Goal: Task Accomplishment & Management: Manage account settings

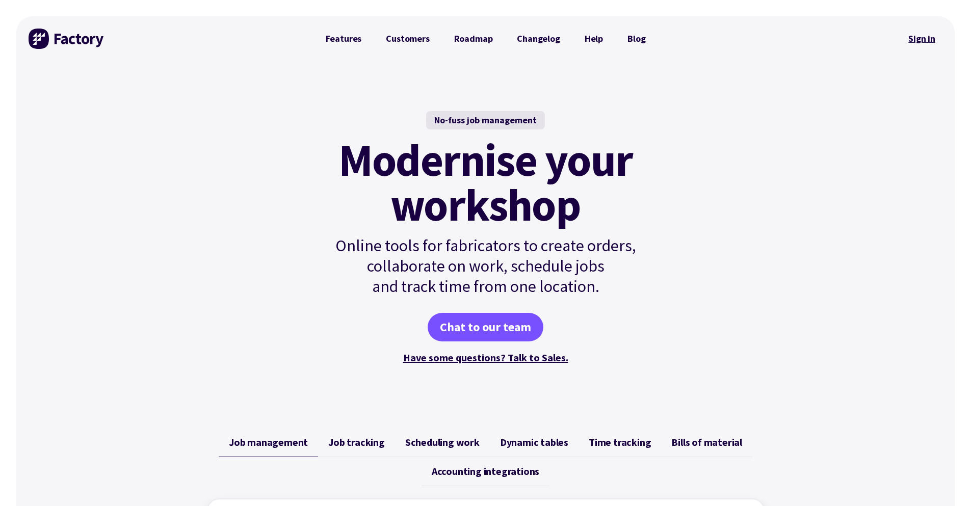
click at [914, 43] on link "Sign in" at bounding box center [921, 38] width 41 height 23
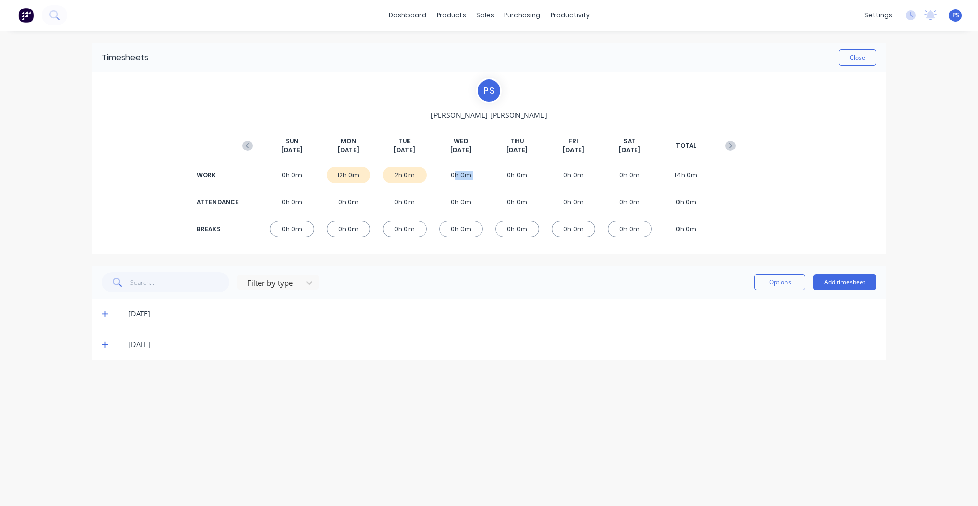
drag, startPoint x: 453, startPoint y: 171, endPoint x: 493, endPoint y: 176, distance: 39.6
click at [493, 176] on div "WORK 0h 0m 12h 0m 2h 0m 0h 0m 0h 0m 0h 0m 0h 0m 14h 0m" at bounding box center [488, 175] width 503 height 23
click at [449, 126] on div "SUN Sep 28th MON Sep 29th TUE Sep 30th WED Oct 1st THU Oct 2nd FRI Oct 3rd SAT …" at bounding box center [488, 183] width 503 height 127
drag, startPoint x: 447, startPoint y: 147, endPoint x: 482, endPoint y: 151, distance: 36.0
click at [482, 151] on div "WED Oct 1st" at bounding box center [461, 146] width 44 height 18
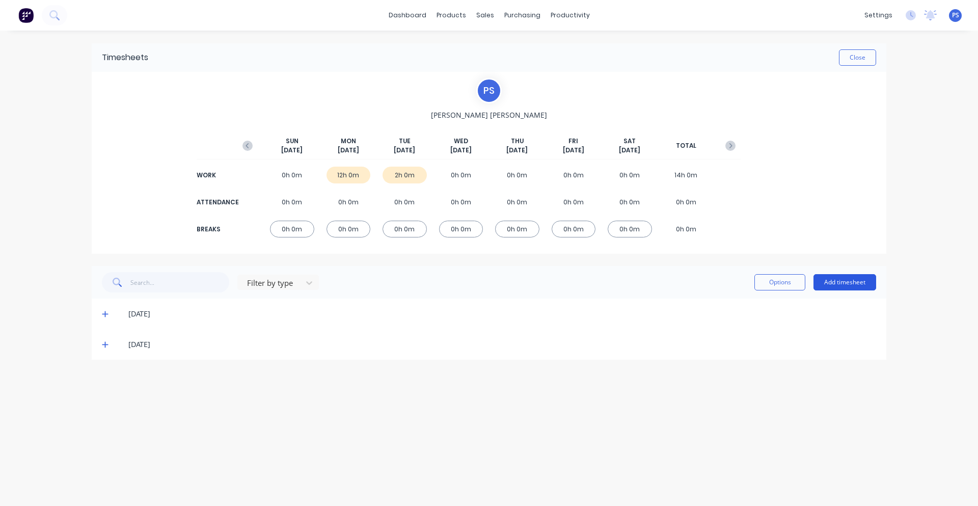
click at [827, 280] on button "Add timesheet" at bounding box center [845, 282] width 63 height 16
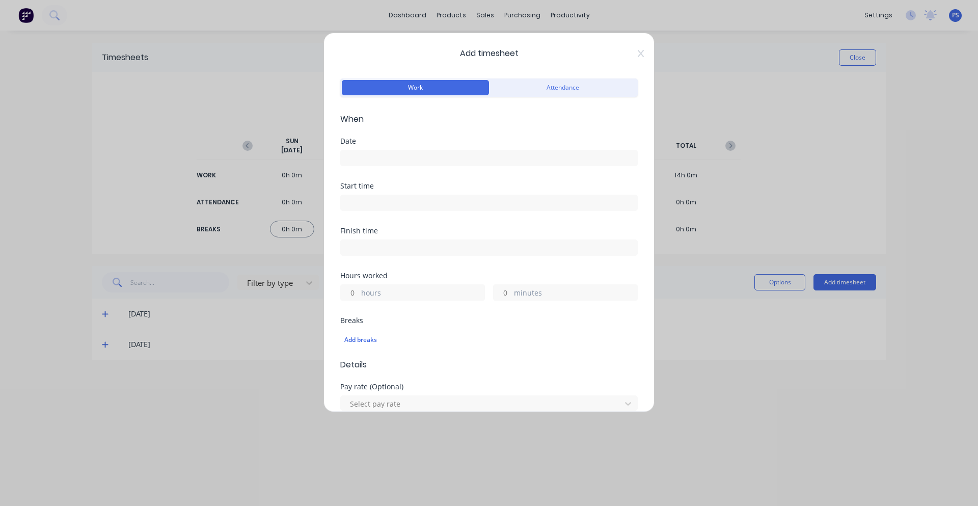
click at [629, 56] on span "Add timesheet" at bounding box center [489, 53] width 298 height 12
click at [638, 51] on icon at bounding box center [641, 53] width 6 height 8
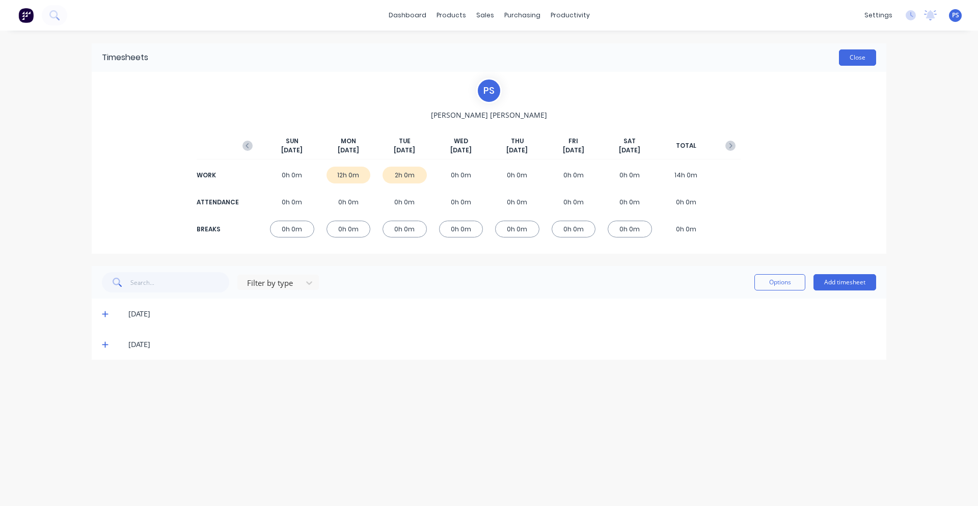
click at [855, 61] on button "Close" at bounding box center [857, 57] width 37 height 16
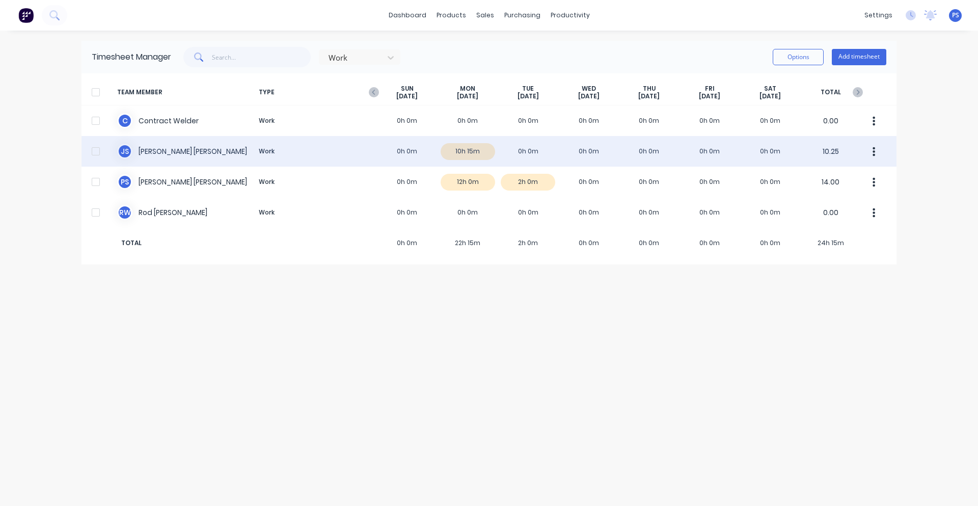
click at [429, 156] on div "J S Jamie Smith Work 0h 0m 10h 15m 0h 0m 0h 0m 0h 0m 0h 0m 0h 0m 10.25" at bounding box center [489, 151] width 815 height 31
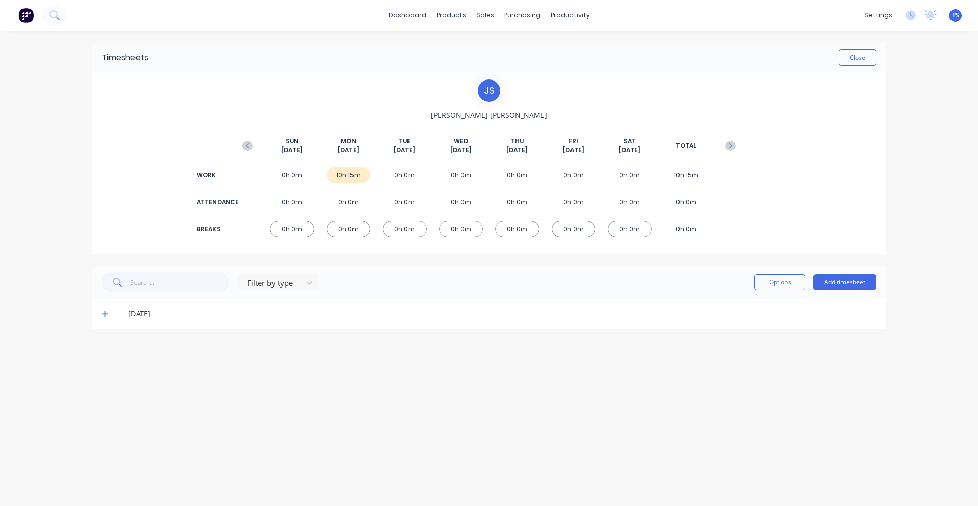
click at [99, 318] on div "[DATE]" at bounding box center [489, 314] width 795 height 31
click at [114, 314] on div "[DATE]" at bounding box center [494, 313] width 764 height 11
click at [101, 313] on div "[DATE]" at bounding box center [489, 314] width 795 height 31
click at [102, 313] on div "[DATE]" at bounding box center [489, 314] width 795 height 31
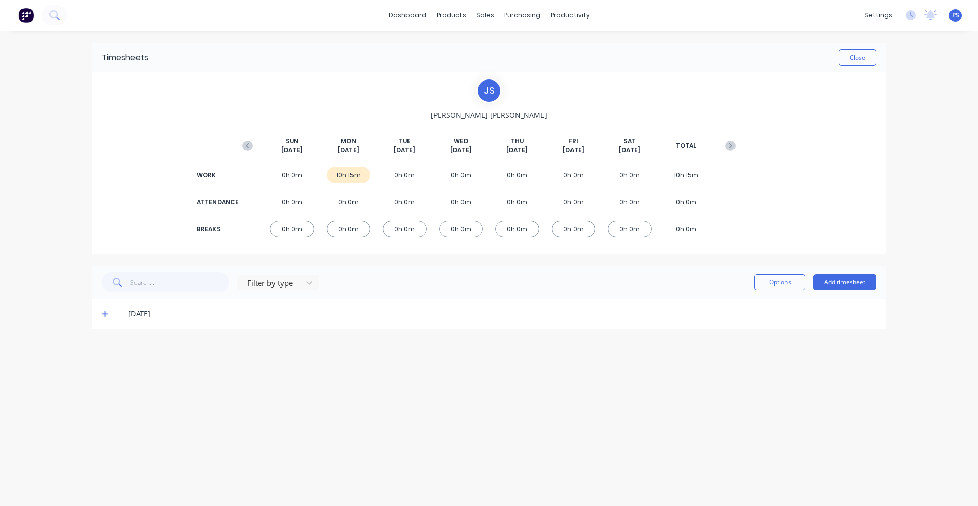
click at [103, 312] on icon at bounding box center [105, 313] width 7 height 7
click at [97, 315] on div "[DATE]" at bounding box center [489, 314] width 795 height 31
click at [111, 315] on span at bounding box center [107, 314] width 10 height 10
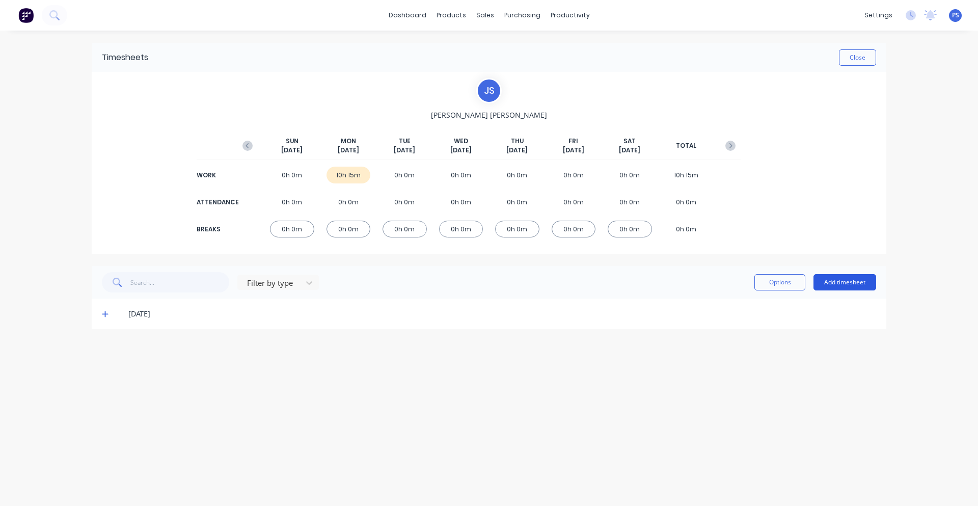
click at [856, 286] on button "Add timesheet" at bounding box center [845, 282] width 63 height 16
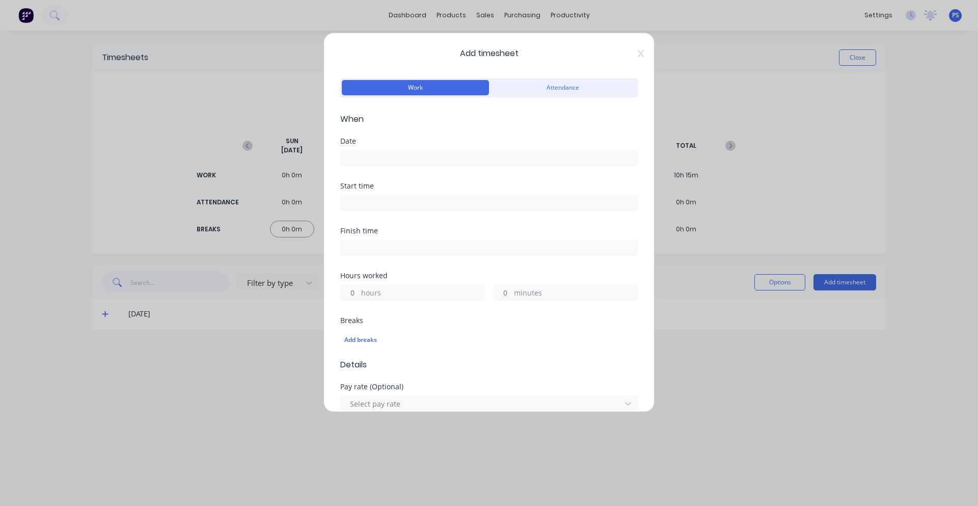
click at [362, 156] on input at bounding box center [489, 157] width 297 height 15
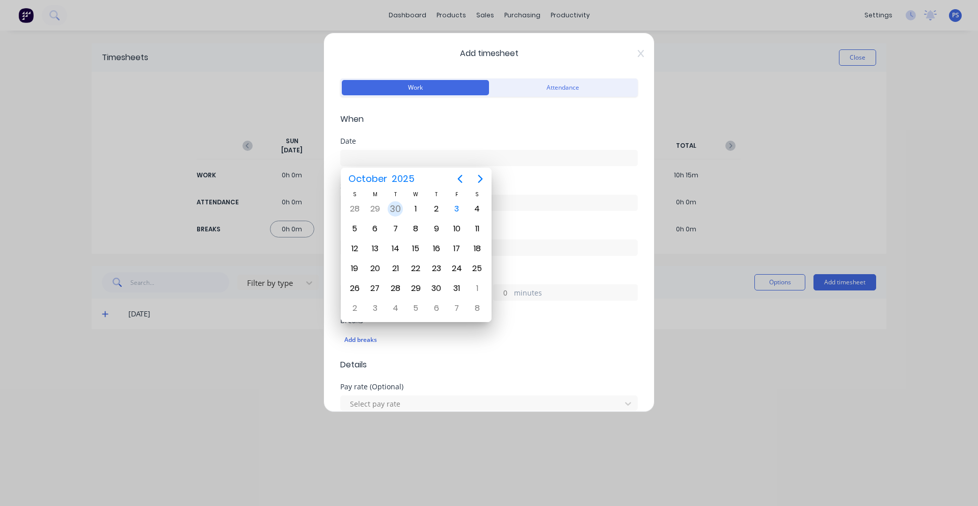
click at [395, 208] on div "30" at bounding box center [395, 208] width 15 height 15
type input "30/09/2025"
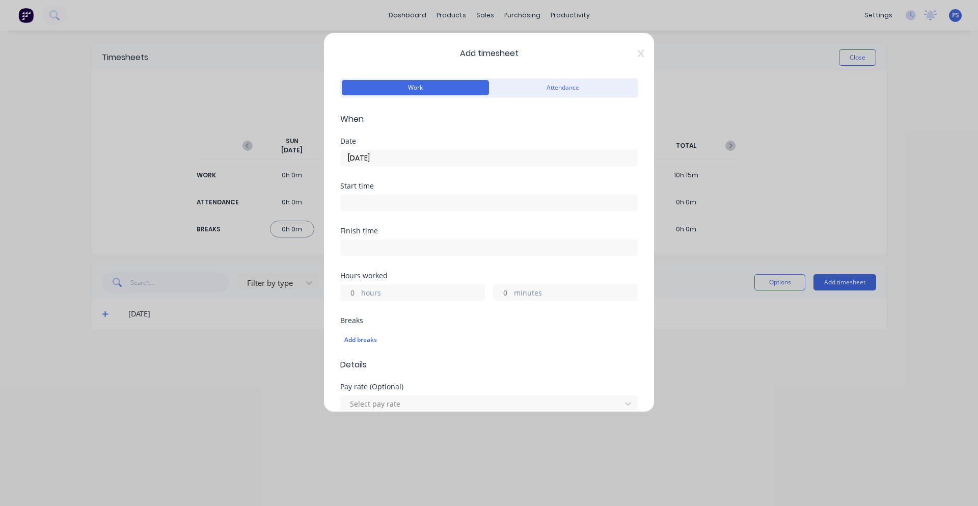
click at [396, 208] on input at bounding box center [489, 202] width 297 height 15
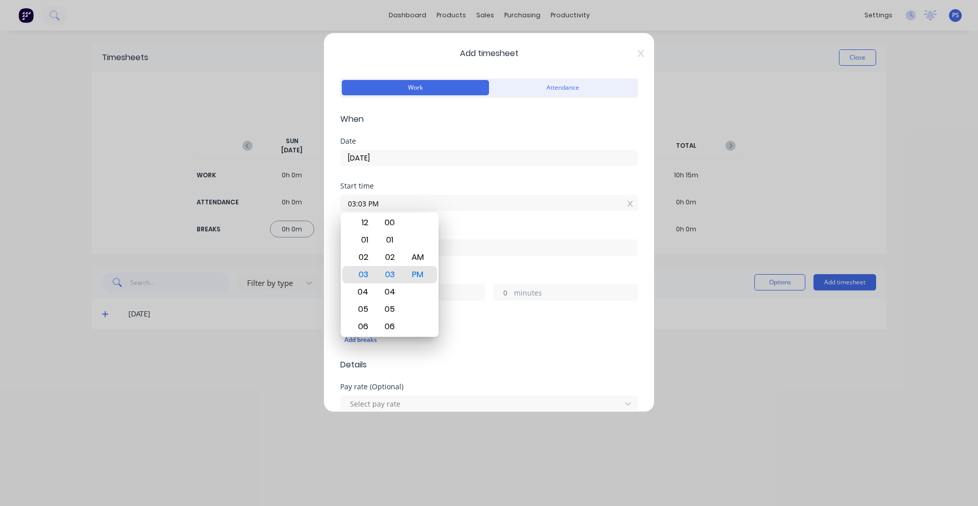
click at [619, 202] on input "03:03 PM" at bounding box center [489, 202] width 297 height 15
click at [628, 203] on icon at bounding box center [631, 203] width 6 height 7
type input "03:03 PM"
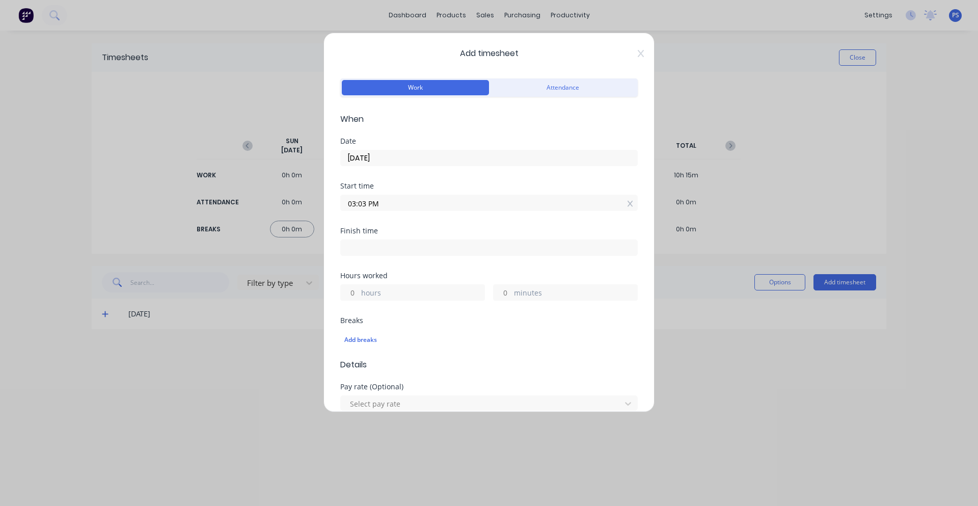
click at [628, 203] on icon at bounding box center [631, 203] width 6 height 7
click at [351, 298] on input "hours" at bounding box center [350, 299] width 18 height 15
type input "10"
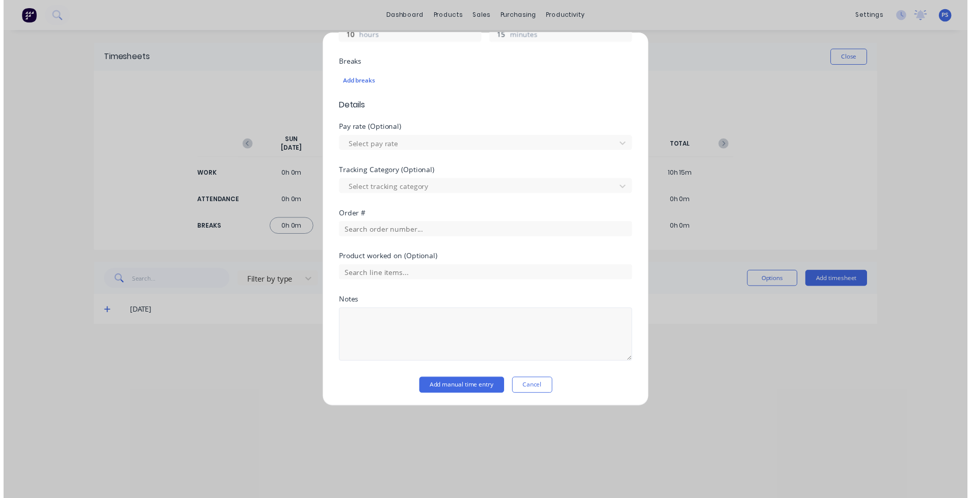
scroll to position [260, 0]
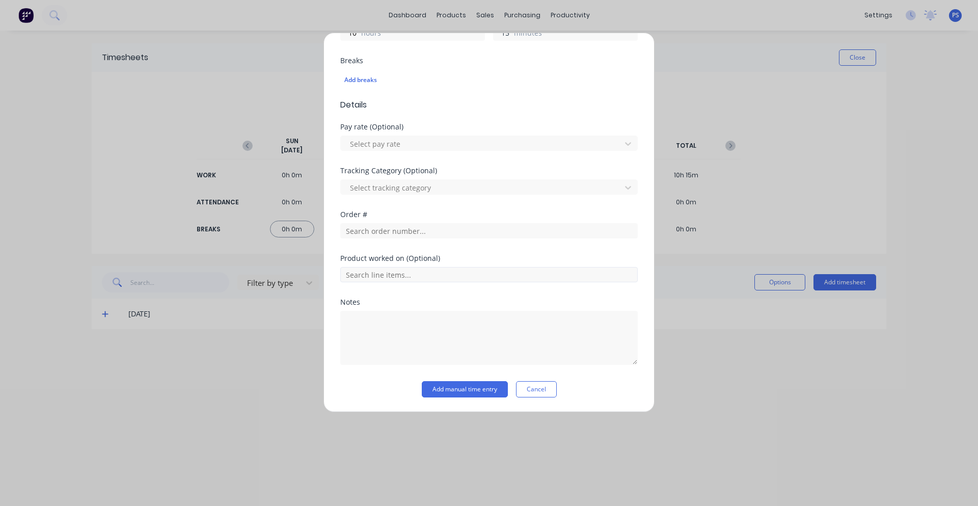
type input "15"
click at [381, 277] on input "text" at bounding box center [489, 274] width 298 height 15
type input "333"
click at [529, 386] on button "Cancel" at bounding box center [536, 389] width 41 height 16
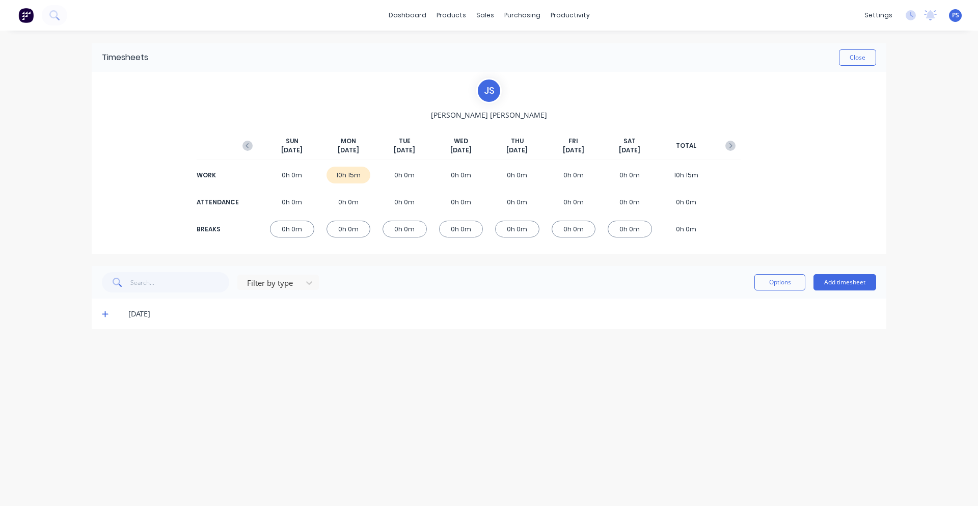
drag, startPoint x: 120, startPoint y: 315, endPoint x: 114, endPoint y: 314, distance: 5.7
click at [114, 314] on div "[DATE]" at bounding box center [494, 313] width 764 height 11
click at [97, 314] on div "[DATE]" at bounding box center [489, 314] width 795 height 31
click at [101, 310] on div "[DATE]" at bounding box center [489, 314] width 795 height 31
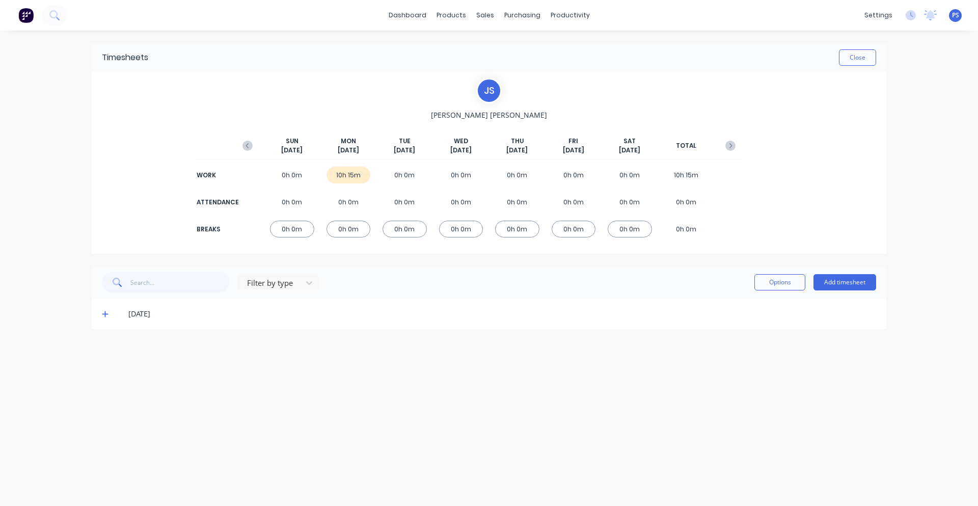
click at [106, 308] on div "[DATE]" at bounding box center [489, 314] width 795 height 31
click at [106, 314] on icon at bounding box center [105, 314] width 6 height 6
click at [106, 314] on icon at bounding box center [105, 314] width 6 height 1
click at [841, 59] on button "Close" at bounding box center [857, 57] width 37 height 16
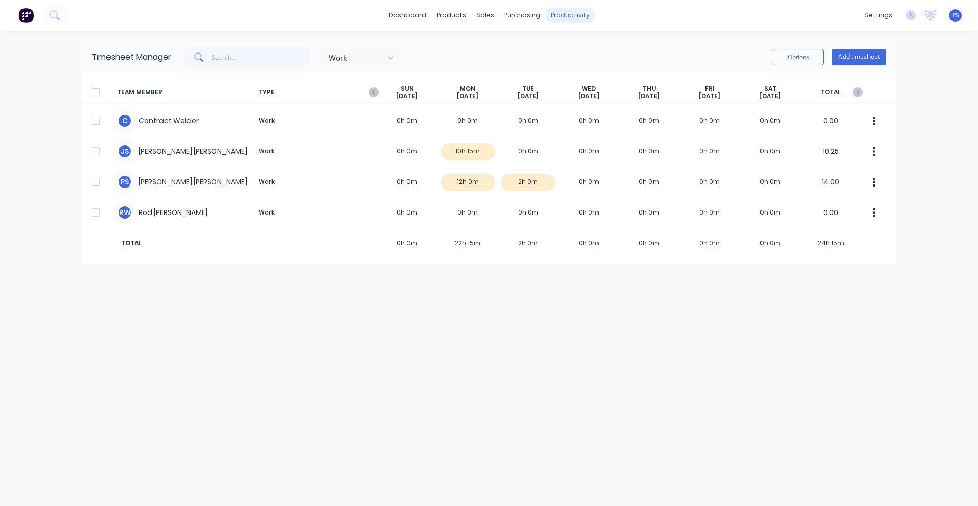
click at [554, 12] on div "productivity" at bounding box center [570, 15] width 49 height 15
click at [574, 47] on div "Workflow" at bounding box center [588, 48] width 31 height 9
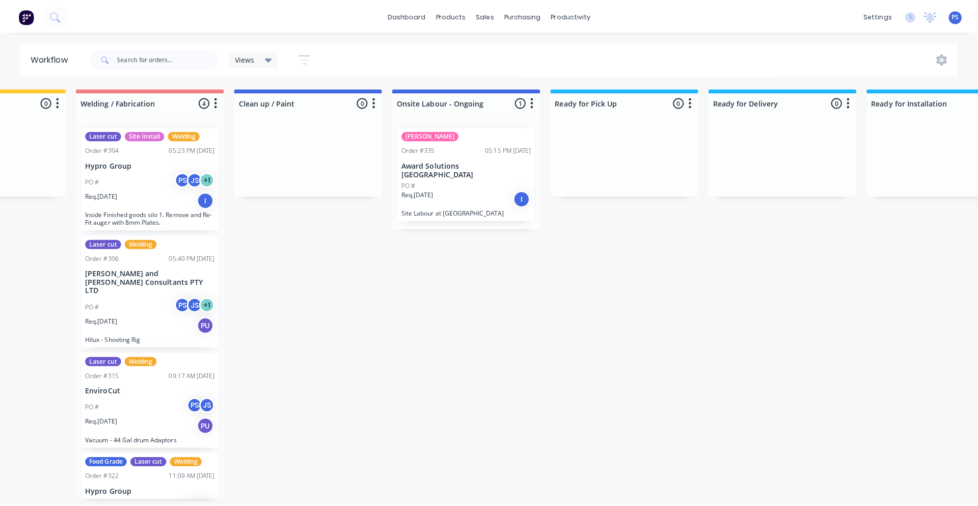
scroll to position [0, 537]
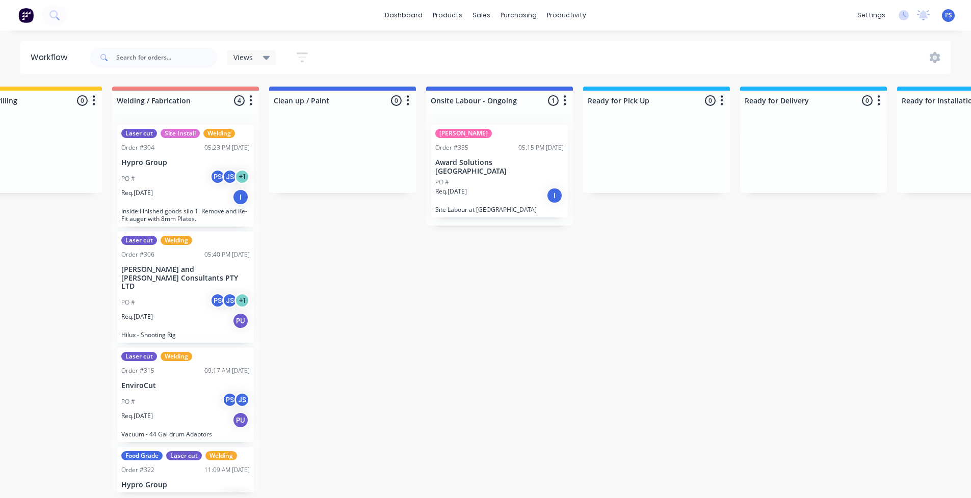
click at [527, 157] on div "SYD WTR Order #335 05:15 PM 26/09/25 Award Solutions Australia PO # Req. 03/10/…" at bounding box center [499, 171] width 137 height 93
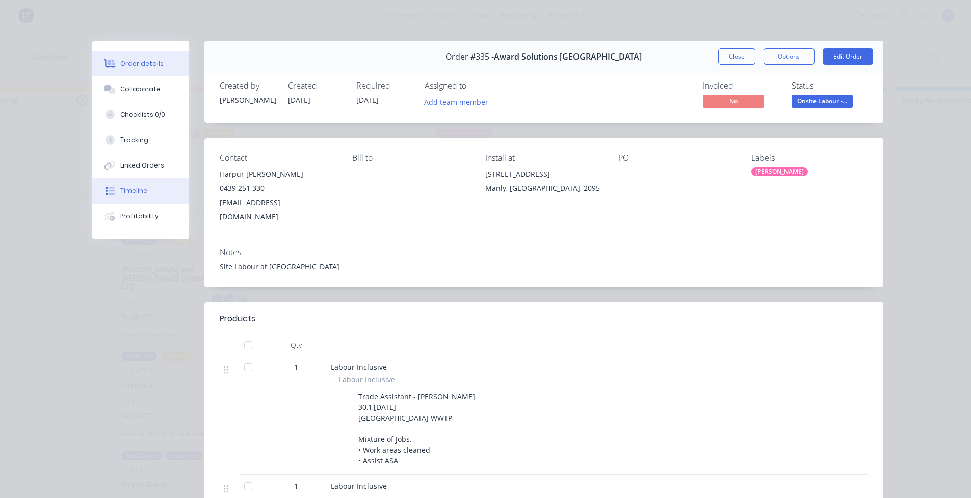
click at [164, 197] on button "Timeline" at bounding box center [140, 190] width 97 height 25
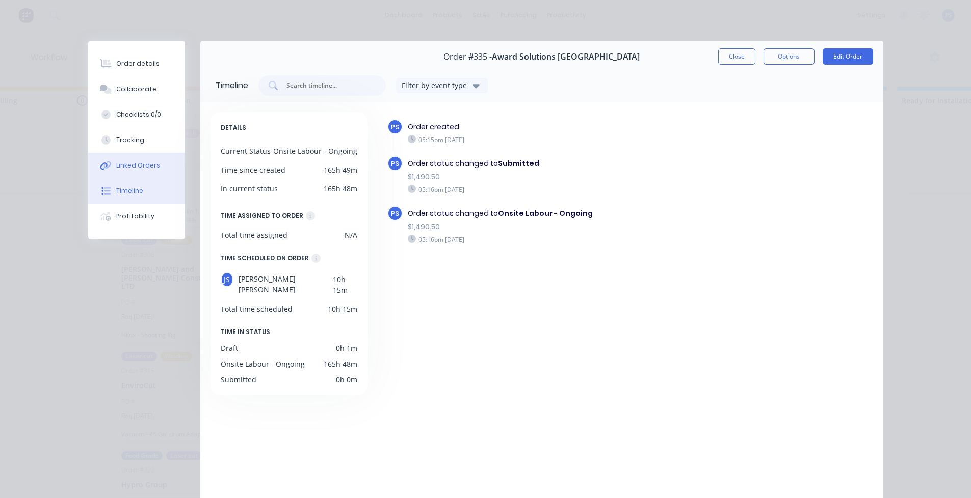
click at [142, 169] on div "Linked Orders" at bounding box center [138, 165] width 44 height 9
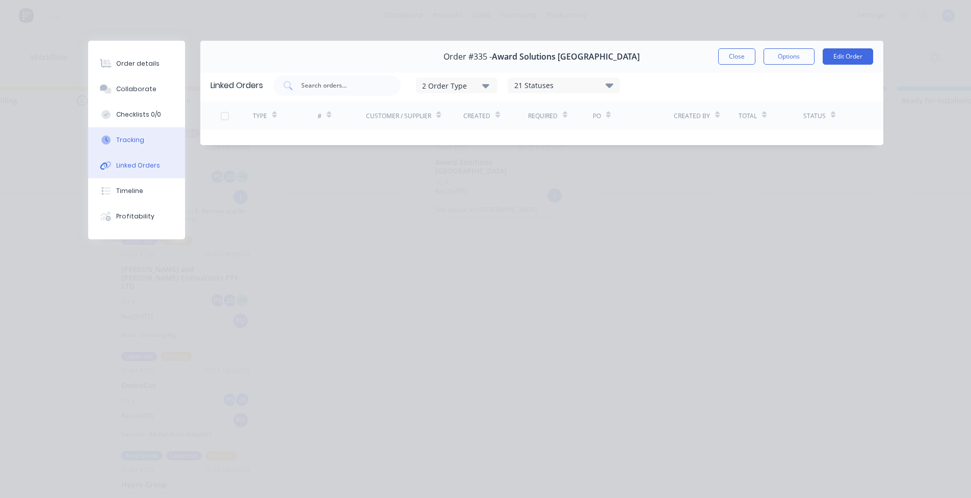
click at [148, 145] on button "Tracking" at bounding box center [136, 139] width 97 height 25
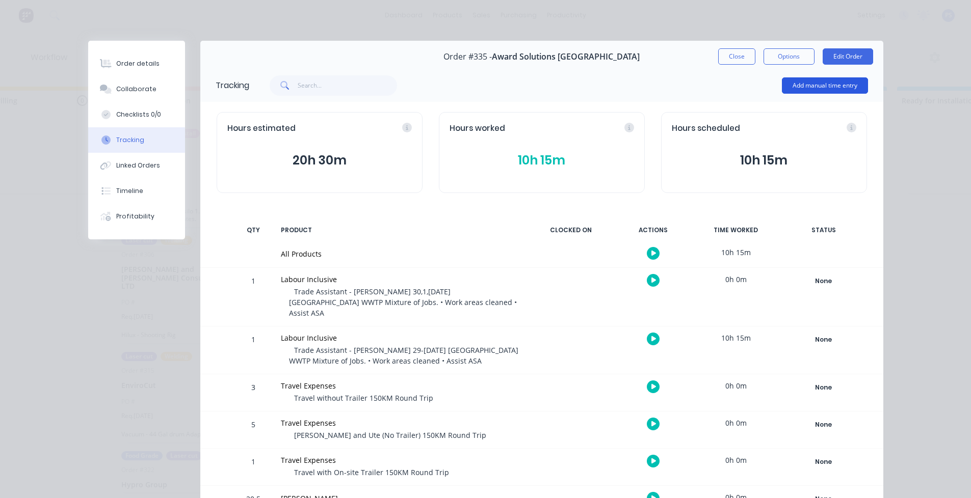
click at [814, 93] on button "Add manual time entry" at bounding box center [825, 85] width 86 height 16
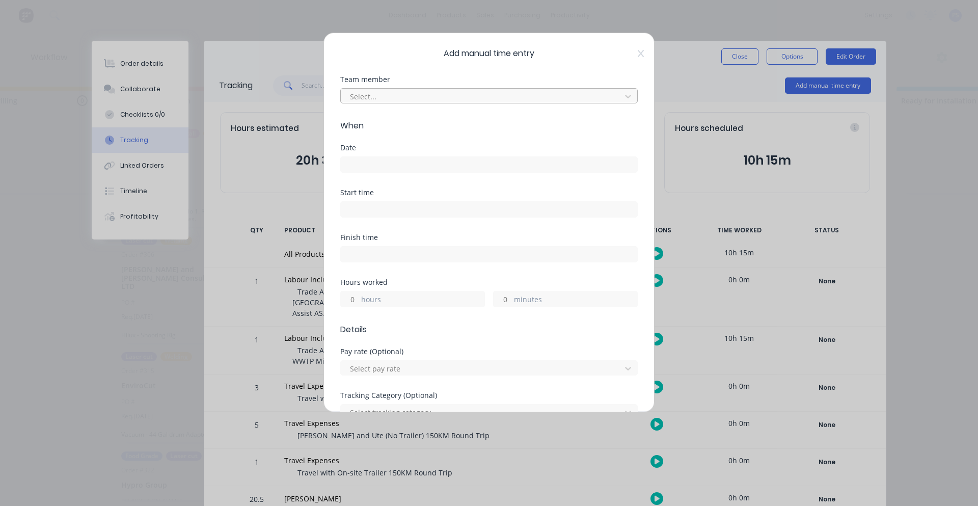
click at [392, 101] on div at bounding box center [482, 96] width 267 height 13
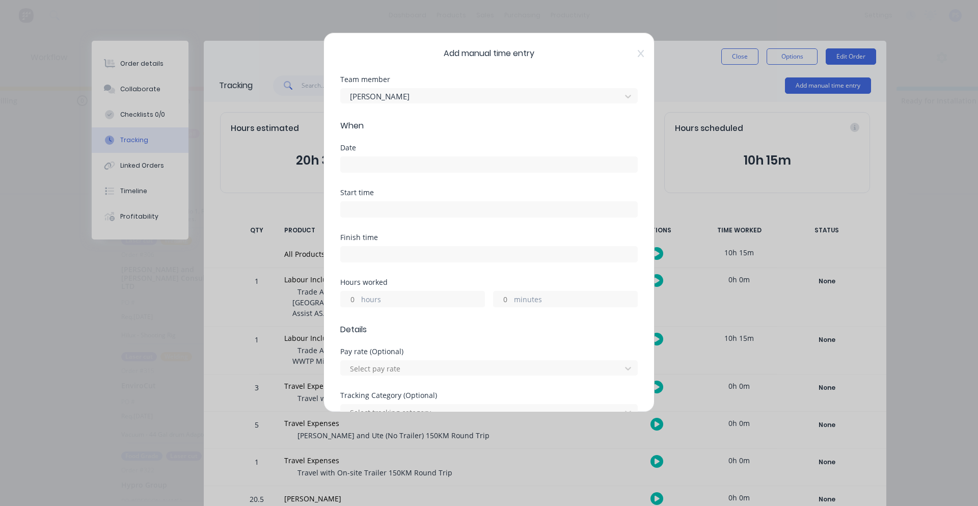
drag, startPoint x: 389, startPoint y: 196, endPoint x: 393, endPoint y: 172, distance: 24.3
click at [389, 193] on div "Start time" at bounding box center [489, 203] width 298 height 29
click at [393, 172] on label at bounding box center [489, 164] width 298 height 16
click at [393, 172] on input at bounding box center [489, 164] width 297 height 15
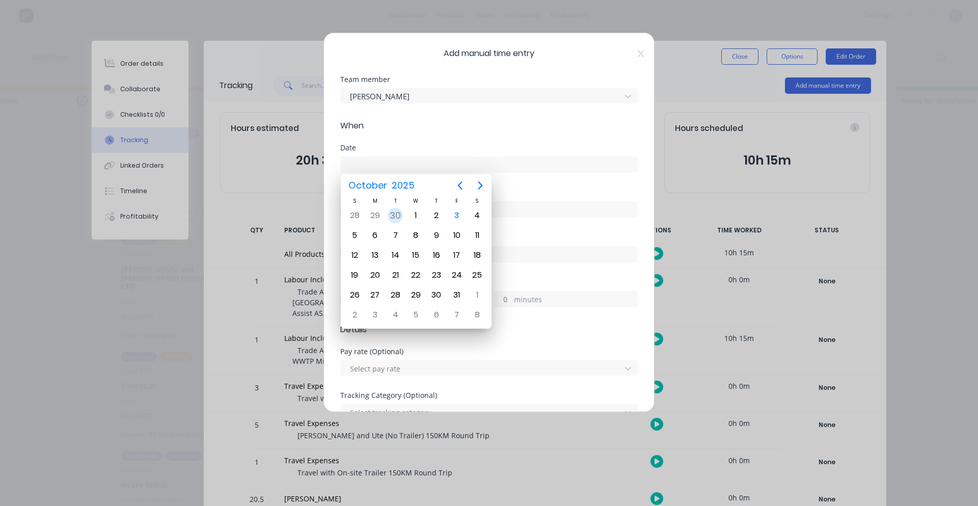
click at [391, 215] on div "30" at bounding box center [395, 215] width 15 height 15
type input "30/09/2025"
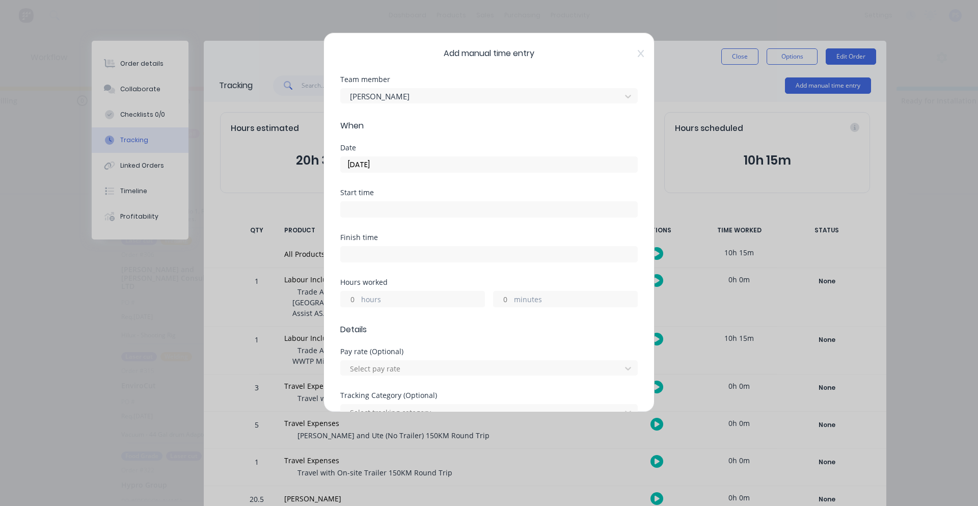
click at [354, 293] on input "hours" at bounding box center [350, 298] width 18 height 15
type input "10"
click at [514, 295] on label "minutes" at bounding box center [575, 300] width 123 height 13
click at [510, 295] on input "minutes" at bounding box center [503, 298] width 18 height 15
type input "15"
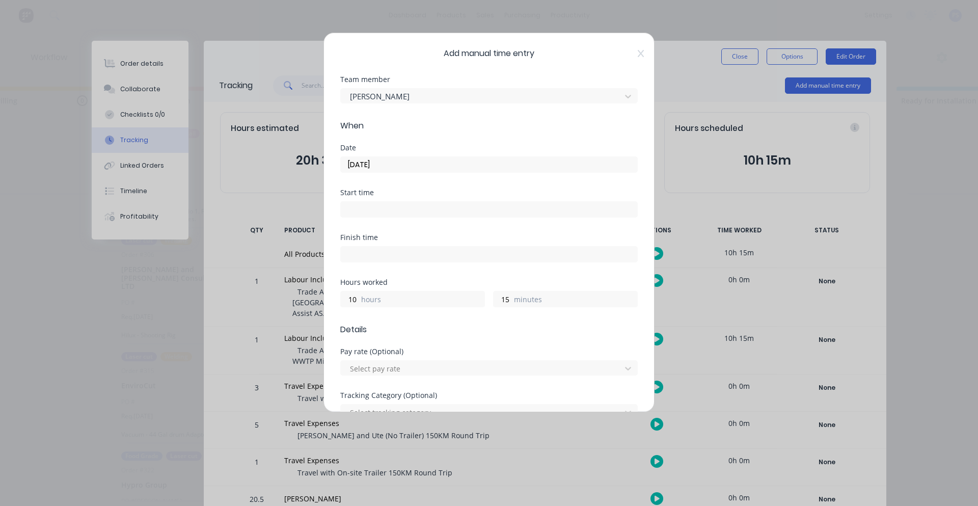
click at [493, 260] on input at bounding box center [489, 254] width 297 height 15
type input "03:04 PM"
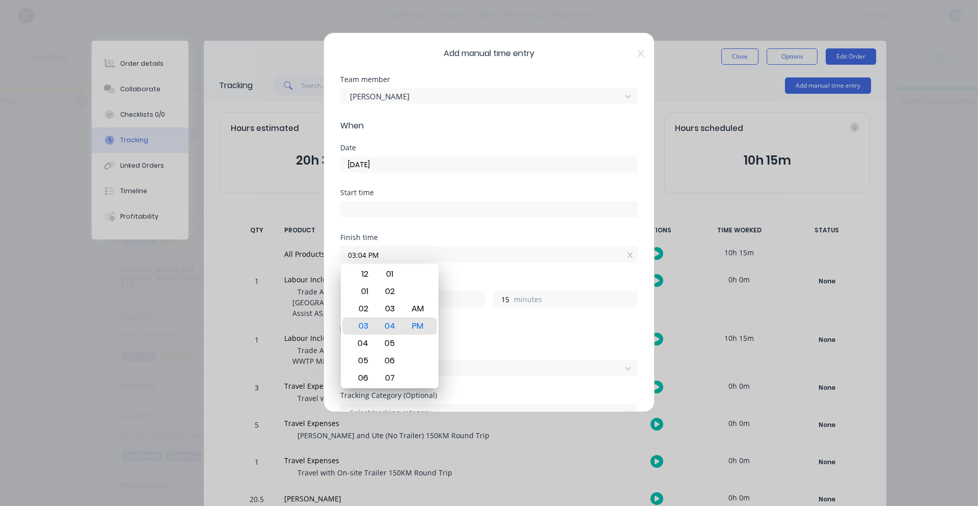
click at [491, 278] on div "Finish time 03:04 PM" at bounding box center [489, 256] width 298 height 45
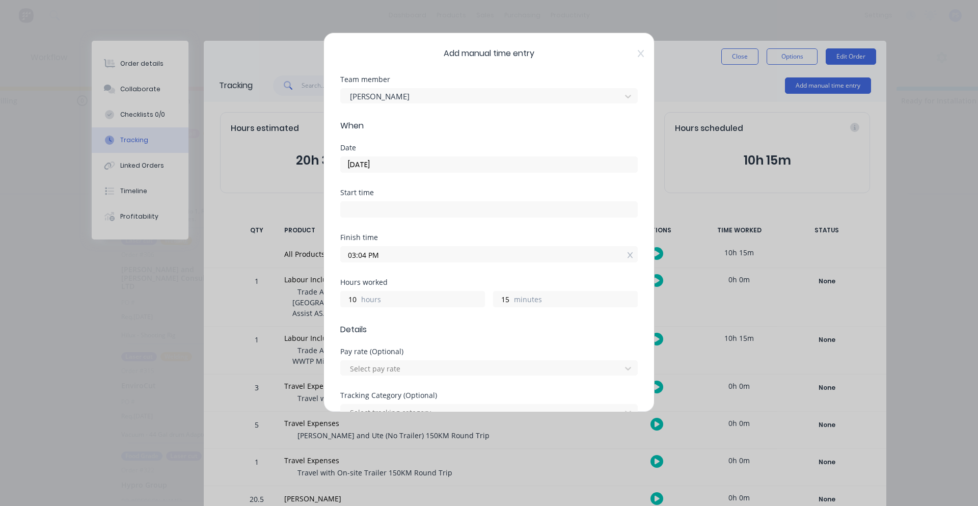
click at [627, 257] on input "03:04 PM" at bounding box center [489, 254] width 297 height 15
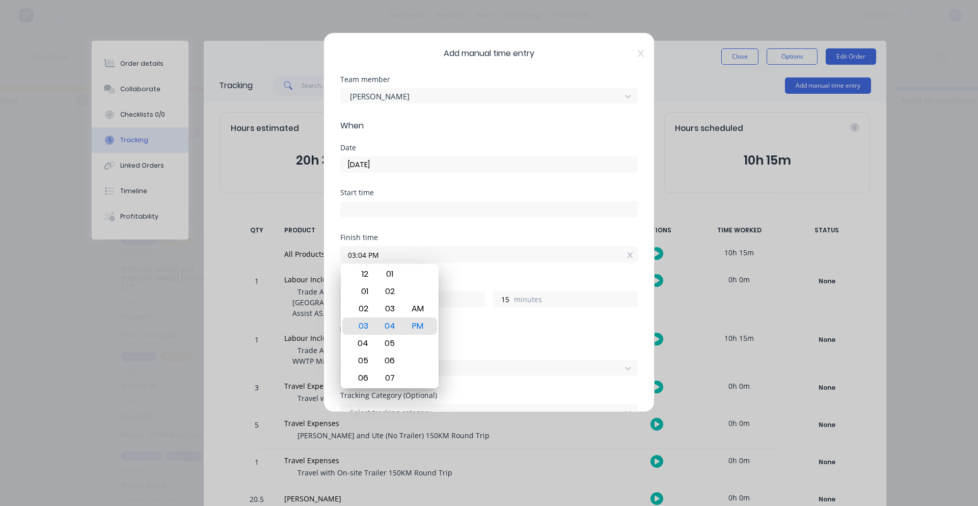
click at [627, 257] on input "03:04 PM" at bounding box center [489, 254] width 297 height 15
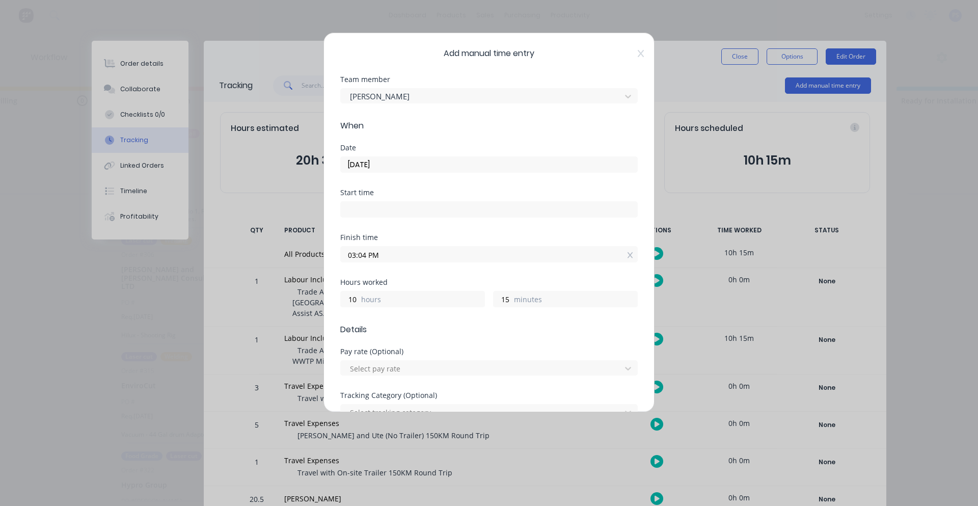
click at [627, 257] on input "03:04 PM" at bounding box center [489, 254] width 297 height 15
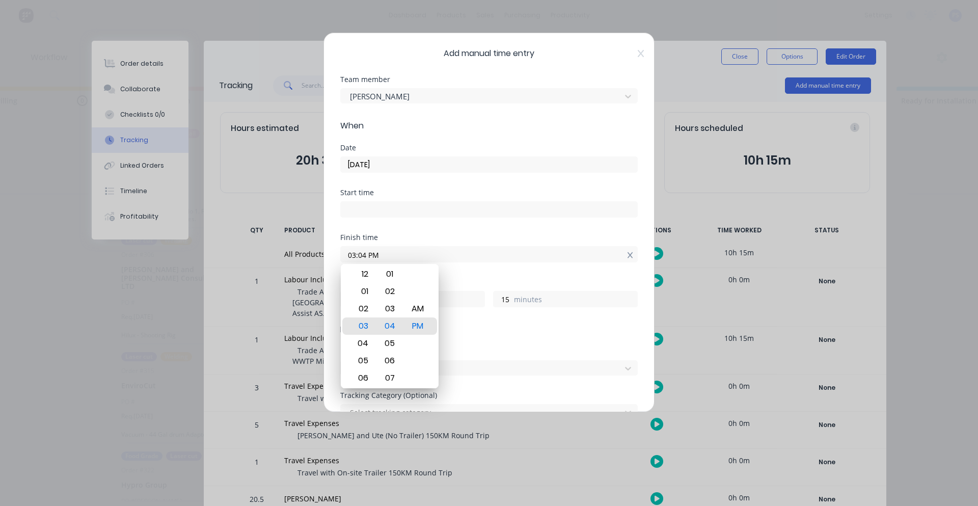
click at [628, 255] on icon at bounding box center [631, 255] width 6 height 7
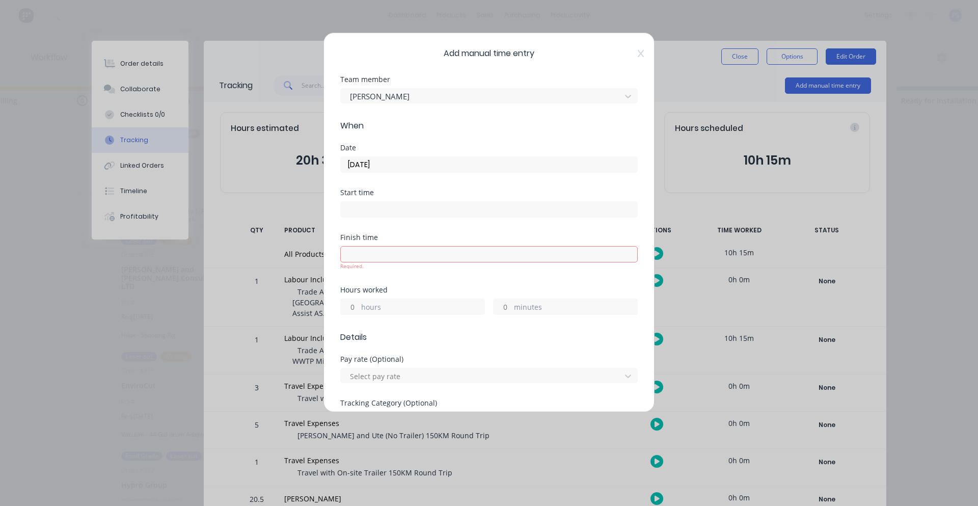
click at [624, 255] on input at bounding box center [489, 254] width 297 height 15
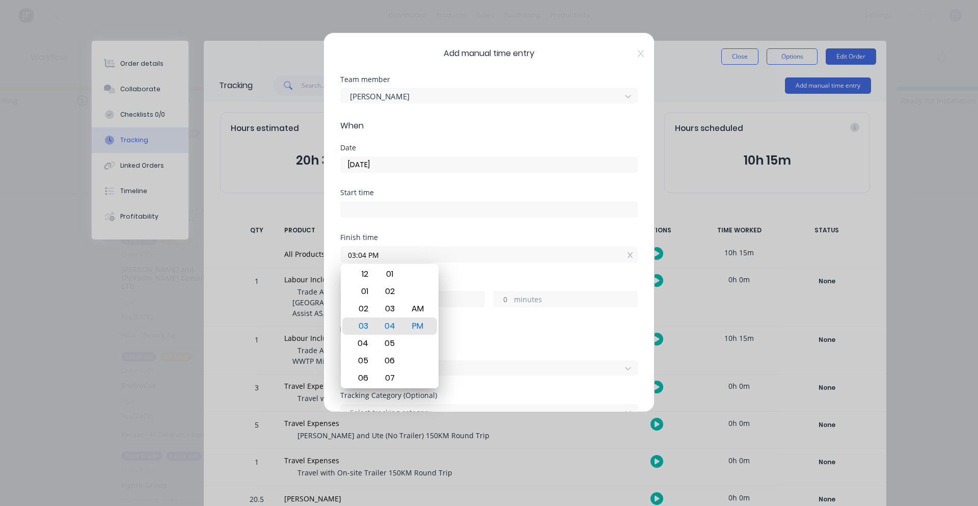
click at [626, 254] on input "03:04 PM" at bounding box center [489, 254] width 297 height 15
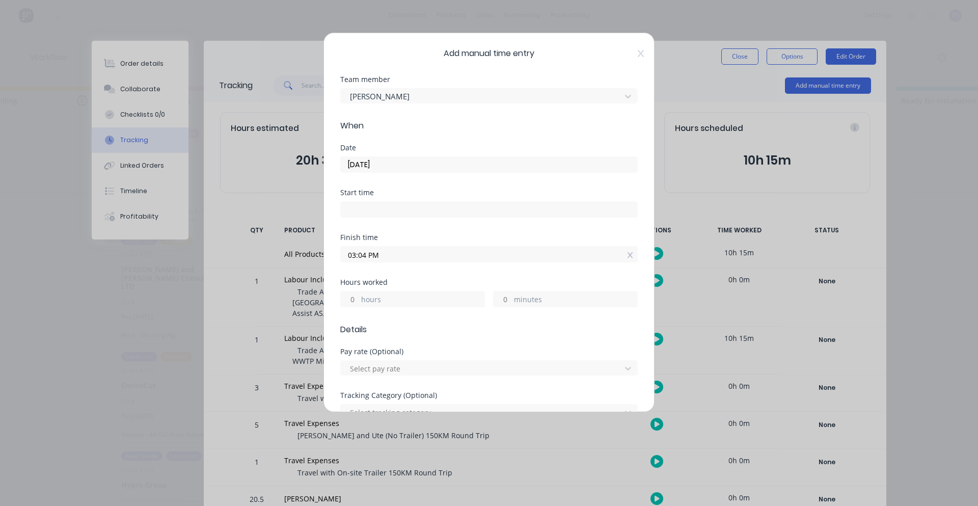
click at [618, 257] on input "03:04 PM" at bounding box center [489, 254] width 297 height 15
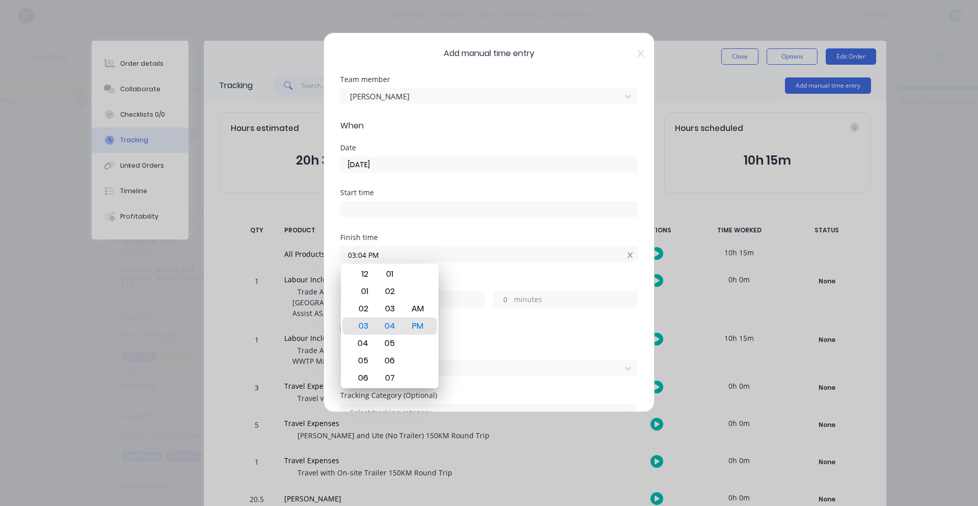
click at [628, 253] on icon at bounding box center [631, 255] width 6 height 7
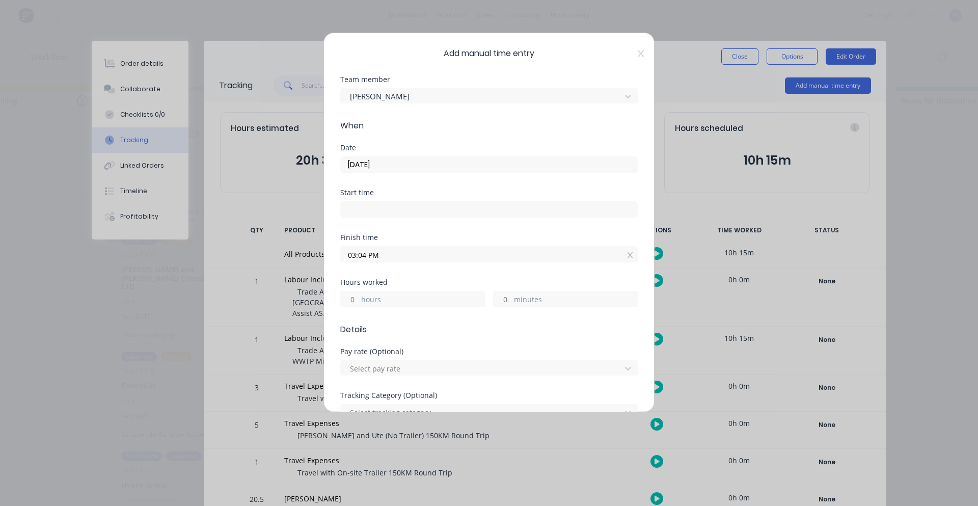
click at [613, 256] on input "03:04 PM" at bounding box center [489, 254] width 297 height 15
click at [628, 251] on div at bounding box center [631, 255] width 6 height 11
type input "03:05 PM"
click at [627, 253] on icon at bounding box center [630, 255] width 6 height 6
click at [521, 329] on div "Hours worked hours minutes" at bounding box center [489, 308] width 298 height 45
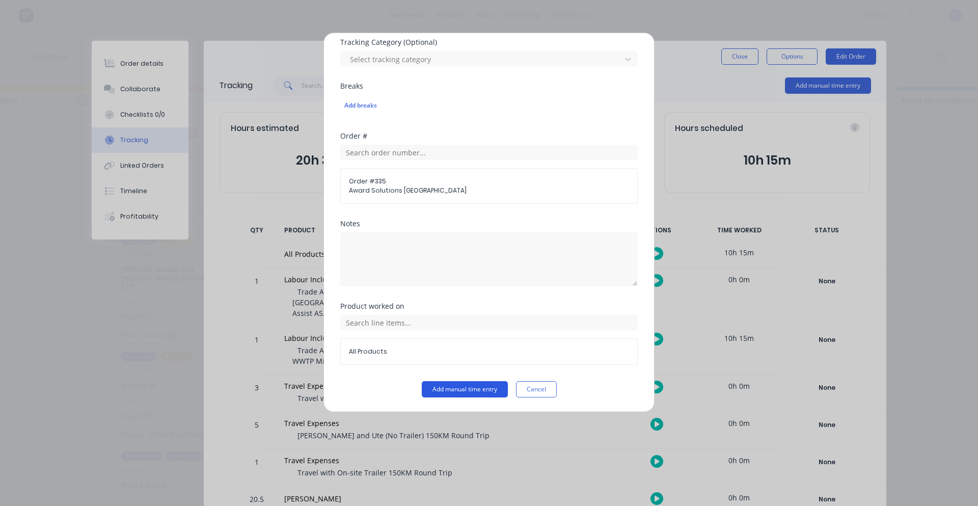
click at [469, 382] on button "Add manual time entry" at bounding box center [465, 389] width 86 height 16
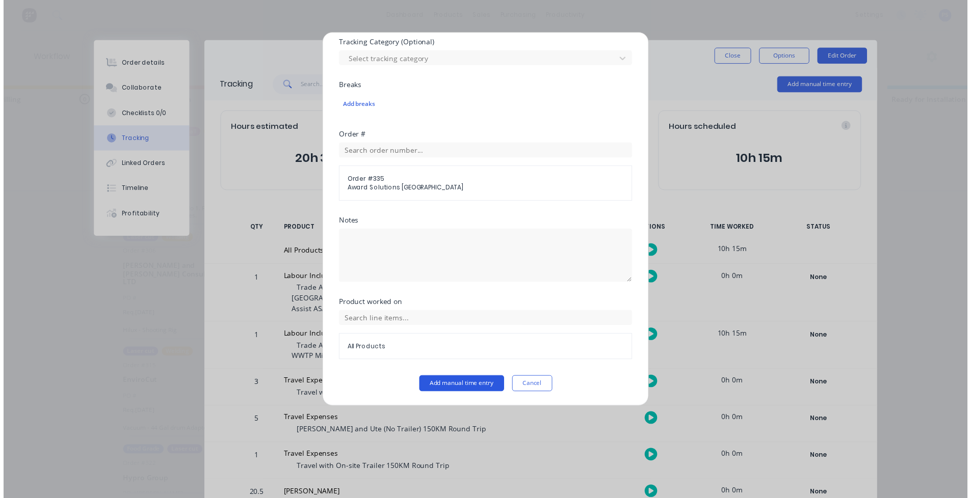
scroll to position [368, 0]
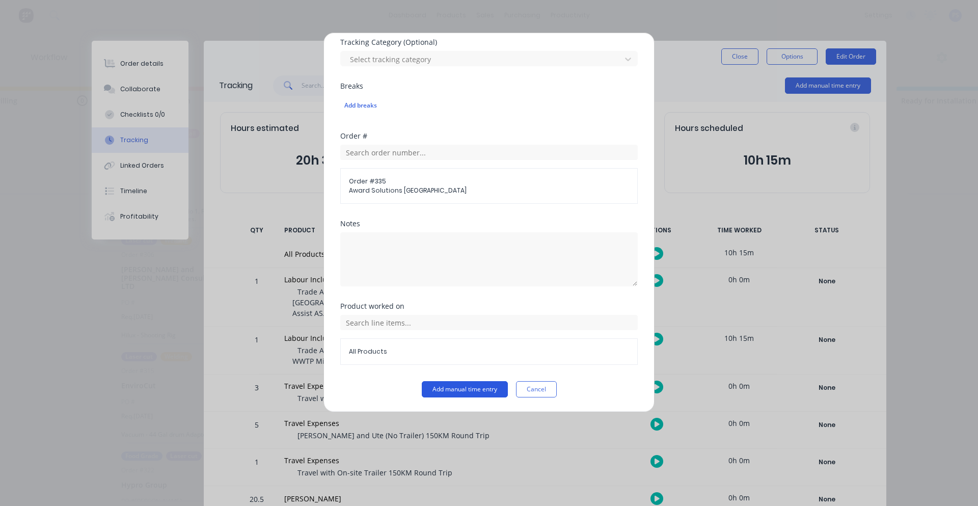
click at [460, 391] on button "Add manual time entry" at bounding box center [465, 389] width 86 height 16
click at [528, 386] on button "Cancel" at bounding box center [536, 389] width 41 height 16
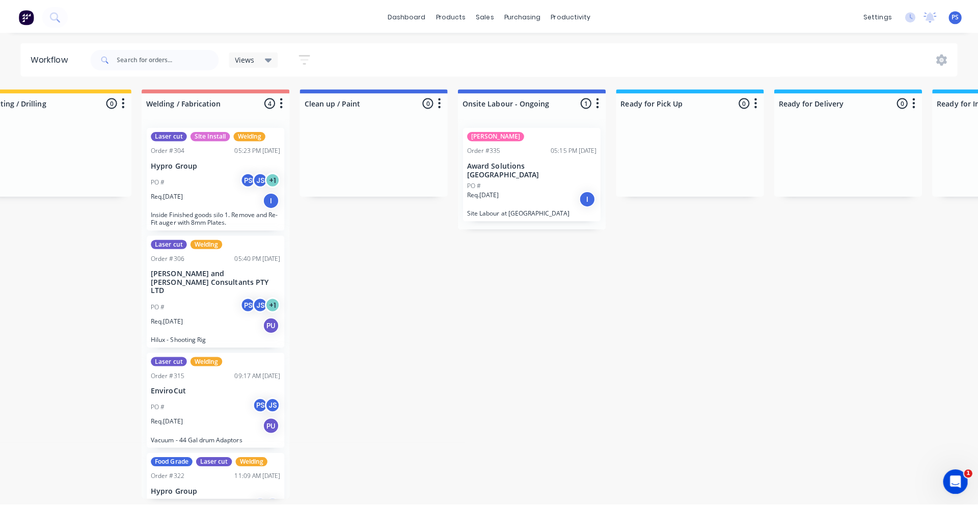
scroll to position [0, 549]
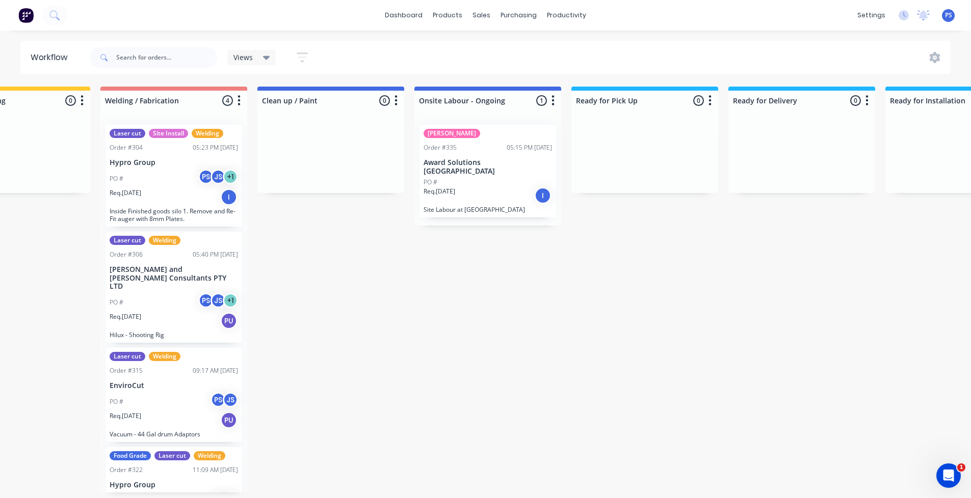
click at [508, 122] on div "SYD WTR Order #335 05:15 PM 26/09/25 Award Solutions Australia PO # Req. 03/10/…" at bounding box center [487, 171] width 147 height 109
click at [508, 136] on div "[PERSON_NAME]" at bounding box center [487, 133] width 128 height 9
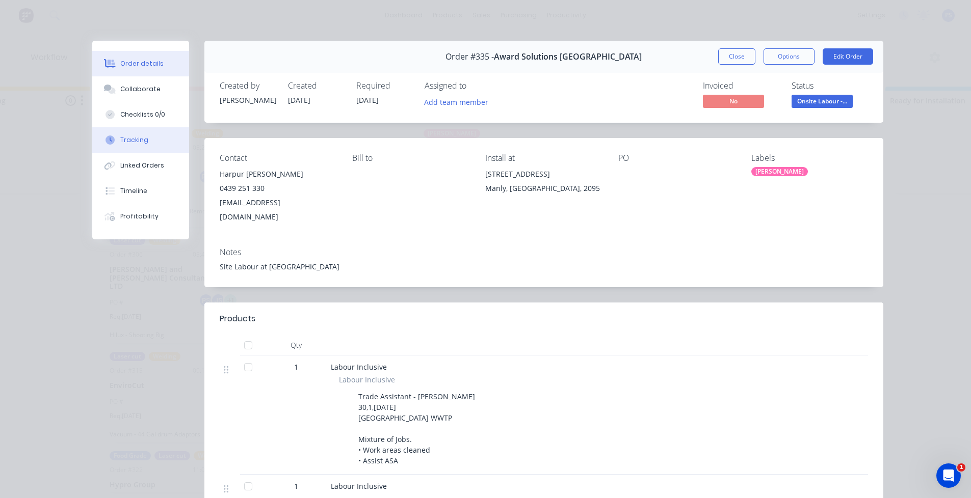
click at [169, 144] on button "Tracking" at bounding box center [140, 139] width 97 height 25
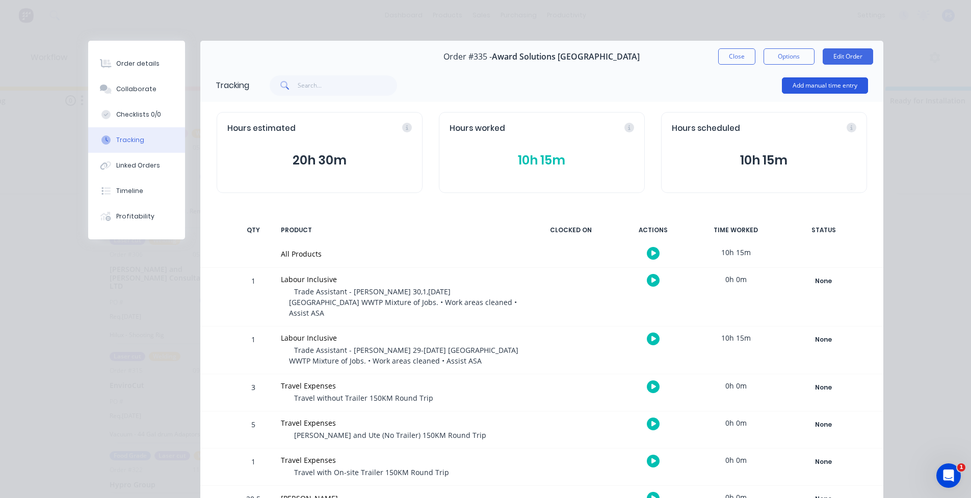
click at [855, 86] on button "Add manual time entry" at bounding box center [825, 85] width 86 height 16
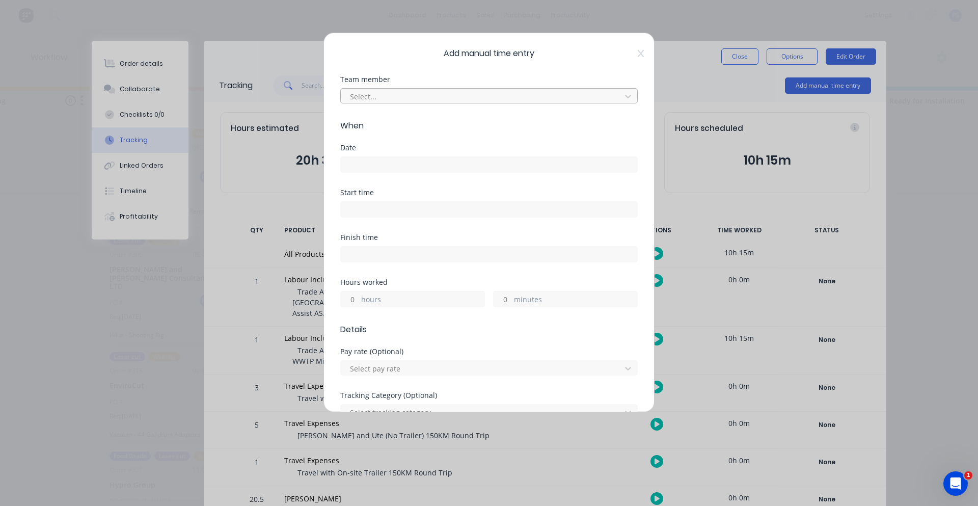
click at [398, 102] on div at bounding box center [482, 96] width 267 height 13
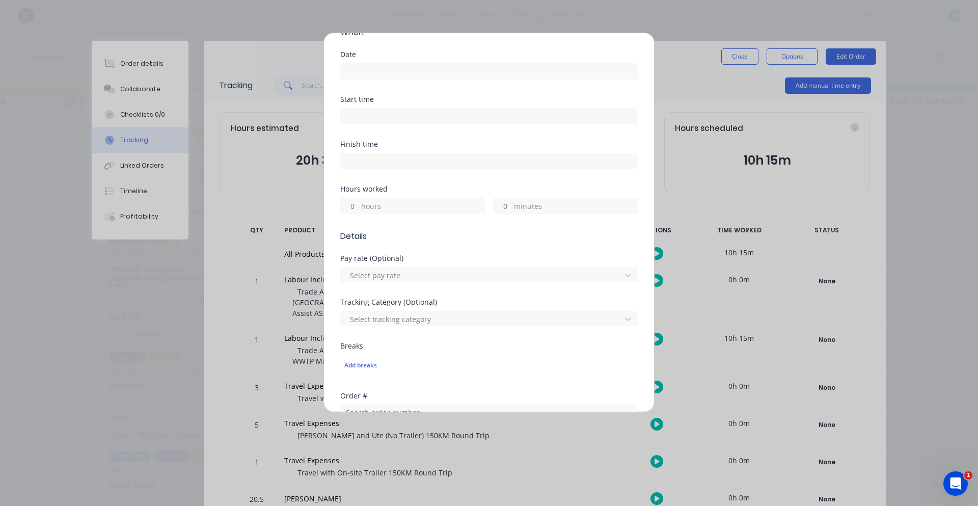
scroll to position [102, 0]
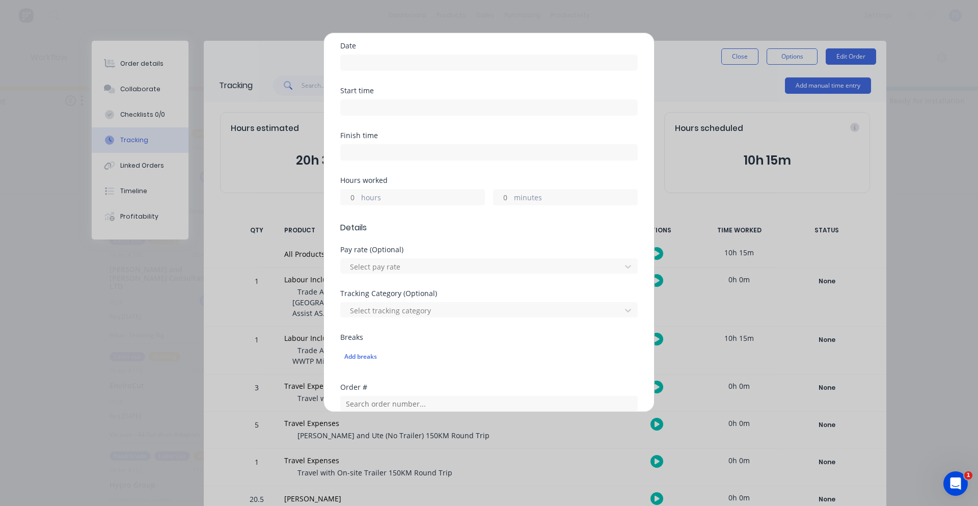
click at [349, 198] on input "hours" at bounding box center [350, 197] width 18 height 15
type input "10"
click at [503, 202] on input "minutes" at bounding box center [503, 197] width 18 height 15
type input "15"
click at [463, 364] on div "Add breaks" at bounding box center [489, 356] width 298 height 21
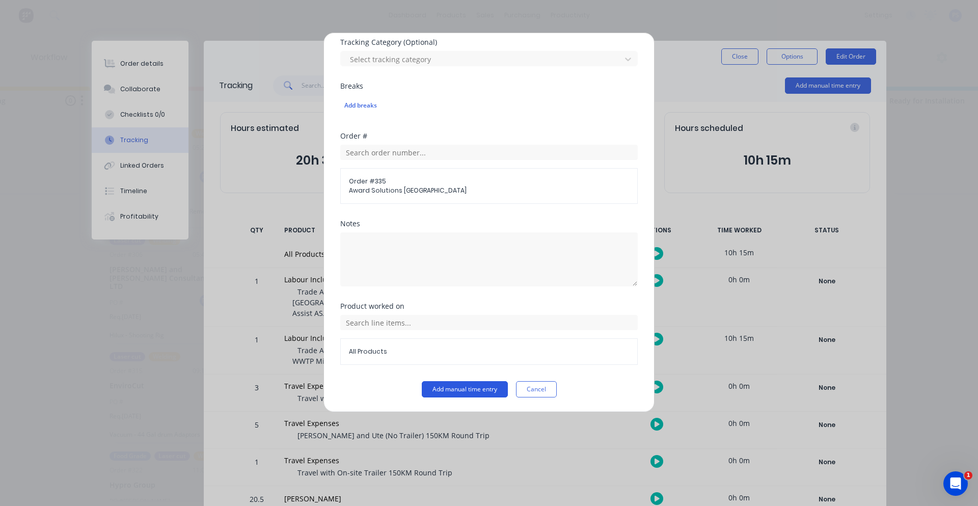
click at [465, 383] on button "Add manual time entry" at bounding box center [465, 389] width 86 height 16
click at [471, 389] on button "Add manual time entry" at bounding box center [465, 389] width 86 height 16
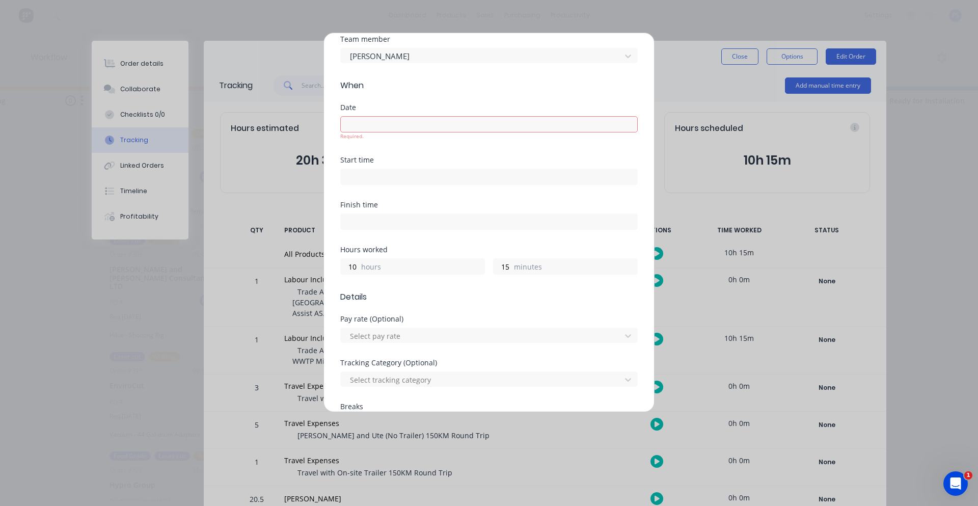
scroll to position [0, 0]
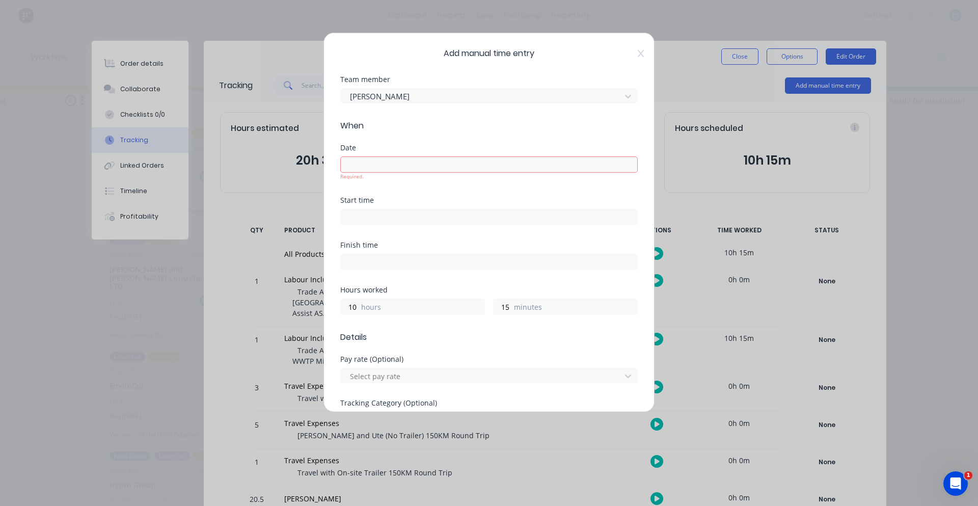
click at [386, 169] on input at bounding box center [489, 164] width 297 height 15
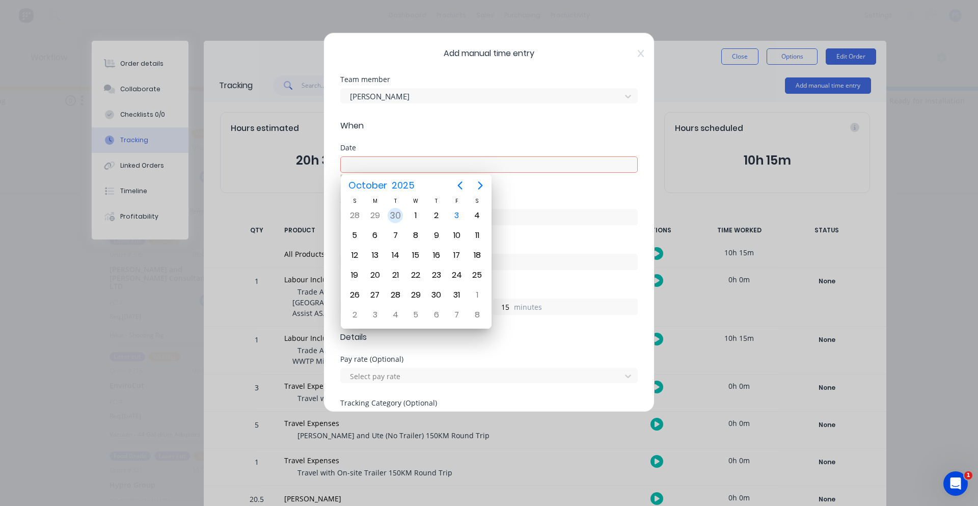
click at [399, 213] on div "30" at bounding box center [395, 215] width 15 height 15
type input "30/09/2025"
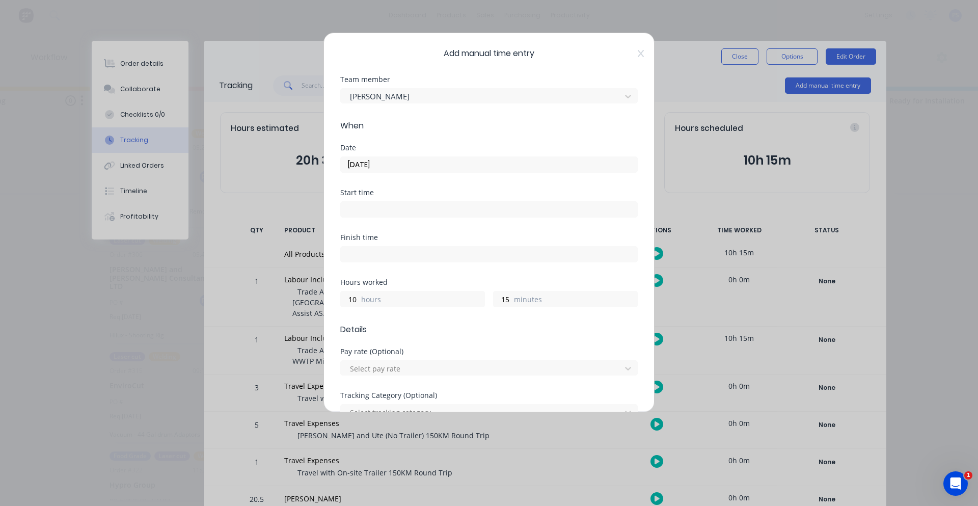
scroll to position [353, 0]
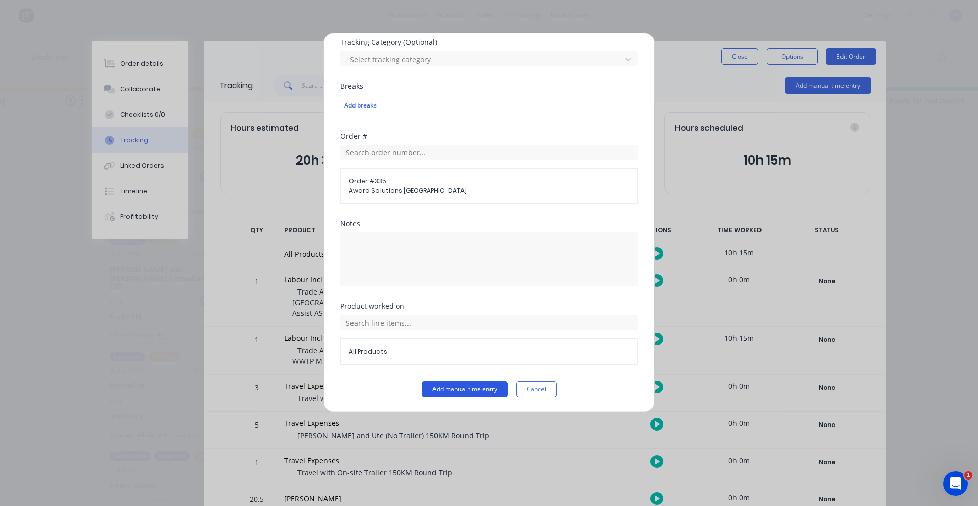
click at [462, 386] on button "Add manual time entry" at bounding box center [465, 389] width 86 height 16
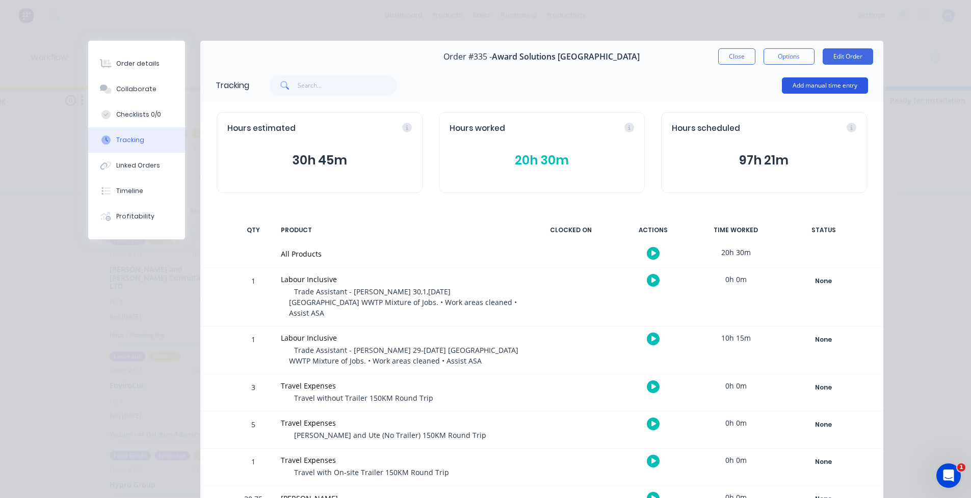
click at [834, 85] on button "Add manual time entry" at bounding box center [825, 85] width 86 height 16
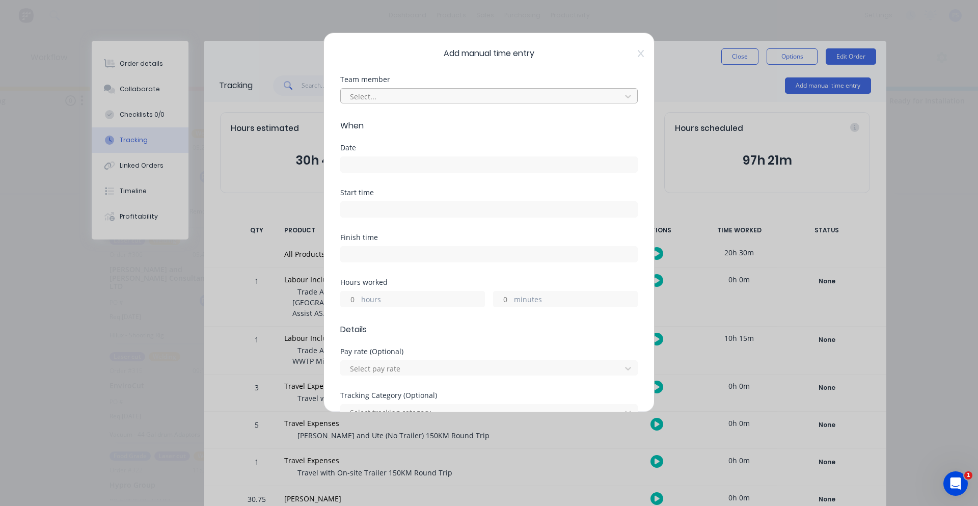
click at [380, 97] on div at bounding box center [482, 96] width 267 height 13
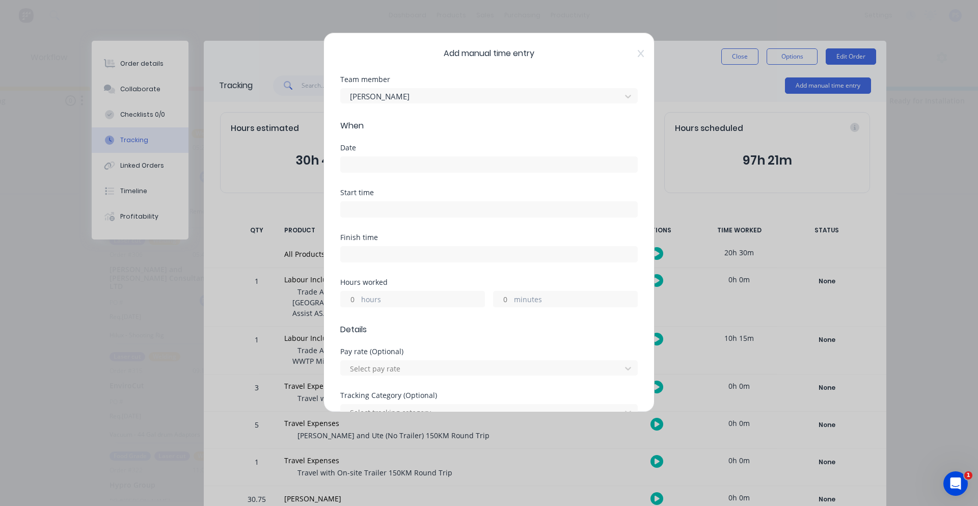
click at [358, 169] on input at bounding box center [489, 164] width 297 height 15
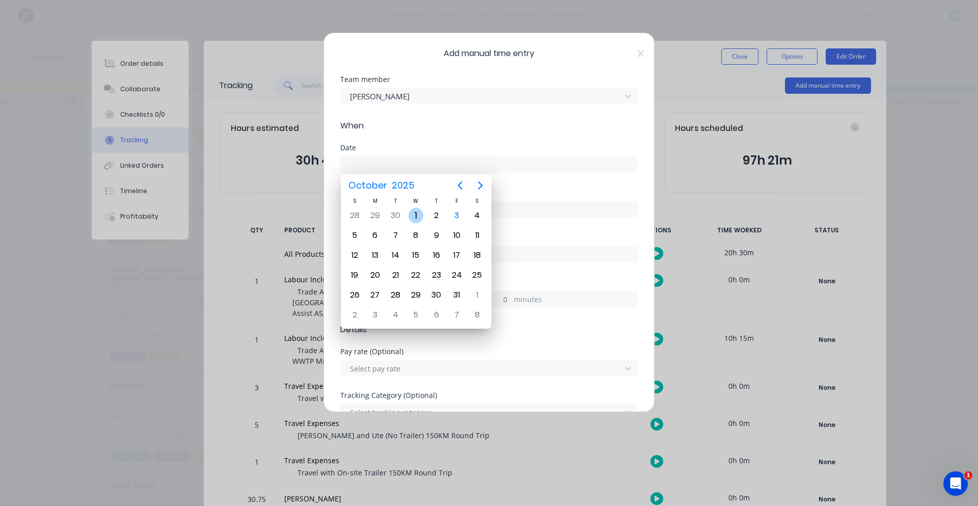
click at [420, 221] on div "1" at bounding box center [416, 215] width 15 height 15
type input "01/10/2025"
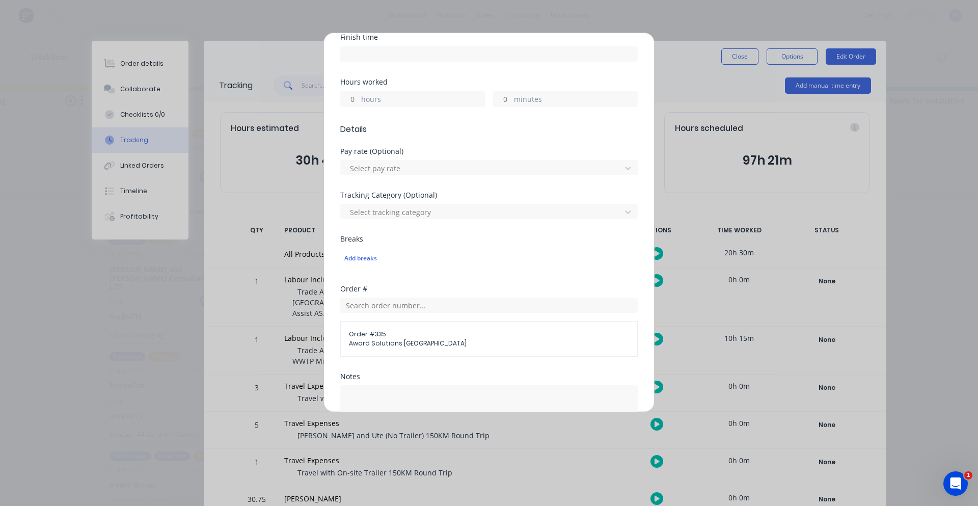
scroll to position [204, 0]
click at [352, 96] on input "hours" at bounding box center [350, 95] width 18 height 15
type input "10"
type input "15"
click at [413, 239] on div "Breaks Add breaks" at bounding box center [489, 249] width 298 height 34
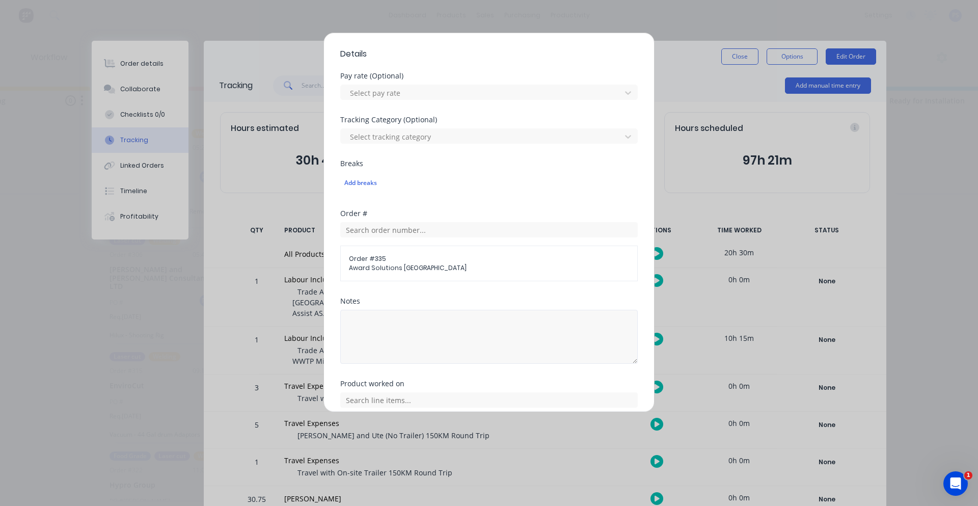
scroll to position [353, 0]
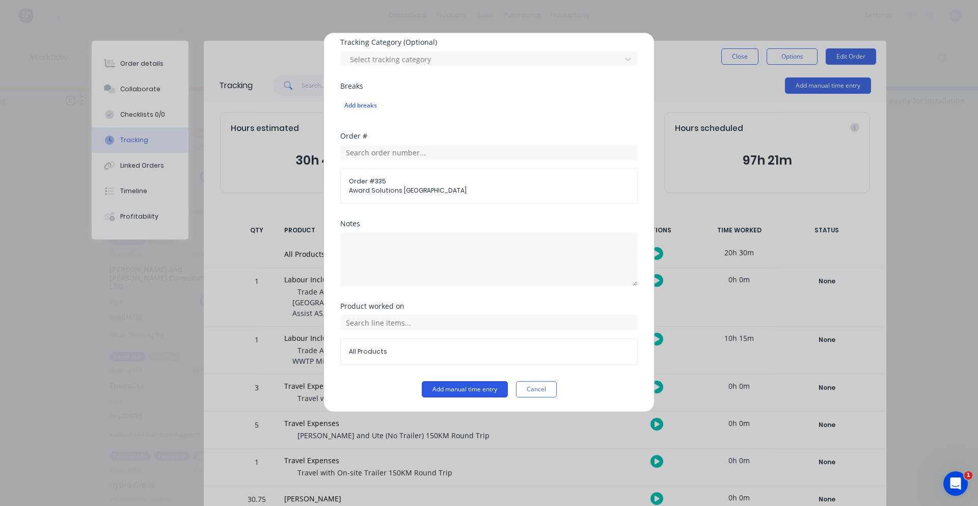
click at [433, 393] on button "Add manual time entry" at bounding box center [465, 389] width 86 height 16
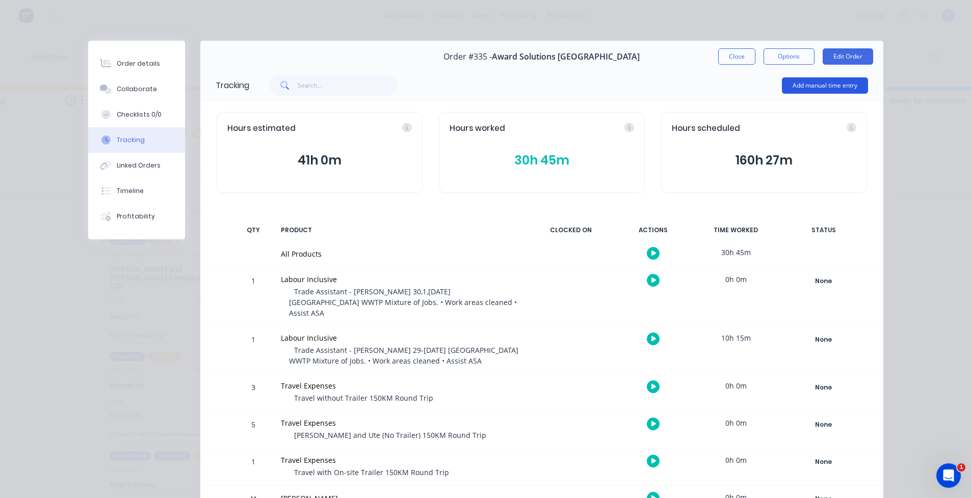
click at [823, 87] on button "Add manual time entry" at bounding box center [825, 85] width 86 height 16
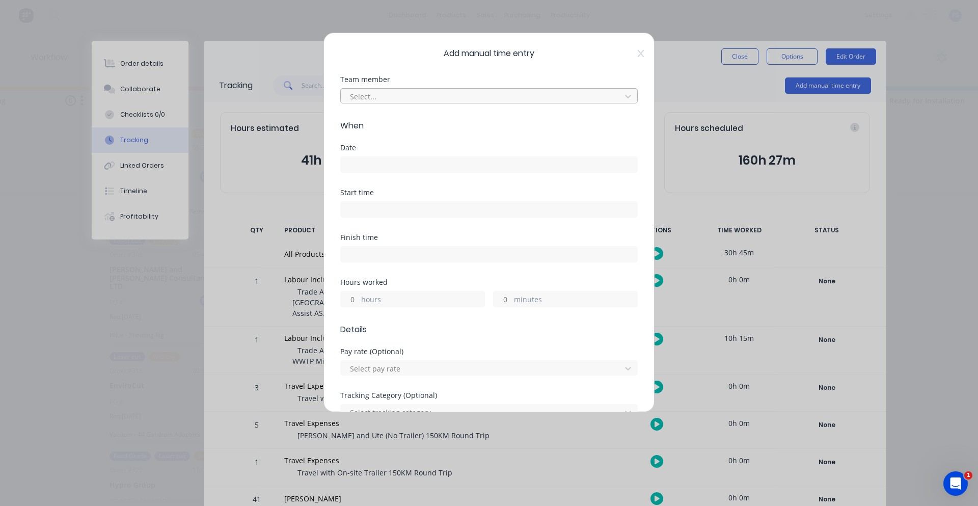
click at [402, 99] on div at bounding box center [482, 96] width 267 height 13
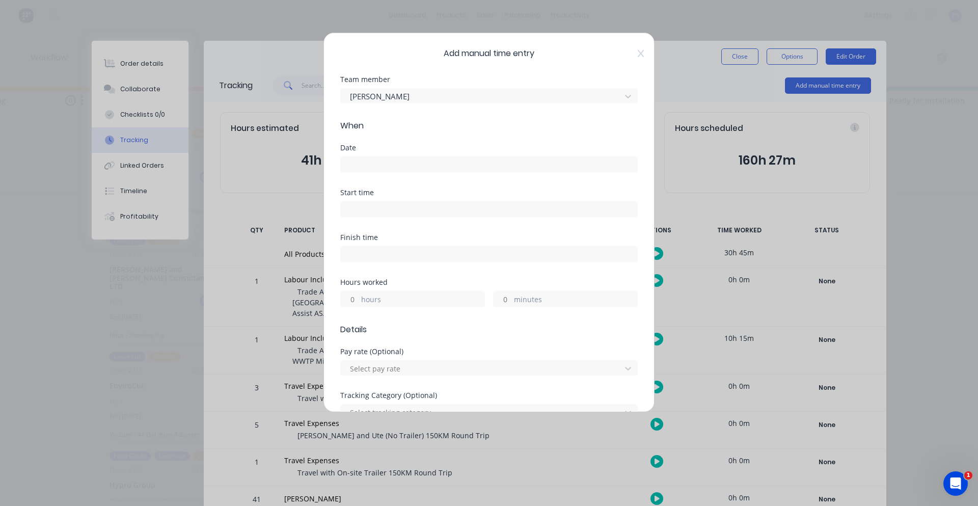
click at [419, 170] on input at bounding box center [489, 164] width 297 height 15
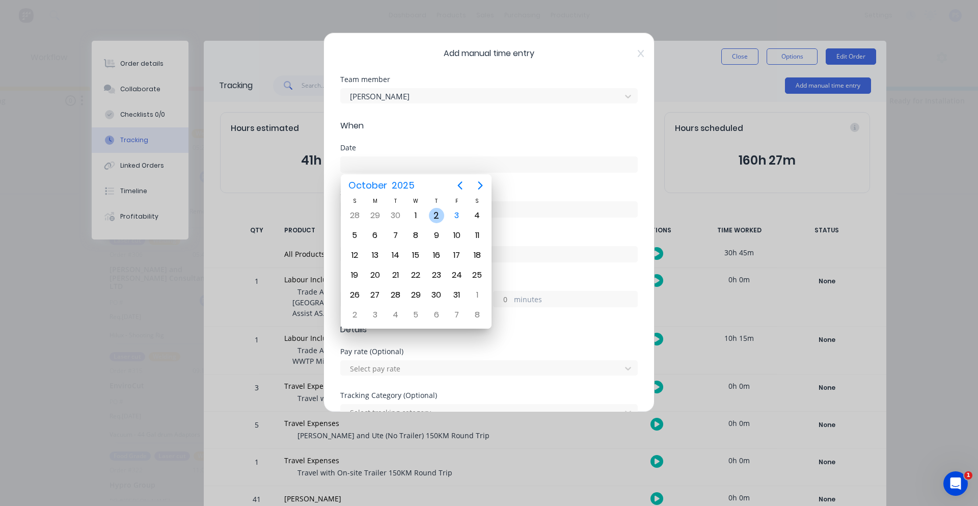
click at [436, 214] on div "2" at bounding box center [436, 215] width 15 height 15
type input "02/10/2025"
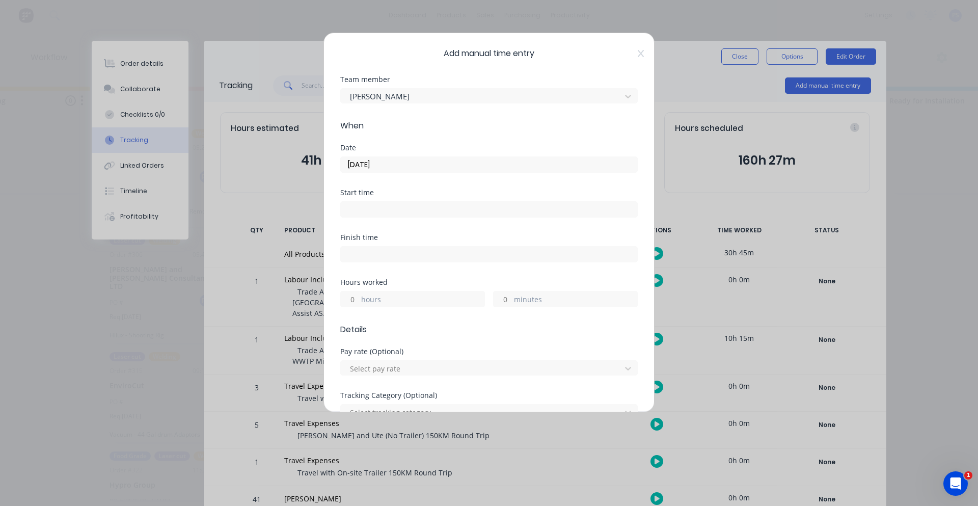
click at [430, 220] on div "Start time" at bounding box center [489, 211] width 298 height 45
click at [355, 296] on input "hours" at bounding box center [350, 298] width 18 height 15
type input "10"
type input "15"
click at [406, 315] on div "Hours worked 10 hours 15 minutes" at bounding box center [489, 301] width 298 height 45
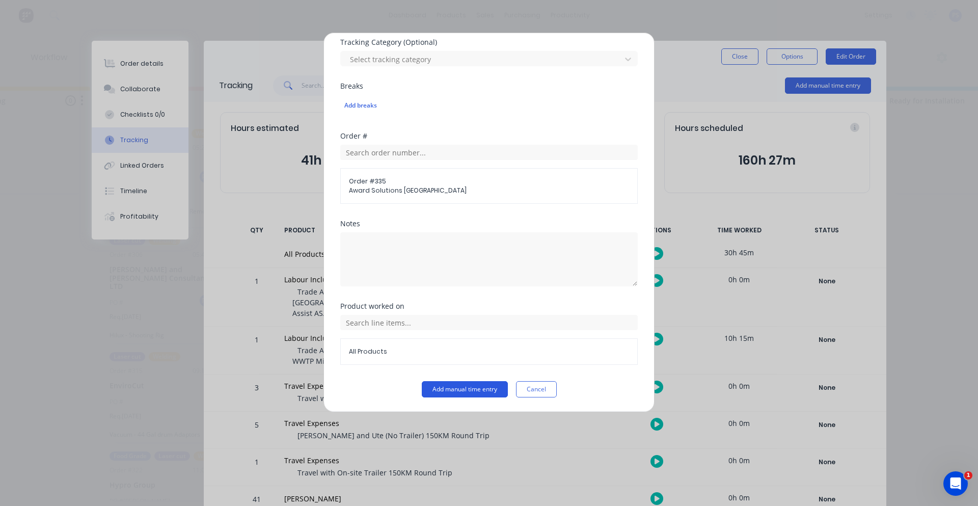
click at [434, 389] on button "Add manual time entry" at bounding box center [465, 389] width 86 height 16
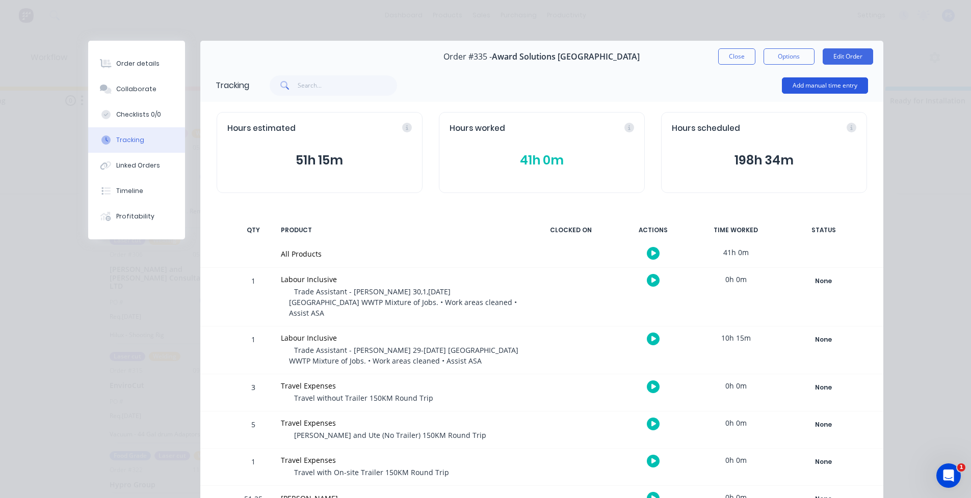
click at [819, 87] on button "Add manual time entry" at bounding box center [825, 85] width 86 height 16
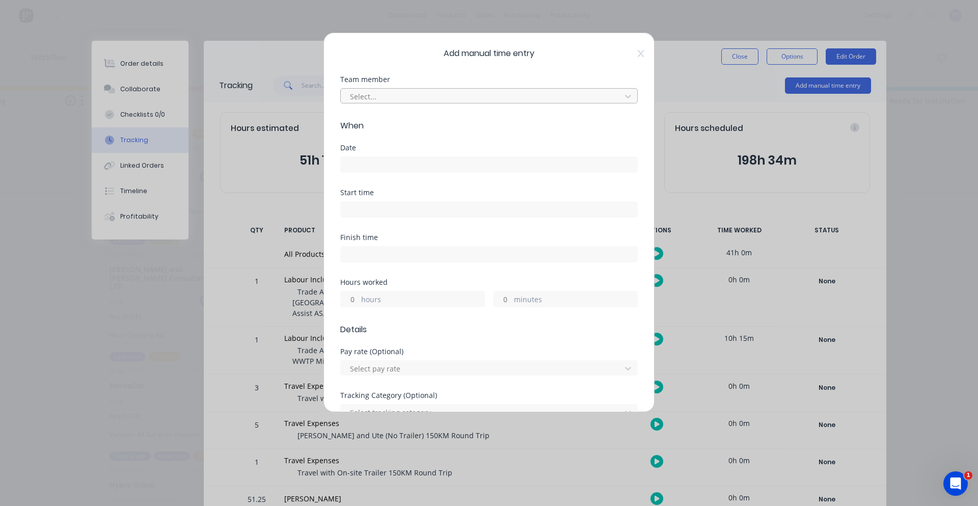
click at [384, 102] on div at bounding box center [482, 96] width 267 height 13
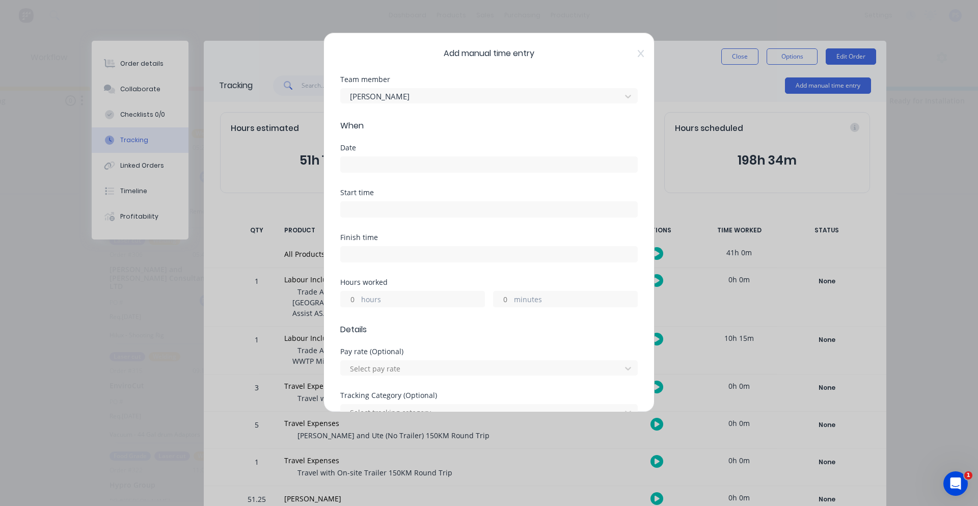
click at [371, 159] on input at bounding box center [489, 164] width 297 height 15
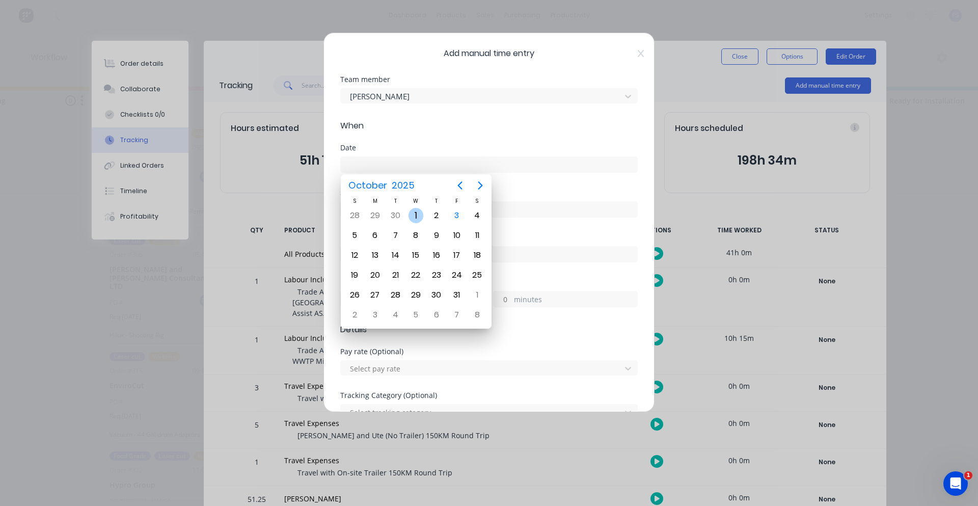
click at [419, 217] on div "1" at bounding box center [416, 215] width 15 height 15
type input "01/10/2025"
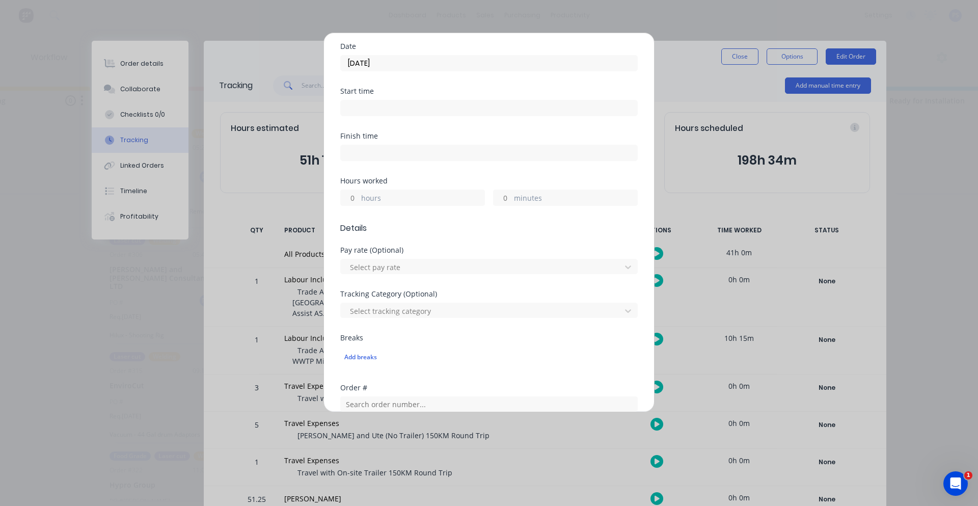
scroll to position [102, 0]
click at [353, 200] on input "hours" at bounding box center [350, 197] width 18 height 15
type input "10"
type input "15"
click at [393, 220] on div "Hours worked 10 hours 15 minutes" at bounding box center [489, 199] width 298 height 45
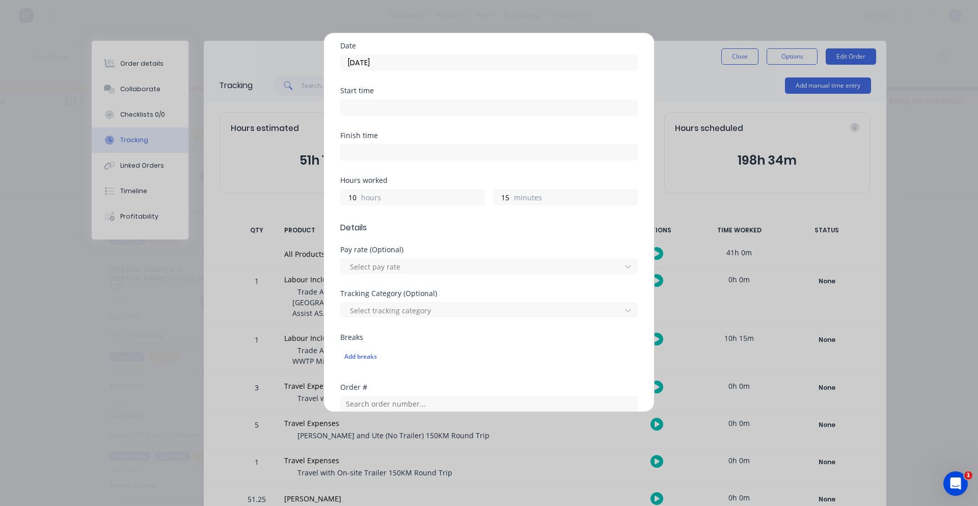
scroll to position [353, 0]
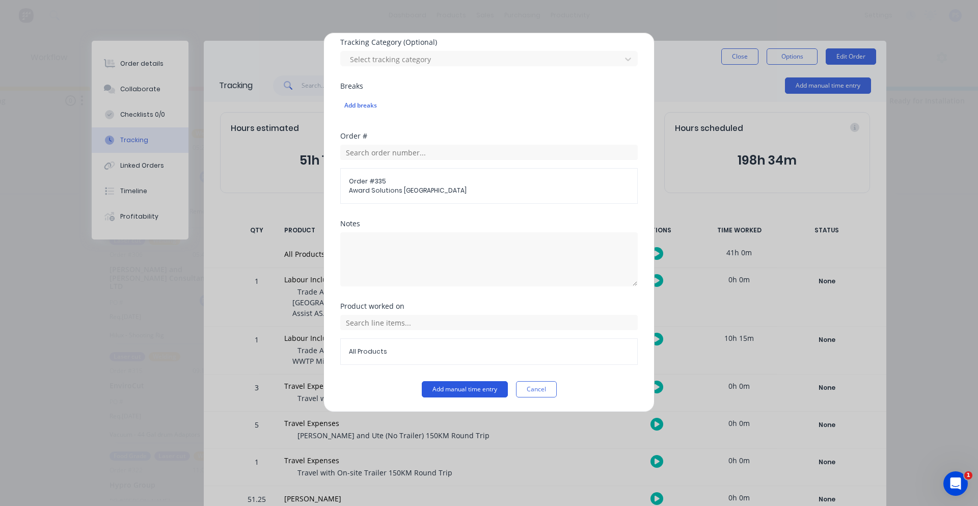
click at [430, 384] on button "Add manual time entry" at bounding box center [465, 389] width 86 height 16
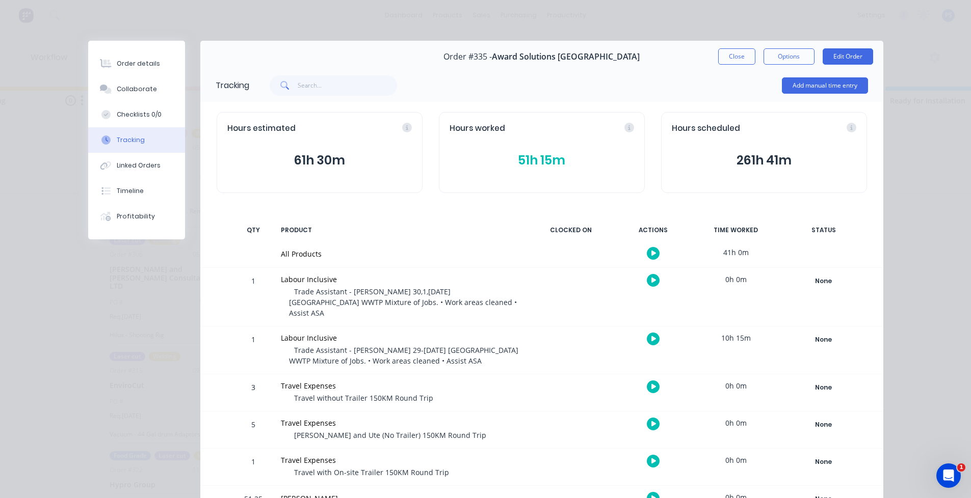
click at [814, 102] on div "Hours estimated 61h 30m Hours worked 51h 15m Hours scheduled 261h 41m" at bounding box center [541, 152] width 683 height 101
click at [823, 89] on button "Add manual time entry" at bounding box center [825, 85] width 86 height 16
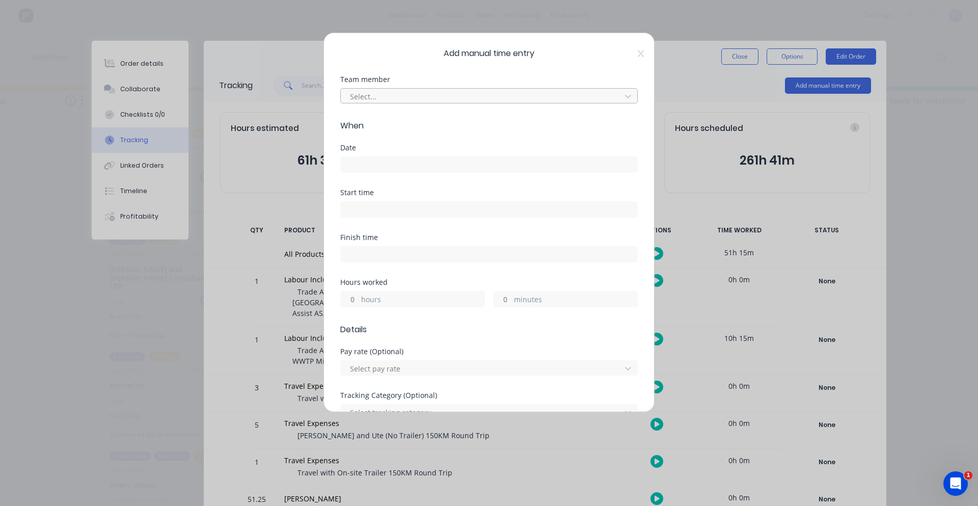
click at [397, 98] on div at bounding box center [482, 96] width 267 height 13
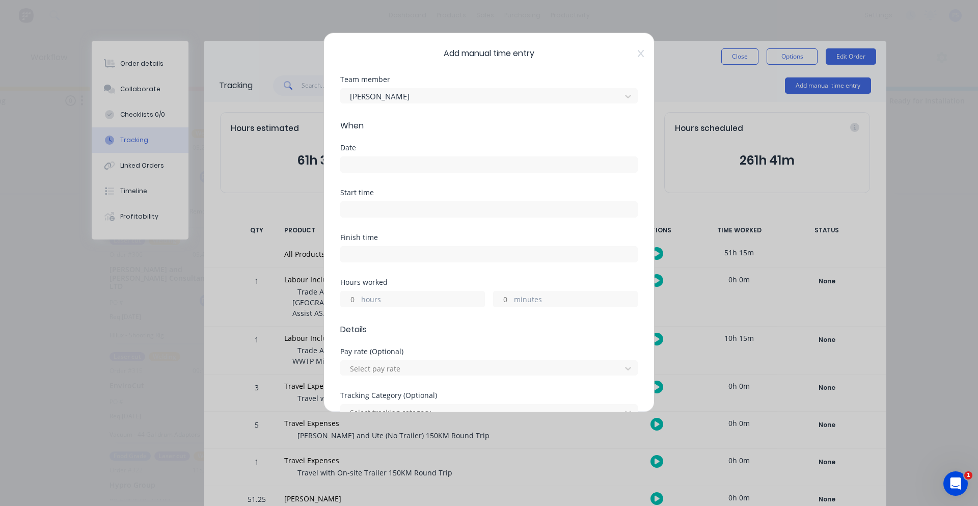
click at [372, 174] on div "Date" at bounding box center [489, 166] width 298 height 45
click at [378, 170] on input at bounding box center [489, 164] width 297 height 15
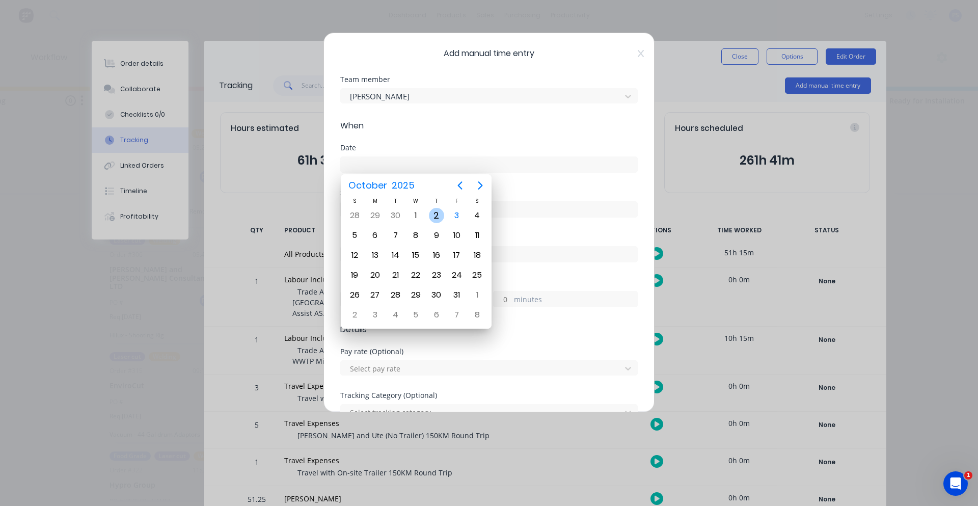
click at [443, 219] on div "2" at bounding box center [436, 215] width 15 height 15
type input "02/10/2025"
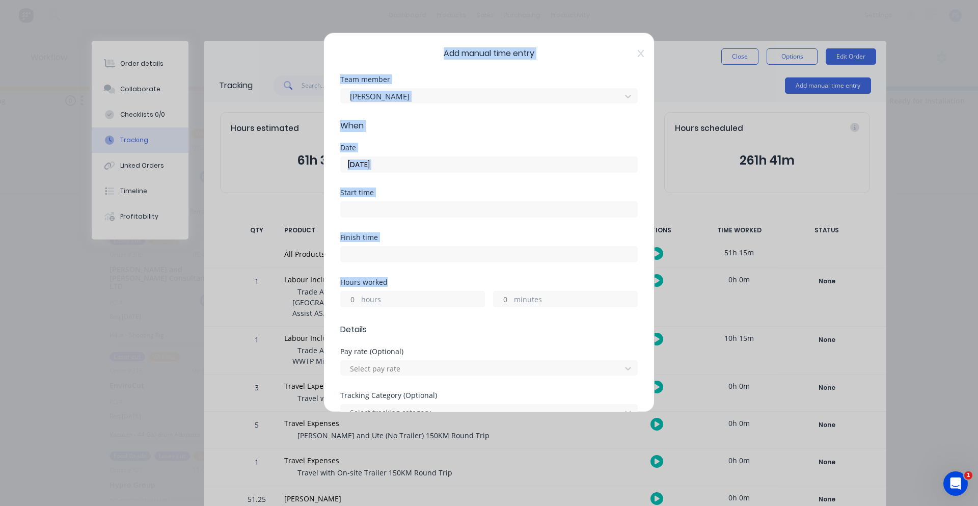
drag, startPoint x: 323, startPoint y: 302, endPoint x: 369, endPoint y: 306, distance: 46.5
click at [339, 302] on div "Add manual time entry Team member Peter Smith When Date 02/10/2025 Start time F…" at bounding box center [489, 253] width 978 height 506
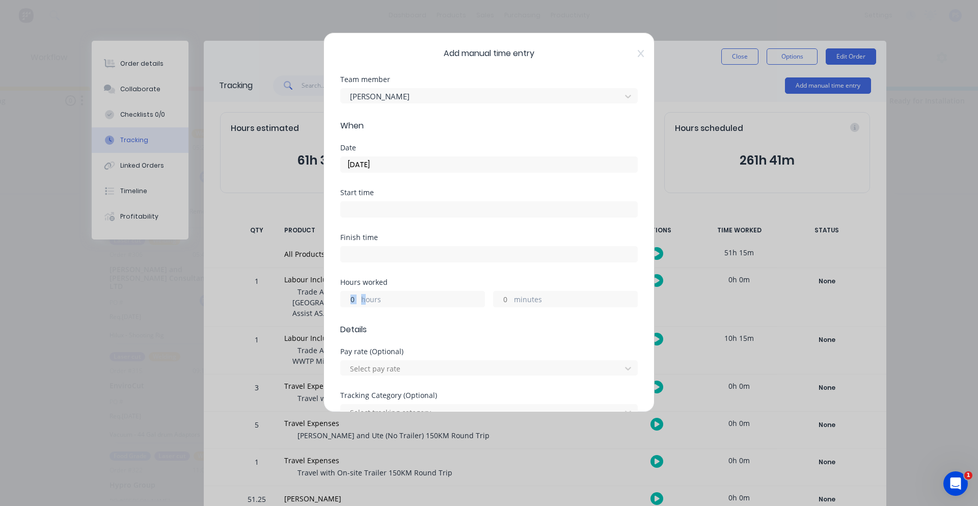
drag, startPoint x: 366, startPoint y: 305, endPoint x: 357, endPoint y: 303, distance: 9.3
click at [358, 303] on div "hours" at bounding box center [412, 299] width 145 height 16
click at [357, 303] on input "hours" at bounding box center [350, 298] width 18 height 15
type input "10"
type input "15"
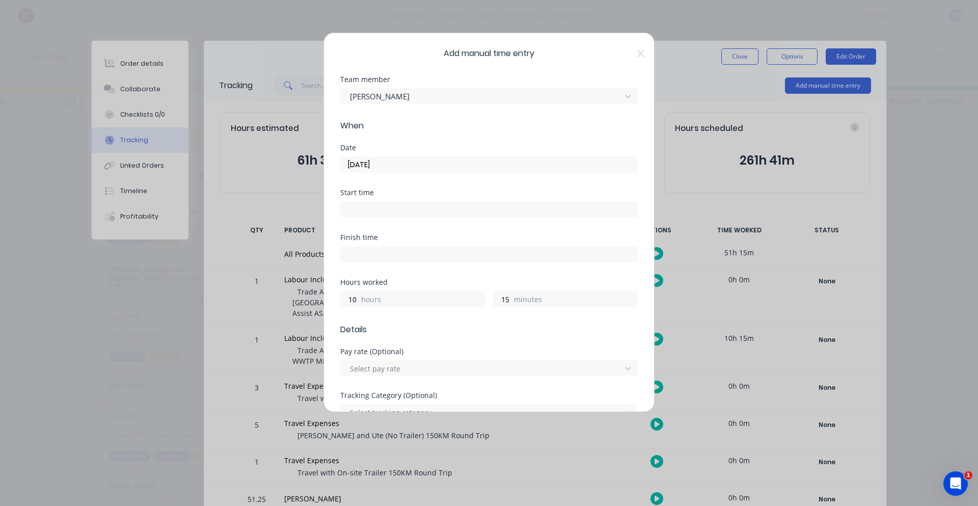
click at [441, 323] on div "Hours worked 10 hours 15 minutes" at bounding box center [489, 301] width 298 height 45
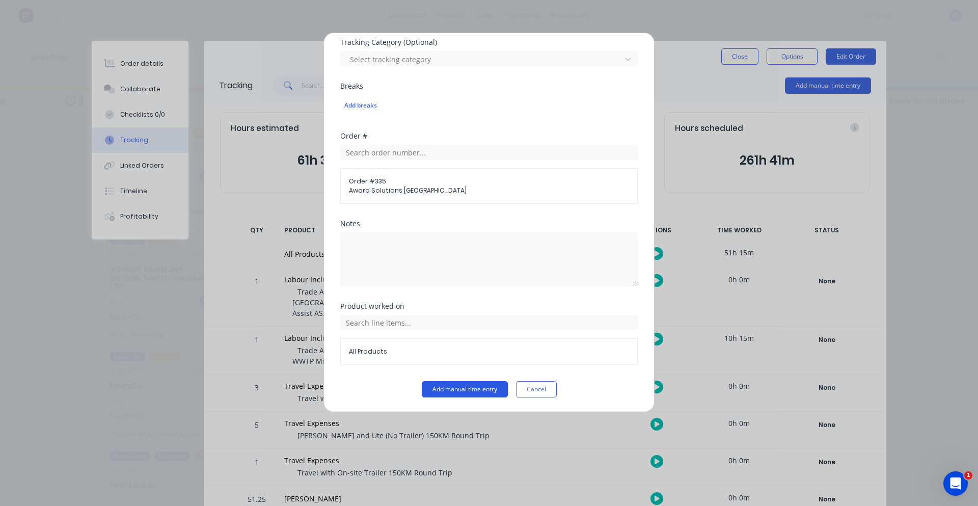
click at [449, 381] on form "Team member Peter Smith When Date 02/10/2025 Start time Finish time Hours worke…" at bounding box center [489, 60] width 298 height 675
click at [449, 381] on button "Add manual time entry" at bounding box center [465, 389] width 86 height 16
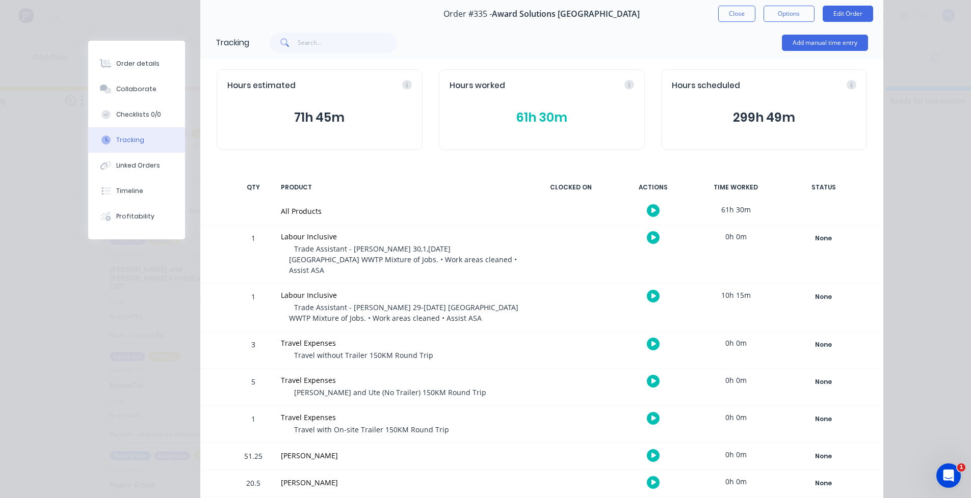
scroll to position [0, 0]
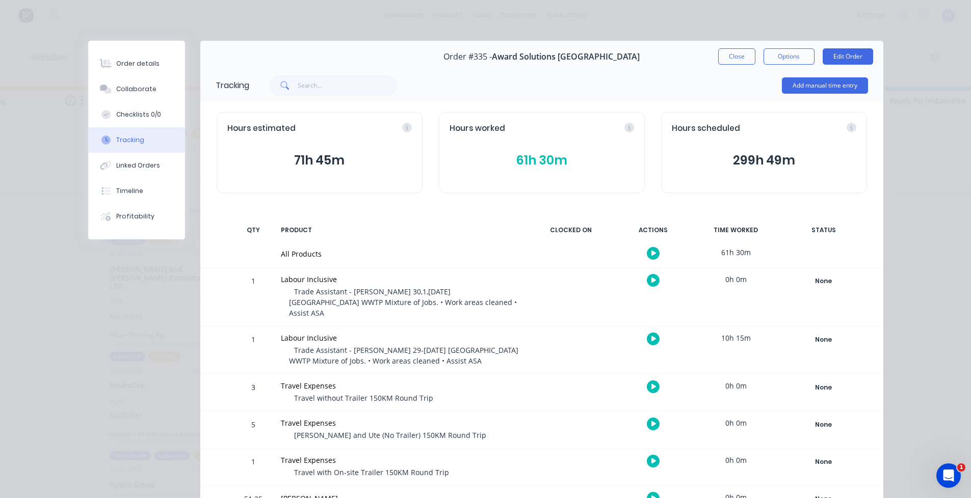
drag, startPoint x: 721, startPoint y: 152, endPoint x: 641, endPoint y: 76, distance: 109.9
click at [641, 76] on div "Tracking Add manual time entry Hours estimated 71h 45m Hours worked 61h 30m Hou…" at bounding box center [541, 309] width 683 height 481
click at [641, 76] on div "Add manual time entry" at bounding box center [558, 85] width 618 height 31
click at [124, 74] on button "Order details" at bounding box center [136, 63] width 97 height 25
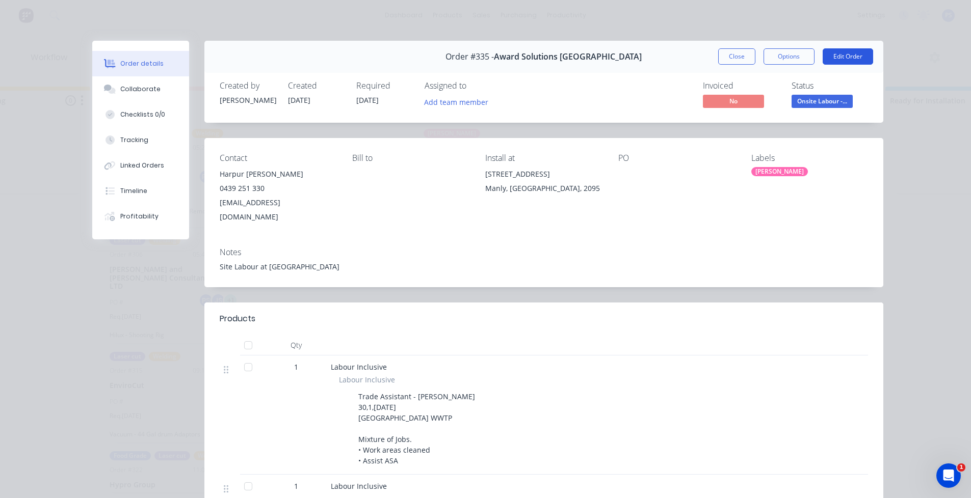
click at [853, 55] on button "Edit Order" at bounding box center [847, 56] width 50 height 16
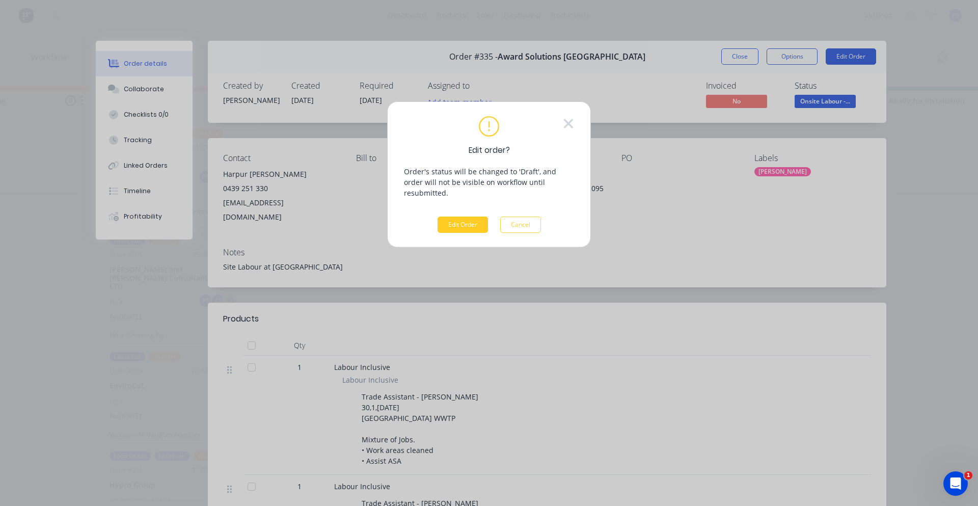
click at [473, 217] on button "Edit Order" at bounding box center [463, 225] width 50 height 16
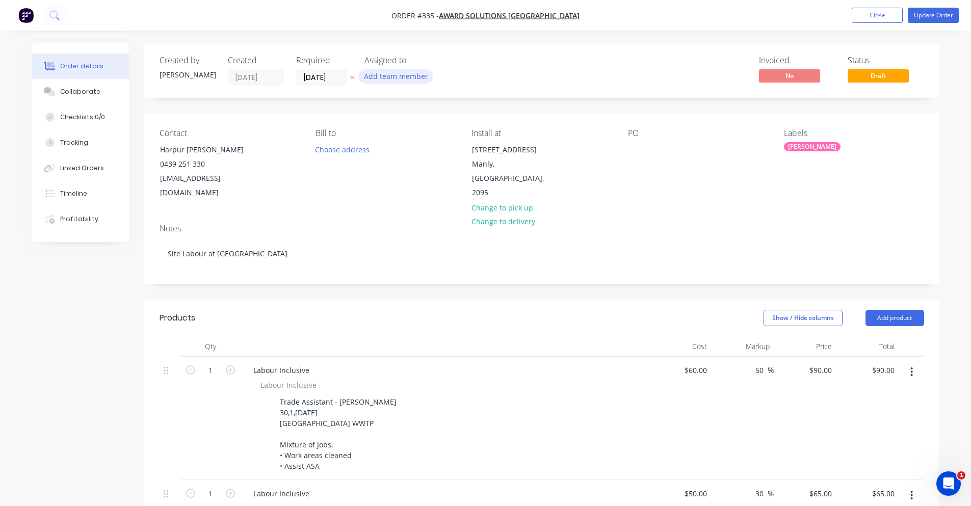
click at [393, 74] on button "Add team member" at bounding box center [395, 76] width 75 height 14
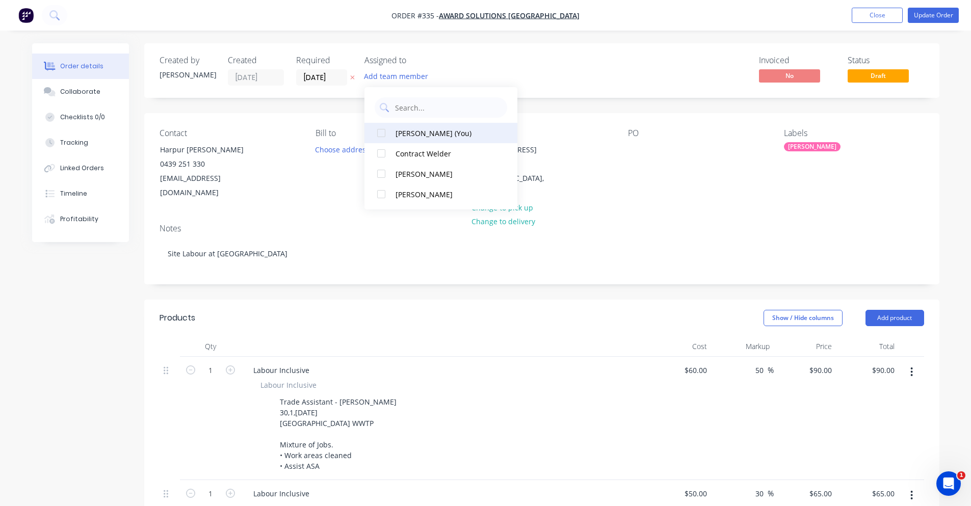
click at [400, 128] on div "[PERSON_NAME] (You)" at bounding box center [446, 133] width 102 height 11
click at [386, 182] on div at bounding box center [381, 174] width 20 height 20
click at [538, 73] on div "Invoiced No Status Draft" at bounding box center [694, 71] width 457 height 30
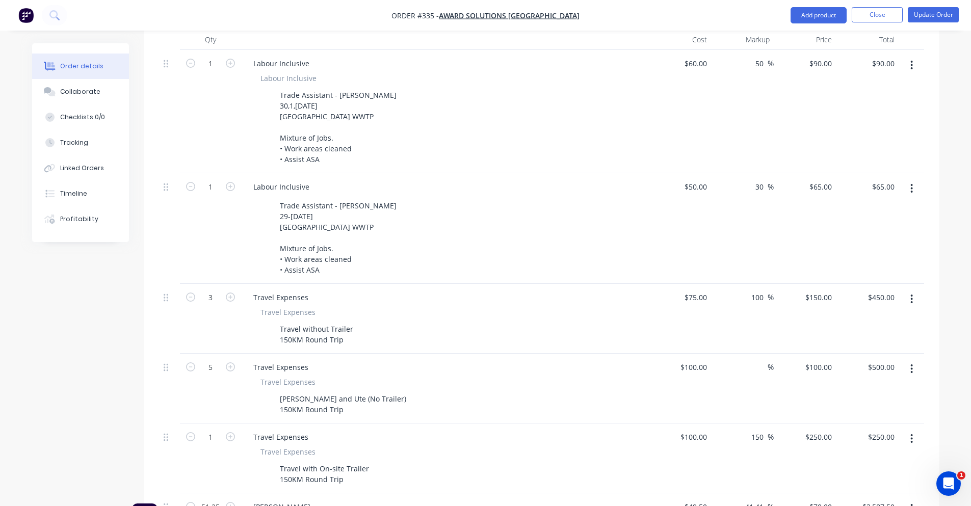
scroll to position [306, 0]
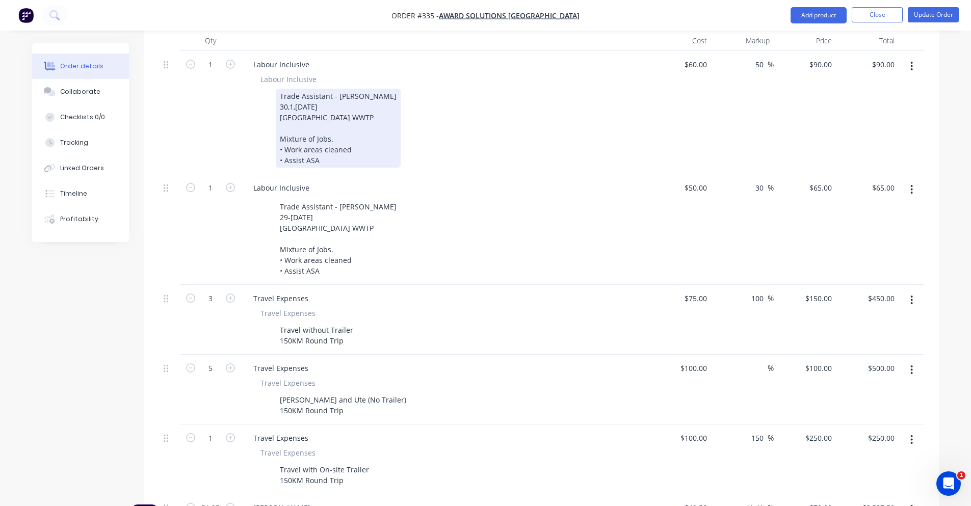
click at [304, 120] on div "Trade Assistant - Peter 30,1,2nd October 2025 North Head WWTP Mixture of Jobs. …" at bounding box center [338, 128] width 125 height 79
click at [289, 92] on div "Trade Assistant - Peter 30,1,2nd October 2025 North Head WWTP Mixture of Jobs. …" at bounding box center [338, 128] width 125 height 79
click at [292, 96] on div "Trade Assistant - Peter 1,2nd October 2025 North Head WWTP Mixture of Jobs. • W…" at bounding box center [338, 128] width 125 height 79
drag, startPoint x: 330, startPoint y: 80, endPoint x: 273, endPoint y: 83, distance: 57.1
click at [273, 89] on div "Trade Assistant - Peter 1,2nd October 2025 North Head WWTP Mixture of Jobs. • W…" at bounding box center [442, 128] width 373 height 79
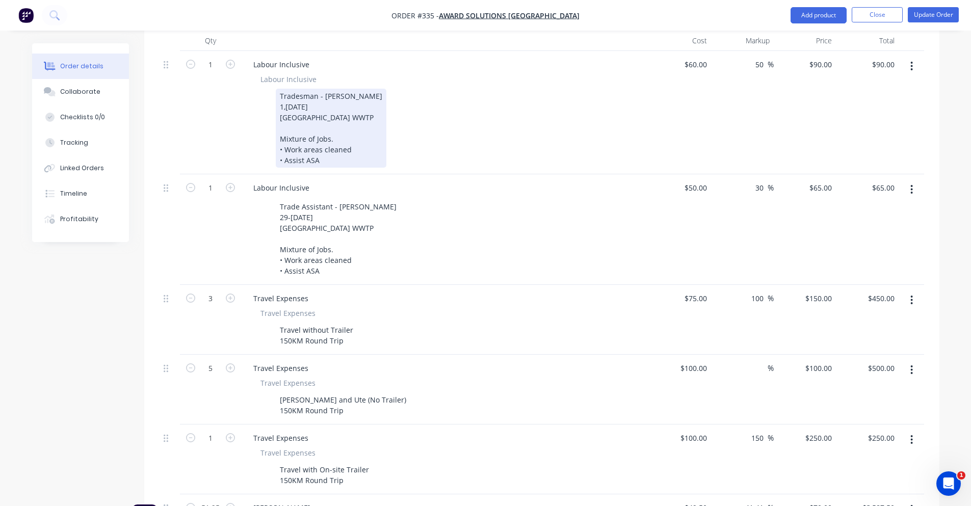
click at [403, 139] on div "Tradesman - Peter 1,2nd October 2025 North Head WWTP Mixture of Jobs. • Work ar…" at bounding box center [442, 128] width 373 height 79
click at [287, 91] on div "Tradesman - Peter 1,2nd October 2025 North Head WWTP Mixture of Jobs. • Work ar…" at bounding box center [331, 128] width 111 height 79
click at [289, 91] on div "Tradesman - Peter 1,2nd October 2025 North Head WWTP Mixture of Jobs. • Work ar…" at bounding box center [331, 128] width 111 height 79
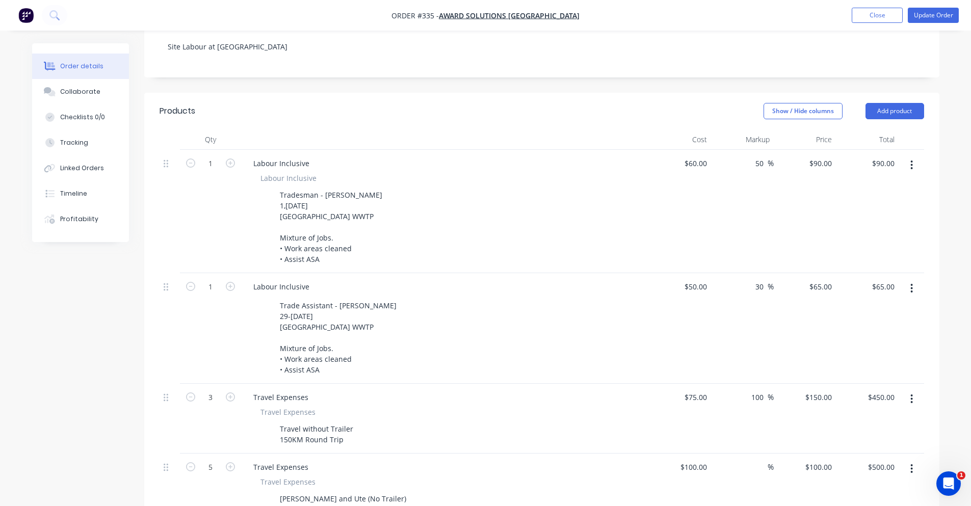
scroll to position [204, 0]
click at [210, 282] on input "1" at bounding box center [210, 289] width 26 height 15
type input "6"
type input "51.25"
type input "$3,331.25"
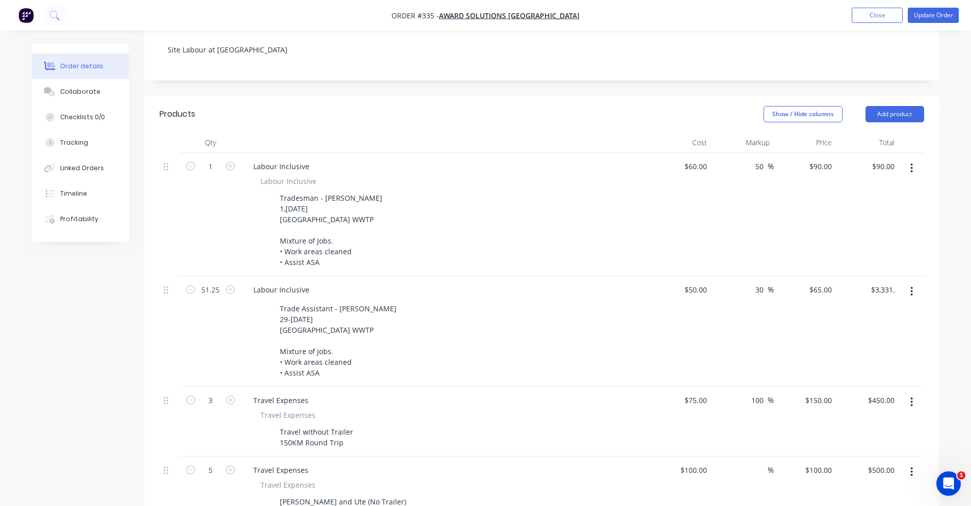
click at [120, 306] on div "Created by Peter Created 26/09/25 Required 03/10/25 Assigned to PS JS Invoiced …" at bounding box center [485, 409] width 907 height 1138
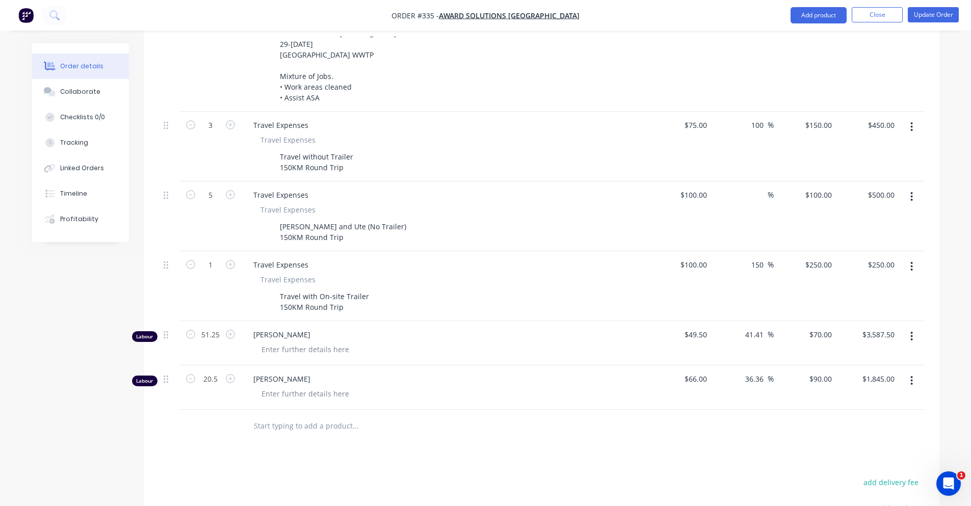
scroll to position [509, 0]
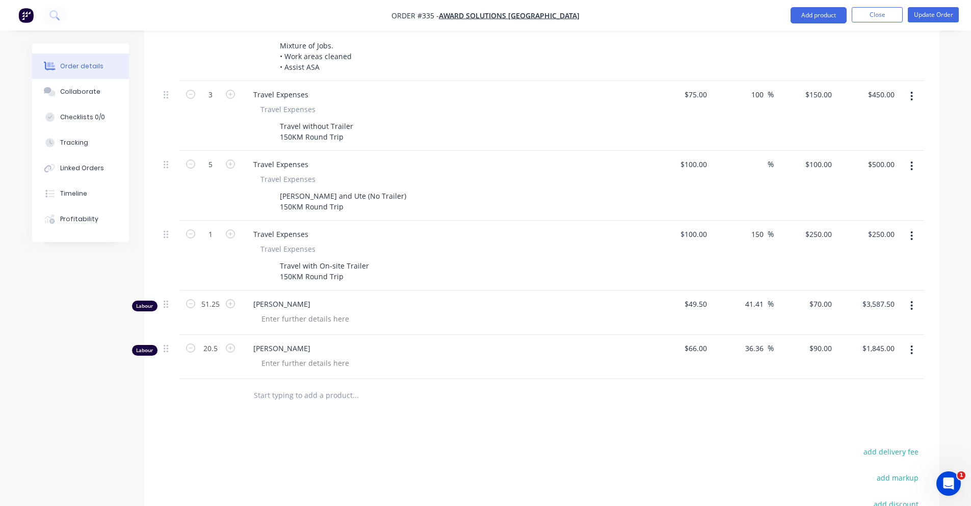
click at [905, 297] on button "button" at bounding box center [911, 306] width 24 height 18
click at [894, 386] on div "Delete" at bounding box center [875, 393] width 78 height 15
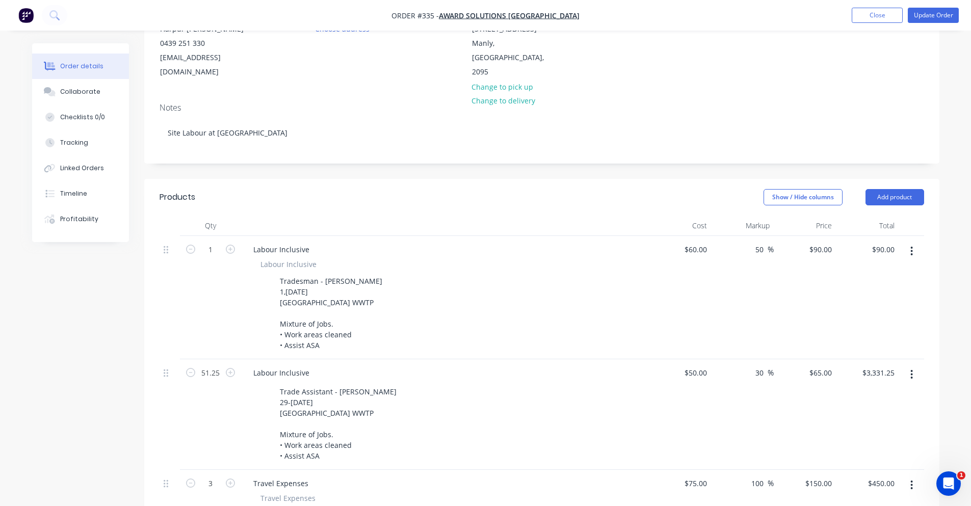
scroll to position [102, 0]
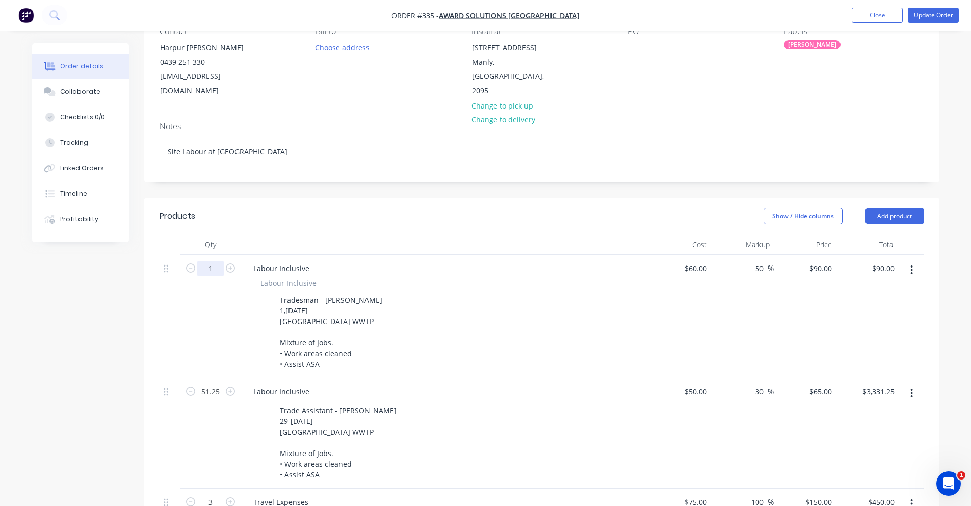
click at [217, 261] on input "1" at bounding box center [210, 268] width 26 height 15
type input "20.5"
type input "$1,845.00"
click at [82, 370] on div "Created by Peter Created 26/09/25 Required 03/10/25 Assigned to PS JS Invoiced …" at bounding box center [485, 488] width 907 height 1094
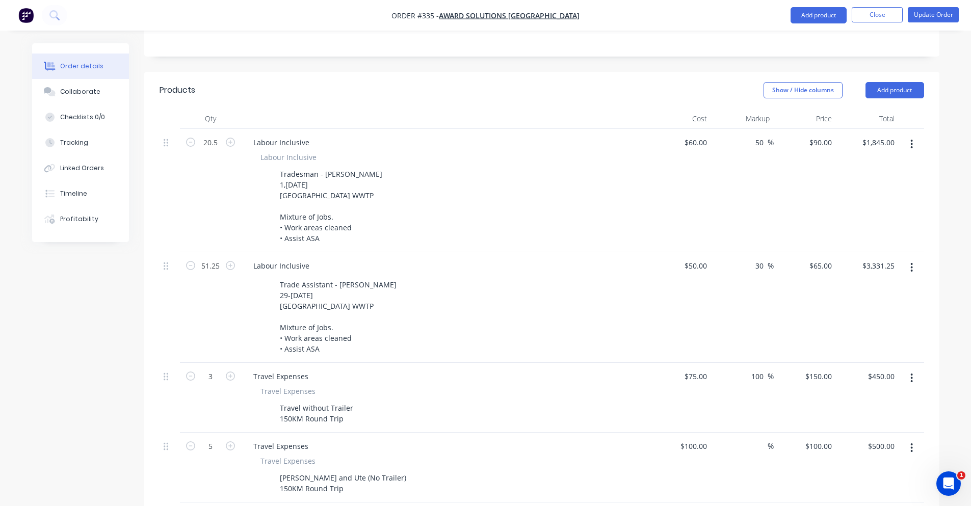
scroll to position [408, 0]
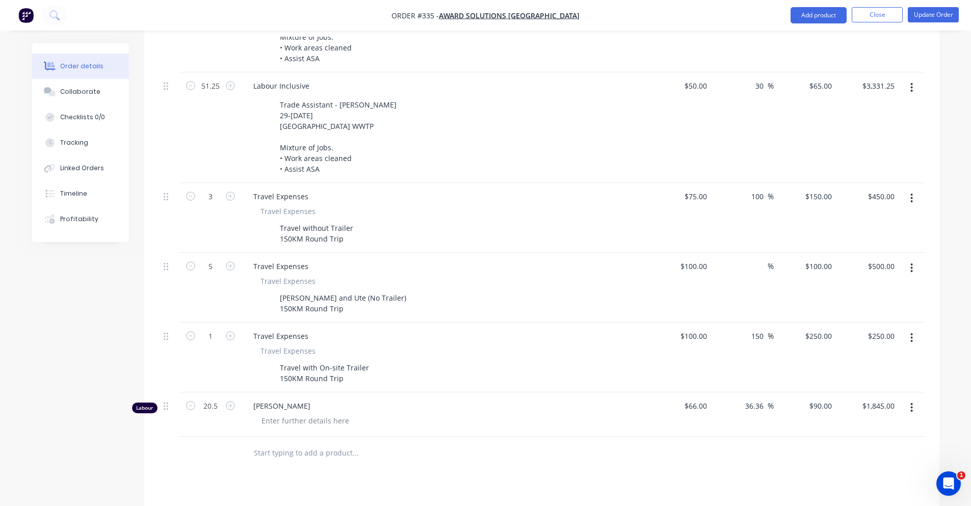
click at [911, 402] on icon "button" at bounding box center [911, 407] width 3 height 11
click at [897, 488] on div "Delete" at bounding box center [875, 495] width 78 height 15
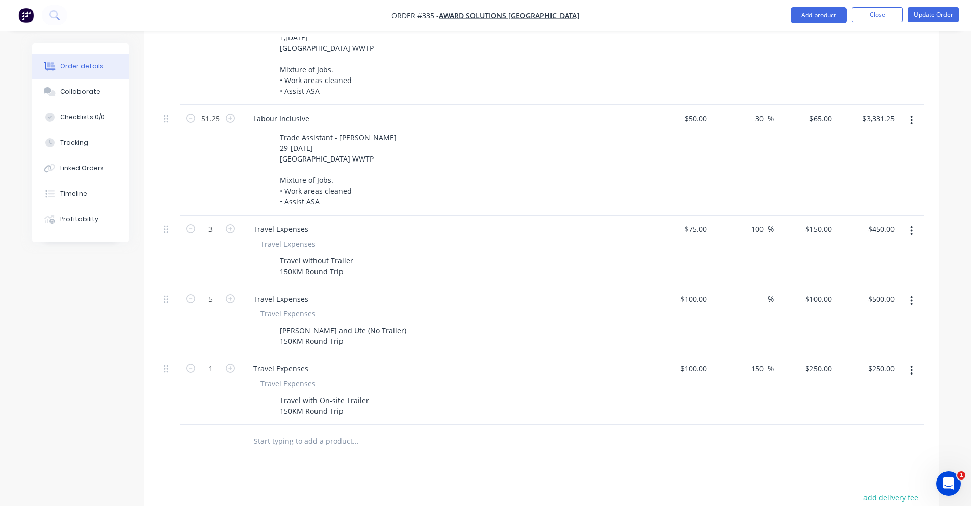
scroll to position [357, 0]
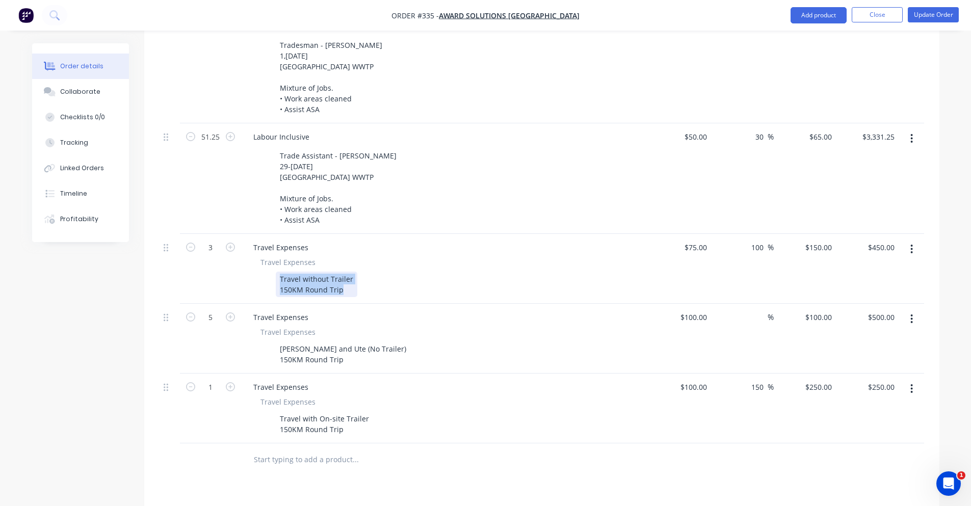
drag, startPoint x: 281, startPoint y: 263, endPoint x: 351, endPoint y: 276, distance: 70.4
click at [351, 275] on div "Travel without Trailer 150KM Round Trip" at bounding box center [317, 284] width 82 height 25
click at [82, 303] on div "Created by Peter Created 26/09/25 Required 03/10/25 Assigned to PS JS Invoiced …" at bounding box center [485, 211] width 907 height 1049
click at [232, 242] on icon "button" at bounding box center [230, 246] width 9 height 9
type input "4"
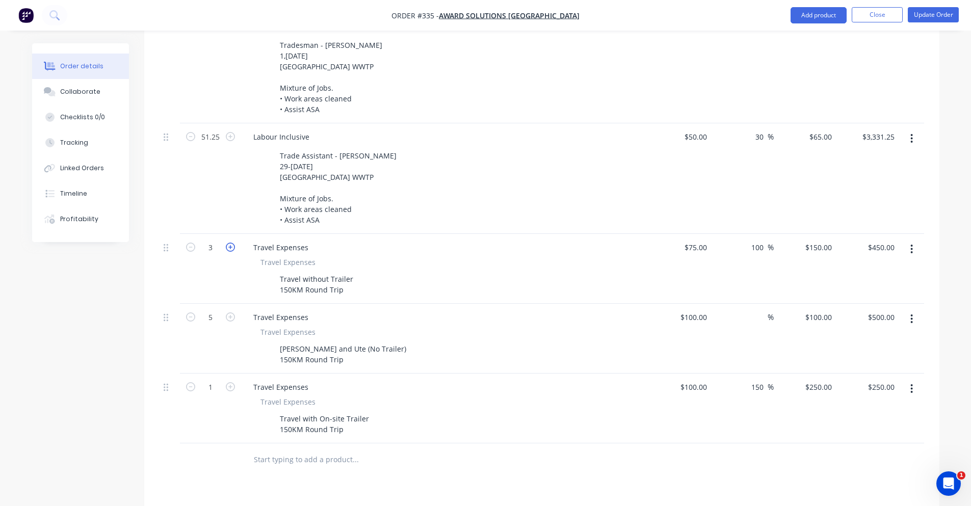
type input "$600.00"
click at [232, 242] on icon "button" at bounding box center [230, 246] width 9 height 9
type input "5"
type input "$750.00"
click at [231, 242] on icon "button" at bounding box center [230, 246] width 9 height 9
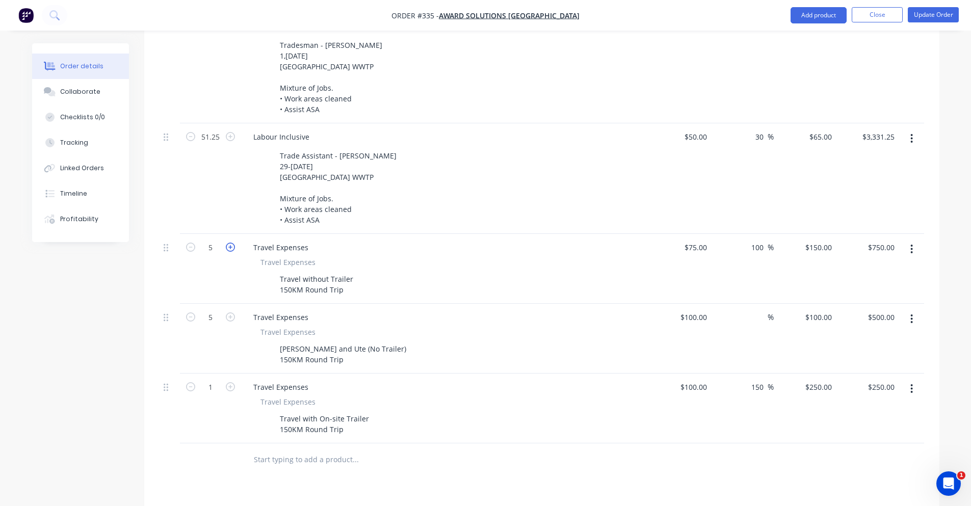
type input "6"
type input "$900.00"
click at [188, 242] on icon "button" at bounding box center [190, 246] width 9 height 9
type input "5"
type input "$750.00"
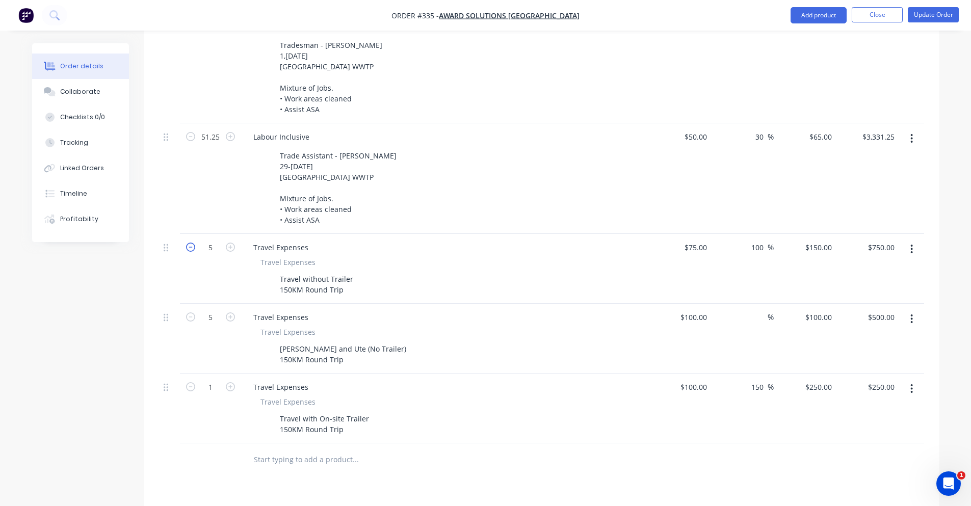
click at [188, 242] on icon "button" at bounding box center [190, 246] width 9 height 9
type input "4"
type input "$600.00"
click at [188, 242] on icon "button" at bounding box center [190, 246] width 9 height 9
type input "3"
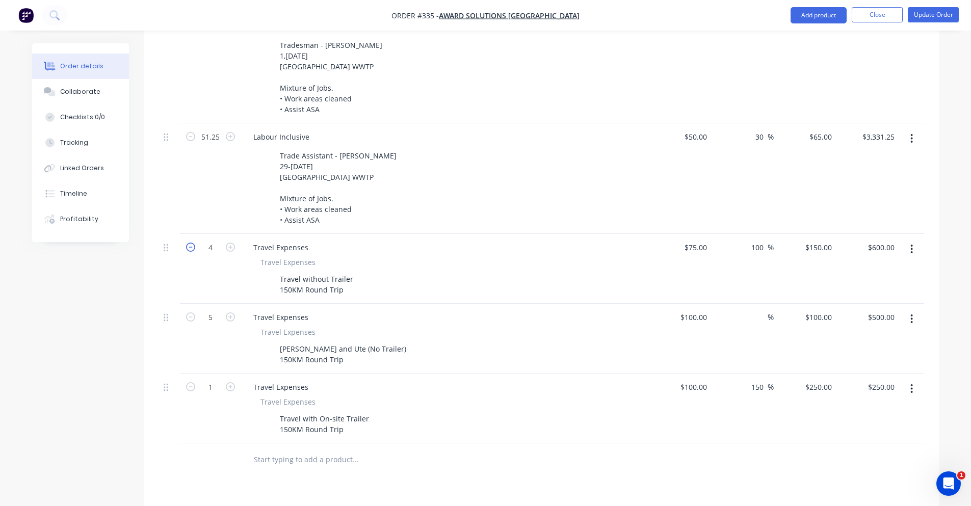
type input "$450.00"
click at [188, 242] on icon "button" at bounding box center [190, 246] width 9 height 9
type input "2"
type input "$300.00"
click at [188, 242] on icon "button" at bounding box center [190, 246] width 9 height 9
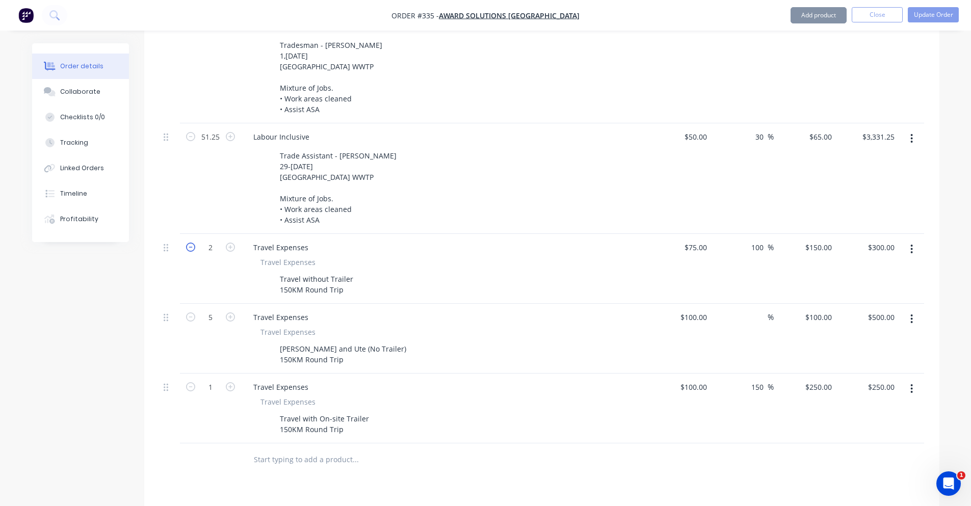
type input "1"
type input "$150.00"
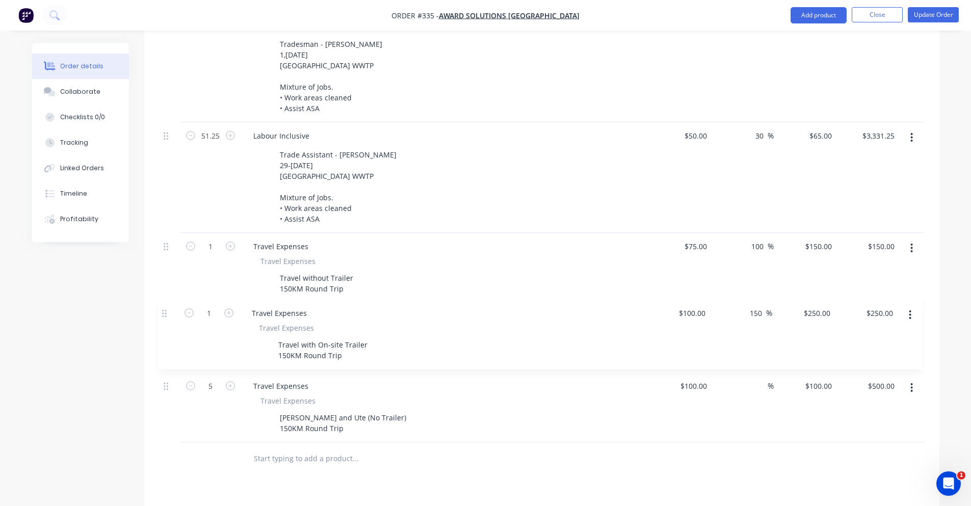
drag, startPoint x: 166, startPoint y: 373, endPoint x: 165, endPoint y: 311, distance: 62.7
click at [165, 311] on div "20.5 Labour Inclusive Labour Inclusive Tradesman - Peter 1,2nd October 2025 Nor…" at bounding box center [541, 220] width 764 height 443
click at [191, 381] on icon "button" at bounding box center [190, 385] width 9 height 9
type input "4"
type input "$400.00"
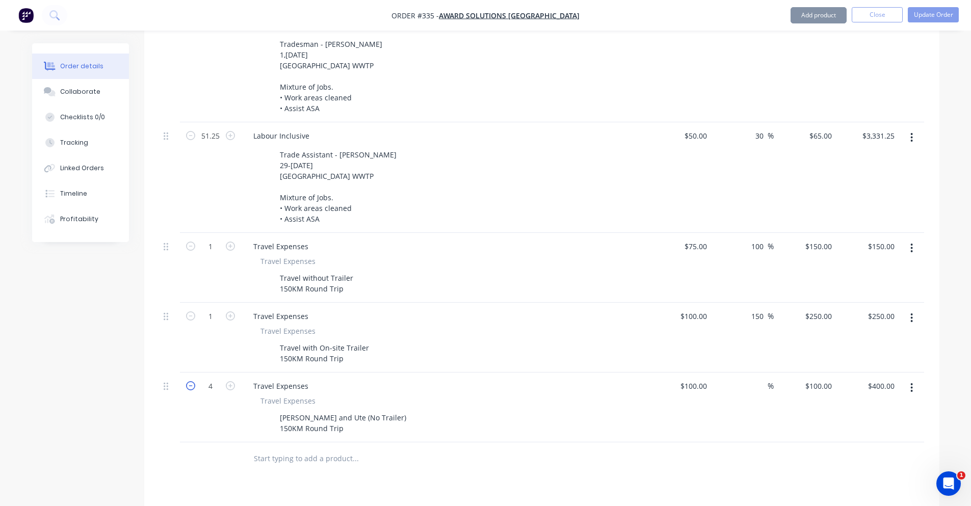
click at [191, 381] on icon "button" at bounding box center [190, 385] width 9 height 9
type input "3"
type input "$300.00"
click at [191, 381] on icon "button" at bounding box center [190, 385] width 9 height 9
type input "2"
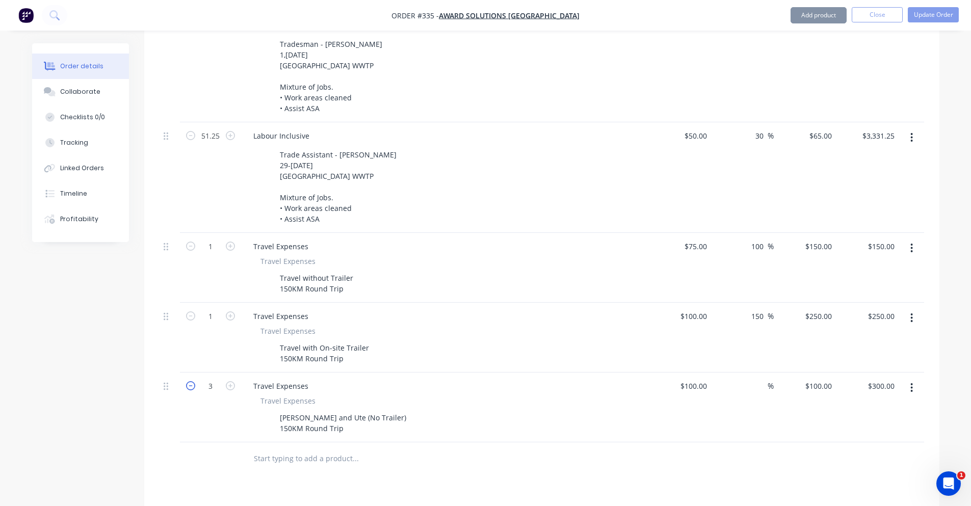
type input "$200.00"
click at [226, 381] on icon "button" at bounding box center [230, 385] width 9 height 9
type input "3"
type input "$300.00"
click at [226, 381] on icon "button" at bounding box center [230, 385] width 9 height 9
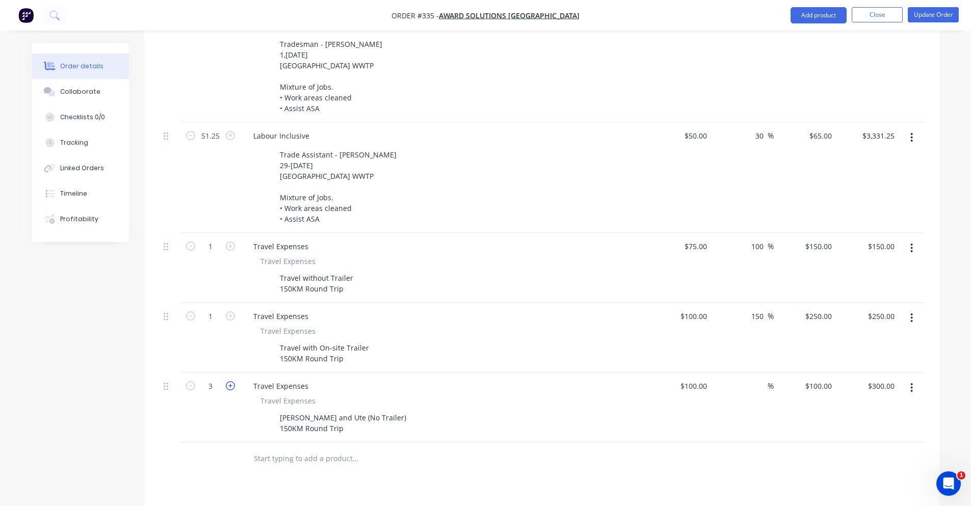
type input "4"
type input "$400.00"
click at [196, 380] on button "button" at bounding box center [190, 385] width 13 height 11
type input "3"
type input "$300.00"
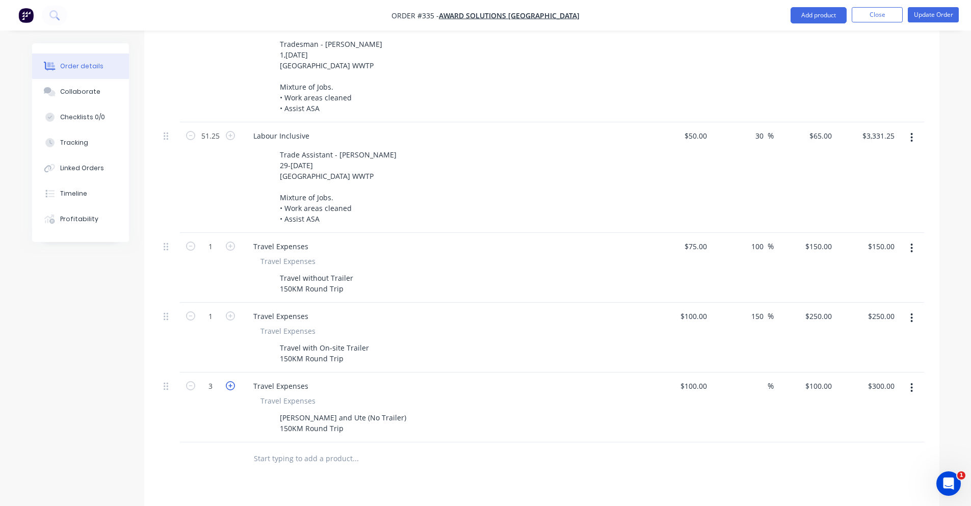
click at [233, 381] on icon "button" at bounding box center [230, 385] width 9 height 9
type input "4"
type input "$400.00"
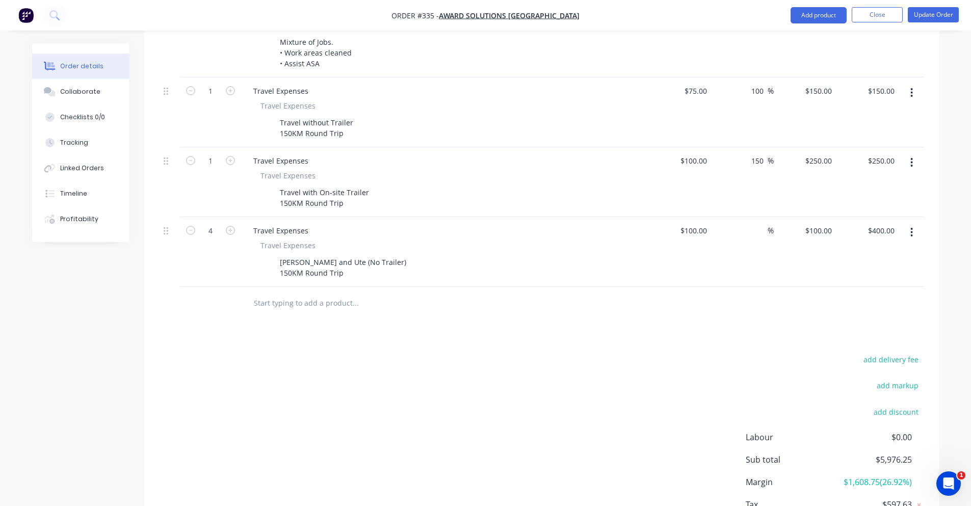
scroll to position [573, 0]
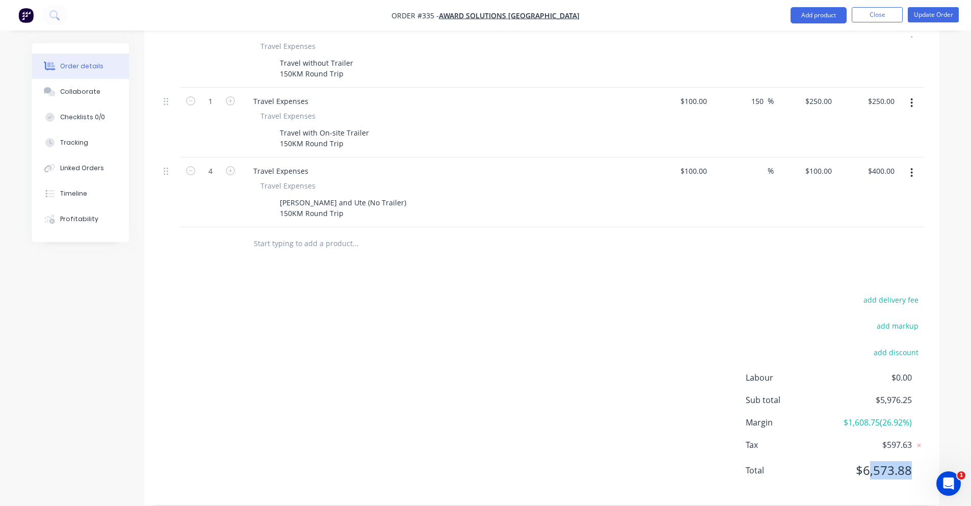
drag, startPoint x: 871, startPoint y: 463, endPoint x: 912, endPoint y: 462, distance: 41.3
click at [912, 462] on div "Total $6,573.88" at bounding box center [834, 470] width 178 height 18
click at [881, 417] on div "Labour $0.00 Sub total $5,976.25 Margin $1,608.75 ( 26.92 %) Tax $597.63 Total …" at bounding box center [834, 430] width 178 height 118
drag, startPoint x: 876, startPoint y: 406, endPoint x: 844, endPoint y: 411, distance: 32.4
click at [844, 416] on span "$1,608.75 ( 26.92 %)" at bounding box center [873, 422] width 75 height 12
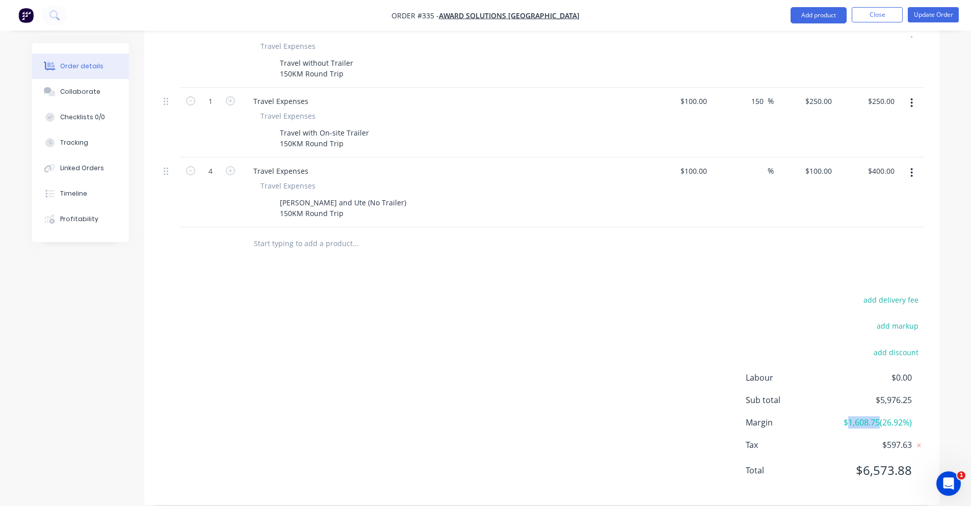
click at [844, 416] on span "$1,608.75 ( 26.92 %)" at bounding box center [873, 422] width 75 height 12
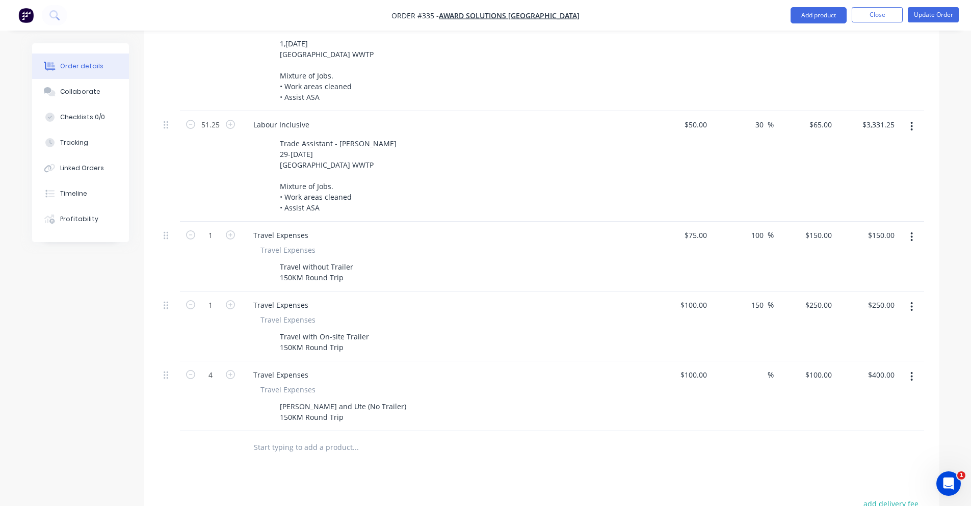
scroll to position [318, 0]
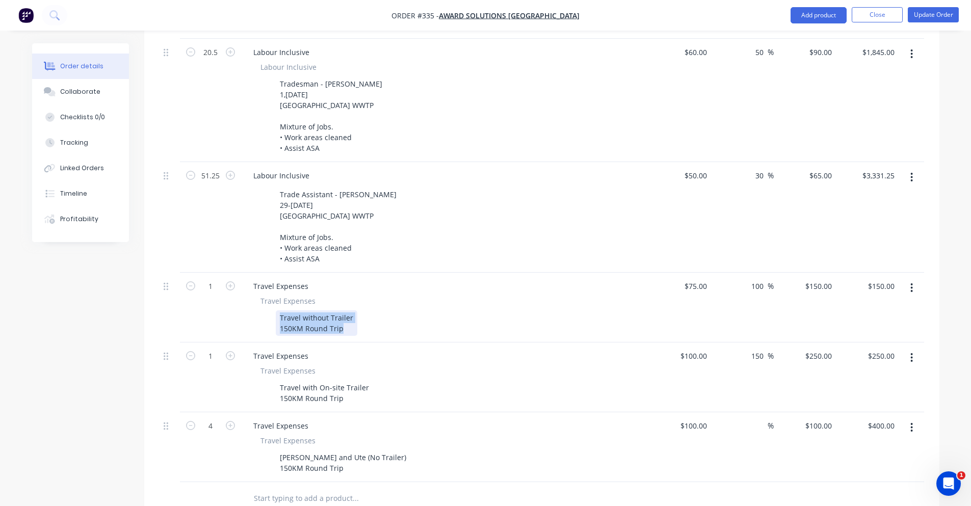
drag, startPoint x: 281, startPoint y: 303, endPoint x: 355, endPoint y: 315, distance: 74.8
click at [355, 315] on div "Travel without Trailer 150KM Round Trip" at bounding box center [442, 322] width 373 height 25
click at [283, 380] on div "Travel with On-site Trailer 150KM Round Trip" at bounding box center [324, 392] width 97 height 25
drag, startPoint x: 281, startPoint y: 375, endPoint x: 352, endPoint y: 392, distance: 72.8
click at [352, 392] on div "Travel Expenses Travel Expenses Travel with On-site Trailer 150KM Round Trip" at bounding box center [445, 377] width 408 height 70
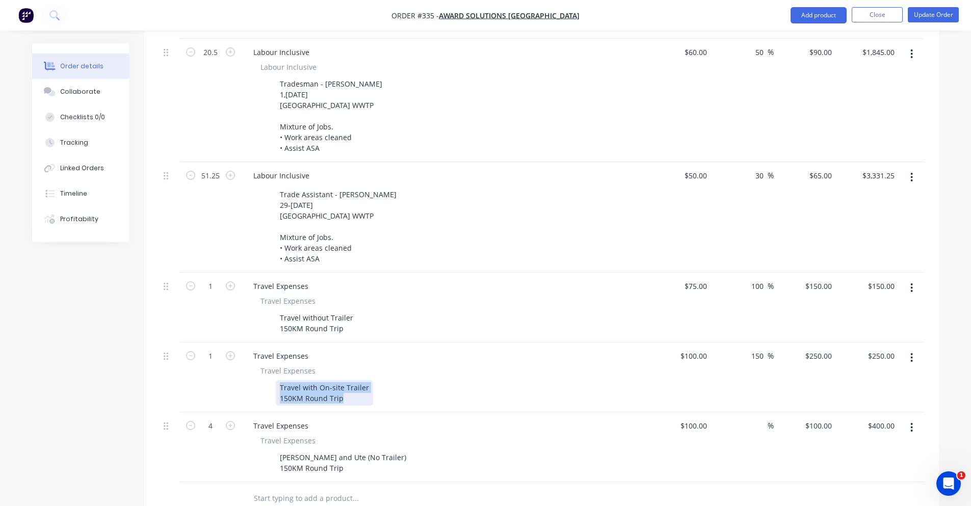
click at [352, 387] on div "Travel with On-site Trailer 150KM Round Trip" at bounding box center [324, 392] width 97 height 25
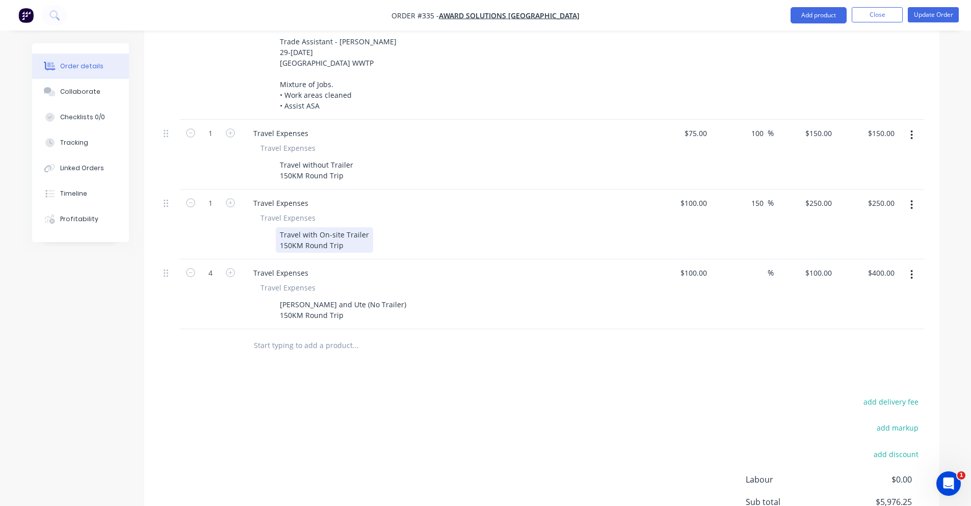
scroll to position [420, 0]
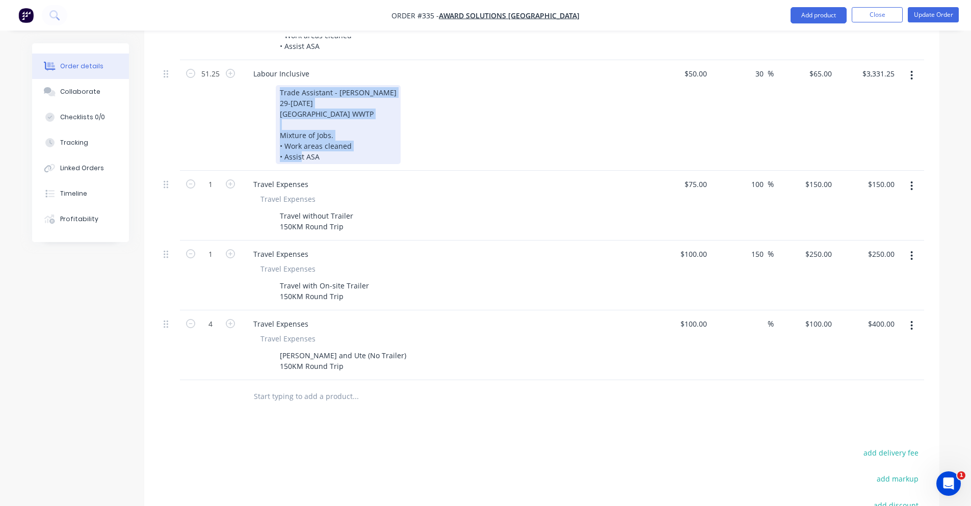
drag, startPoint x: 280, startPoint y: 78, endPoint x: 333, endPoint y: 147, distance: 86.5
click at [333, 147] on div "Trade Assistant - [PERSON_NAME] 29-[DATE] [GEOGRAPHIC_DATA] WWTP Mixture of Job…" at bounding box center [338, 124] width 125 height 79
drag, startPoint x: 319, startPoint y: 136, endPoint x: 317, endPoint y: 131, distance: 5.3
copy div "Trade Assistant - Jamie 29-3rd October 2025 North Head WWTP Mixture of Jobs. • …"
click at [306, 386] on input "text" at bounding box center [355, 396] width 204 height 20
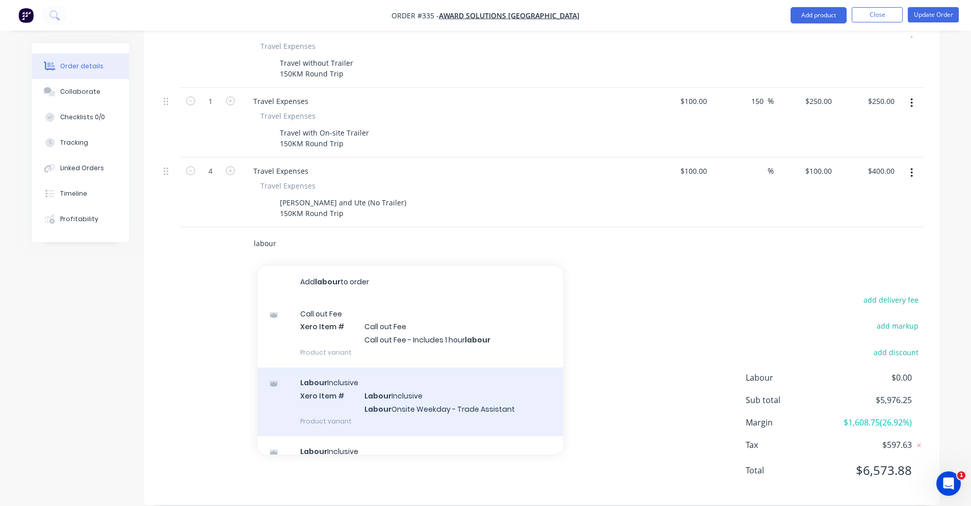
scroll to position [51, 0]
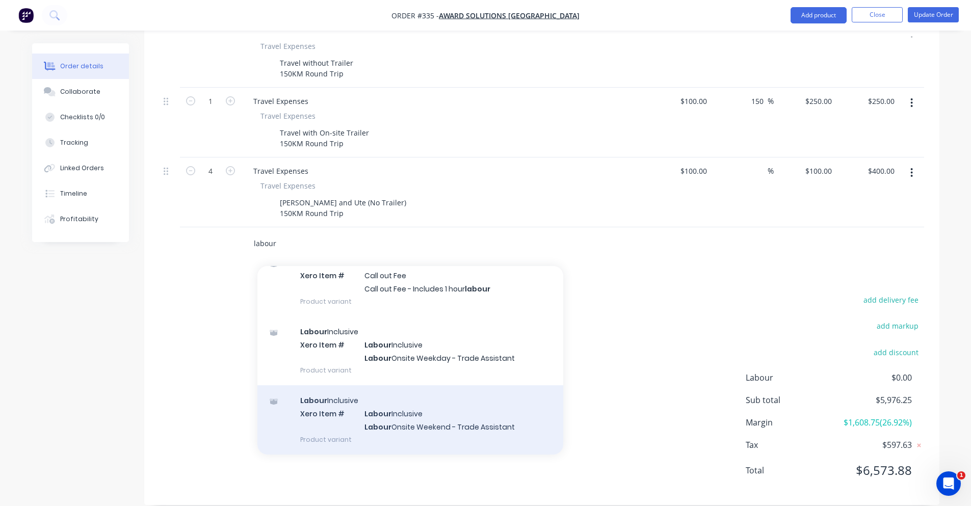
type input "labour"
click at [324, 399] on div "Labour Inclusive Xero Item # Labour Inclusive Labour Onsite Weekend - Trade Ass…" at bounding box center [410, 419] width 306 height 69
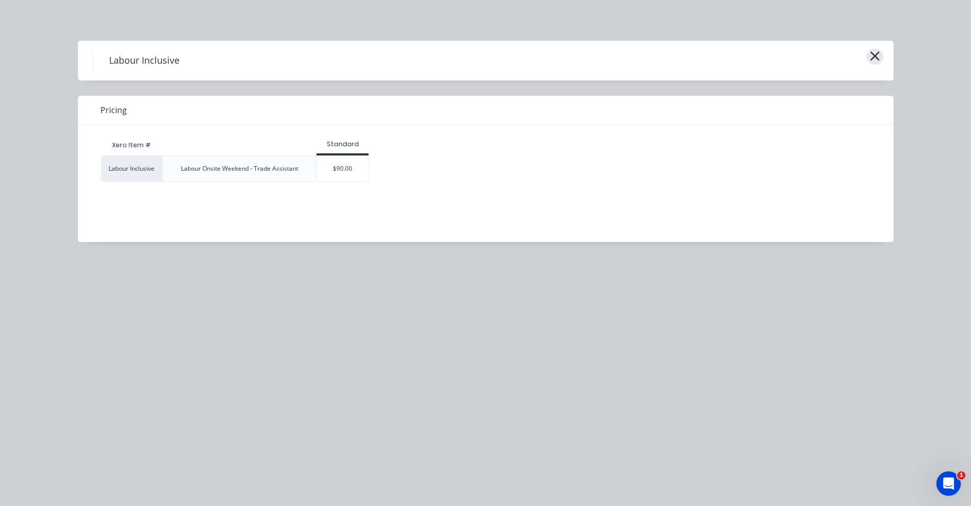
click at [874, 62] on icon "button" at bounding box center [874, 56] width 11 height 14
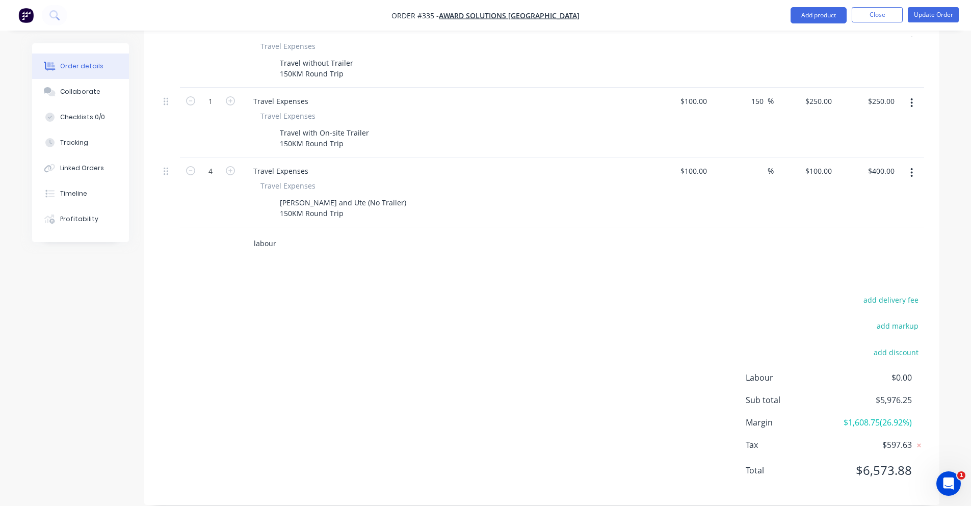
click at [297, 233] on input "labour" at bounding box center [355, 243] width 204 height 20
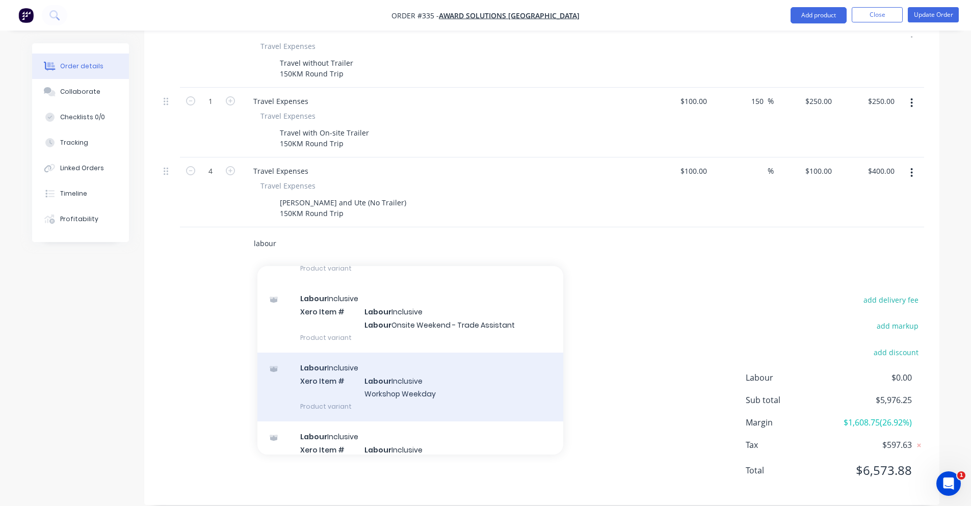
scroll to position [408, 0]
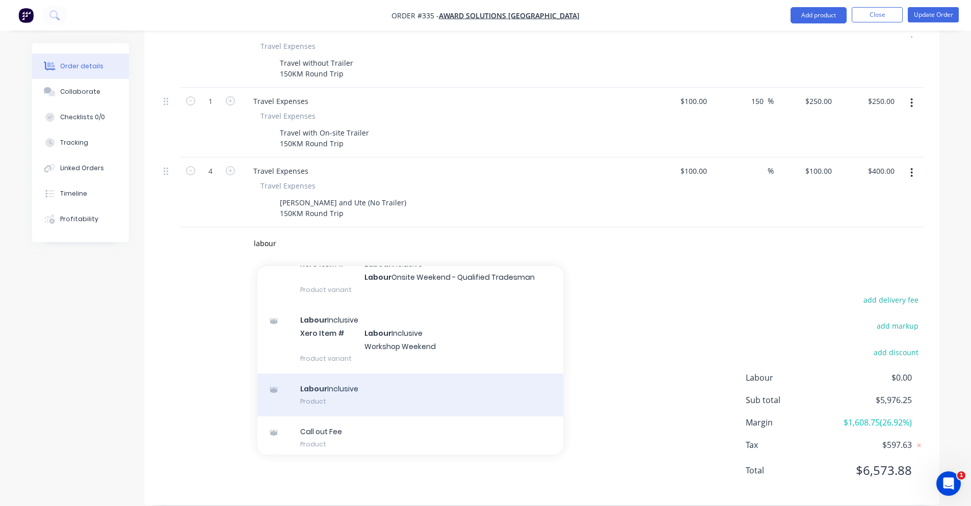
click at [361, 395] on div "Labour Inclusive Product" at bounding box center [410, 394] width 306 height 43
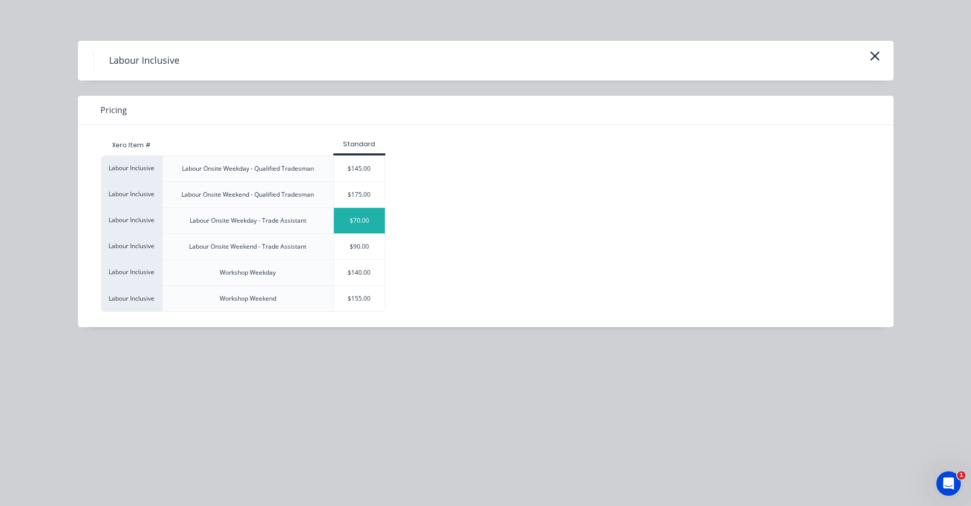
click at [370, 223] on div "$70.00" at bounding box center [359, 220] width 51 height 25
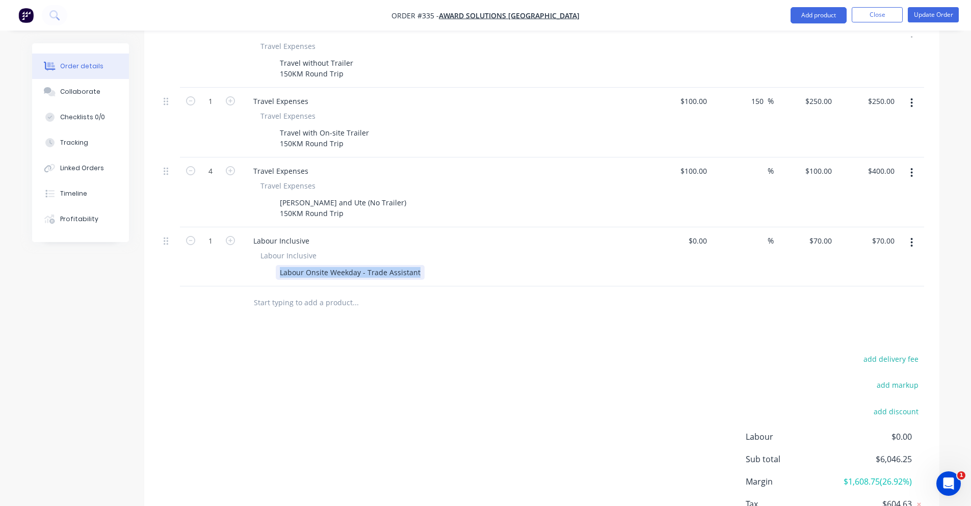
drag, startPoint x: 414, startPoint y: 259, endPoint x: 240, endPoint y: 264, distance: 174.3
click at [240, 264] on div "1 Labour Inclusive Labour Inclusive Labour Onsite Weekday - Trade Assistant $0.…" at bounding box center [541, 256] width 764 height 59
paste div
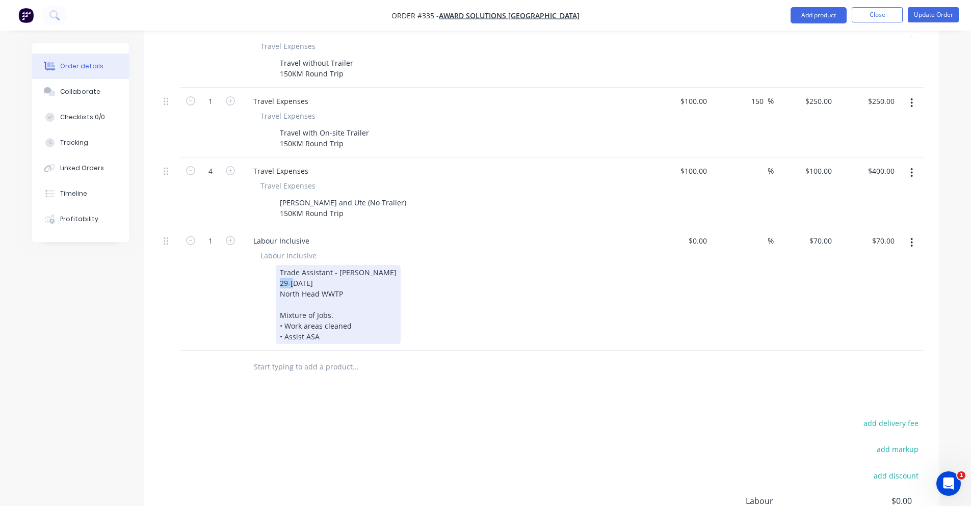
drag, startPoint x: 294, startPoint y: 269, endPoint x: 277, endPoint y: 274, distance: 17.9
click at [277, 274] on div "Trade Assistant - Jamie 29-3rd October 2025 North Head WWTP Mixture of Jobs. • …" at bounding box center [338, 304] width 125 height 79
drag, startPoint x: 342, startPoint y: 280, endPoint x: 265, endPoint y: 276, distance: 76.5
click at [265, 276] on div "Trade Assistant - Jamie 3rd October 2025 North Head WWTP Mixture of Jobs. • Wor…" at bounding box center [442, 304] width 373 height 79
drag, startPoint x: 328, startPoint y: 318, endPoint x: 268, endPoint y: 306, distance: 60.2
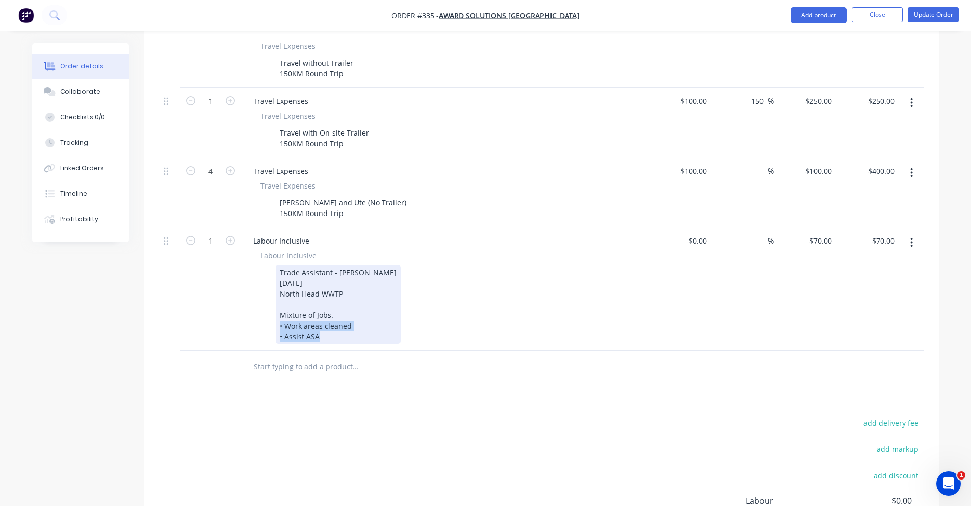
click at [268, 306] on div "Trade Assistant - Jamie 3rd October 2025 North Head WWTP Mixture of Jobs. • Wor…" at bounding box center [442, 304] width 373 height 79
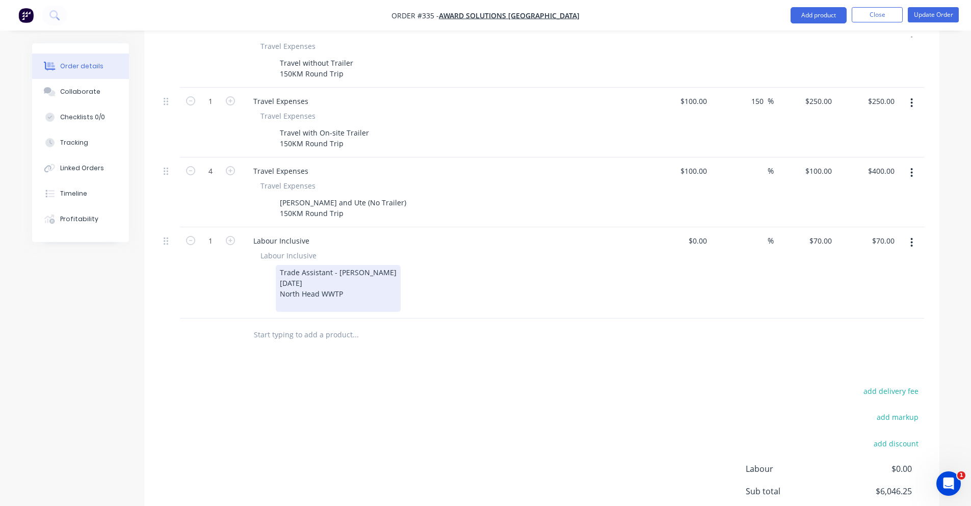
click at [346, 288] on div "North Head WWTP" at bounding box center [338, 293] width 117 height 11
drag, startPoint x: 346, startPoint y: 280, endPoint x: 272, endPoint y: 278, distance: 73.9
click at [272, 278] on div "Trade Assistant - Jamie 3rd October 2025 North Head WWTP" at bounding box center [442, 288] width 373 height 47
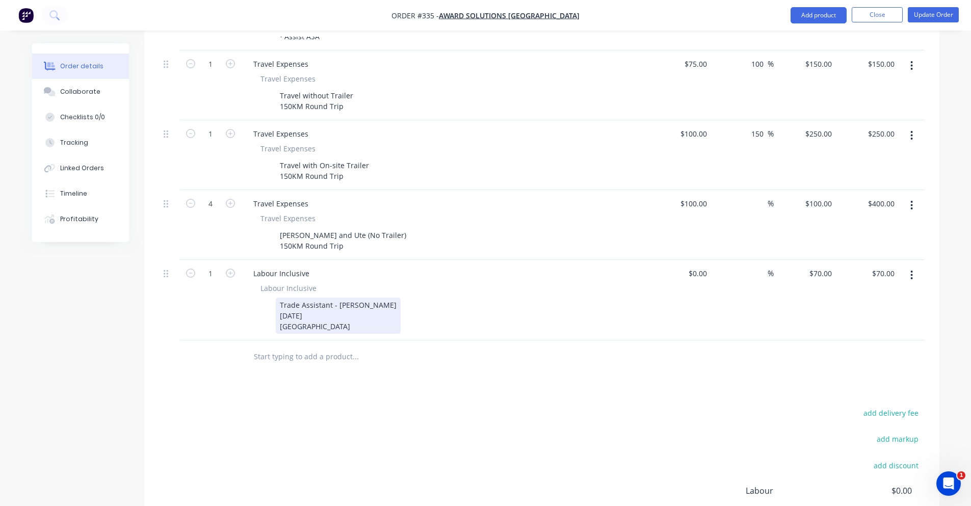
scroll to position [522, 0]
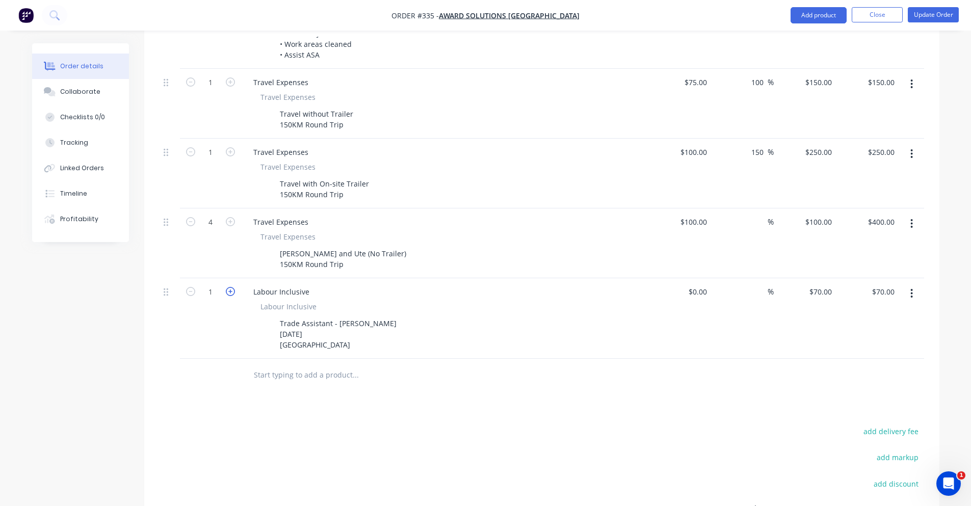
click at [226, 287] on icon "button" at bounding box center [230, 291] width 9 height 9
type input "2"
type input "$140.00"
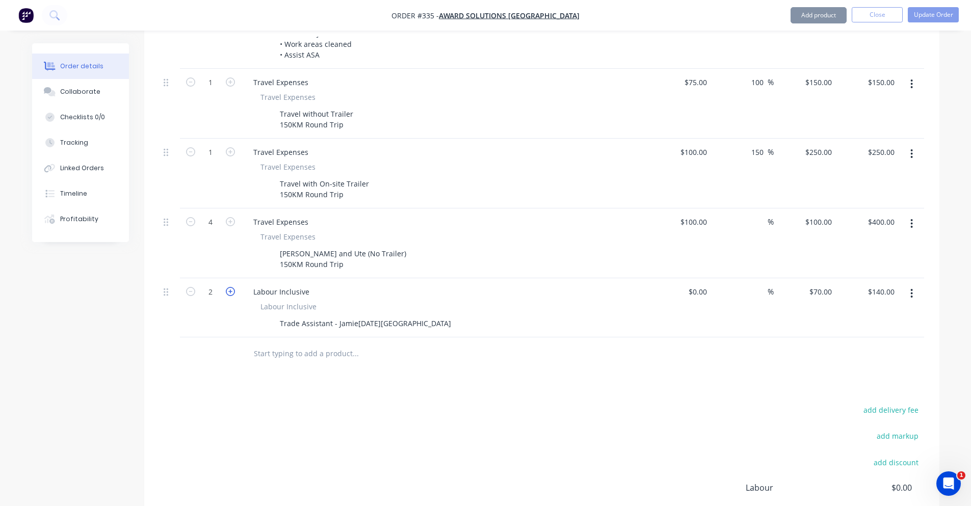
click at [226, 287] on icon "button" at bounding box center [230, 291] width 9 height 9
type input "3"
type input "$210.00"
click at [226, 287] on icon "button" at bounding box center [230, 291] width 9 height 9
type input "4"
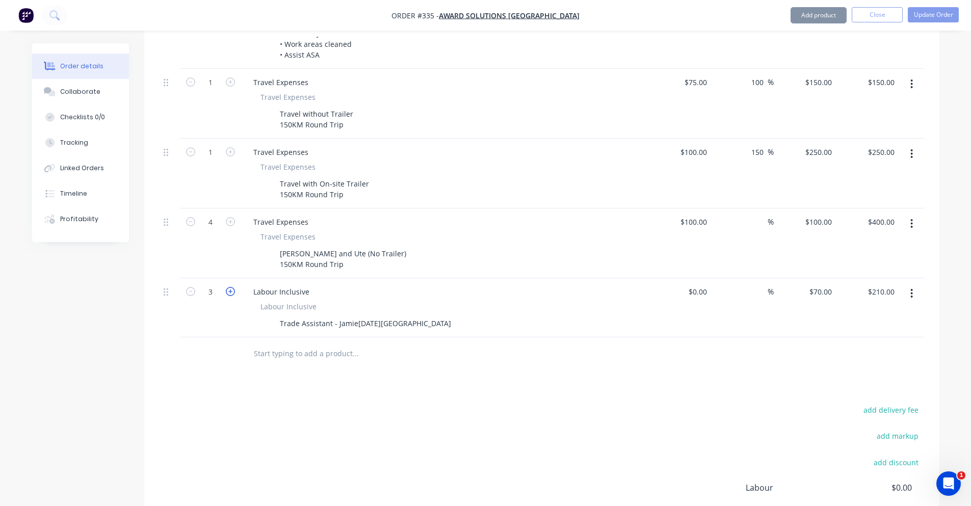
type input "$280.00"
click at [335, 423] on div "add delivery fee add markup add discount Labour $0.00 Sub total $6,256.25 Margi…" at bounding box center [541, 501] width 764 height 197
click at [353, 316] on div "Trade Assistant - Jamie3rd October 2025Parramatta Bridge" at bounding box center [365, 323] width 179 height 15
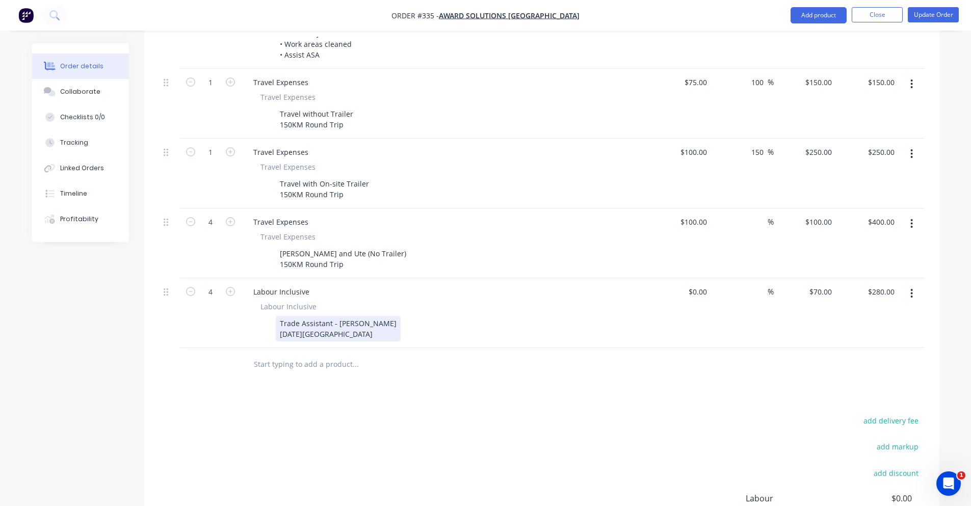
click at [340, 318] on div "Trade Assistant - Jamie 3rd October 2025Parramatta Bridge" at bounding box center [338, 328] width 125 height 25
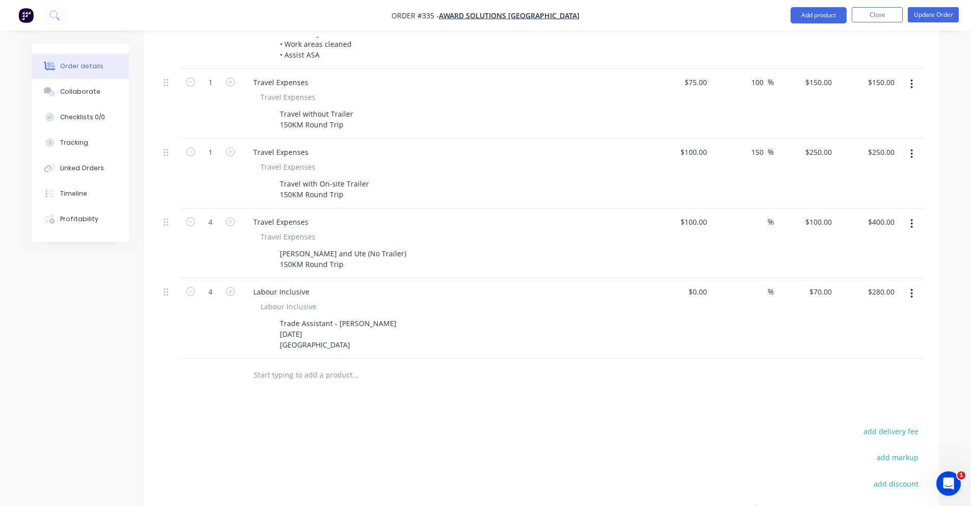
click at [405, 390] on div "Products Show / Hide columns Add product Qty Cost Markup Price Total 20.5 Labou…" at bounding box center [541, 207] width 795 height 858
click at [704, 284] on input at bounding box center [705, 291] width 12 height 15
type input "$50.00"
type input "$200.00"
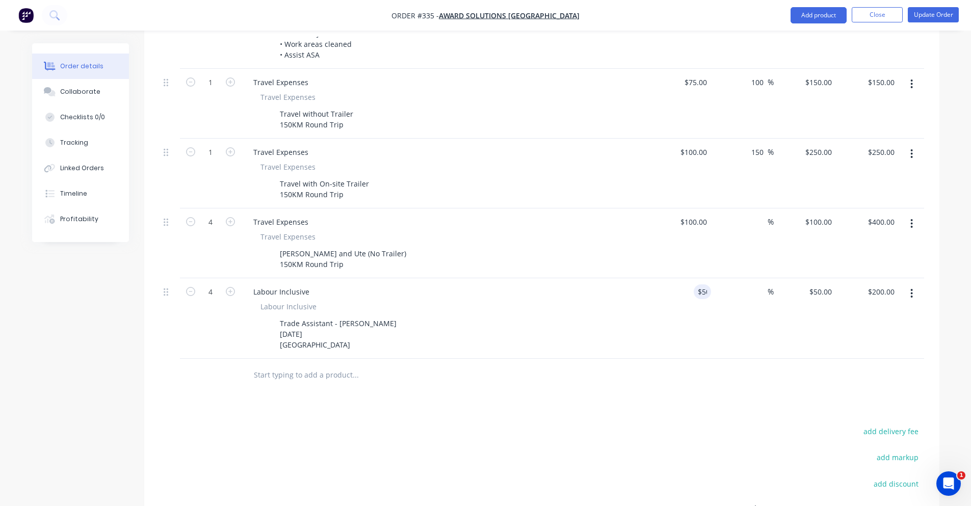
click at [718, 391] on div "Products Show / Hide columns Add product Qty Cost Markup Price Total 20.5 Labou…" at bounding box center [541, 207] width 795 height 858
click at [825, 285] on div "$50.00 $50.00" at bounding box center [804, 318] width 63 height 80
click at [826, 284] on input "50" at bounding box center [828, 291] width 13 height 15
type input "65"
type input "30"
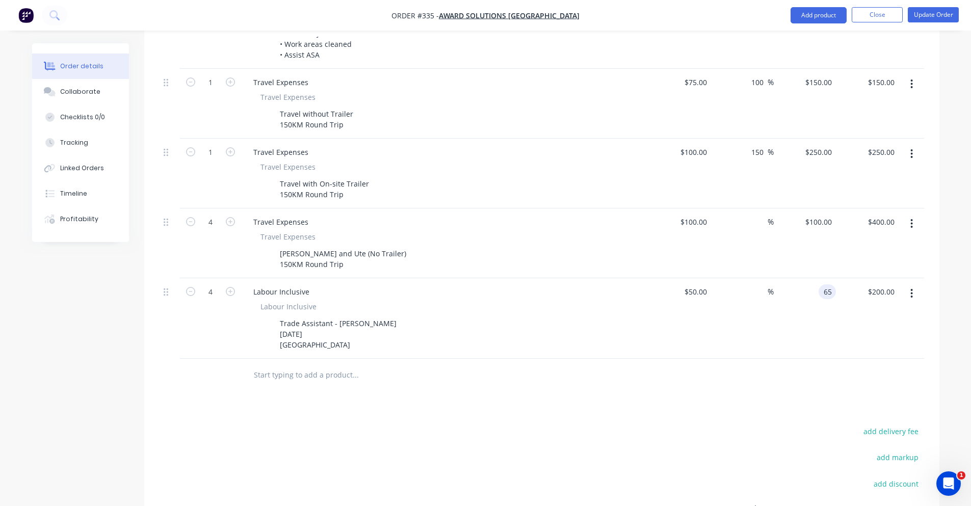
type input "$65.00"
type input "$260.00"
click at [490, 392] on div "Products Show / Hide columns Add product Qty Cost Markup Price Total 20.5 Labou…" at bounding box center [541, 207] width 795 height 858
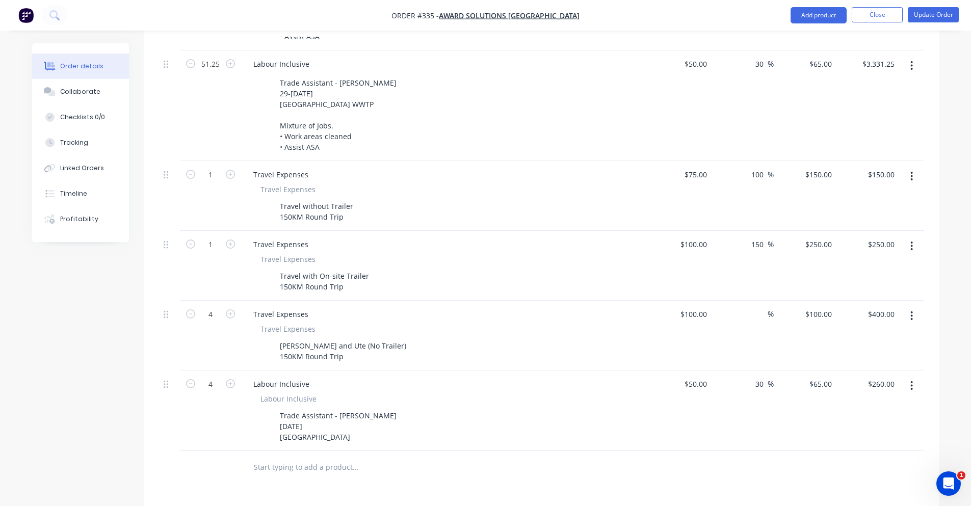
scroll to position [347, 0]
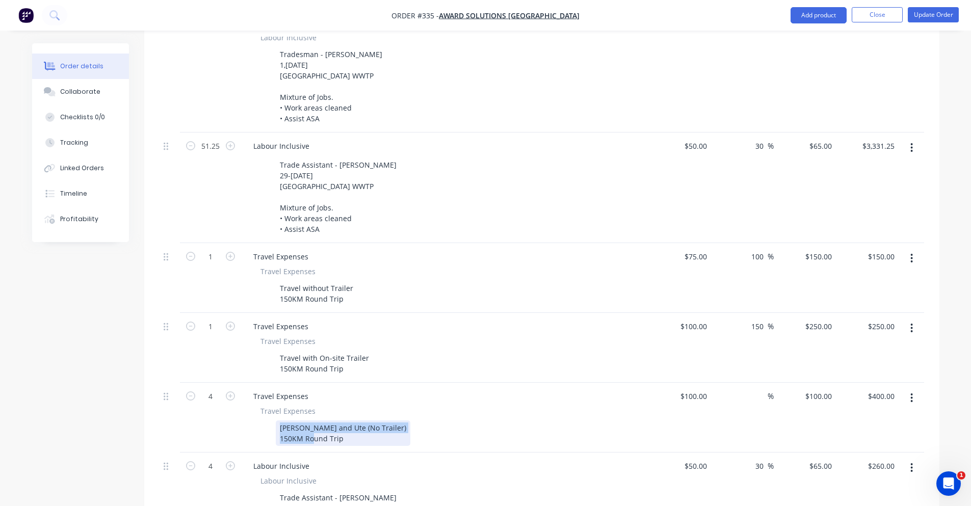
drag, startPoint x: 342, startPoint y: 422, endPoint x: 262, endPoint y: 395, distance: 84.9
click at [262, 406] on div "Travel Expenses Jamie and Ute (No Trailer) 150KM Round Trip" at bounding box center [444, 426] width 399 height 40
click at [98, 393] on div "Created by Peter Created 26/09/25 Required 03/10/25 Assigned to PS JS Invoiced …" at bounding box center [485, 261] width 907 height 1130
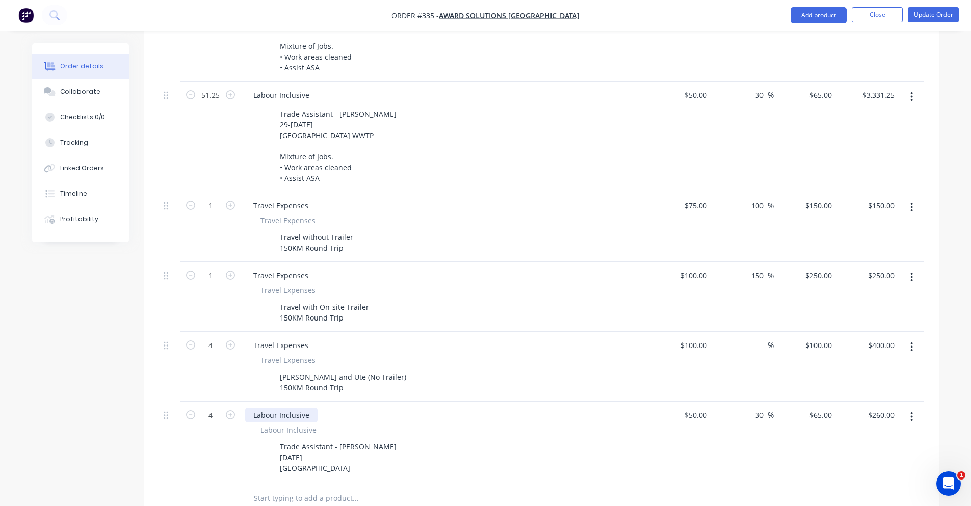
scroll to position [449, 0]
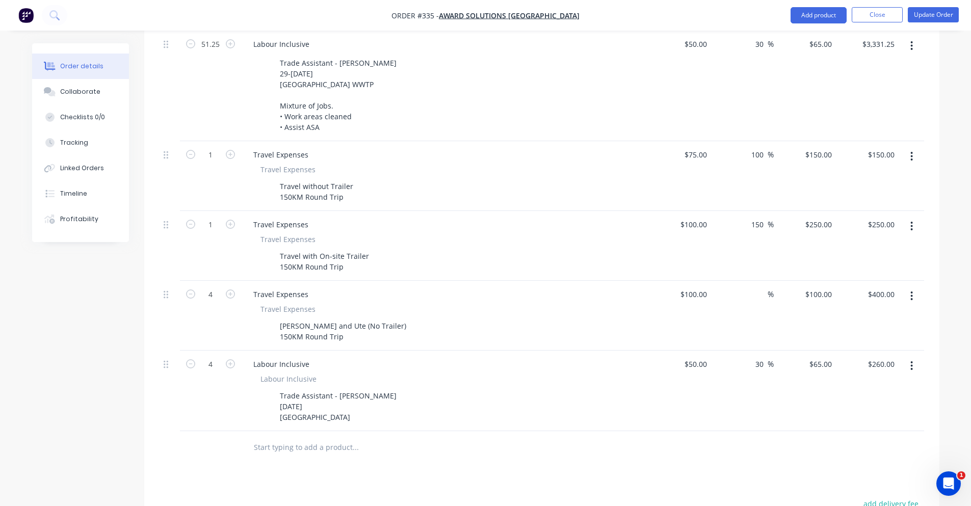
click at [109, 401] on div "Created by Peter Created 26/09/25 Required 03/10/25 Assigned to PS JS Invoiced …" at bounding box center [485, 159] width 907 height 1130
click at [346, 409] on div "Trade Assistant - Jamie 3rd October 2025 Parramatta Bridge" at bounding box center [338, 406] width 125 height 36
click at [341, 325] on div "[PERSON_NAME] and Ute (No Trailer) 150KM Round Trip" at bounding box center [343, 330] width 134 height 25
click at [192, 289] on icon "button" at bounding box center [190, 293] width 9 height 9
type input "3"
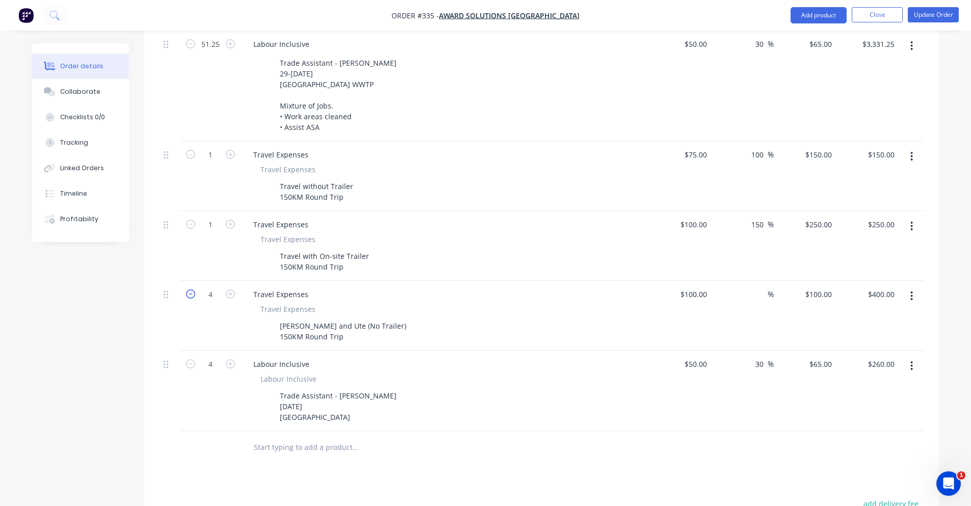
type input "$300.00"
click at [231, 287] on div "3" at bounding box center [210, 316] width 61 height 70
click at [231, 289] on icon "button" at bounding box center [230, 293] width 9 height 9
type input "4"
type input "$400.00"
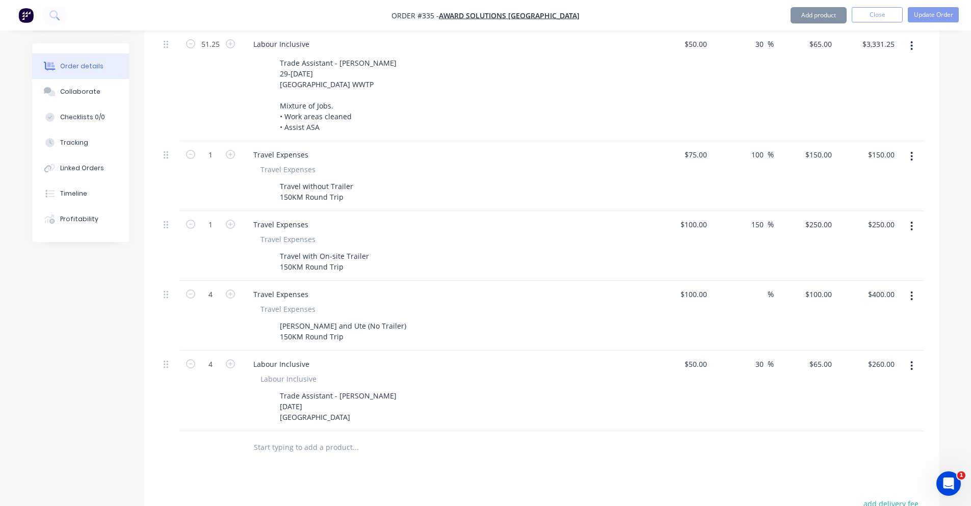
click at [394, 437] on input "text" at bounding box center [355, 447] width 204 height 20
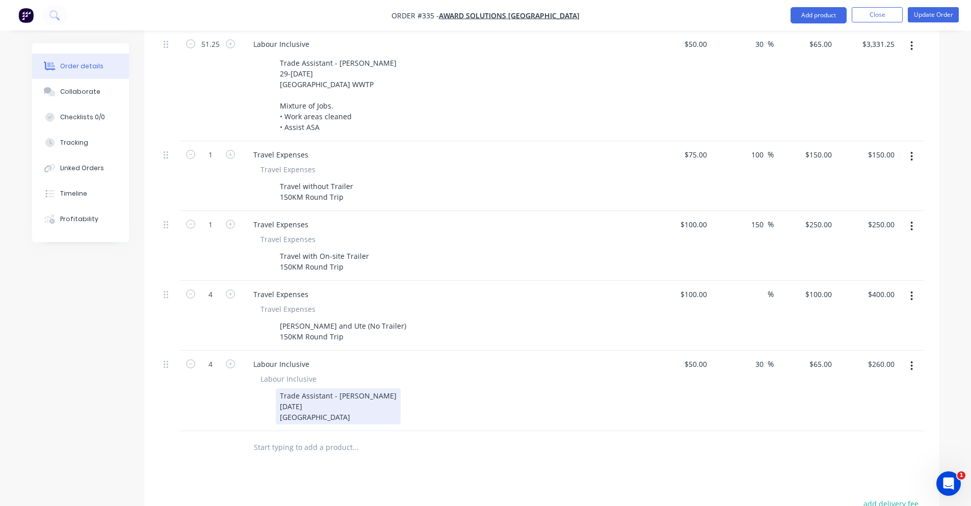
click at [343, 405] on div "Trade Assistant - Jamie 3rd October 2025 Parramatta Bridge" at bounding box center [338, 406] width 125 height 36
click at [64, 405] on div "Created by Peter Created 26/09/25 Required 03/10/25 Assigned to PS JS Invoiced …" at bounding box center [485, 159] width 907 height 1130
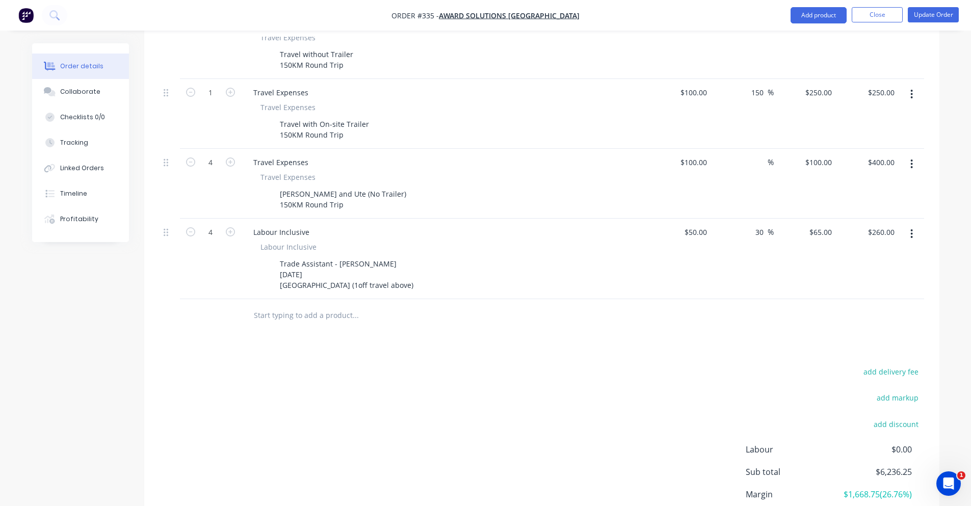
scroll to position [653, 0]
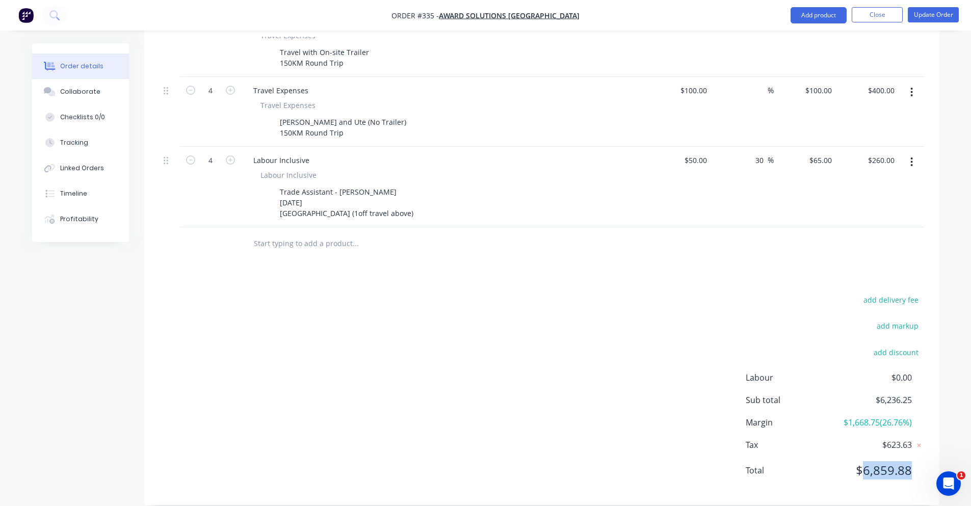
drag, startPoint x: 861, startPoint y: 459, endPoint x: 912, endPoint y: 461, distance: 51.0
click at [912, 461] on div "Total $6,859.88" at bounding box center [834, 470] width 178 height 18
click at [908, 416] on span "$1,668.75 ( 26.76 %)" at bounding box center [873, 422] width 75 height 12
click at [843, 416] on span "$1,668.75 ( 26.76 %)" at bounding box center [873, 422] width 75 height 12
click at [805, 394] on span "Sub total" at bounding box center [790, 400] width 91 height 12
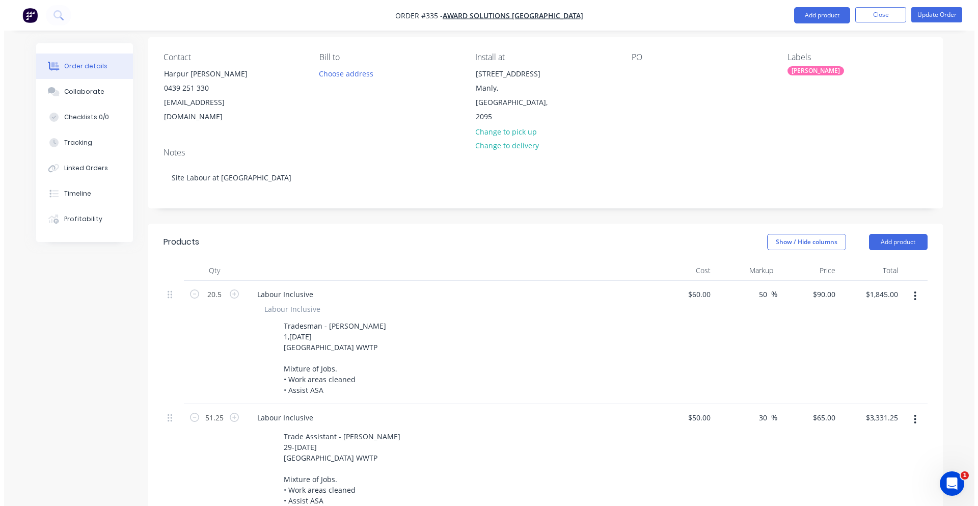
scroll to position [0, 0]
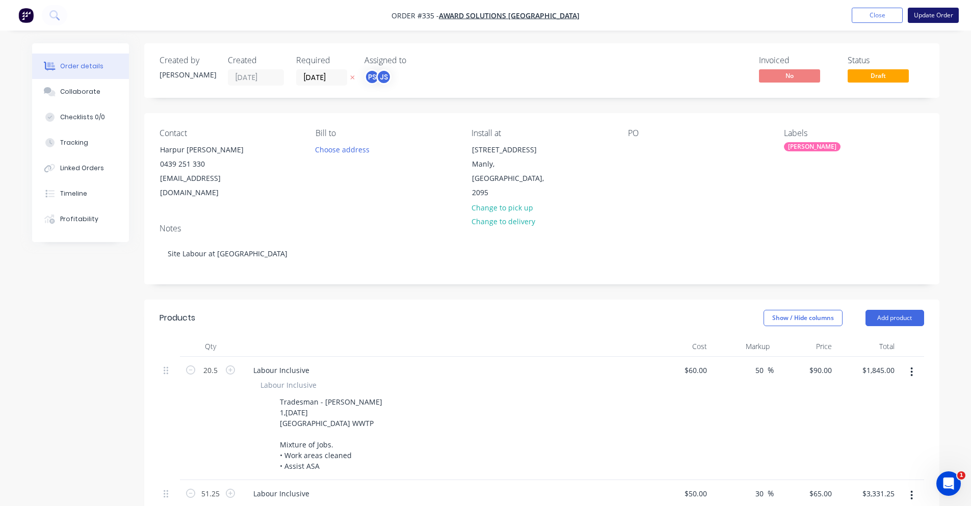
click at [944, 12] on button "Update Order" at bounding box center [932, 15] width 51 height 15
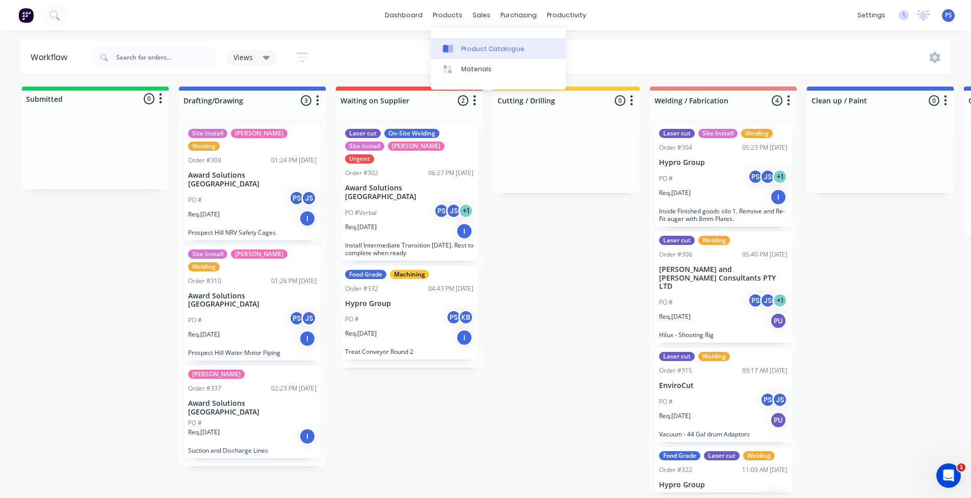
click at [464, 42] on link "Product Catalogue" at bounding box center [497, 48] width 135 height 20
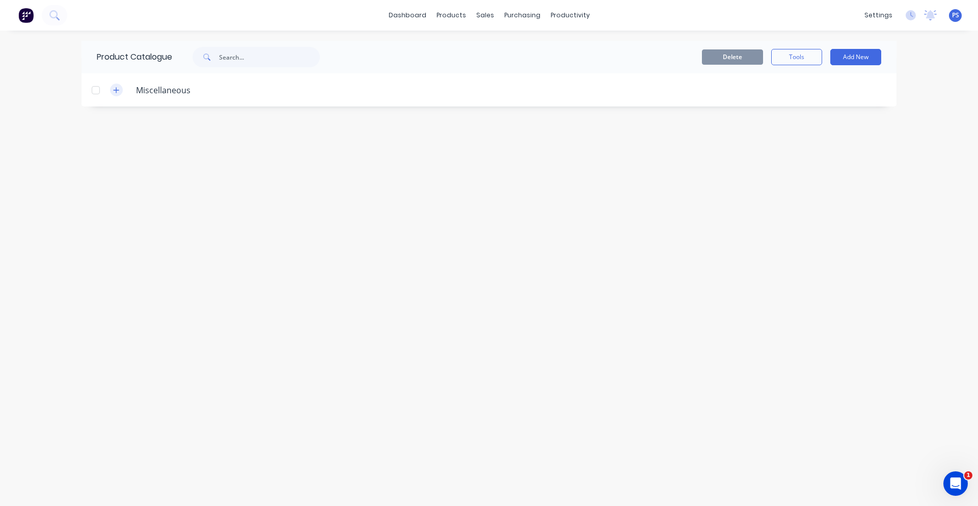
click at [114, 90] on icon "button" at bounding box center [116, 90] width 6 height 7
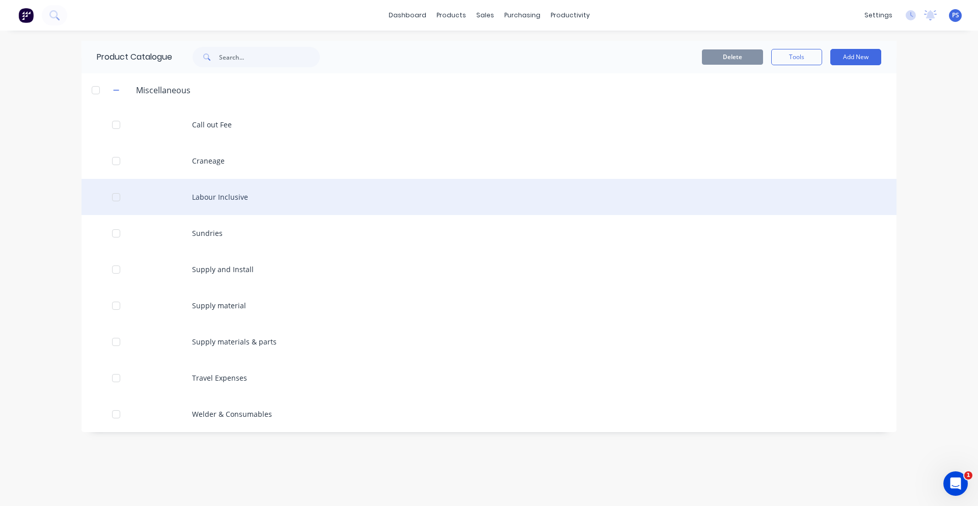
click at [199, 202] on div "Labour Inclusive" at bounding box center [489, 197] width 815 height 36
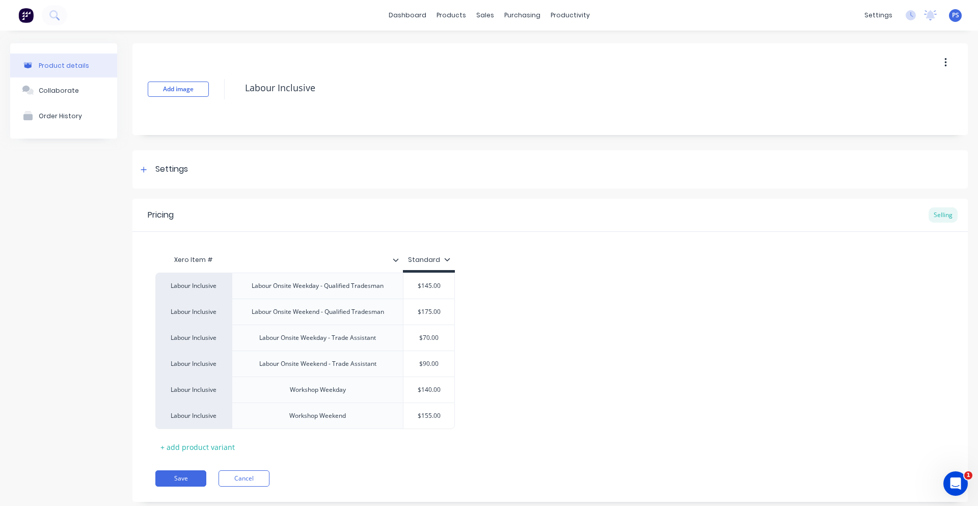
type textarea "x"
click at [468, 399] on div "Labour Inclusive Labour Onsite Weekday - Qualified Tradesman $145.00 Labour Inc…" at bounding box center [550, 351] width 790 height 156
type input "$175.00"
drag, startPoint x: 422, startPoint y: 311, endPoint x: 442, endPoint y: 310, distance: 19.4
click at [442, 310] on input "$175.00" at bounding box center [428, 311] width 51 height 9
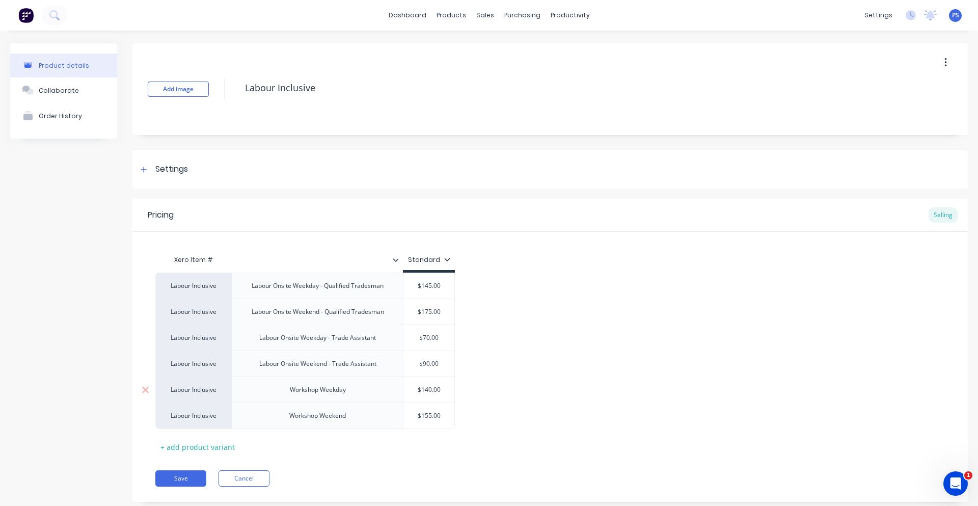
type input "$140.00"
click at [447, 387] on input "$140.00" at bounding box center [428, 389] width 51 height 9
click at [479, 390] on div "Labour Inclusive Labour Onsite Weekday - Qualified Tradesman $145.00 Labour Inc…" at bounding box center [550, 351] width 790 height 156
click at [484, 31] on div "Sales Orders Customers Price Level Manager" at bounding box center [535, 69] width 135 height 82
click at [488, 37] on div "Sales Orders Customers Price Level Manager" at bounding box center [535, 69] width 135 height 82
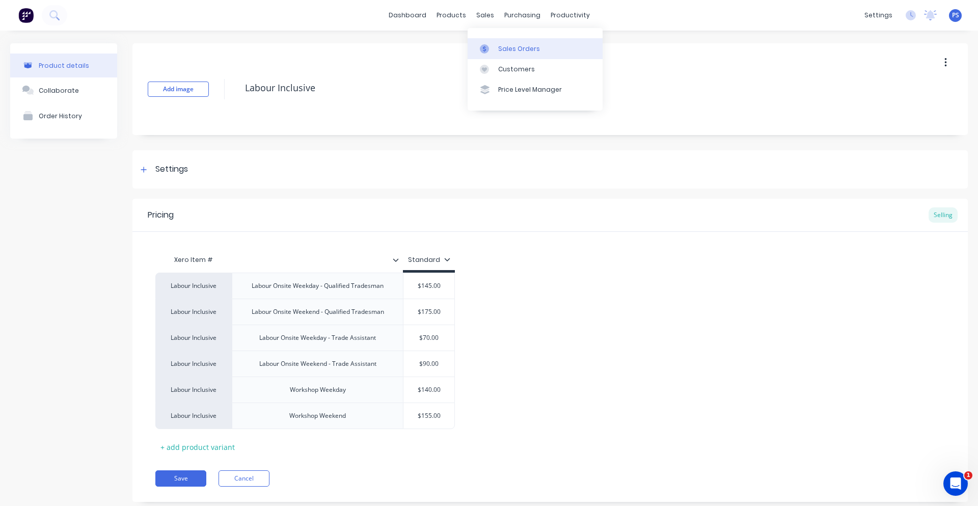
click at [492, 46] on div at bounding box center [487, 48] width 15 height 9
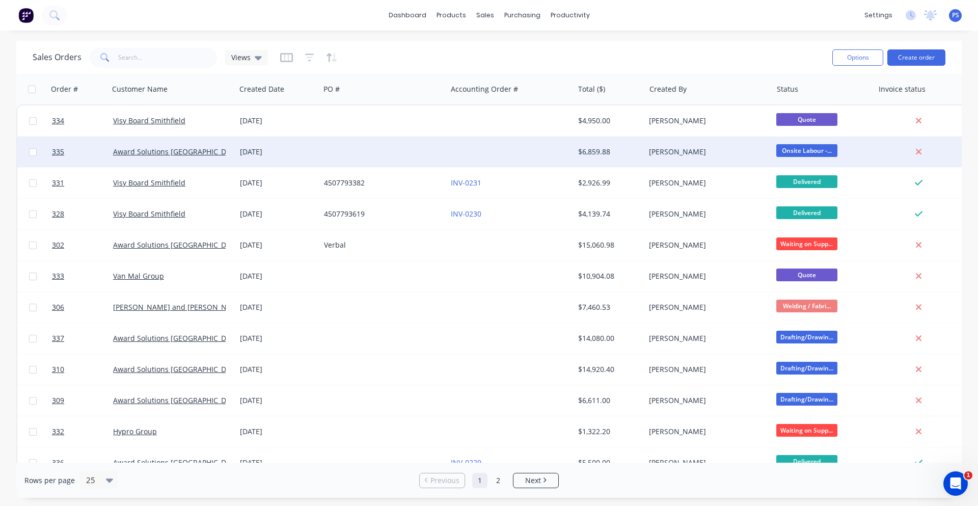
click at [407, 152] on div at bounding box center [383, 152] width 127 height 31
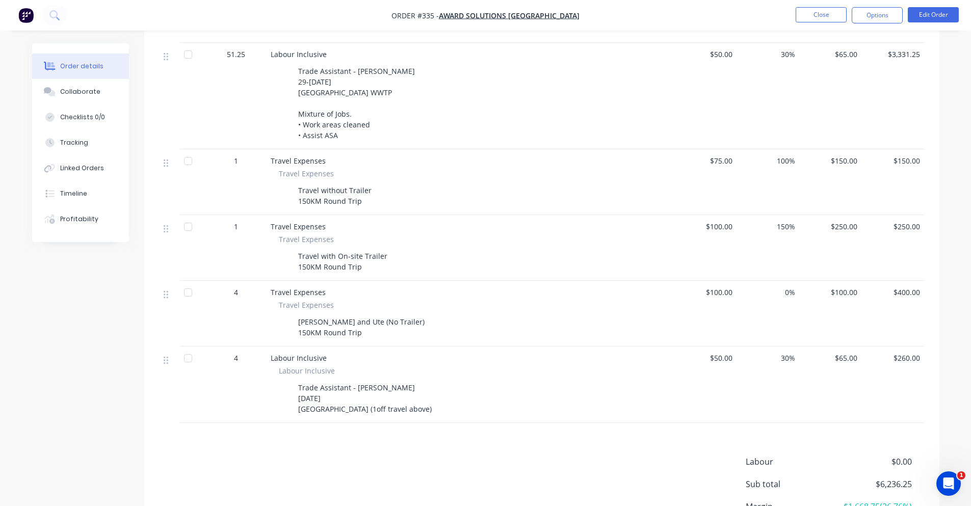
scroll to position [515, 0]
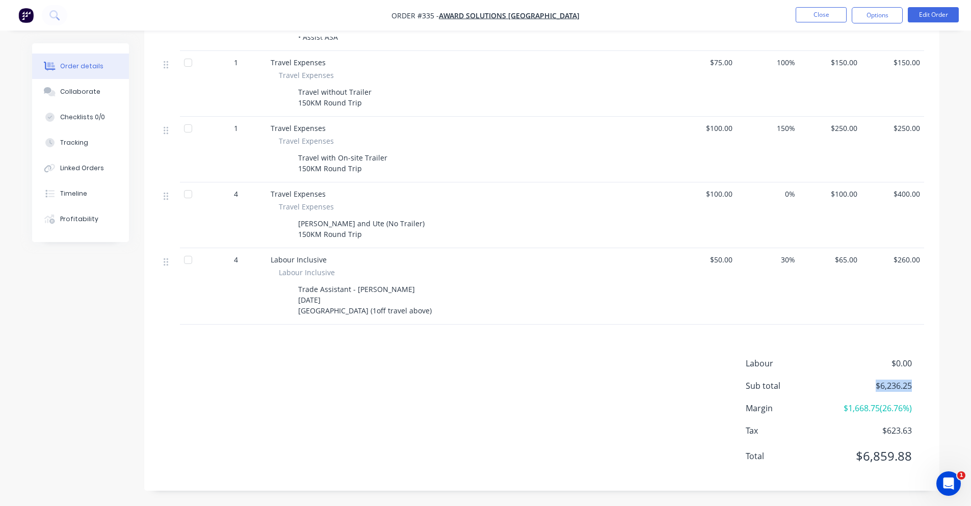
drag, startPoint x: 886, startPoint y: 381, endPoint x: 913, endPoint y: 384, distance: 27.2
click at [913, 384] on div "Sub total $6,236.25" at bounding box center [834, 386] width 178 height 12
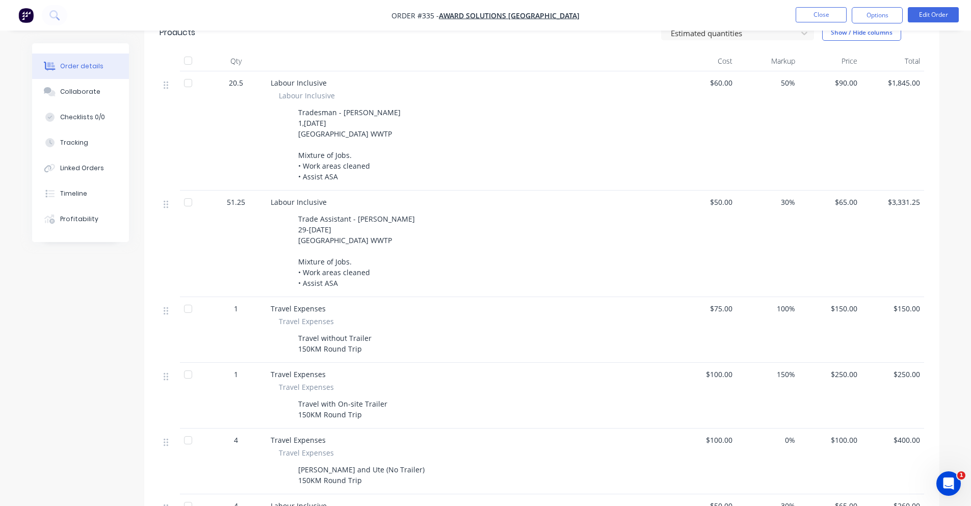
scroll to position [260, 0]
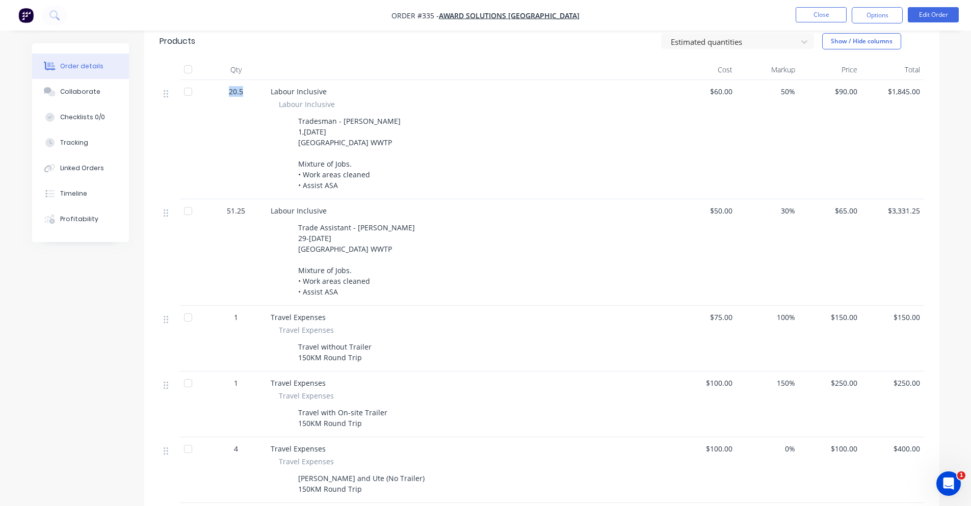
drag, startPoint x: 231, startPoint y: 87, endPoint x: 265, endPoint y: 95, distance: 34.7
click at [265, 95] on div "20.5" at bounding box center [235, 139] width 61 height 119
click at [259, 187] on div "20.5" at bounding box center [235, 139] width 61 height 119
click at [250, 212] on div "51.25" at bounding box center [235, 210] width 53 height 11
click at [230, 211] on span "51.25" at bounding box center [236, 210] width 18 height 11
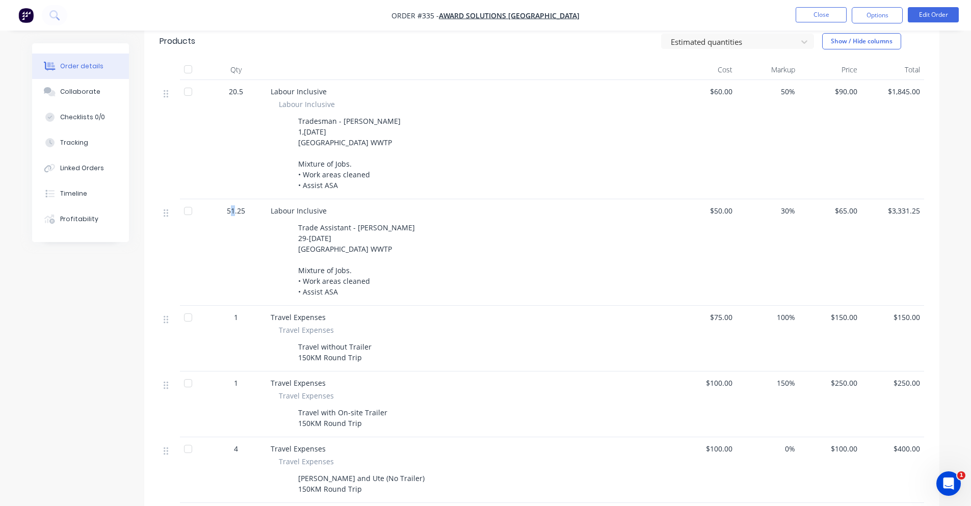
click at [230, 211] on span "51.25" at bounding box center [236, 210] width 18 height 11
drag, startPoint x: 229, startPoint y: 210, endPoint x: 259, endPoint y: 215, distance: 30.4
click at [259, 215] on div "51.25" at bounding box center [235, 210] width 53 height 11
click at [269, 235] on div "Labour Inclusive Trade Assistant - Jamie 29-3rd October 2025 North Head WWTP Mi…" at bounding box center [470, 252] width 408 height 106
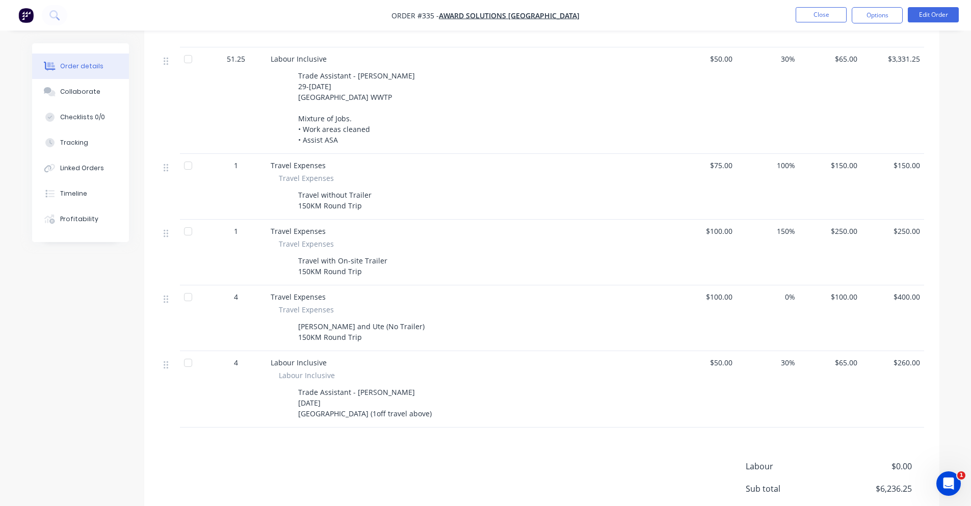
scroll to position [413, 0]
drag, startPoint x: 273, startPoint y: 160, endPoint x: 445, endPoint y: 410, distance: 302.6
click at [445, 410] on div "20.5 Labour Inclusive Labour Inclusive Tradesman - Peter 1,2nd October 2025 Nor…" at bounding box center [541, 176] width 764 height 499
click at [445, 410] on div "Trade Assistant - [PERSON_NAME] [DATE] [GEOGRAPHIC_DATA] (1off travel above)" at bounding box center [470, 402] width 383 height 36
click at [898, 14] on button "Options" at bounding box center [876, 15] width 51 height 16
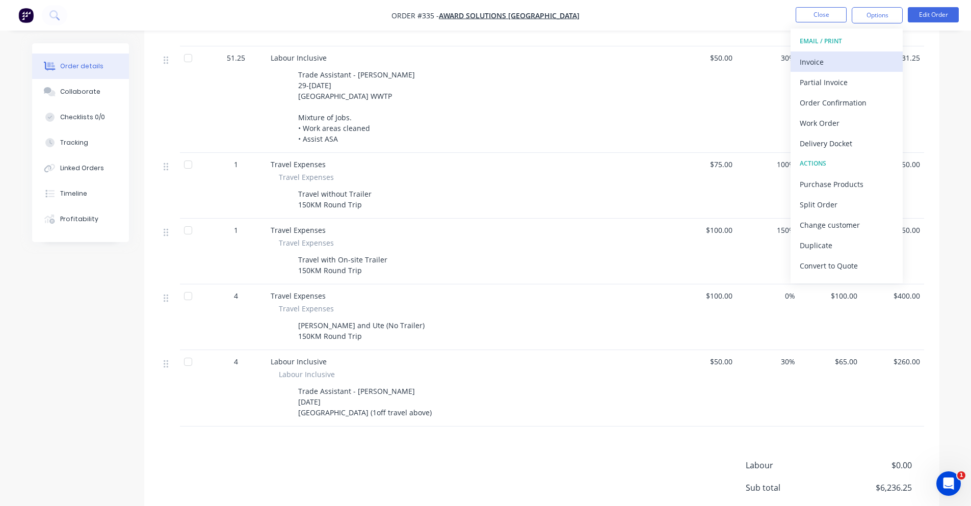
click at [869, 59] on div "Invoice" at bounding box center [846, 62] width 94 height 15
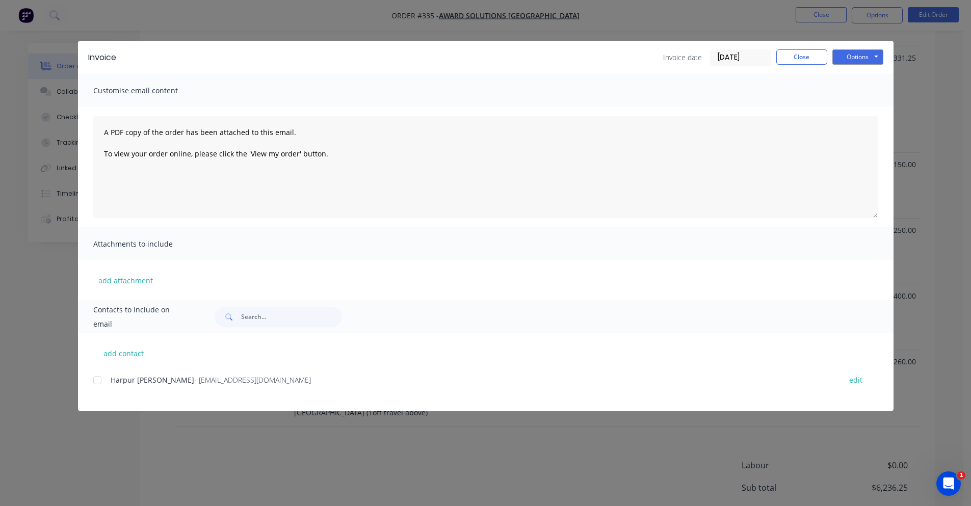
click at [94, 381] on div at bounding box center [97, 380] width 20 height 20
click at [855, 59] on button "Options" at bounding box center [857, 56] width 51 height 15
click at [864, 108] on button "Email" at bounding box center [864, 108] width 65 height 17
click at [818, 54] on button "Close" at bounding box center [801, 56] width 51 height 15
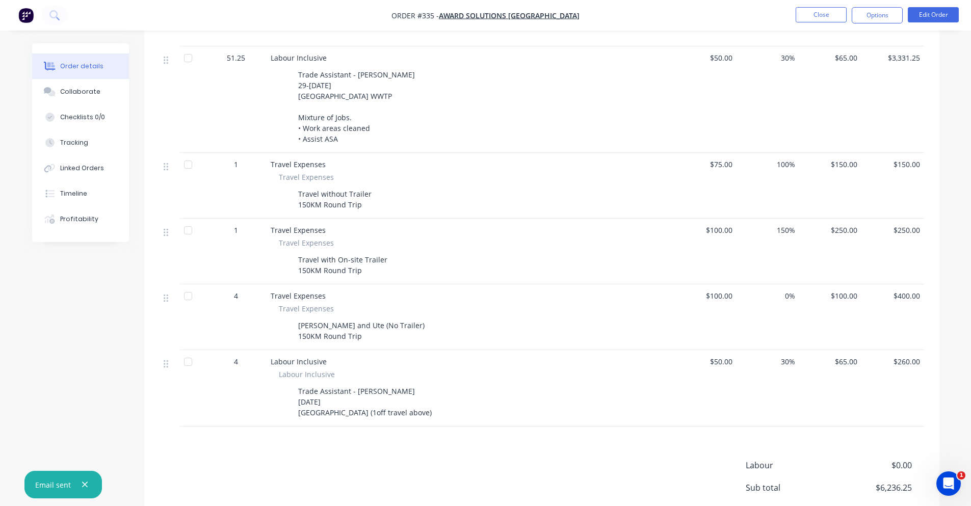
click at [31, 17] on img "button" at bounding box center [25, 15] width 15 height 15
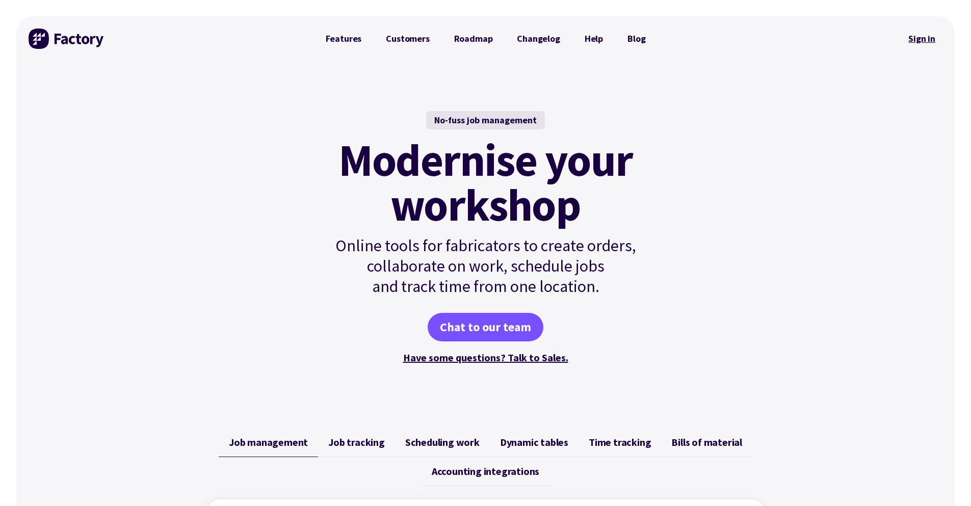
click at [917, 45] on link "Sign in" at bounding box center [921, 38] width 41 height 23
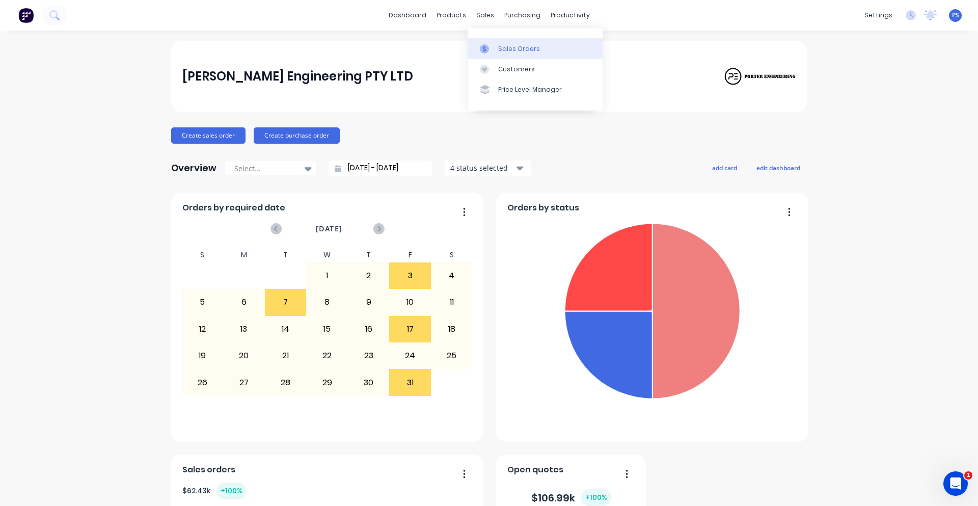
click at [497, 43] on link "Sales Orders" at bounding box center [535, 48] width 135 height 20
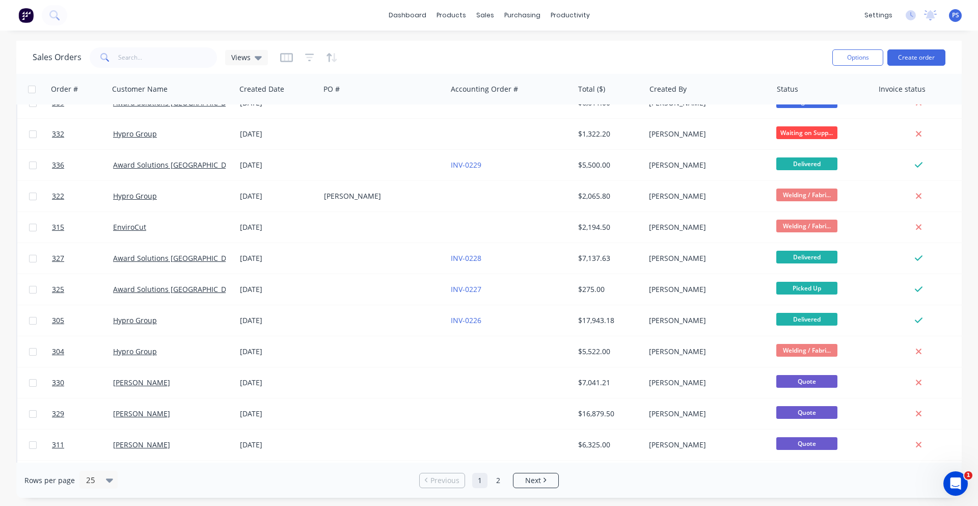
scroll to position [306, 0]
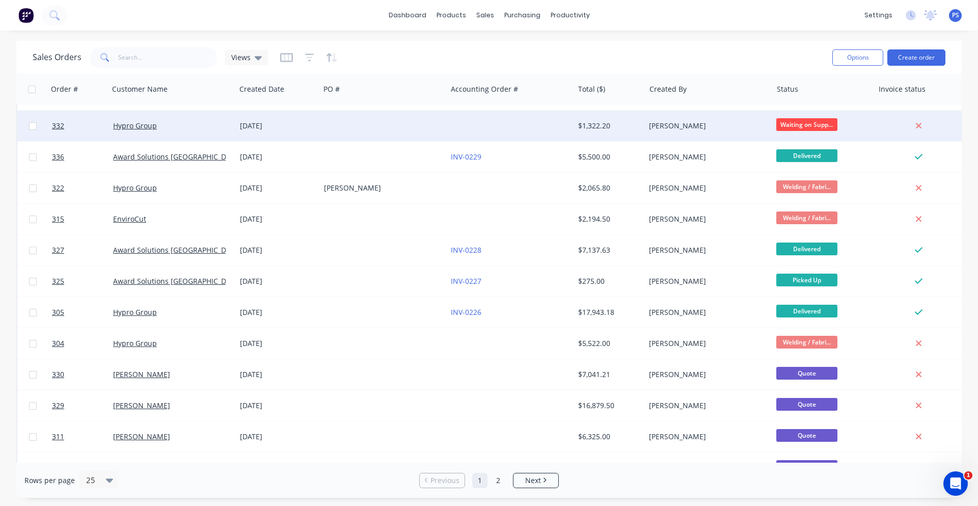
click at [420, 138] on div at bounding box center [383, 126] width 127 height 31
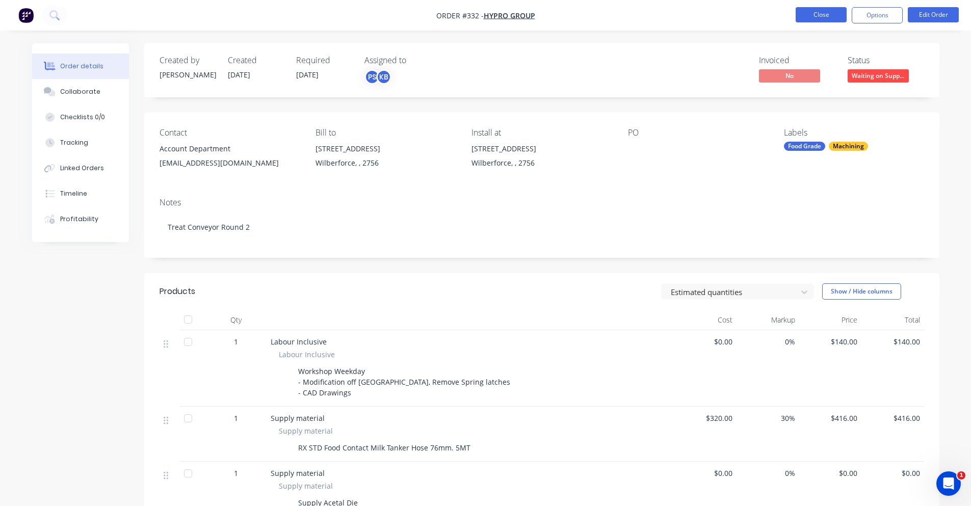
click at [812, 13] on button "Close" at bounding box center [820, 14] width 51 height 15
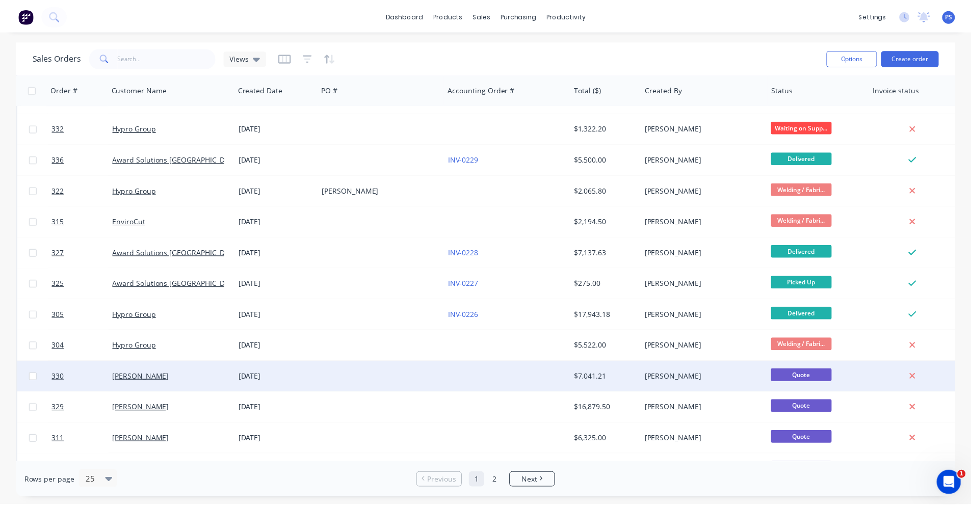
scroll to position [357, 0]
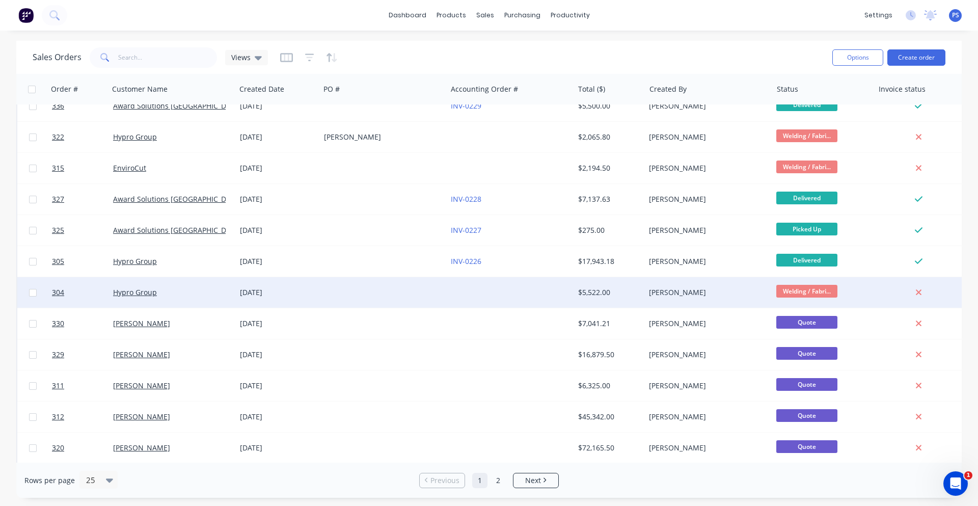
click at [478, 282] on div at bounding box center [510, 292] width 127 height 31
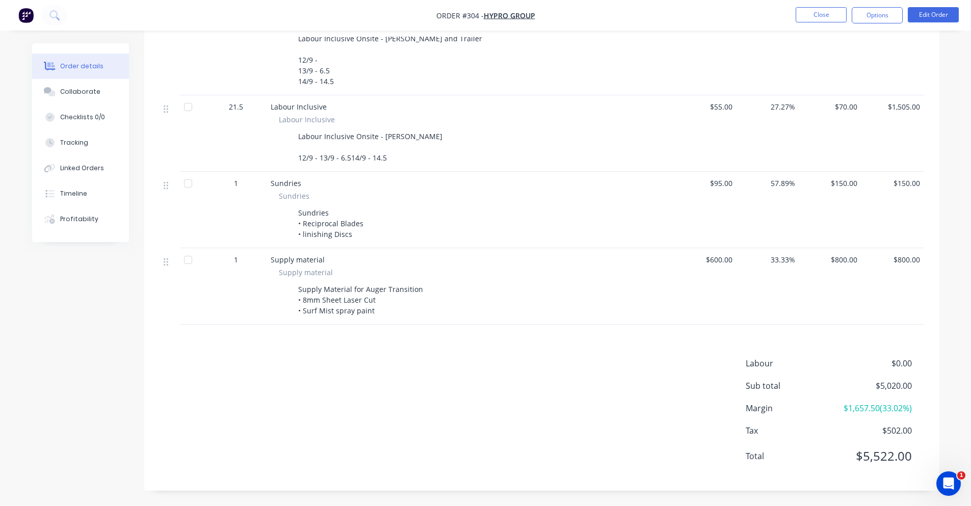
scroll to position [343, 0]
drag, startPoint x: 351, startPoint y: 310, endPoint x: 380, endPoint y: 312, distance: 28.6
click at [380, 312] on div "Supply material Supply material Supply Material for Auger Transition • 8mm Shee…" at bounding box center [470, 286] width 408 height 76
click at [380, 312] on div "Supply Material for Auger Transition • 8mm Sheet Laser Cut • Surf Mist spray pa…" at bounding box center [360, 300] width 133 height 36
click at [828, 10] on button "Close" at bounding box center [820, 14] width 51 height 15
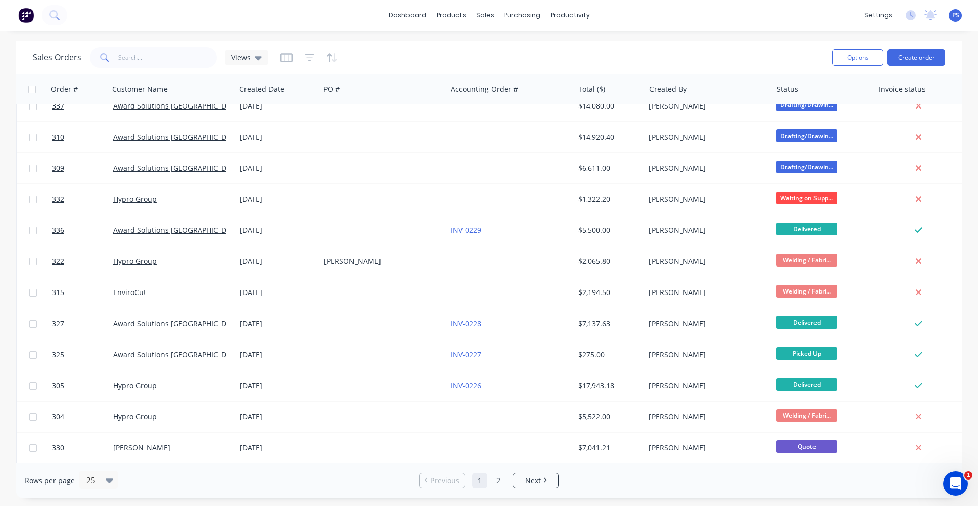
scroll to position [424, 0]
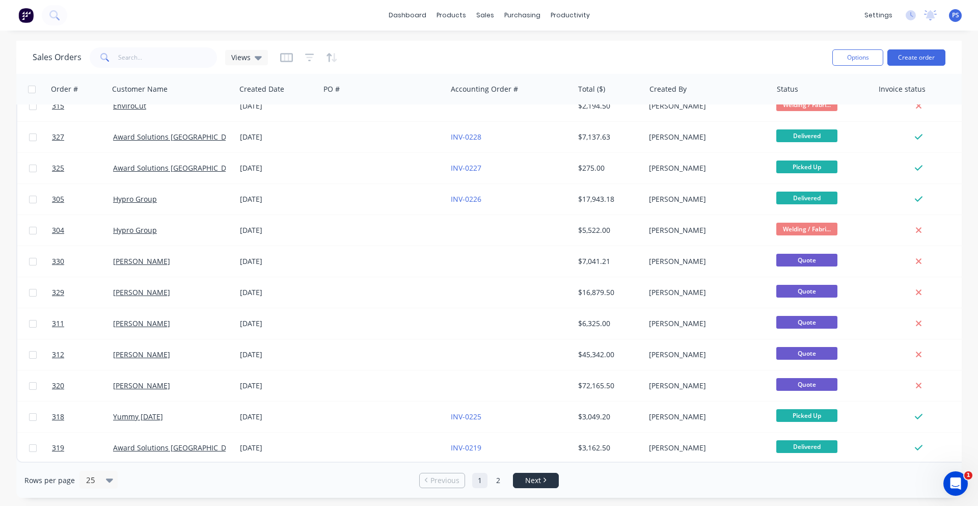
click at [547, 480] on link "Next" at bounding box center [536, 480] width 45 height 10
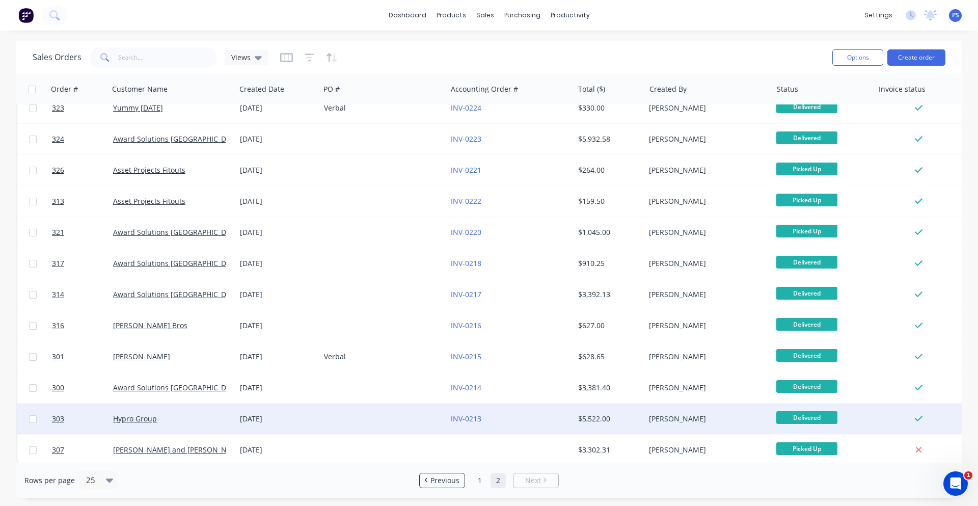
scroll to position [20, 0]
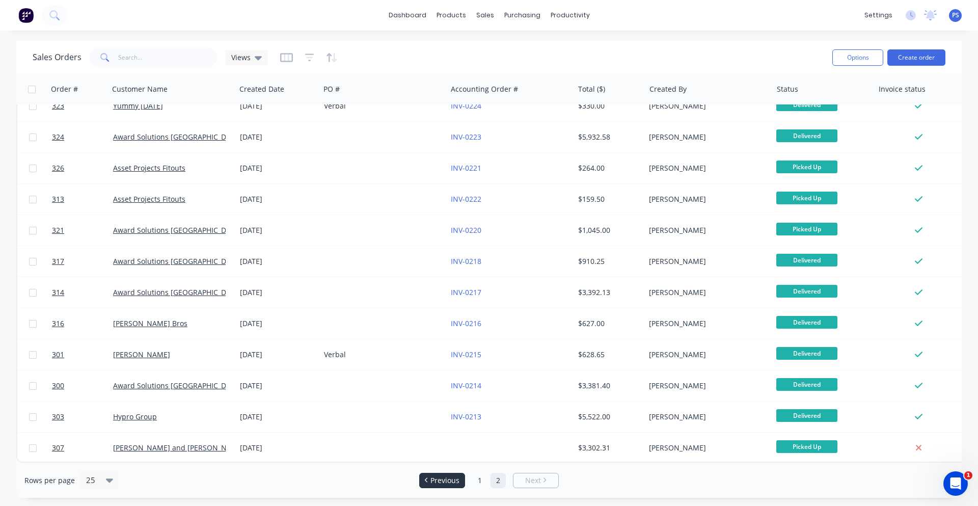
click at [444, 483] on span "Previous" at bounding box center [444, 480] width 29 height 10
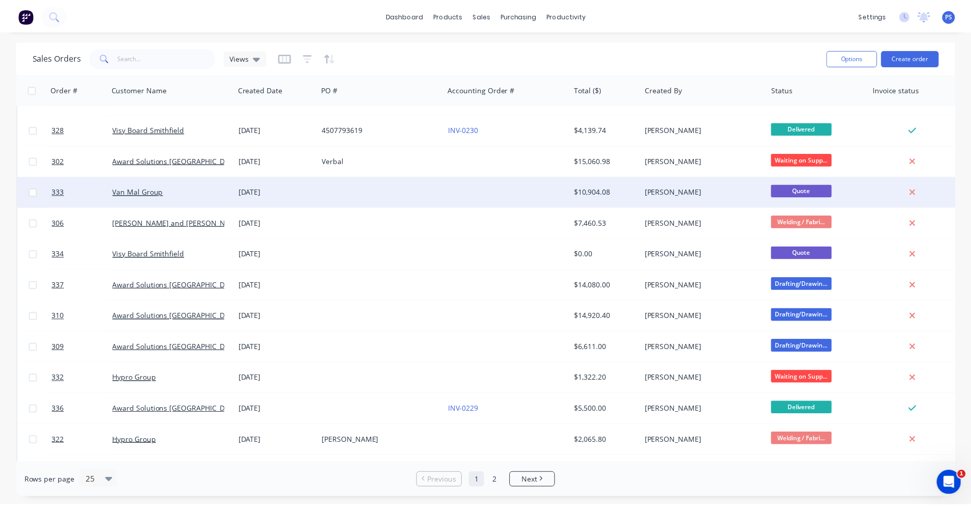
scroll to position [51, 0]
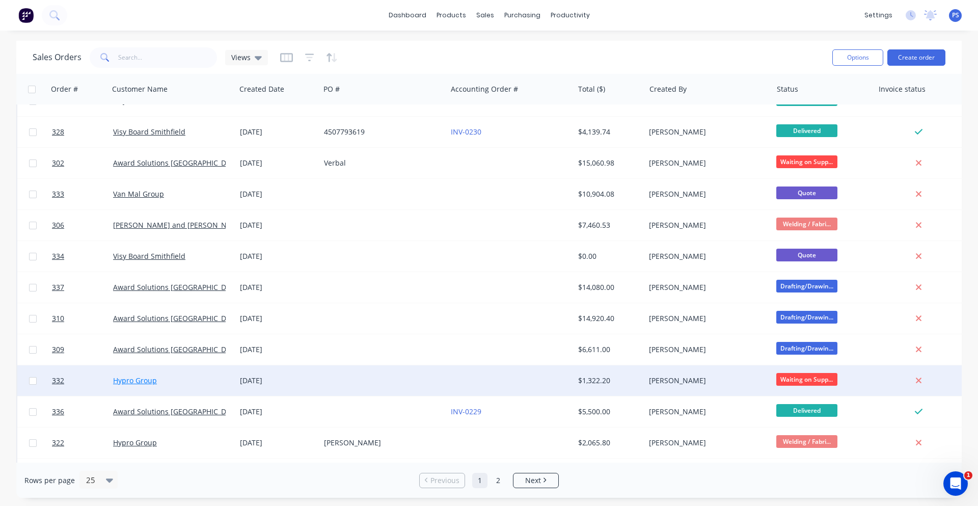
click at [133, 381] on link "Hypro Group" at bounding box center [135, 380] width 44 height 10
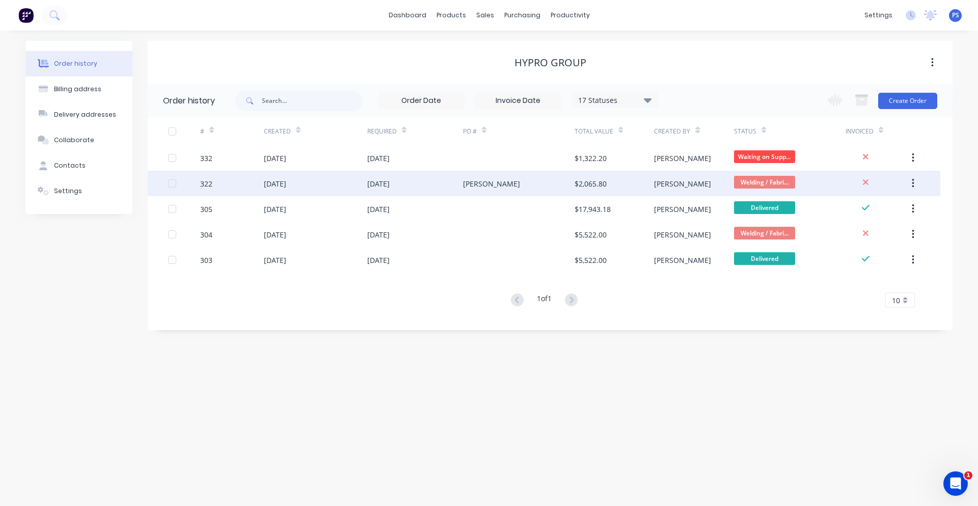
click at [426, 181] on div "[DATE]" at bounding box center [415, 183] width 96 height 25
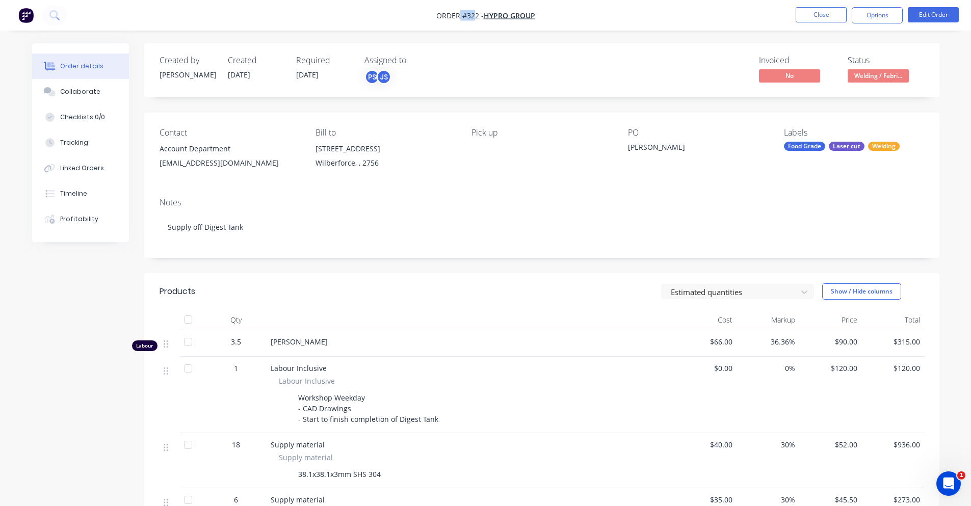
drag, startPoint x: 460, startPoint y: 17, endPoint x: 473, endPoint y: 10, distance: 15.0
click at [473, 11] on span "Order #322 -" at bounding box center [459, 16] width 47 height 10
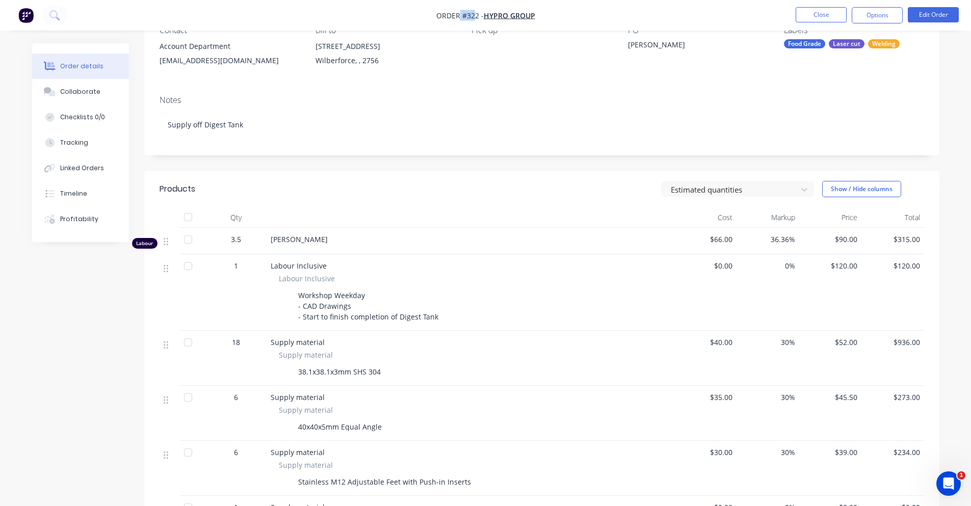
scroll to position [102, 0]
drag, startPoint x: 226, startPoint y: 240, endPoint x: 253, endPoint y: 244, distance: 27.3
click at [253, 244] on div "3.5" at bounding box center [235, 239] width 53 height 11
click at [282, 206] on header "Products Estimated quantities Show / Hide columns" at bounding box center [541, 189] width 795 height 37
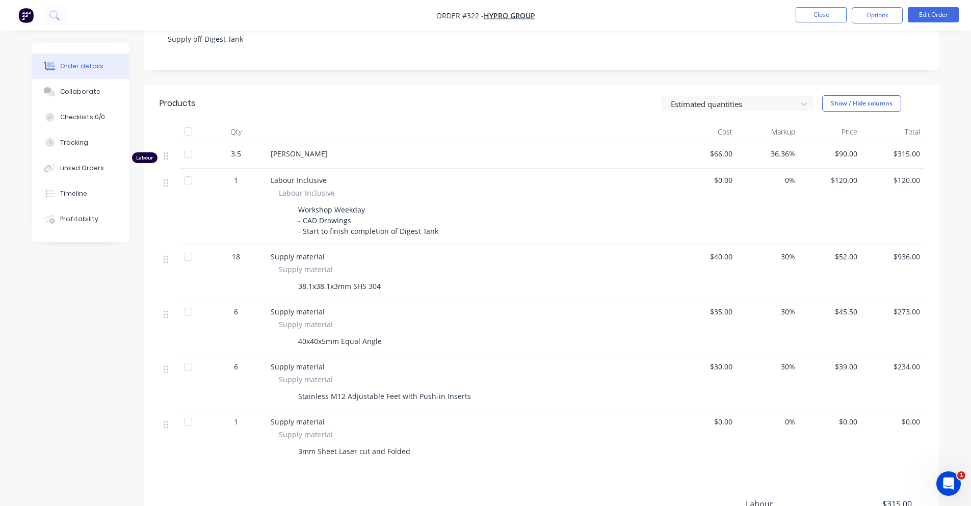
scroll to position [329, 0]
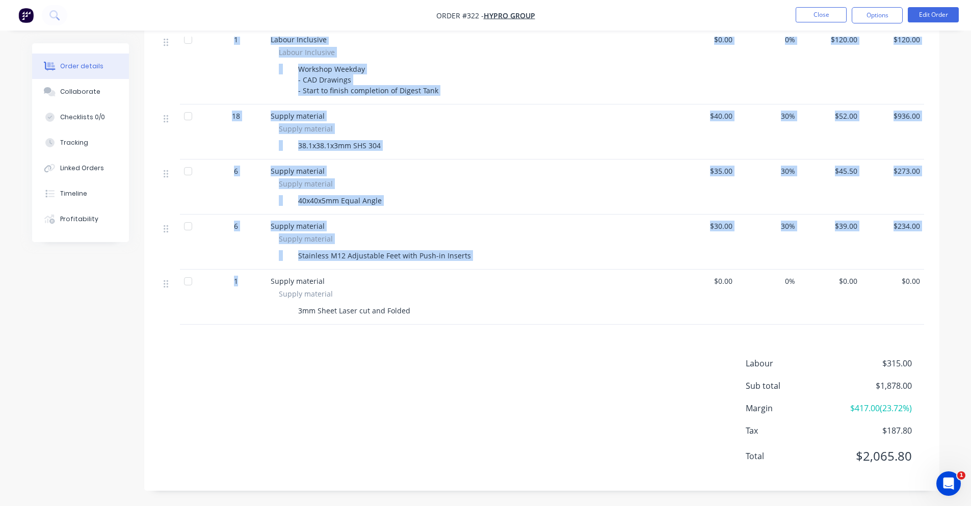
drag, startPoint x: 241, startPoint y: 275, endPoint x: 234, endPoint y: 55, distance: 219.7
click at [234, 56] on div "Labour 3.5 [PERSON_NAME] $66.00 36.36% $90.00 $315.00 1 Labour Inclusive Labour…" at bounding box center [541, 163] width 764 height 323
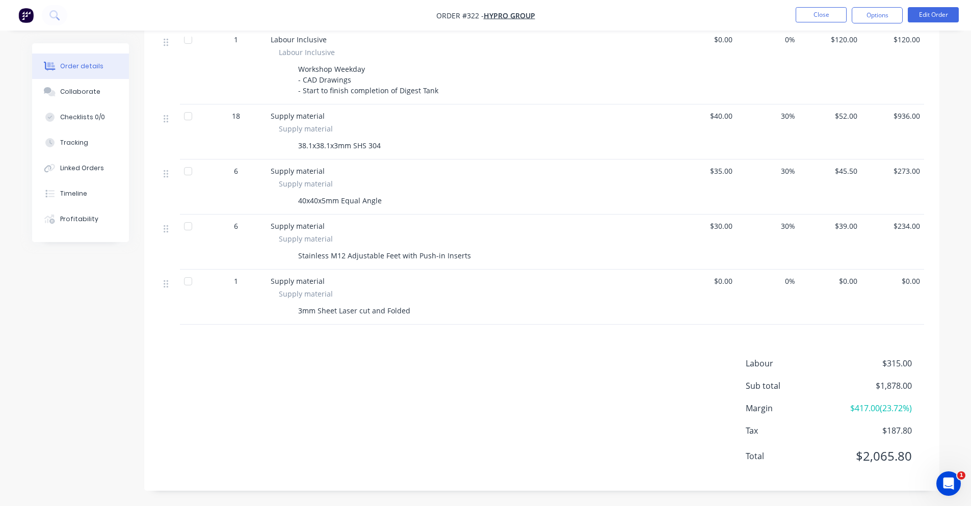
click at [250, 385] on div "Labour $315.00 Sub total $1,878.00 Margin $417.00 ( 23.72 %) Tax $187.80 Total …" at bounding box center [541, 416] width 764 height 118
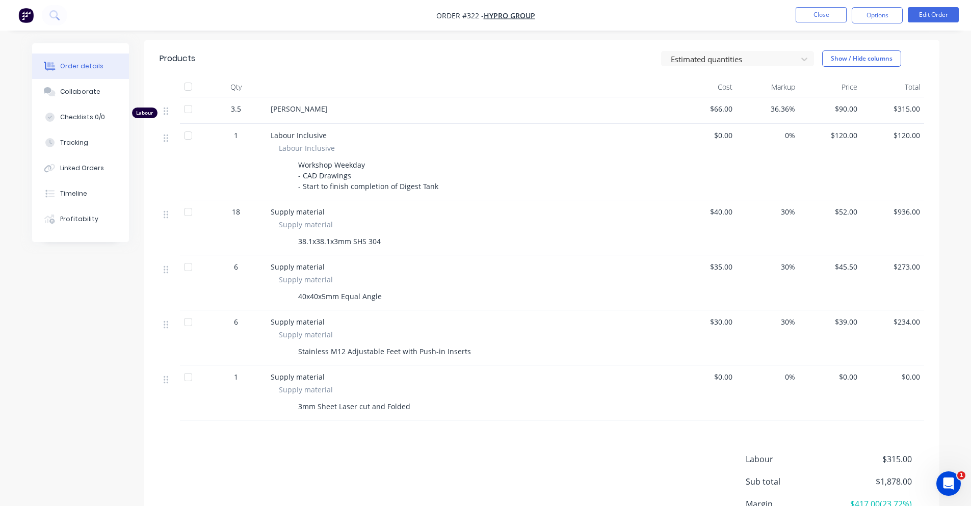
scroll to position [227, 0]
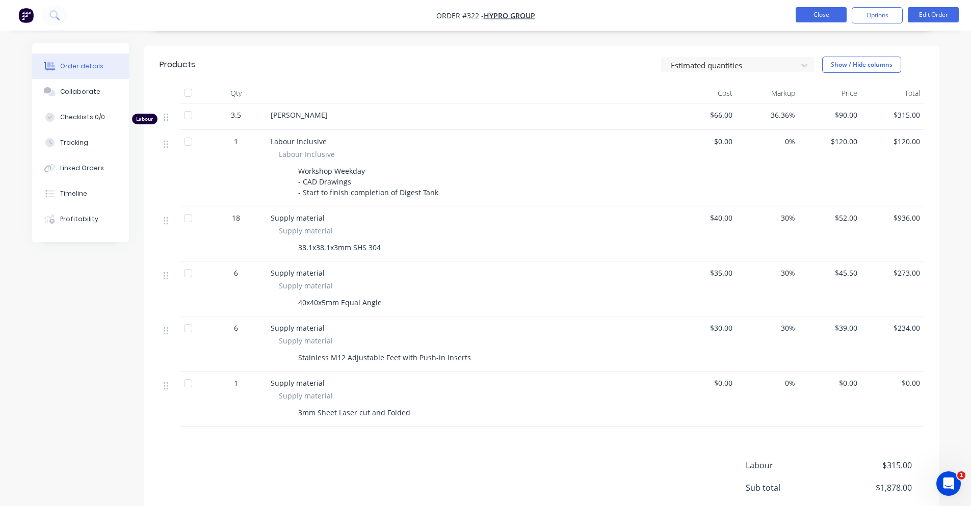
click at [831, 18] on button "Close" at bounding box center [820, 14] width 51 height 15
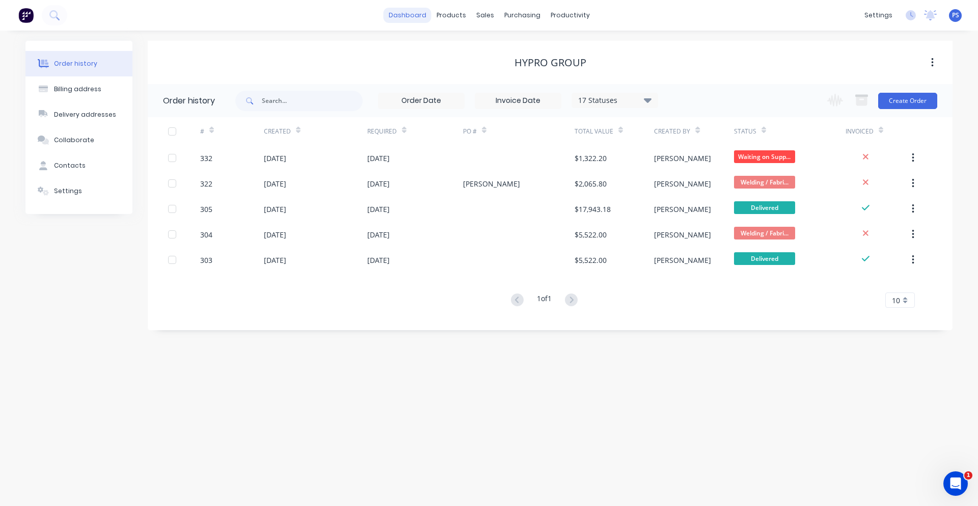
click at [413, 16] on link "dashboard" at bounding box center [408, 15] width 48 height 15
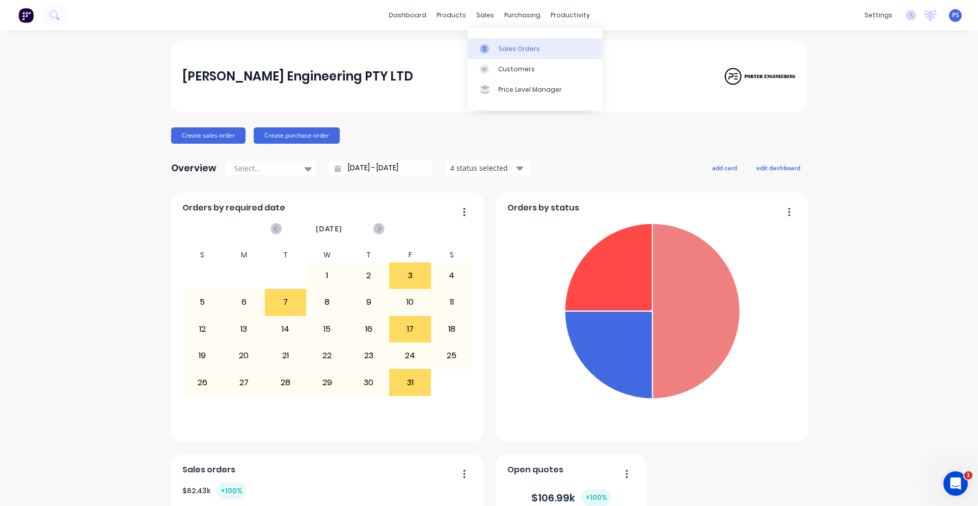
click at [481, 46] on icon at bounding box center [484, 48] width 9 height 9
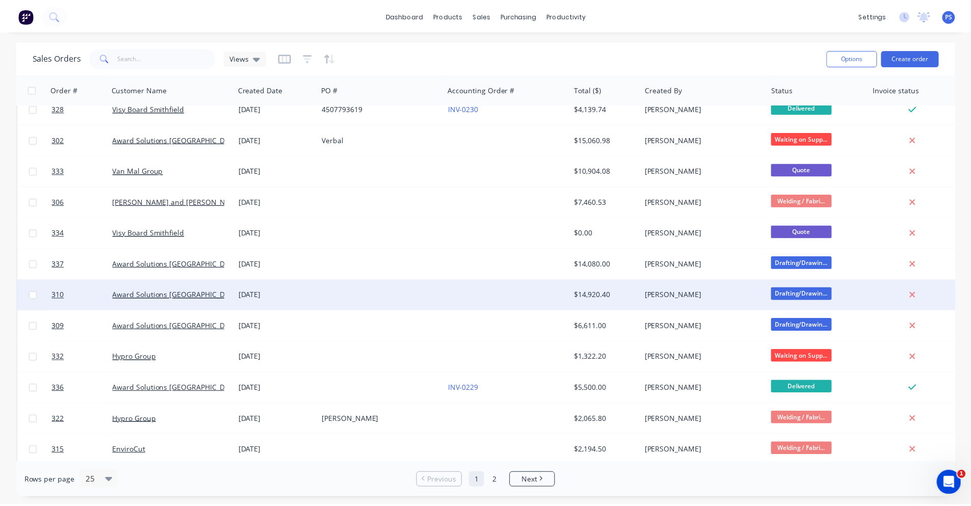
scroll to position [102, 0]
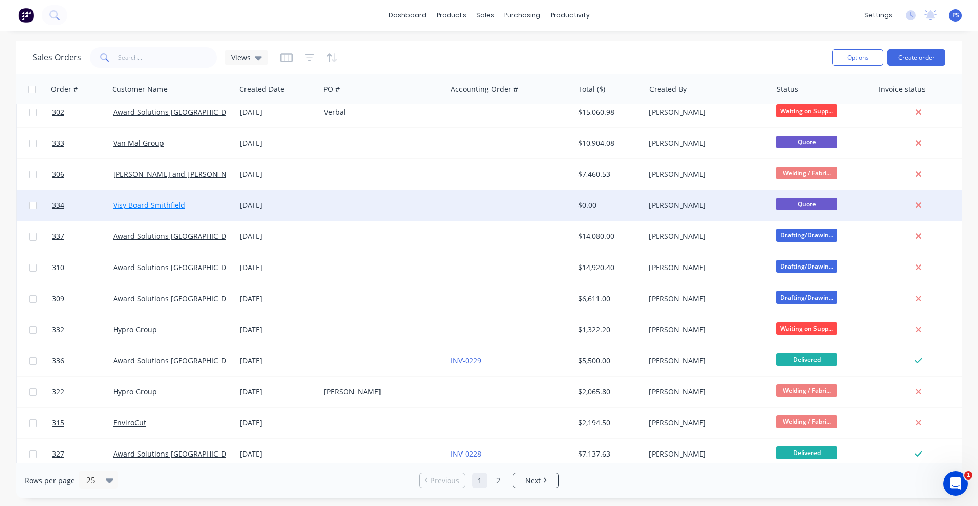
click at [180, 209] on link "Visy Board Smithfield" at bounding box center [149, 205] width 72 height 10
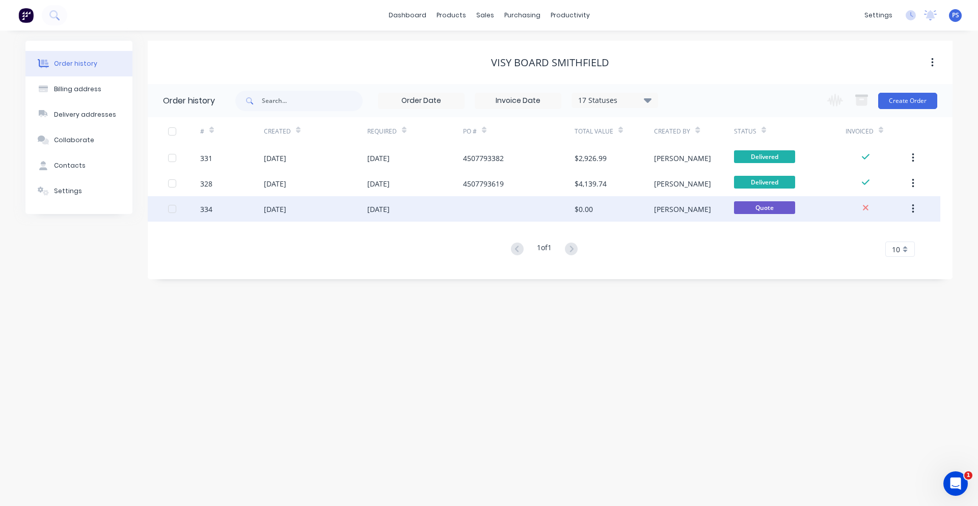
click at [373, 215] on div "[DATE]" at bounding box center [415, 208] width 96 height 25
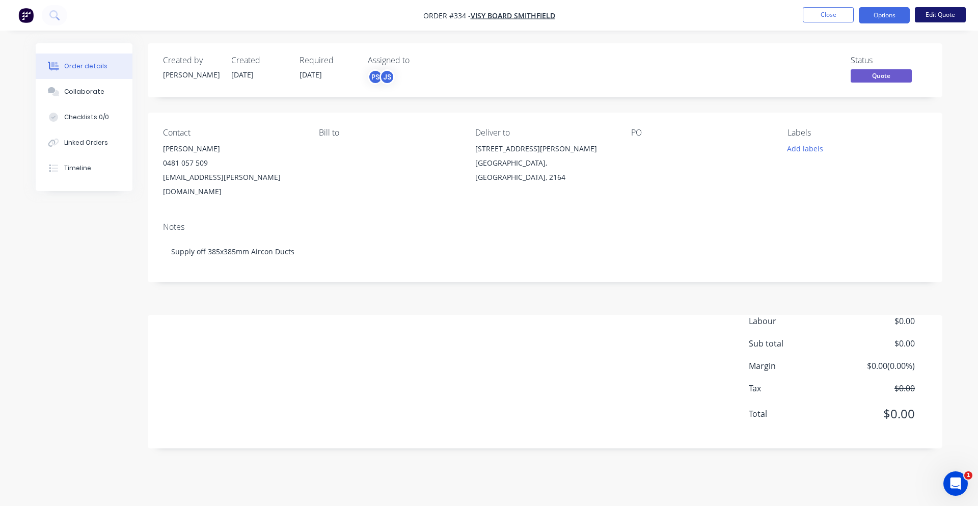
click at [944, 16] on button "Edit Quote" at bounding box center [940, 14] width 51 height 15
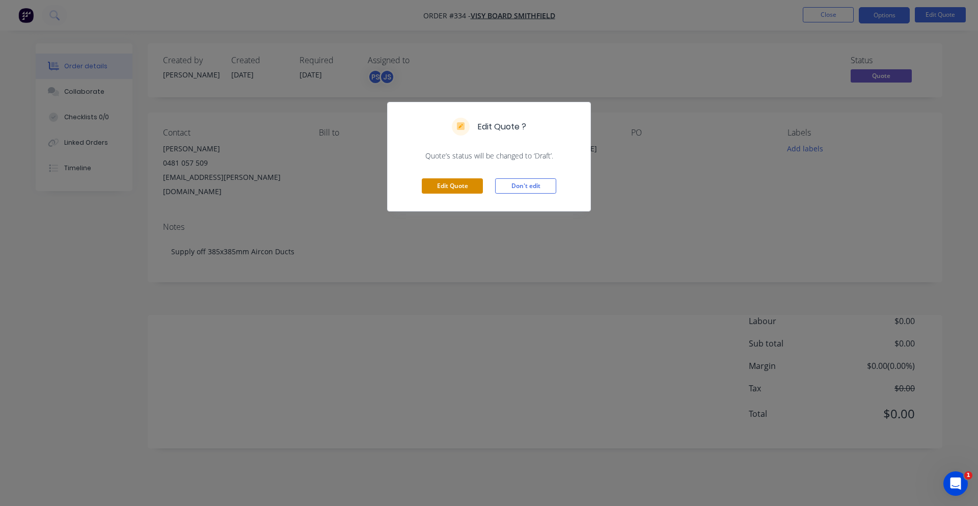
click at [448, 186] on button "Edit Quote" at bounding box center [452, 185] width 61 height 15
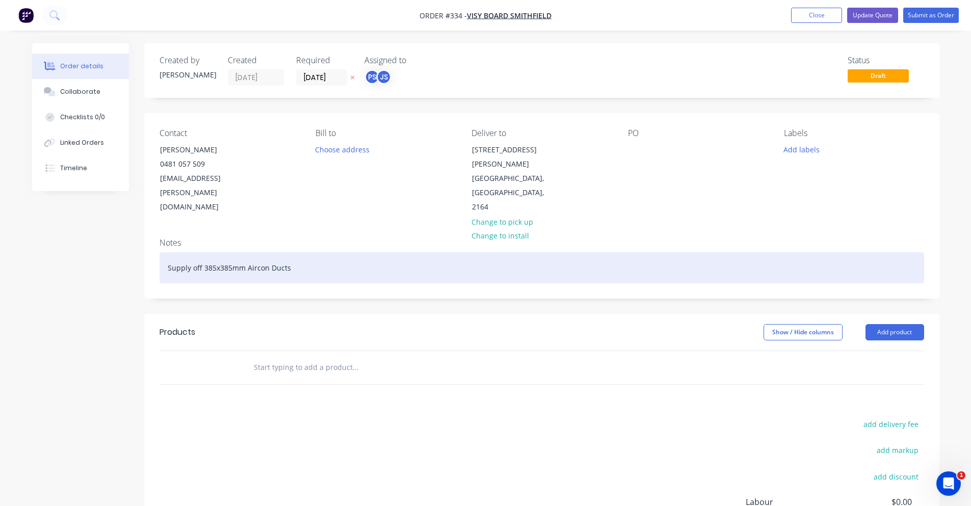
click at [281, 252] on div "Supply off 385x385mm Aircon Ducts" at bounding box center [541, 267] width 764 height 31
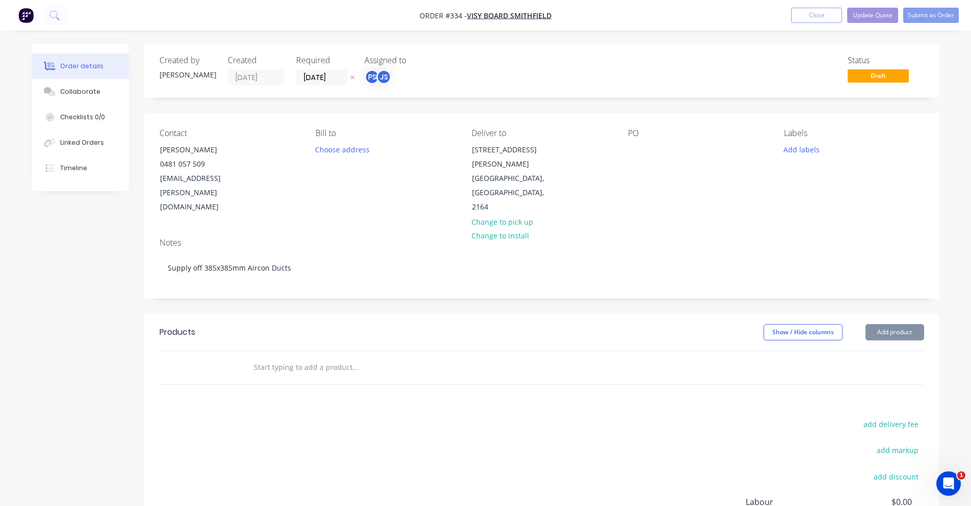
click at [288, 357] on input "text" at bounding box center [355, 367] width 204 height 20
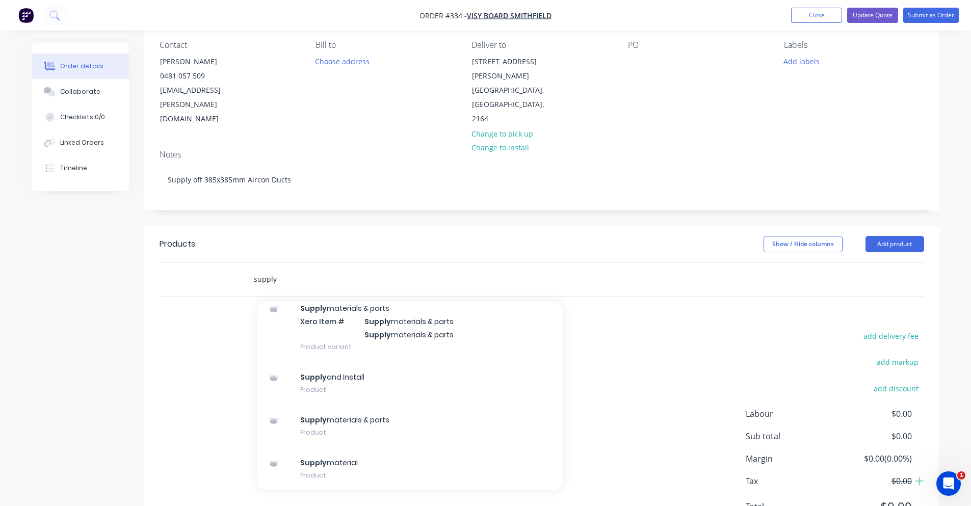
scroll to position [110, 0]
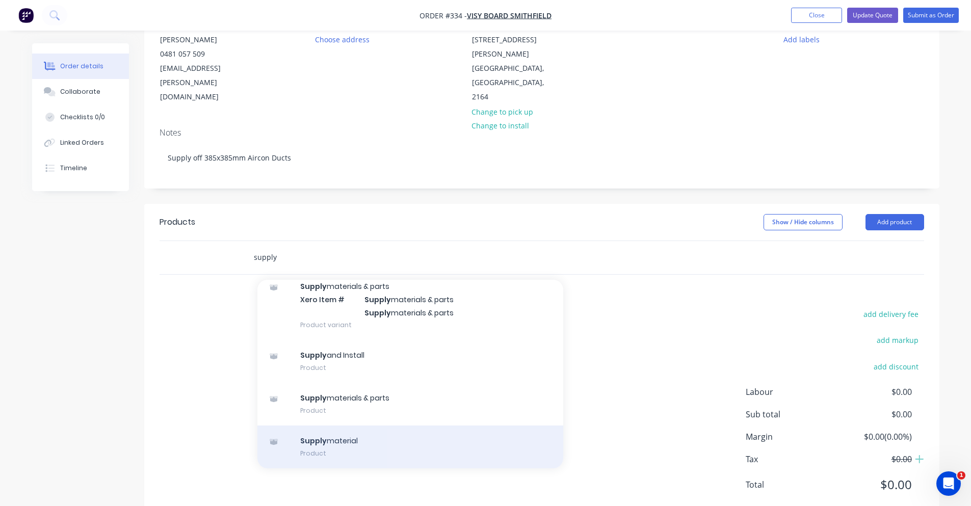
type input "supply"
click at [333, 427] on div "Supply material Product" at bounding box center [410, 446] width 306 height 43
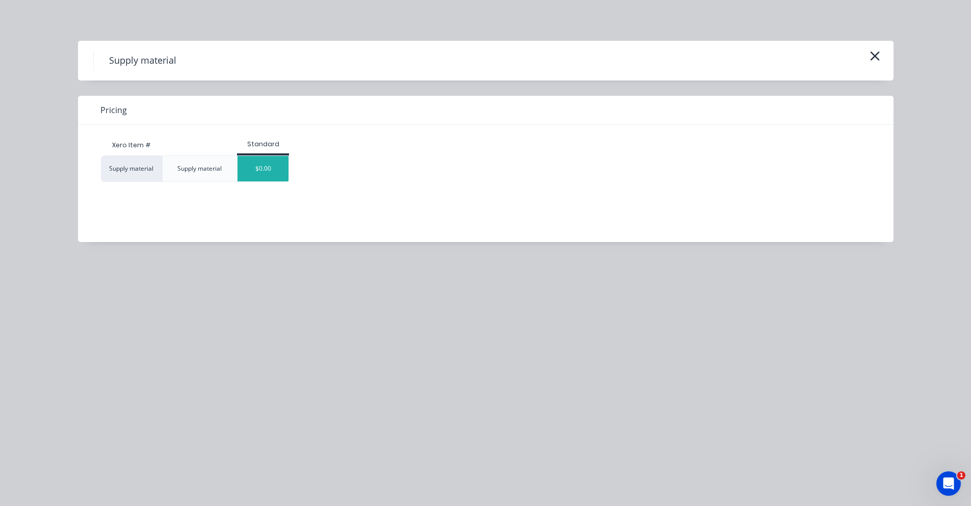
click at [266, 160] on div "$0.00" at bounding box center [262, 168] width 51 height 25
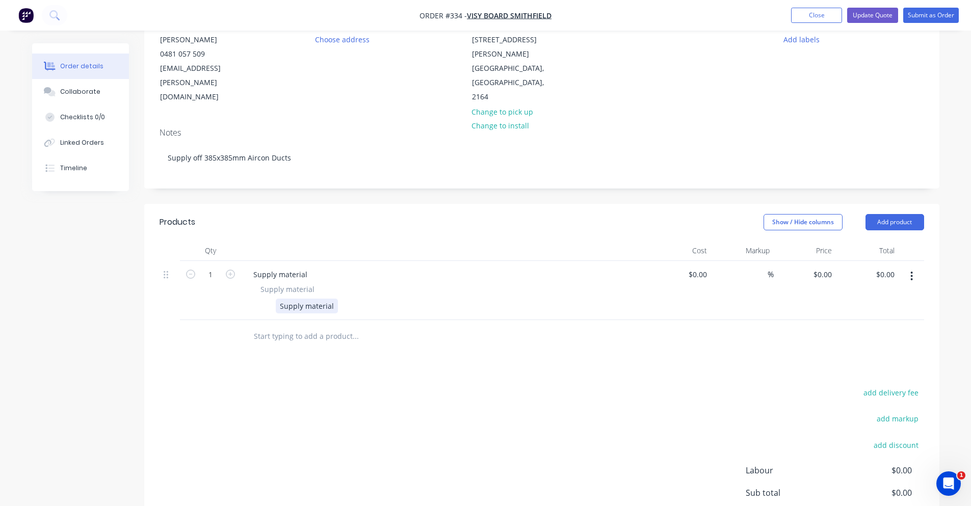
click at [311, 299] on div "Supply material" at bounding box center [307, 306] width 62 height 15
click at [300, 267] on div "Supply material" at bounding box center [280, 274] width 70 height 15
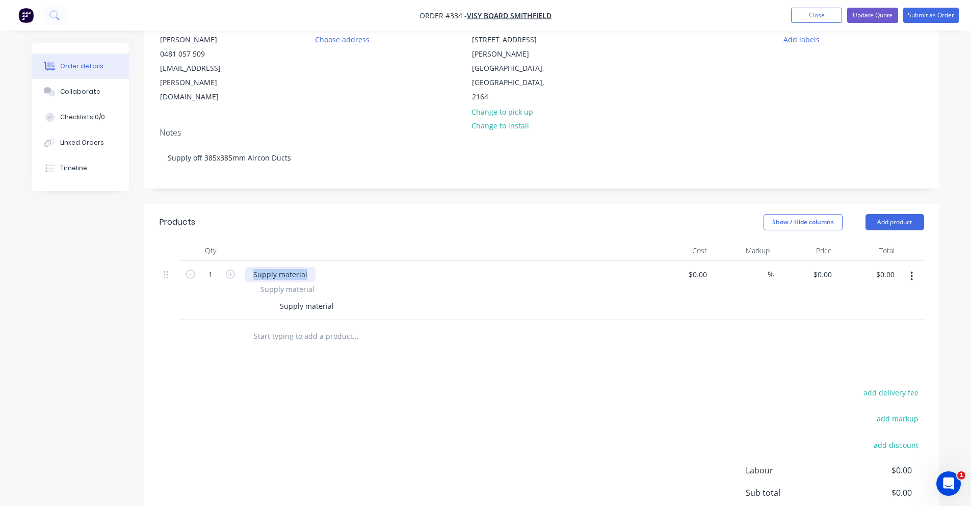
click at [300, 267] on div "Supply material" at bounding box center [280, 274] width 70 height 15
click at [304, 267] on div "Supply material" at bounding box center [280, 274] width 70 height 15
drag, startPoint x: 304, startPoint y: 246, endPoint x: 252, endPoint y: 245, distance: 52.5
click at [252, 267] on div "Supply material" at bounding box center [280, 274] width 70 height 15
click at [314, 299] on div "Supply material" at bounding box center [307, 306] width 62 height 15
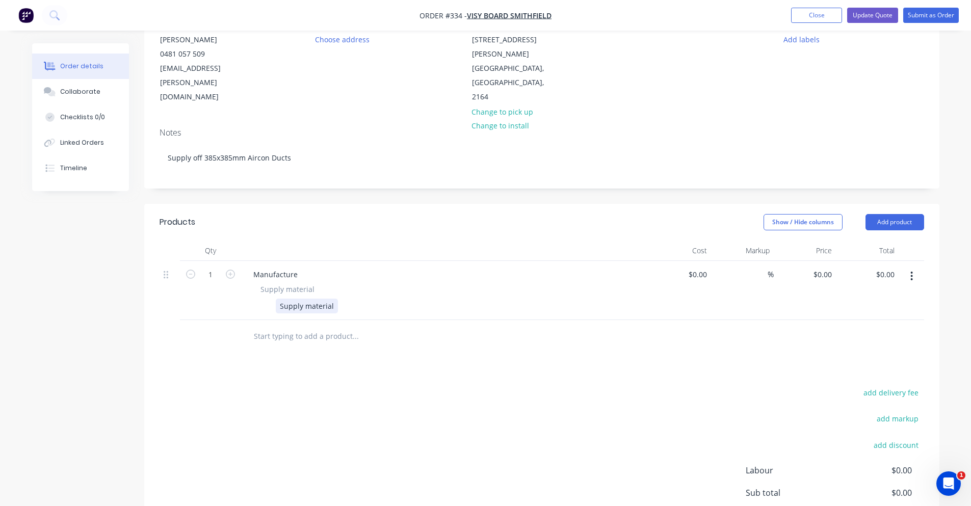
click at [316, 299] on div "Supply material" at bounding box center [307, 306] width 62 height 15
click at [292, 284] on span "Supply material" at bounding box center [287, 289] width 54 height 11
click at [294, 284] on span "Supply material" at bounding box center [287, 289] width 54 height 11
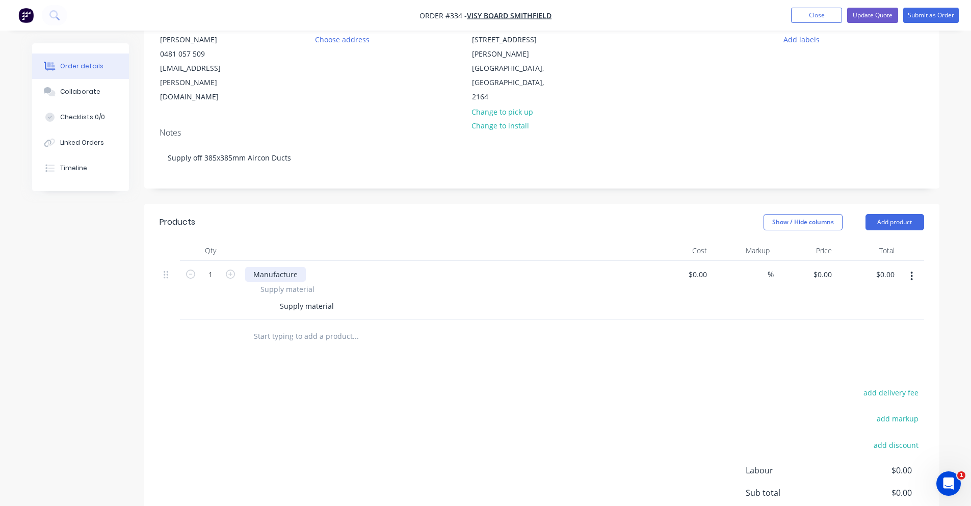
click at [299, 267] on div "Manufacture" at bounding box center [275, 274] width 61 height 15
click at [310, 299] on div "Supply material" at bounding box center [307, 306] width 62 height 15
click at [303, 267] on div "Manufacture" at bounding box center [275, 274] width 61 height 15
drag, startPoint x: 277, startPoint y: 247, endPoint x: 248, endPoint y: 253, distance: 30.2
click at [248, 261] on div "Manufacture Supply material Supply material" at bounding box center [445, 290] width 408 height 59
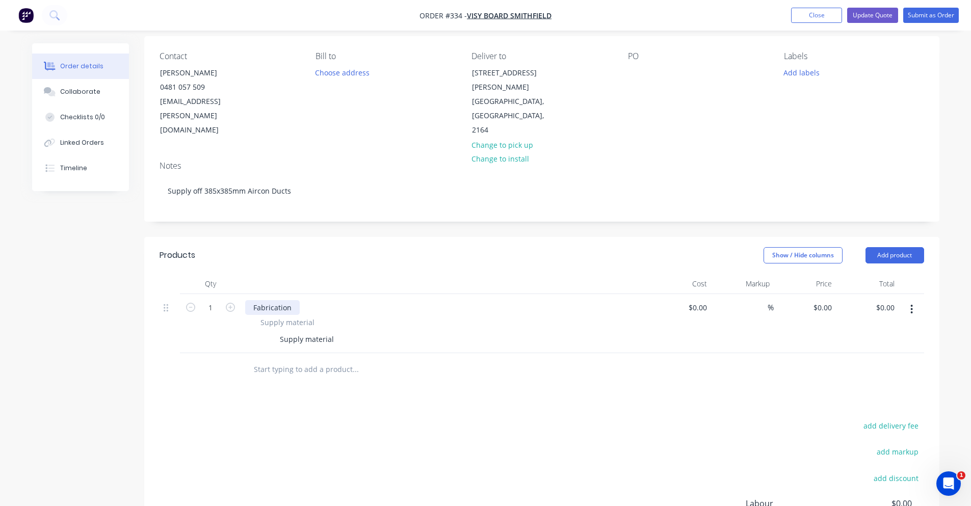
scroll to position [188, 0]
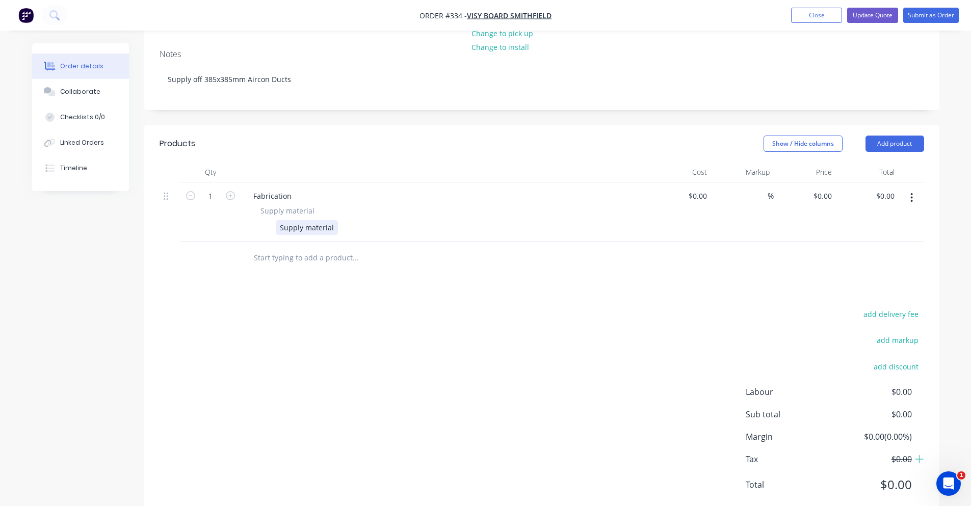
click at [327, 220] on div "Supply material" at bounding box center [307, 227] width 62 height 15
click at [400, 307] on div "add delivery fee add markup add discount Labour $0.00 Sub total $0.00 Margin $0…" at bounding box center [541, 405] width 764 height 197
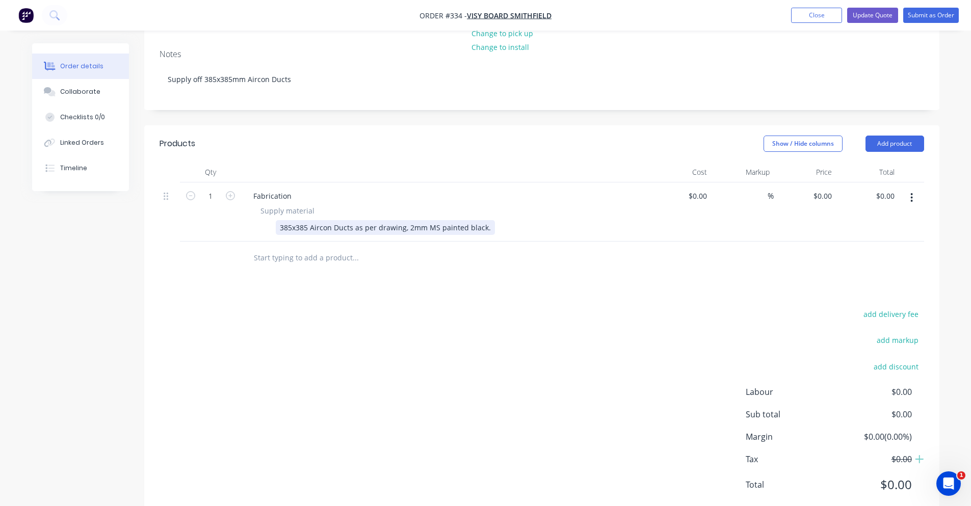
click at [486, 220] on div "385x385 Aircon Ducts as per drawing, 2mm MS painted black." at bounding box center [385, 227] width 219 height 15
click at [488, 248] on div at bounding box center [398, 258] width 306 height 20
click at [698, 188] on div "$0.00" at bounding box center [697, 195] width 28 height 15
type input "$0.00"
click at [504, 352] on div "add delivery fee add markup add discount Labour $0.00 Sub total $0.00 Margin $0…" at bounding box center [541, 405] width 764 height 197
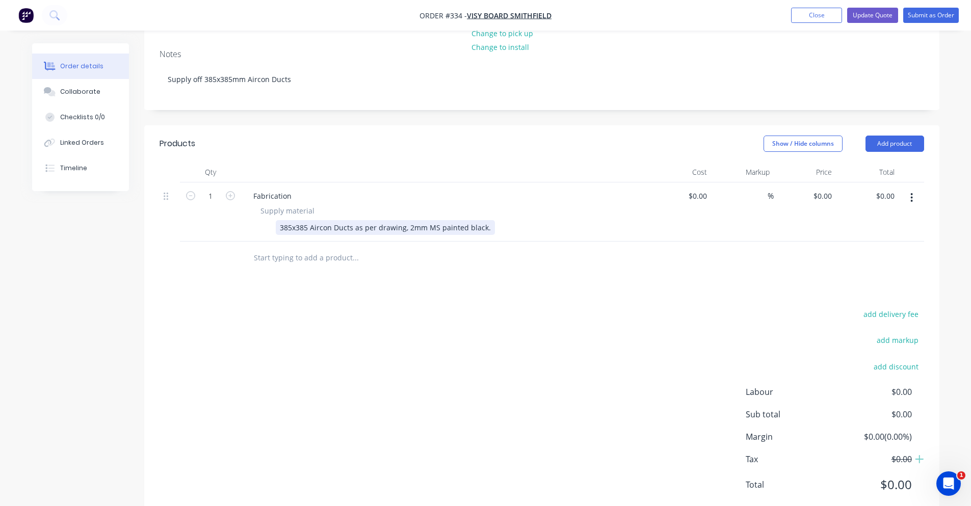
click at [488, 220] on div "385x385 Aircon Ducts as per drawing, 2mm MS painted black." at bounding box center [385, 227] width 219 height 15
click at [222, 188] on input "1" at bounding box center [210, 195] width 26 height 15
type input "20"
click at [363, 338] on div "add delivery fee add markup add discount Labour $0.00 Sub total $0.00 Margin $0…" at bounding box center [541, 405] width 764 height 197
click at [688, 182] on div "0 0" at bounding box center [680, 211] width 63 height 59
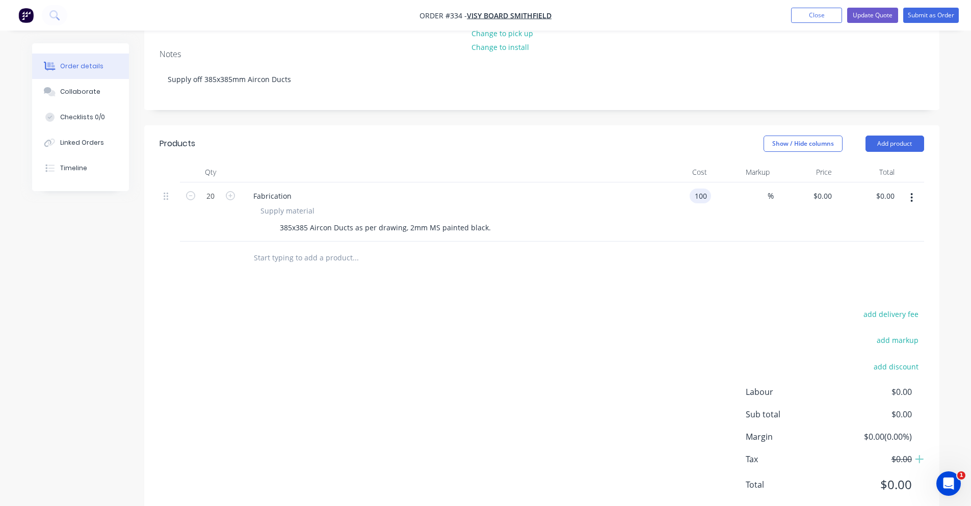
type input "$100.00"
type input "$2,000.00"
click at [582, 343] on div "add delivery fee add markup add discount Labour $0.00 Sub total $0.00 Margin $0…" at bounding box center [541, 405] width 764 height 197
drag, startPoint x: 863, startPoint y: 459, endPoint x: 910, endPoint y: 454, distance: 47.7
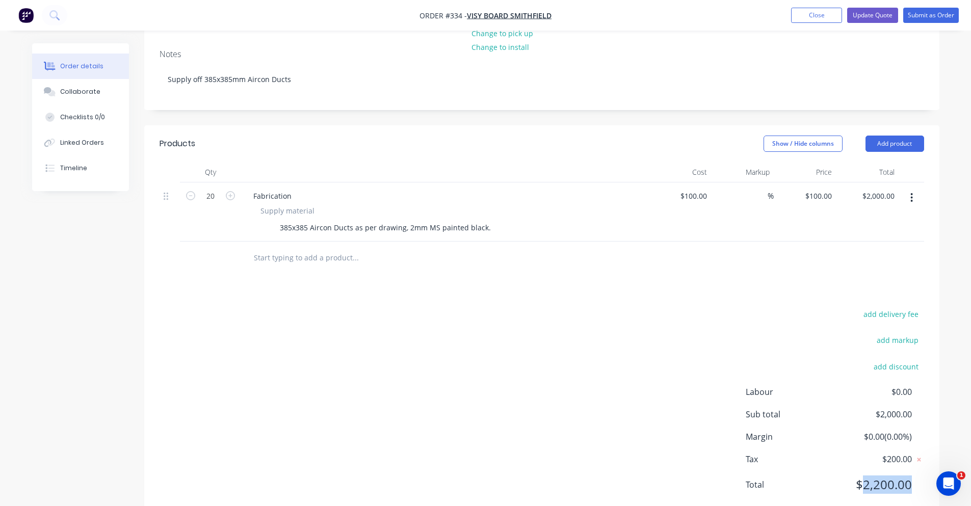
click at [910, 475] on span "$2,200.00" at bounding box center [873, 484] width 75 height 18
click at [326, 248] on input "text" at bounding box center [355, 258] width 204 height 20
click at [684, 182] on div "100 $100.00" at bounding box center [680, 211] width 63 height 59
type input "$300.00"
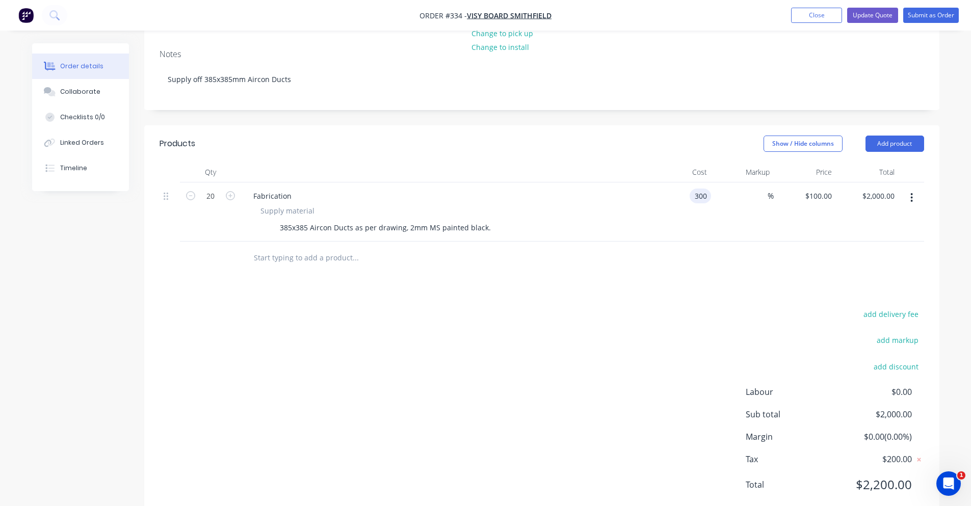
type input "$300.00"
type input "$6,000.00"
click at [679, 250] on div "Products Show / Hide columns Add product Qty Cost Markup Price Total 20 Fabrica…" at bounding box center [541, 322] width 795 height 394
click at [869, 475] on span "$6,600.00" at bounding box center [873, 484] width 75 height 18
click at [876, 475] on span "$6,600.00" at bounding box center [873, 484] width 75 height 18
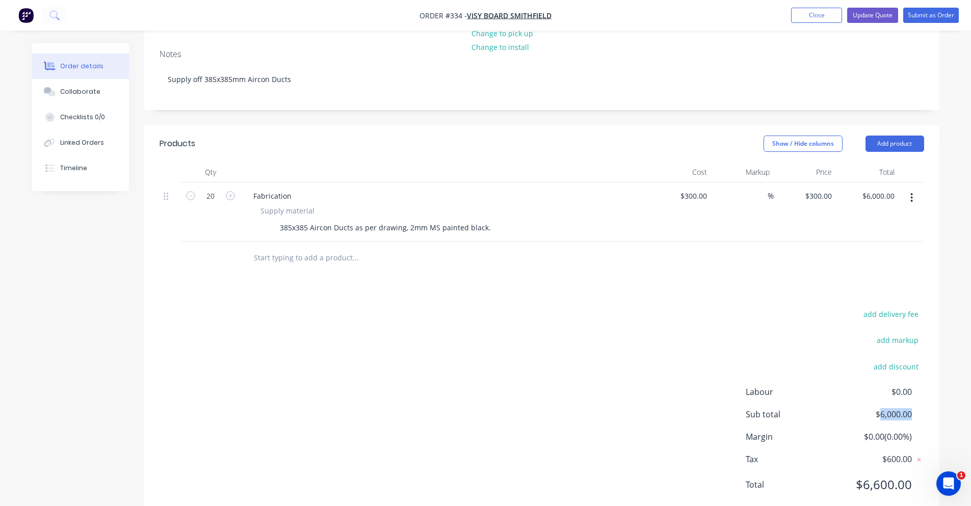
drag, startPoint x: 881, startPoint y: 386, endPoint x: 914, endPoint y: 385, distance: 33.1
click at [914, 408] on div "Sub total $6,000.00" at bounding box center [834, 414] width 178 height 12
click at [697, 188] on input "300" at bounding box center [695, 195] width 32 height 15
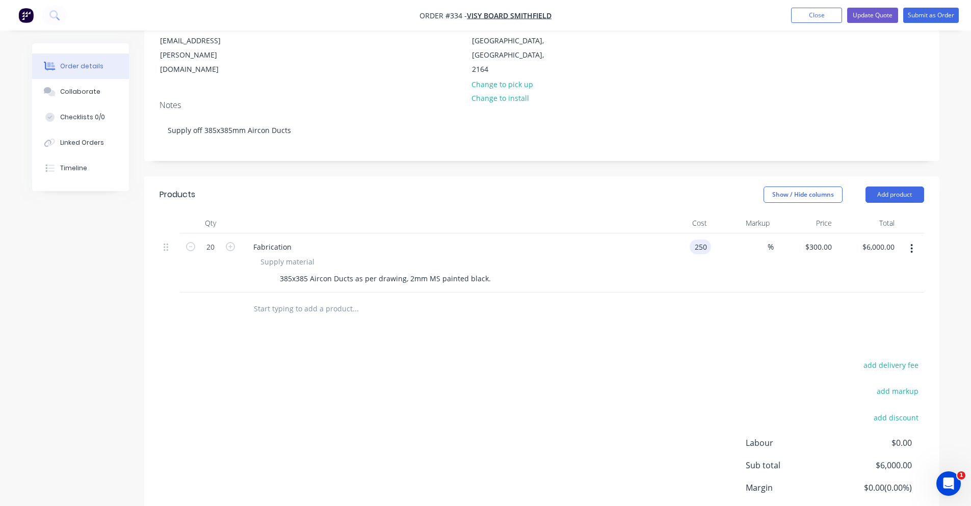
type input "$250.00"
type input "$5,000.00"
click at [620, 186] on div "Show / Hide columns Add product" at bounding box center [622, 194] width 602 height 16
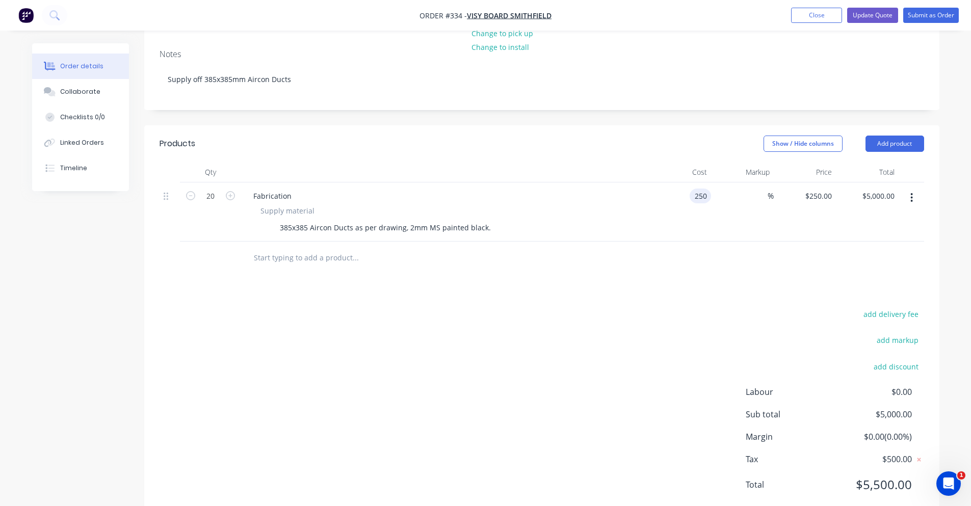
click at [703, 188] on input "250" at bounding box center [701, 195] width 17 height 15
type input "$200.00"
type input "$4,000.00"
click at [633, 162] on div at bounding box center [445, 172] width 408 height 20
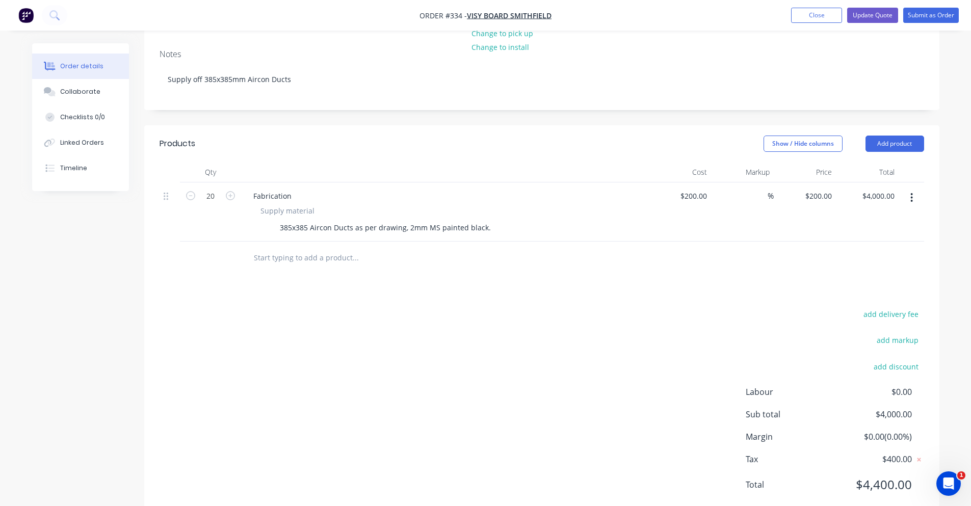
click at [631, 383] on div "add delivery fee add markup add discount Labour $0.00 Sub total $4,000.00 Margi…" at bounding box center [541, 405] width 764 height 197
drag, startPoint x: 876, startPoint y: 380, endPoint x: 909, endPoint y: 382, distance: 33.2
click at [909, 408] on span "$4,000.00" at bounding box center [873, 414] width 75 height 12
drag, startPoint x: 278, startPoint y: 202, endPoint x: 488, endPoint y: 202, distance: 209.9
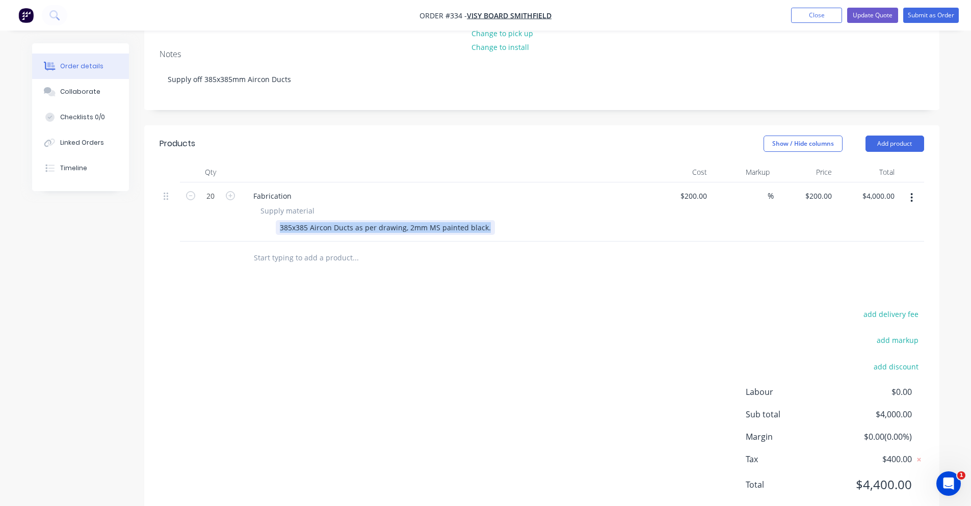
click at [488, 220] on div "385x385 Aircon Ducts as per drawing, 2mm MS painted black." at bounding box center [442, 227] width 373 height 15
click at [482, 272] on div "Products Show / Hide columns Add product Qty Cost Markup Price Total 20 Fabrica…" at bounding box center [541, 322] width 795 height 394
click at [632, 307] on div "add delivery fee add markup add discount Labour $0.00 Sub total $4,000.00 Margi…" at bounding box center [541, 405] width 764 height 197
click at [709, 188] on input "200" at bounding box center [695, 195] width 32 height 15
type input "$120.00"
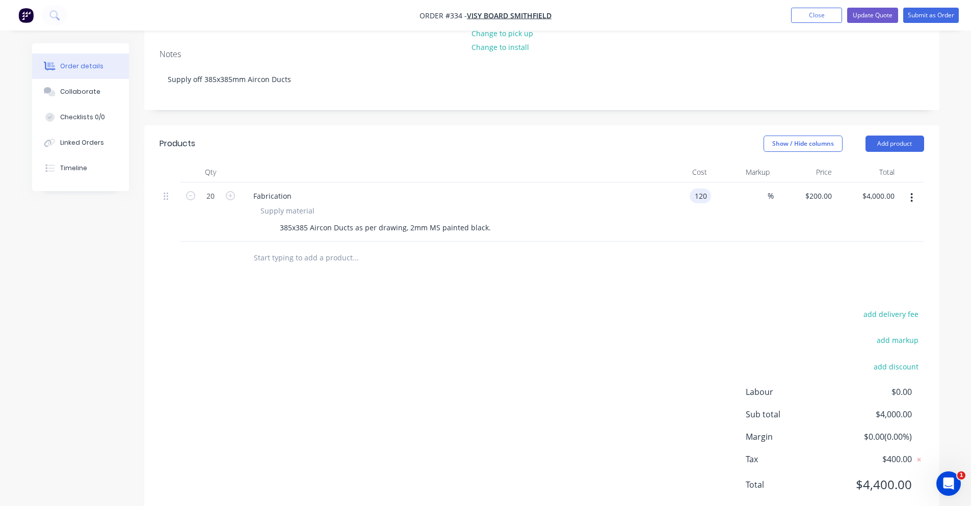
type input "$120.00"
type input "$2,400.00"
click at [797, 182] on div "$120.00 $200.00" at bounding box center [804, 211] width 63 height 59
click at [801, 182] on div "120 $120.00" at bounding box center [804, 211] width 63 height 59
type input "200"
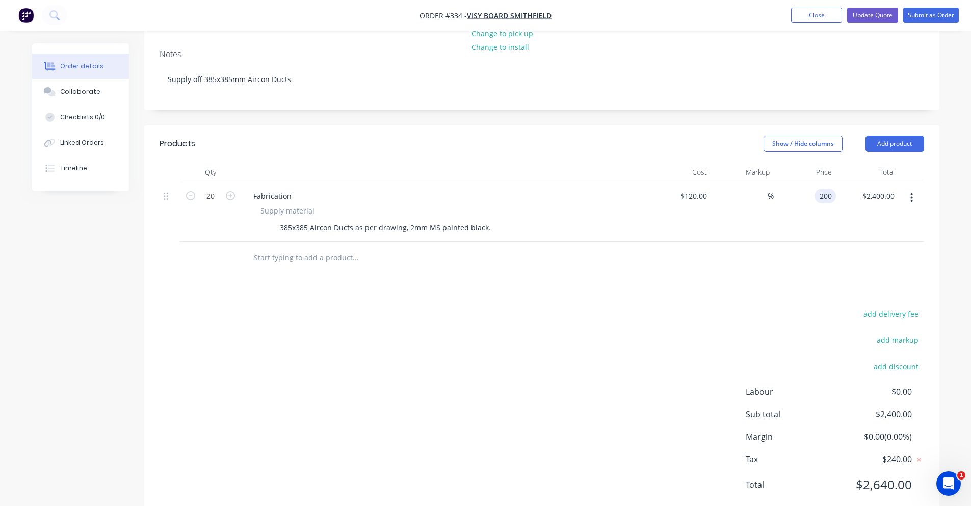
type input "66.67"
type input "$200.00"
type input "$4,000.00"
click at [687, 261] on div "Products Show / Hide columns Add product Qty Cost Markup Price Total 20 Fabrica…" at bounding box center [541, 322] width 795 height 394
drag, startPoint x: 842, startPoint y: 411, endPoint x: 886, endPoint y: 411, distance: 43.8
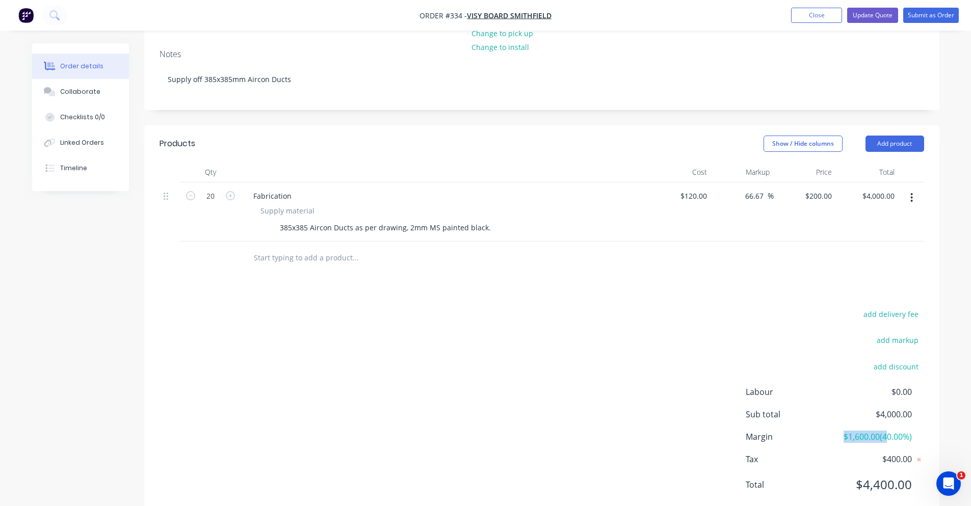
click at [886, 430] on span "$1,600.00 ( 40.00 %)" at bounding box center [873, 436] width 75 height 12
click at [871, 15] on button "Update Quote" at bounding box center [872, 15] width 51 height 15
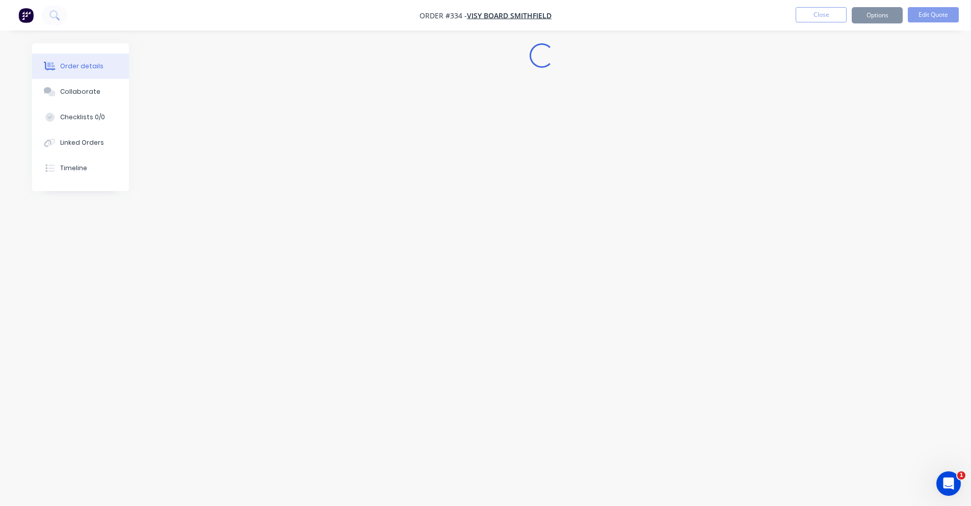
scroll to position [0, 0]
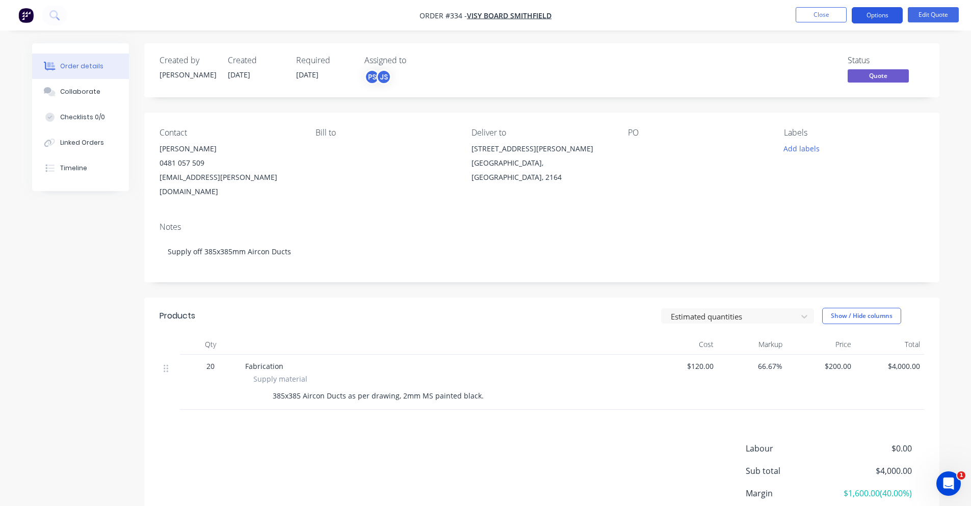
click at [900, 16] on button "Options" at bounding box center [876, 15] width 51 height 16
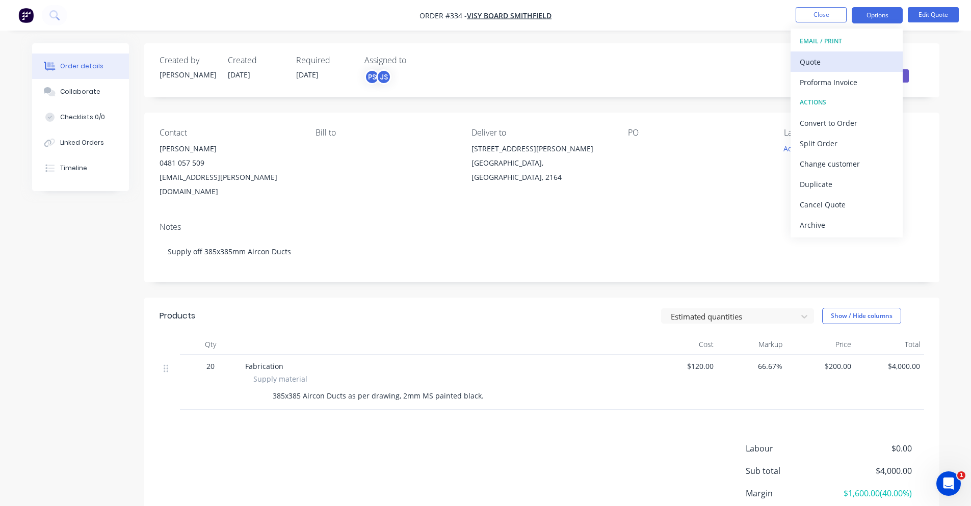
click at [851, 56] on div "Quote" at bounding box center [846, 62] width 94 height 15
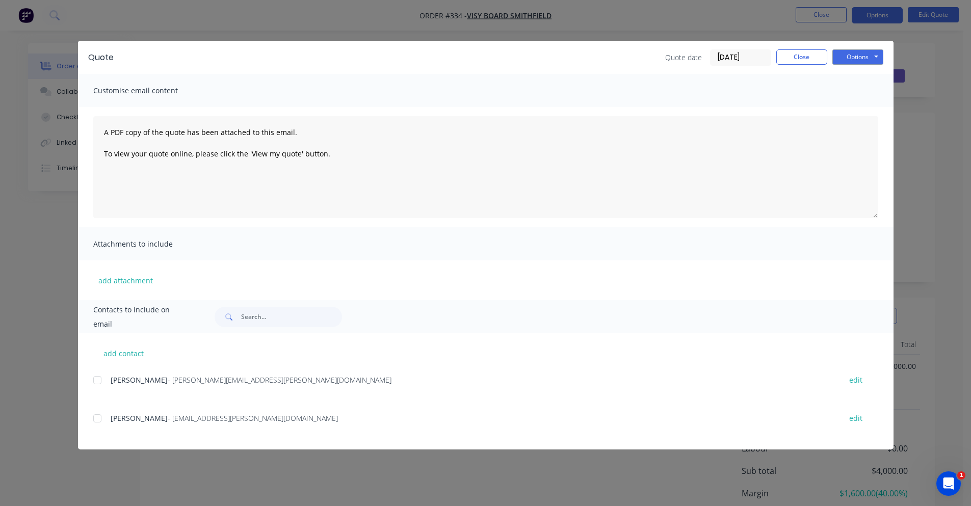
click at [99, 386] on div at bounding box center [97, 380] width 20 height 20
click at [94, 425] on div at bounding box center [97, 418] width 20 height 20
click at [875, 61] on button "Options" at bounding box center [857, 56] width 51 height 15
click at [871, 88] on button "Print" at bounding box center [864, 92] width 65 height 17
click at [819, 65] on div "Quote date [DATE] Close Options Preview Print Email" at bounding box center [774, 57] width 218 height 16
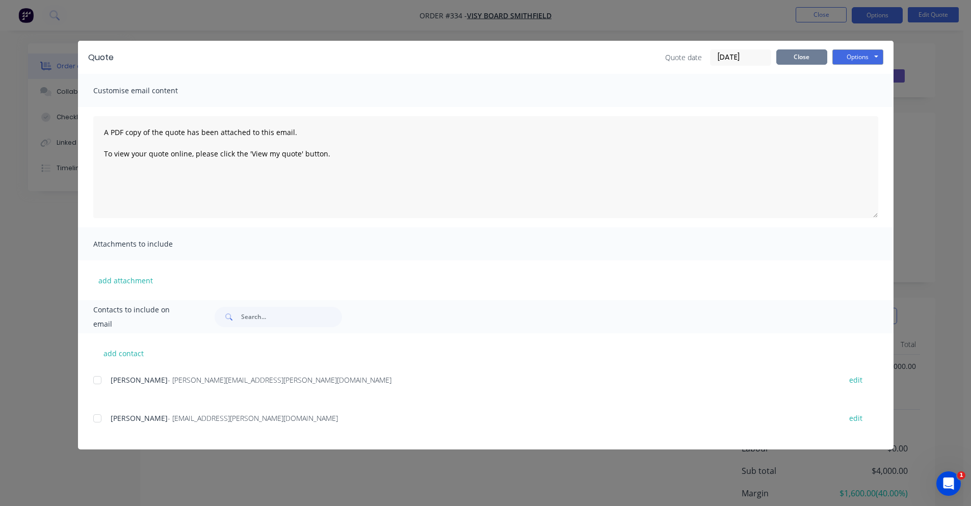
click at [818, 61] on button "Close" at bounding box center [801, 56] width 51 height 15
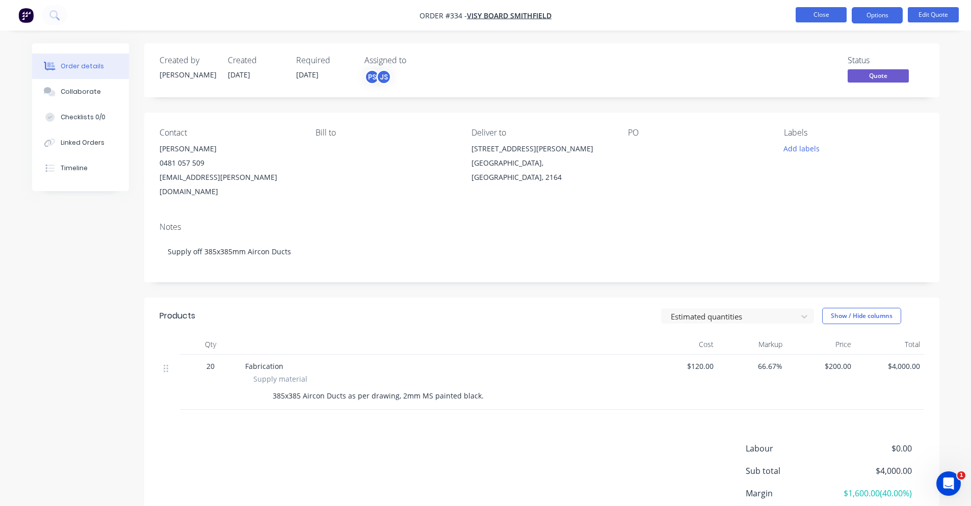
click at [835, 22] on button "Close" at bounding box center [820, 14] width 51 height 15
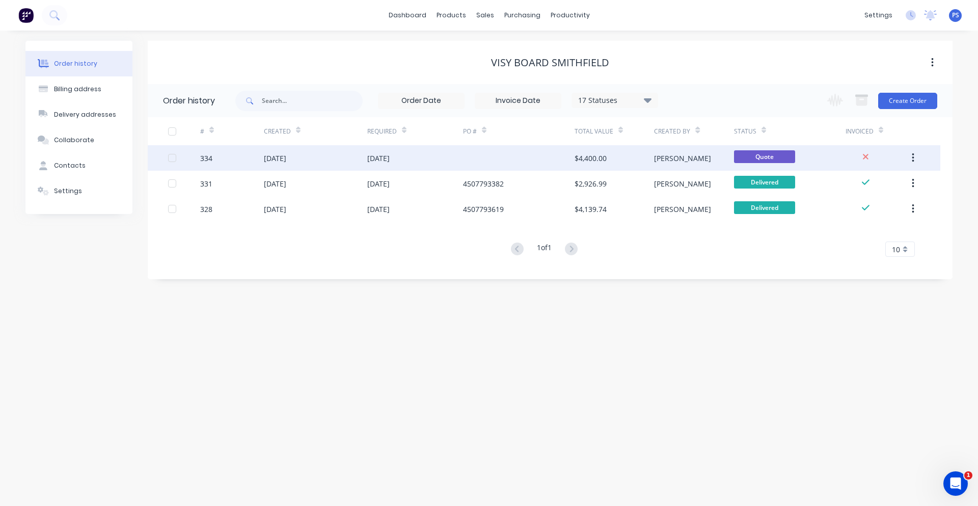
click at [515, 157] on div at bounding box center [519, 157] width 112 height 25
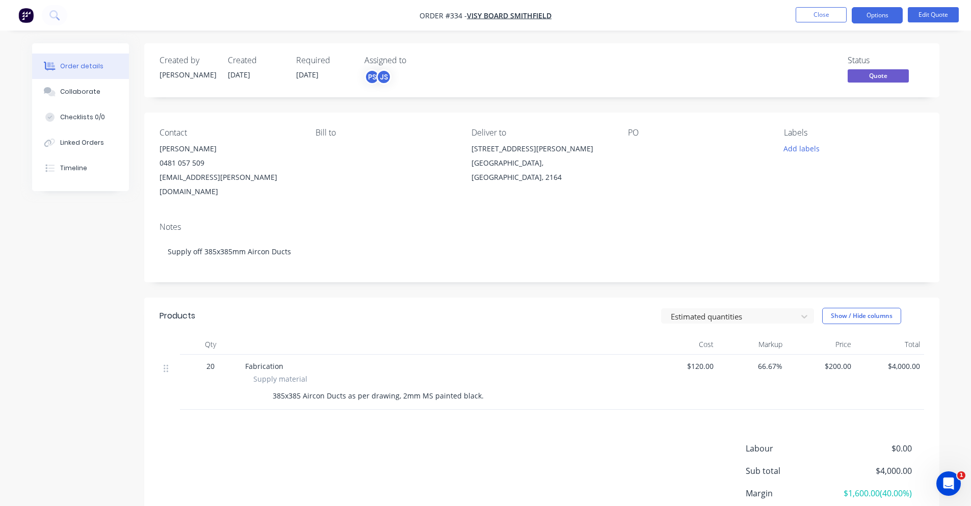
click at [697, 361] on span "$120.00" at bounding box center [683, 366] width 61 height 11
click at [936, 19] on button "Edit Quote" at bounding box center [932, 14] width 51 height 15
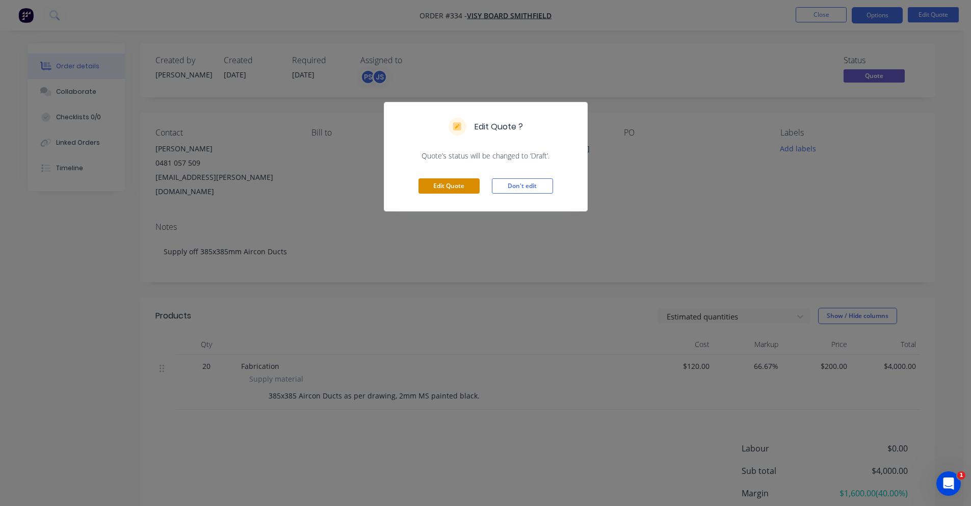
click at [460, 180] on button "Edit Quote" at bounding box center [448, 185] width 61 height 15
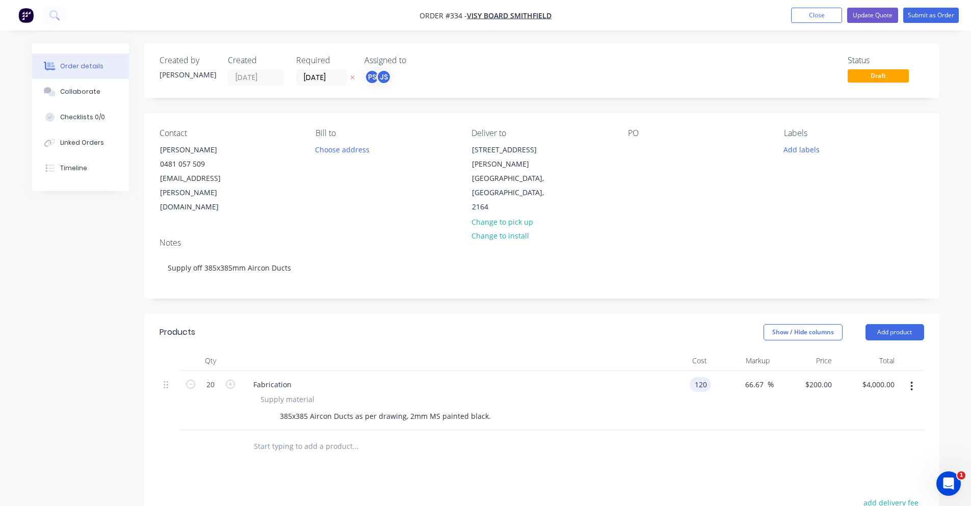
click at [701, 377] on input "120" at bounding box center [701, 384] width 17 height 15
type input "$120.00"
click at [725, 441] on div "Products Show / Hide columns Add product Qty Cost Markup Price Total 20 Fabrica…" at bounding box center [541, 511] width 795 height 394
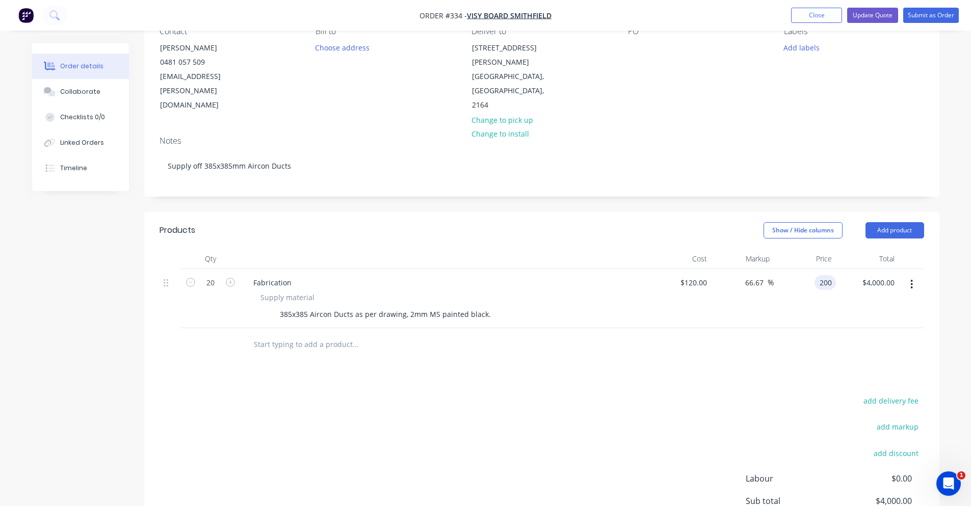
drag, startPoint x: 807, startPoint y: 254, endPoint x: 840, endPoint y: 252, distance: 32.6
click at [840, 269] on div "20 Fabrication Supply material 385x385 Aircon Ducts as per drawing, 2mm MS pain…" at bounding box center [541, 298] width 764 height 59
click at [826, 328] on div at bounding box center [541, 344] width 764 height 33
click at [793, 269] on div "$200.00 $200.00" at bounding box center [804, 298] width 63 height 59
click at [807, 269] on div "200 $200.00" at bounding box center [804, 298] width 63 height 59
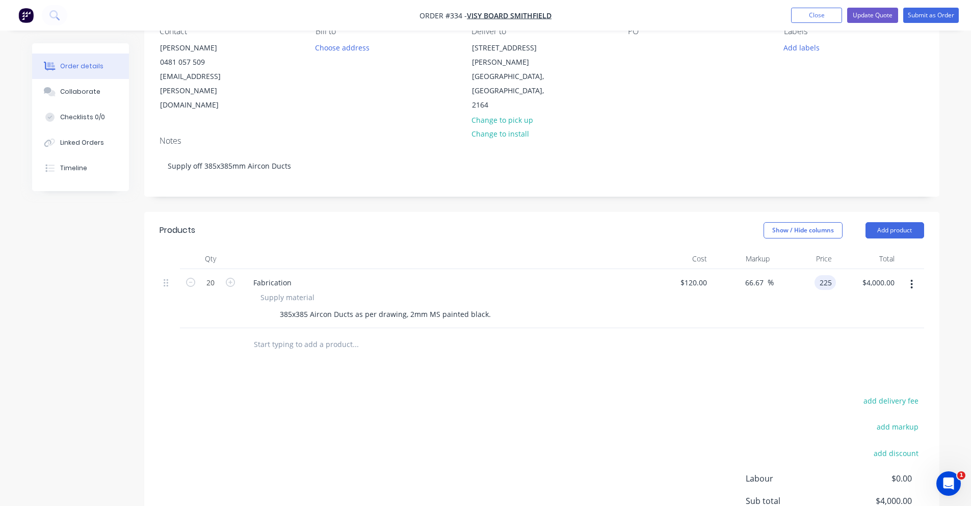
type input "225"
type input "87.5"
type input "$225.00"
type input "$4,500.00"
click at [654, 356] on div "Products Show / Hide columns Add product Qty Cost Markup Price Total 20 Fabrica…" at bounding box center [541, 409] width 795 height 394
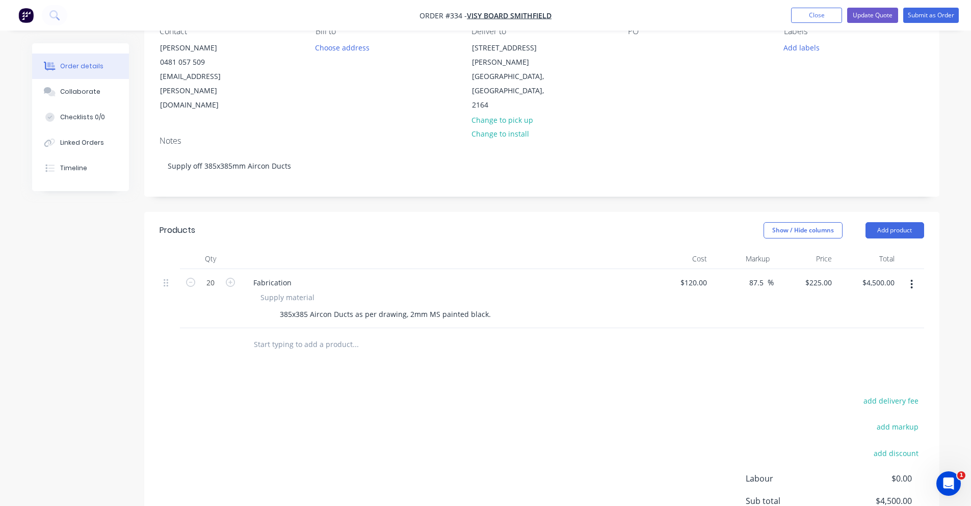
scroll to position [188, 0]
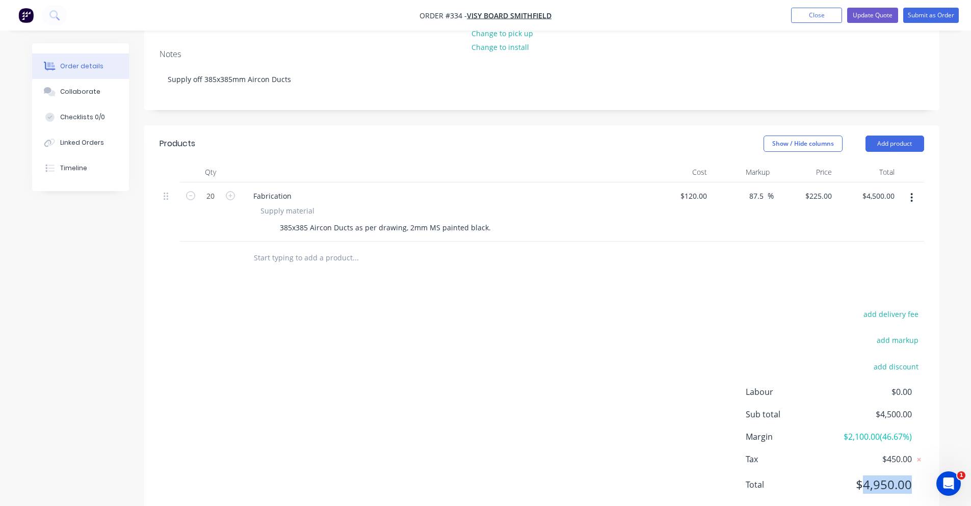
drag, startPoint x: 863, startPoint y: 460, endPoint x: 925, endPoint y: 461, distance: 61.6
click at [925, 461] on div "add delivery fee add markup add discount Labour $0.00 Sub total $4,500.00 Margi…" at bounding box center [541, 405] width 795 height 197
click at [878, 18] on button "Update Quote" at bounding box center [872, 15] width 51 height 15
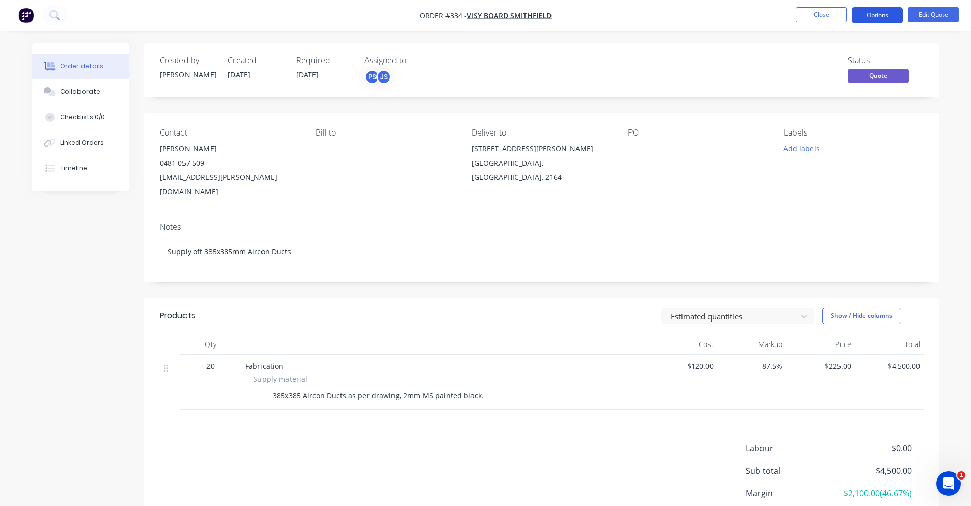
click at [893, 16] on button "Options" at bounding box center [876, 15] width 51 height 16
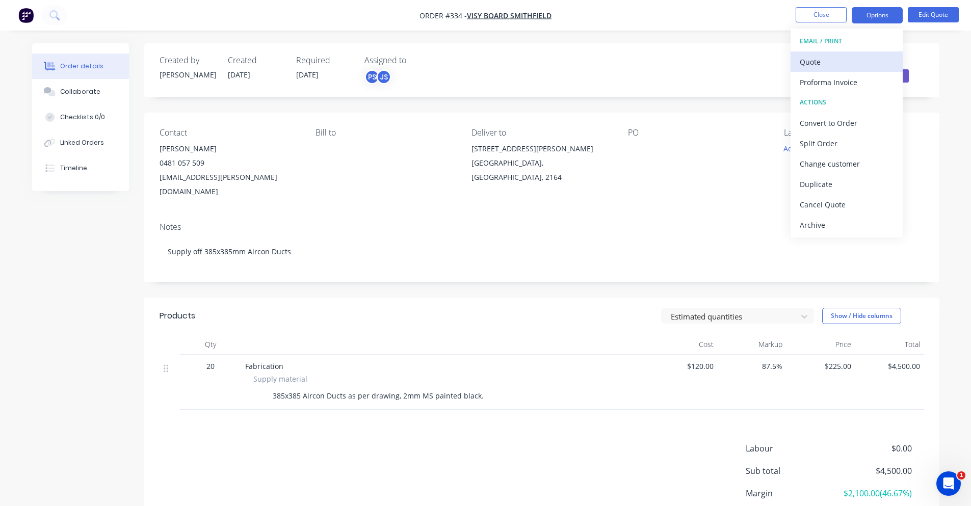
click at [841, 68] on div "Quote" at bounding box center [846, 62] width 94 height 15
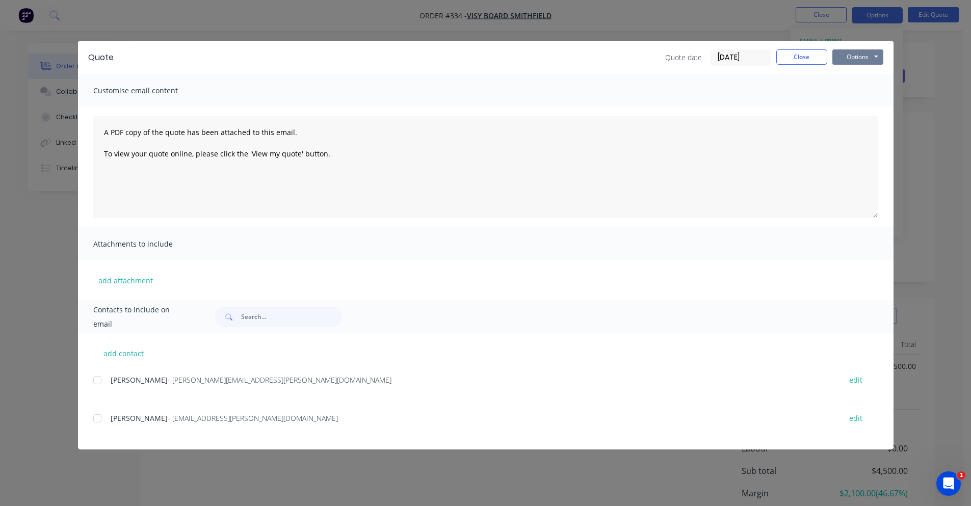
click at [876, 55] on button "Options" at bounding box center [857, 56] width 51 height 15
click at [859, 92] on button "Print" at bounding box center [864, 92] width 65 height 17
click at [787, 52] on button "Close" at bounding box center [801, 56] width 51 height 15
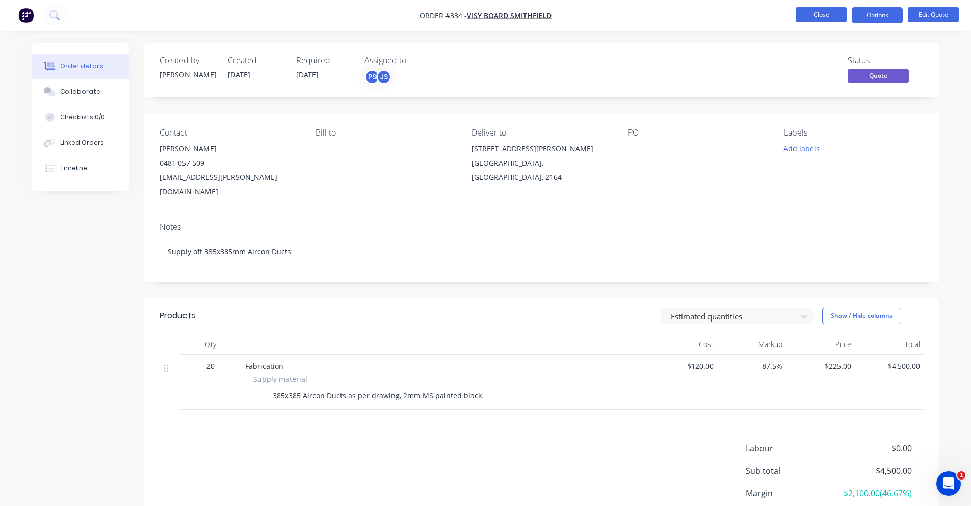
click at [804, 15] on button "Close" at bounding box center [820, 14] width 51 height 15
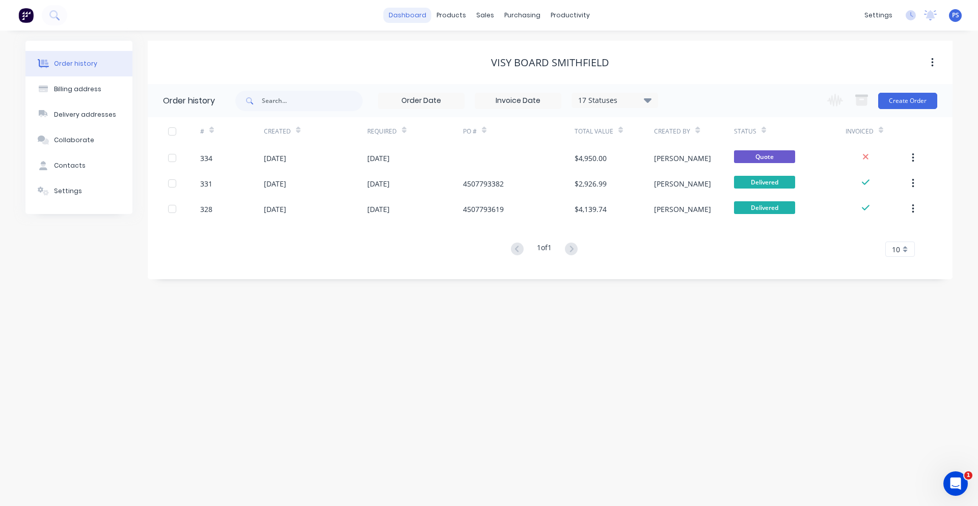
click at [421, 17] on link "dashboard" at bounding box center [408, 15] width 48 height 15
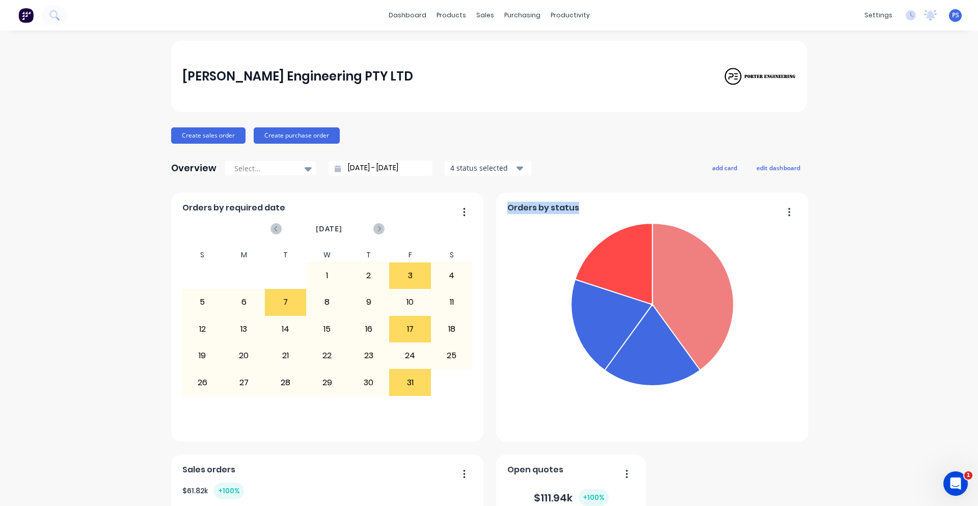
drag, startPoint x: 500, startPoint y: 203, endPoint x: 583, endPoint y: 209, distance: 82.8
click at [583, 209] on div "Orders by status Welding / Fabrication Drafting/Drawing Onsite Labour - Ongoing…" at bounding box center [652, 317] width 312 height 249
click at [584, 144] on div "[PERSON_NAME] Engineering PTY LTD Create sales order Create purchase order Over…" at bounding box center [489, 372] width 636 height 663
click at [570, 107] on div "Timesheets" at bounding box center [588, 110] width 38 height 9
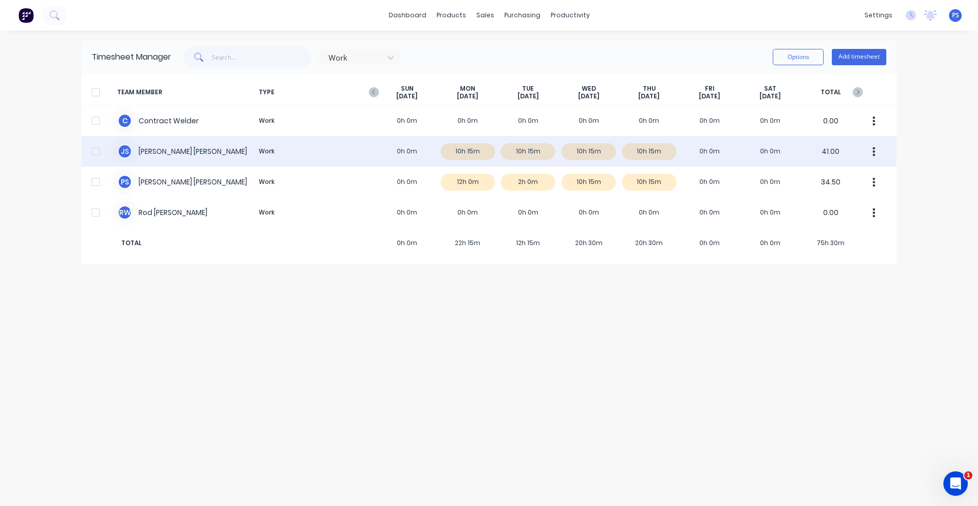
click at [709, 147] on div "J S [PERSON_NAME] Work 0h 0m 10h 15m 10h 15m 10h 15m 10h 15m 0h 0m 0h 0m 41.00" at bounding box center [489, 151] width 815 height 31
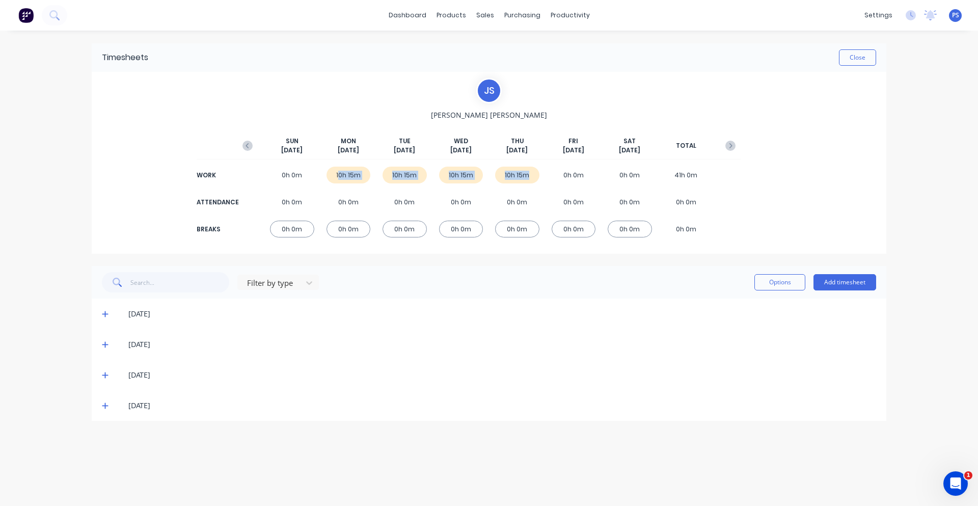
drag, startPoint x: 339, startPoint y: 176, endPoint x: 555, endPoint y: 173, distance: 215.5
click at [531, 176] on div "WORK 0h 0m 10h 15m 10h 15m 10h 15m 10h 15m 0h 0m 0h 0m 41h 0m" at bounding box center [488, 175] width 503 height 23
click at [860, 61] on button "Close" at bounding box center [857, 57] width 37 height 16
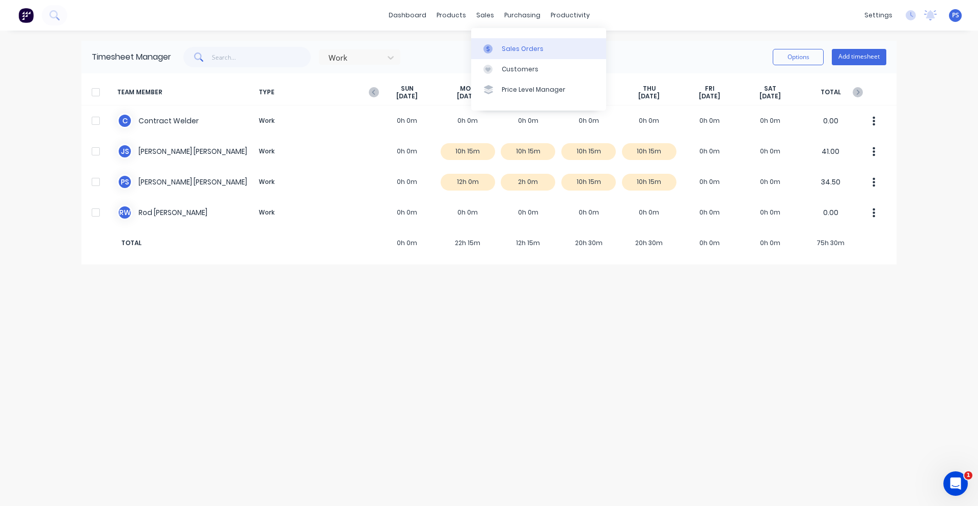
click at [487, 39] on link "Sales Orders" at bounding box center [538, 48] width 135 height 20
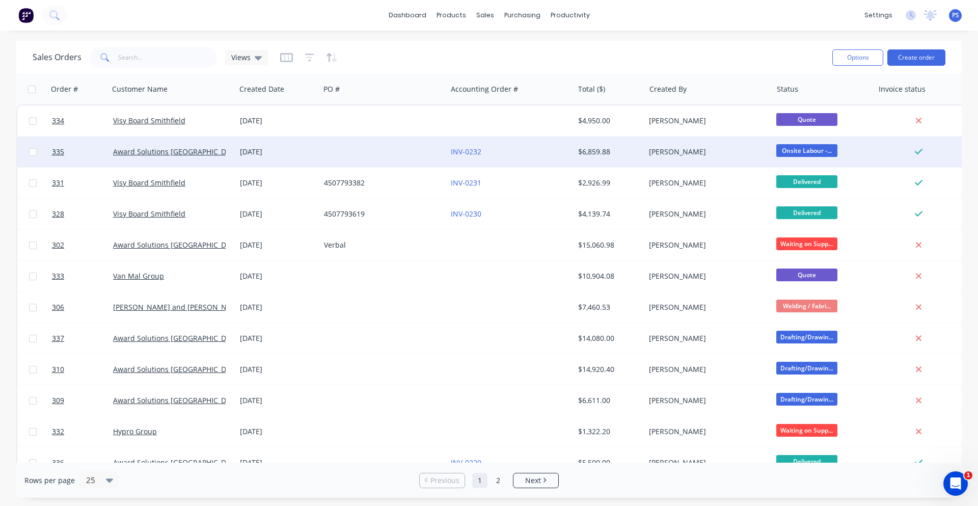
click at [355, 153] on div at bounding box center [383, 152] width 127 height 31
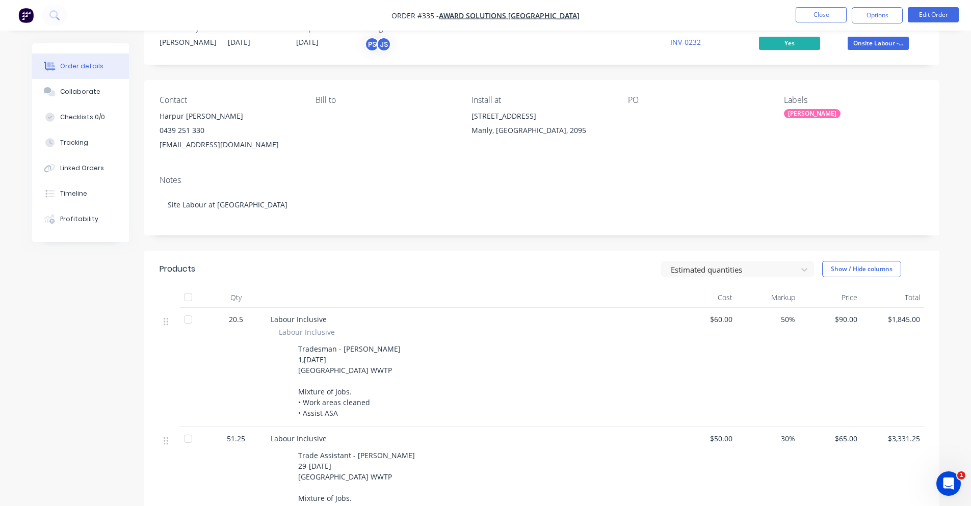
scroll to position [51, 0]
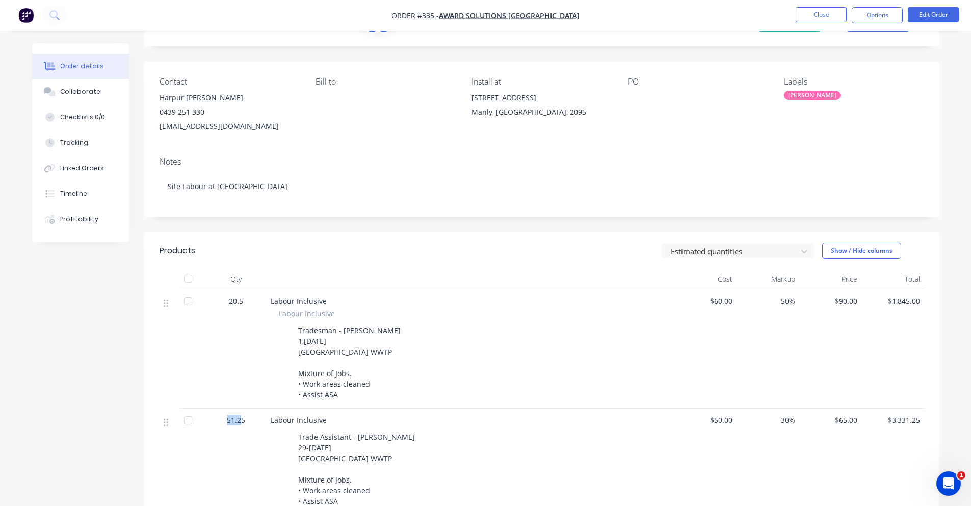
drag, startPoint x: 226, startPoint y: 420, endPoint x: 240, endPoint y: 429, distance: 17.2
click at [240, 429] on div "51.25" at bounding box center [235, 462] width 61 height 106
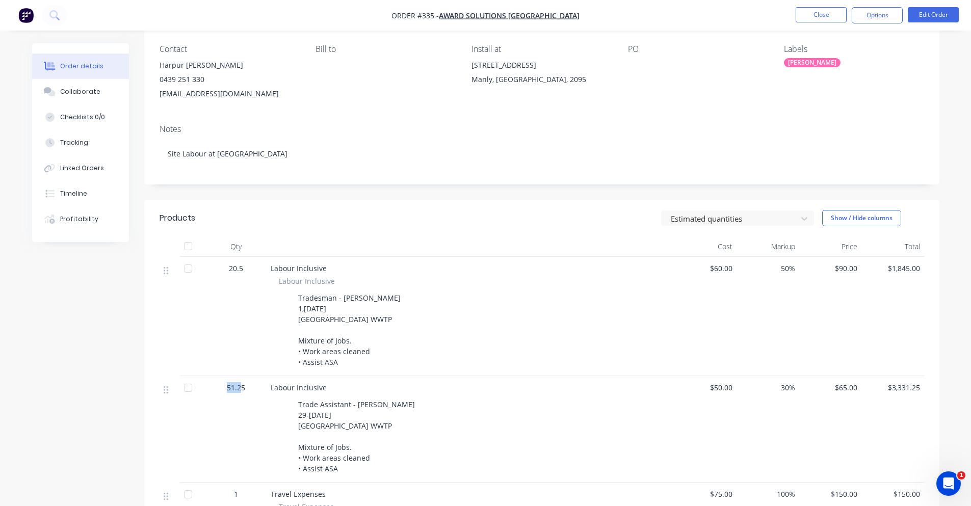
scroll to position [102, 0]
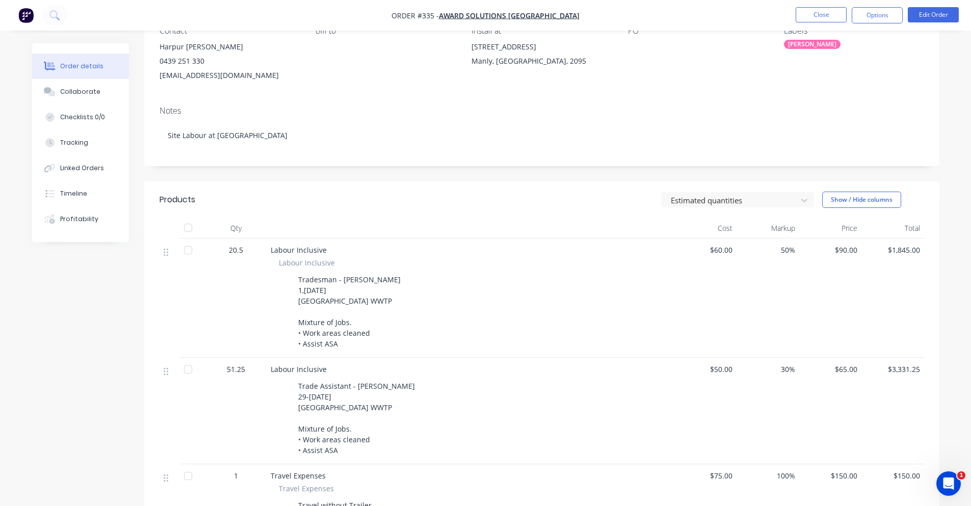
click at [255, 336] on div "20.5" at bounding box center [235, 297] width 61 height 119
click at [930, 19] on button "Edit Order" at bounding box center [932, 14] width 51 height 15
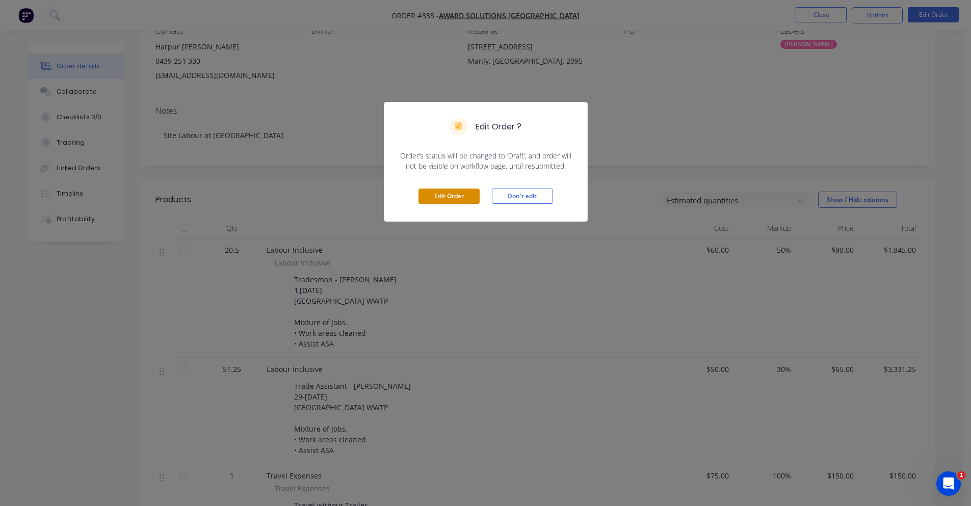
click at [454, 202] on button "Edit Order" at bounding box center [448, 195] width 61 height 15
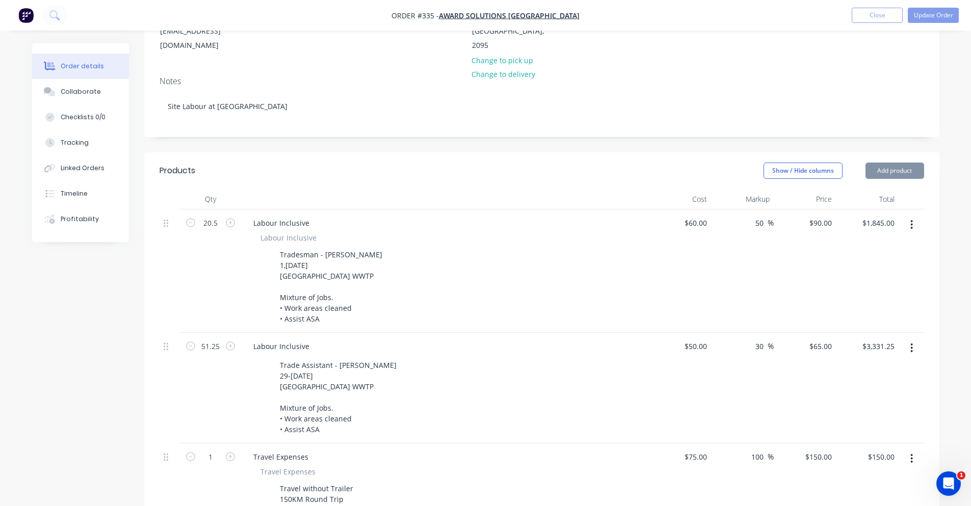
scroll to position [153, 0]
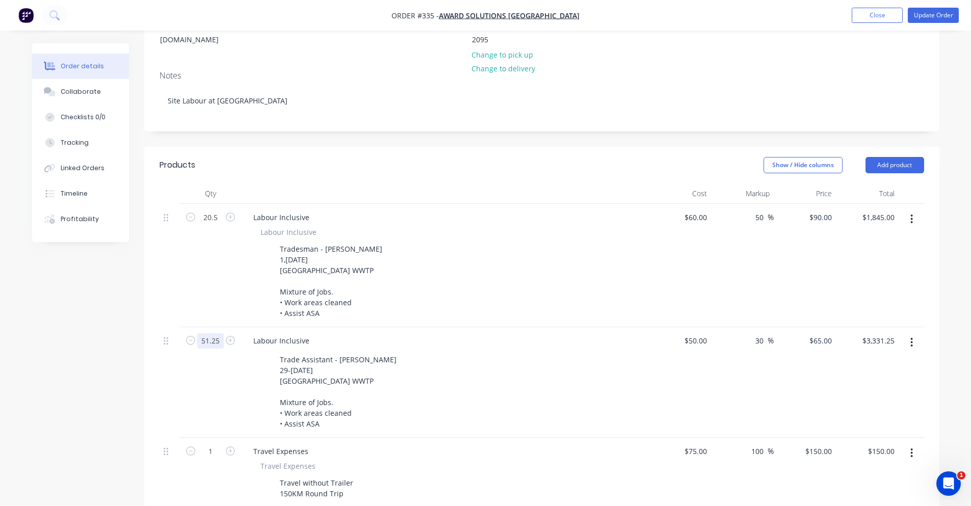
click at [219, 333] on input "51.25" at bounding box center [210, 340] width 26 height 15
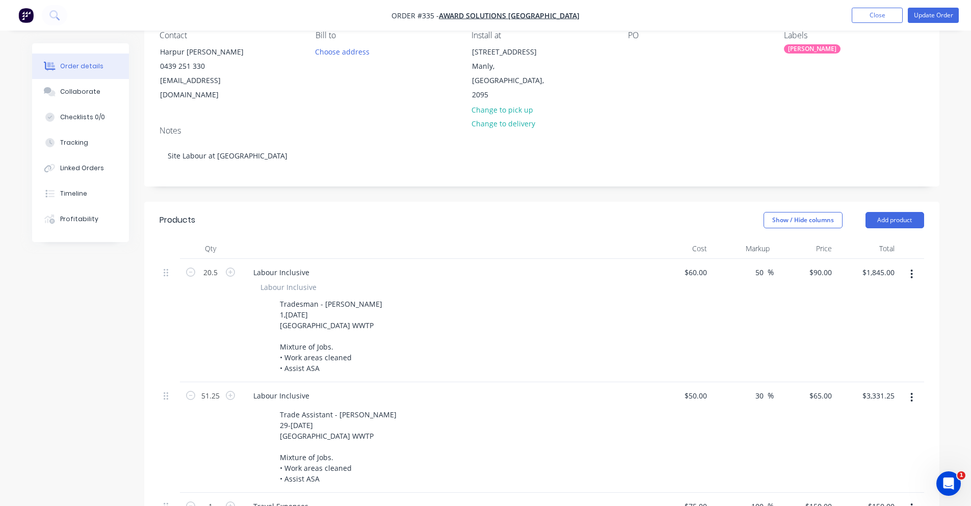
scroll to position [102, 0]
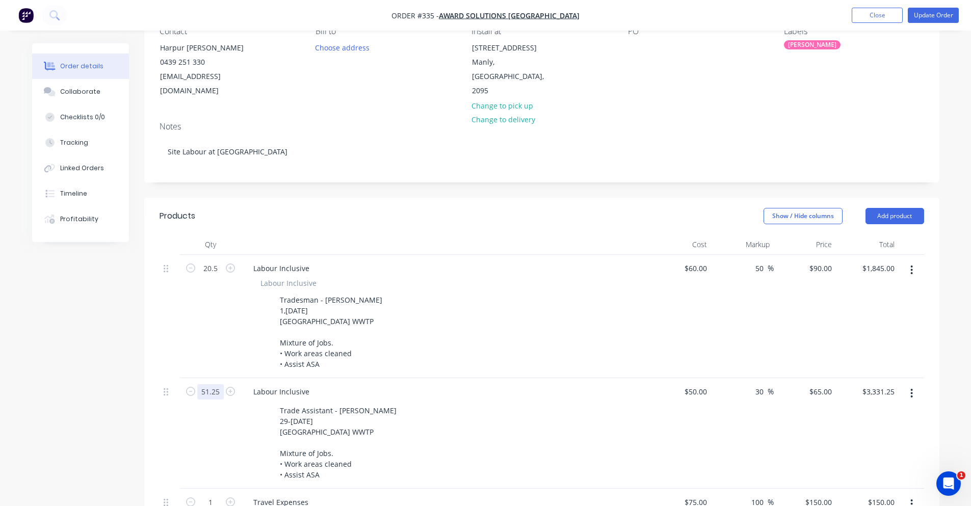
click at [218, 384] on input "51.25" at bounding box center [210, 391] width 26 height 15
type input "1"
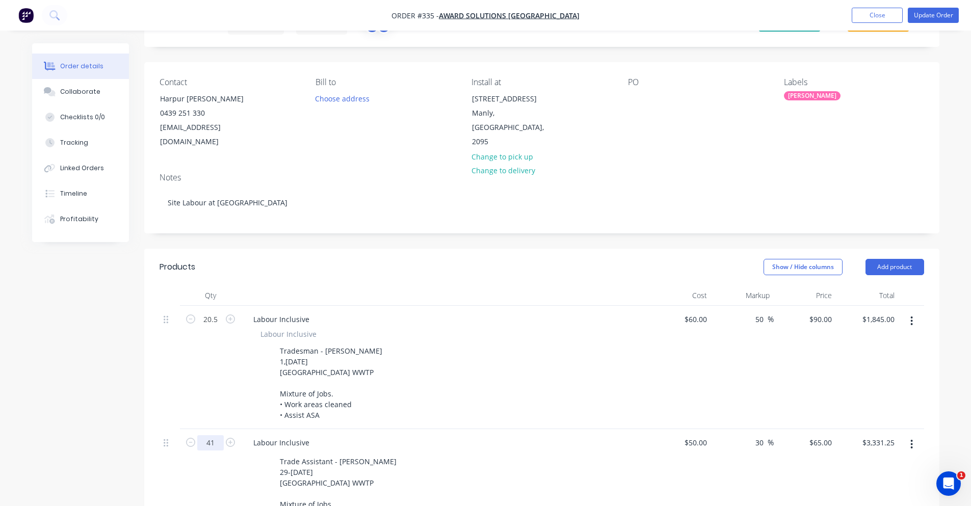
type input "41"
type input "$2,665.00"
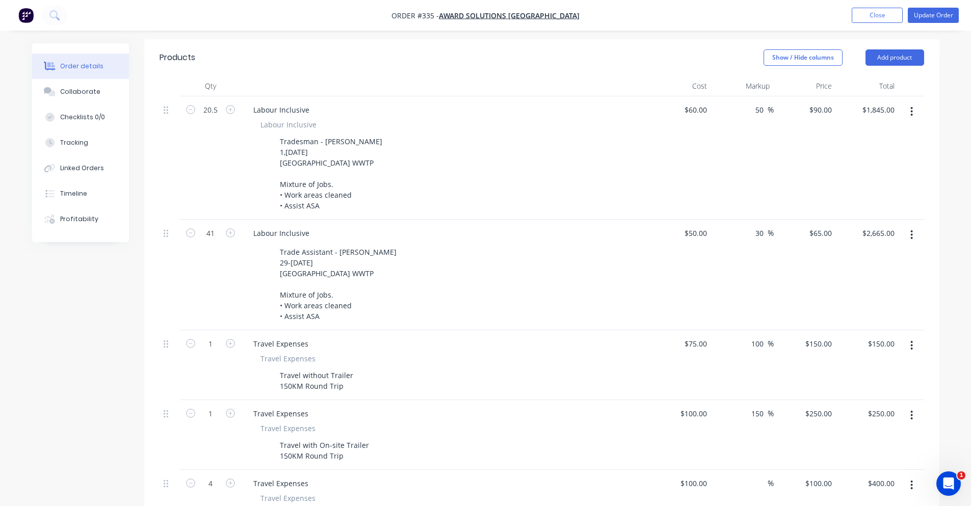
scroll to position [306, 0]
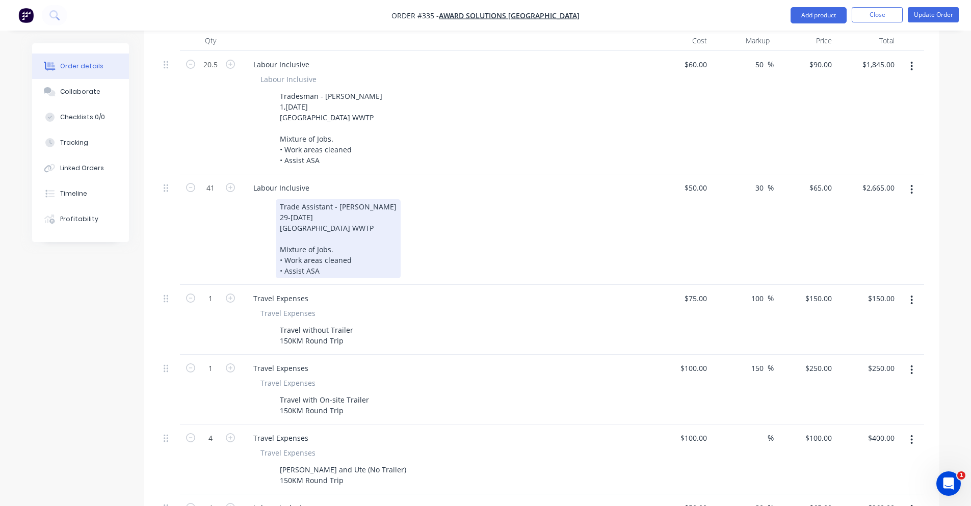
click at [292, 204] on div "Trade Assistant - [PERSON_NAME] 29-[DATE] [GEOGRAPHIC_DATA] WWTP Mixture of Job…" at bounding box center [338, 238] width 125 height 79
click at [293, 200] on div "Trade Assistant - [PERSON_NAME] 29-32nd [DATE] [GEOGRAPHIC_DATA] WWTP Mixture o…" at bounding box center [338, 238] width 125 height 79
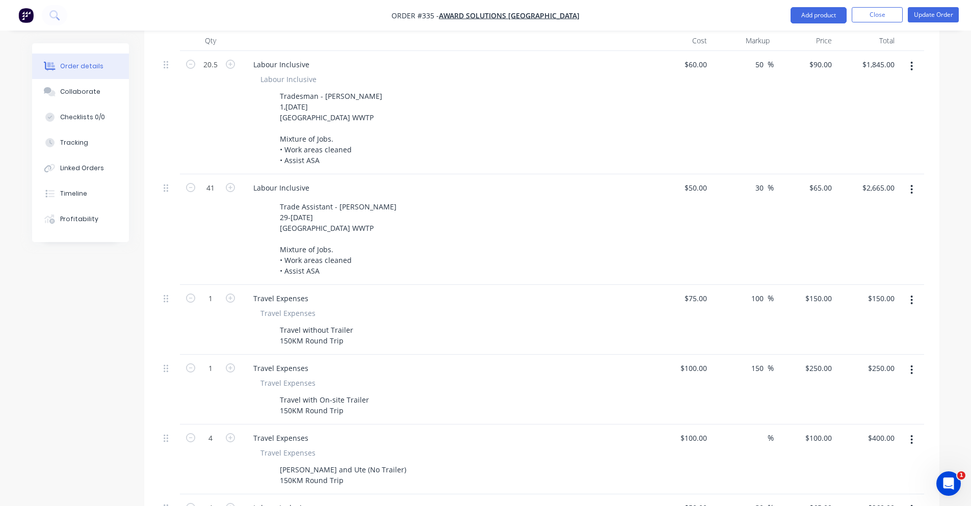
click at [129, 310] on div "Created by [PERSON_NAME] Created [DATE] Required [DATE] Assigned to PS JS Xero …" at bounding box center [485, 303] width 907 height 1130
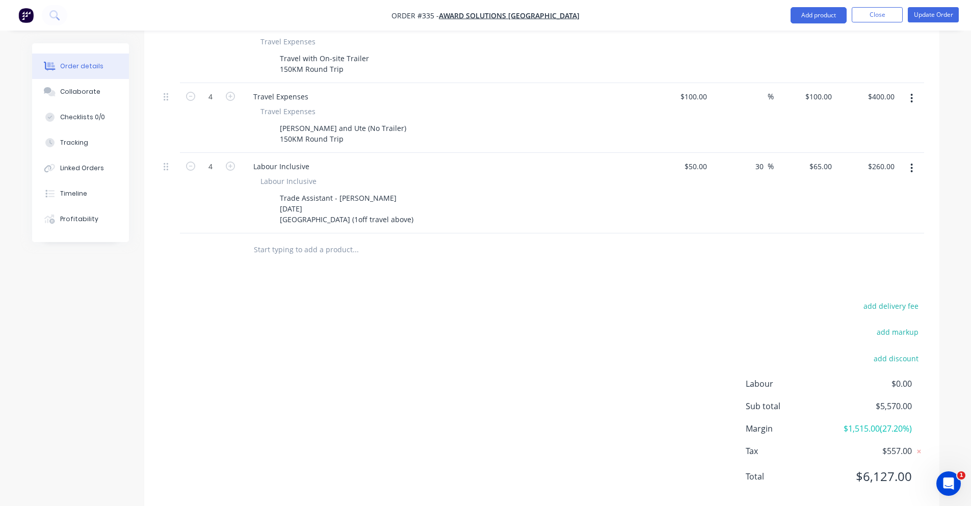
scroll to position [653, 0]
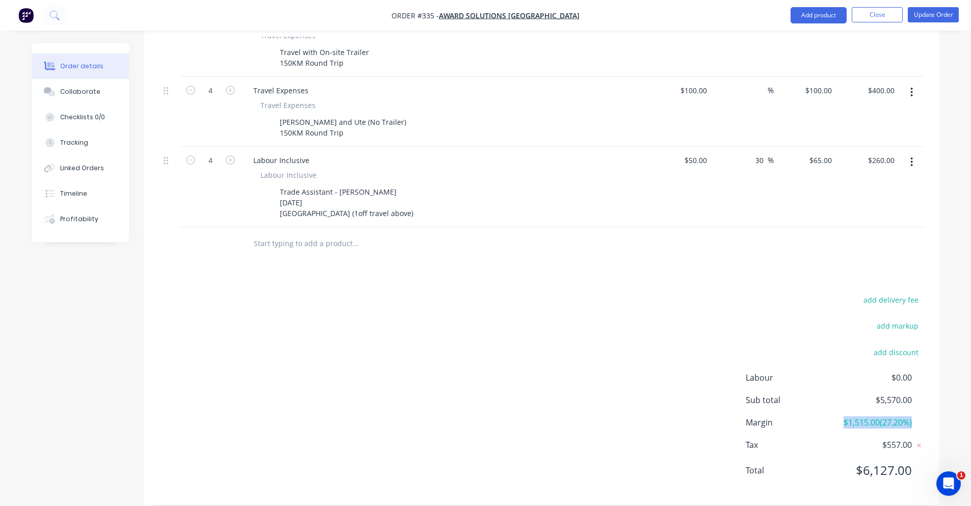
drag, startPoint x: 872, startPoint y: 408, endPoint x: 914, endPoint y: 411, distance: 42.4
click at [914, 416] on div "Margin $1,515.00 ( 27.20 %)" at bounding box center [834, 422] width 178 height 12
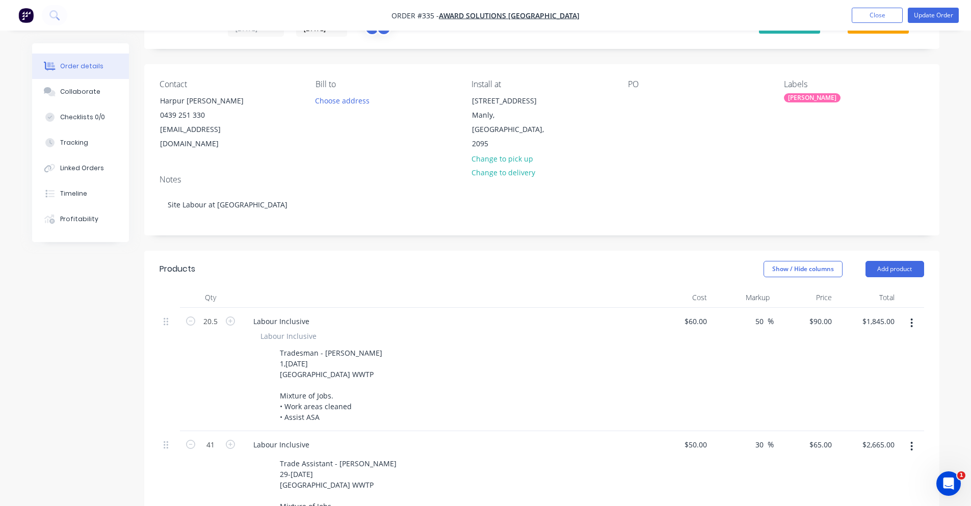
scroll to position [0, 0]
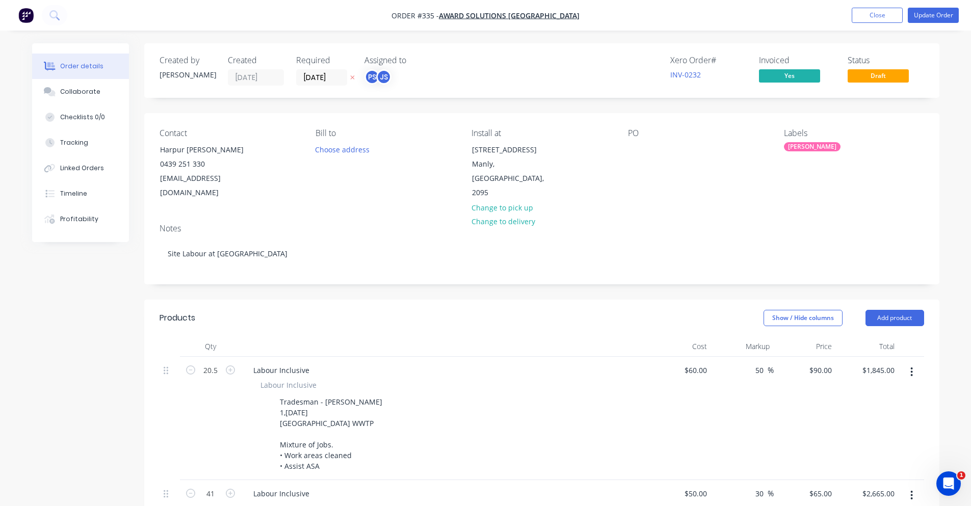
click at [633, 142] on div "PO" at bounding box center [698, 164] width 140 height 72
click at [635, 148] on div at bounding box center [636, 149] width 16 height 15
click at [640, 128] on div "PO" at bounding box center [698, 133] width 140 height 10
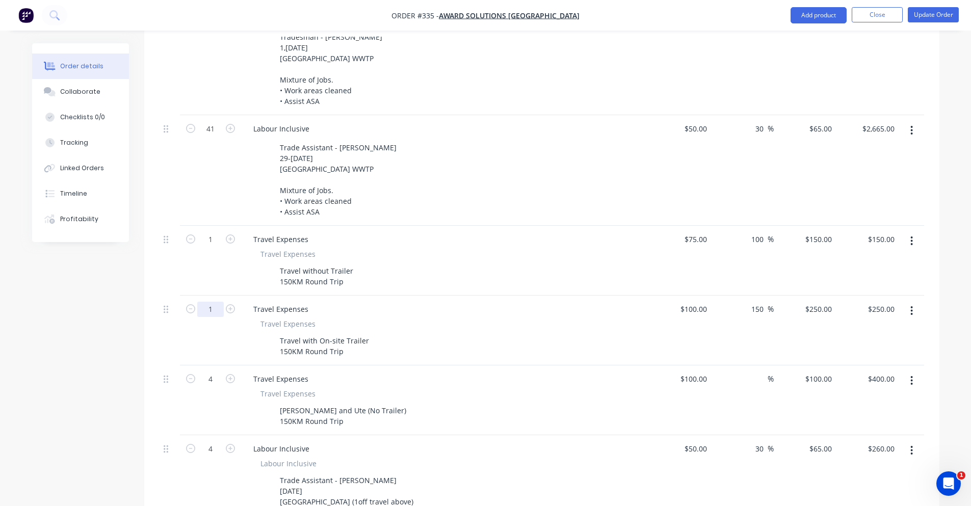
scroll to position [459, 0]
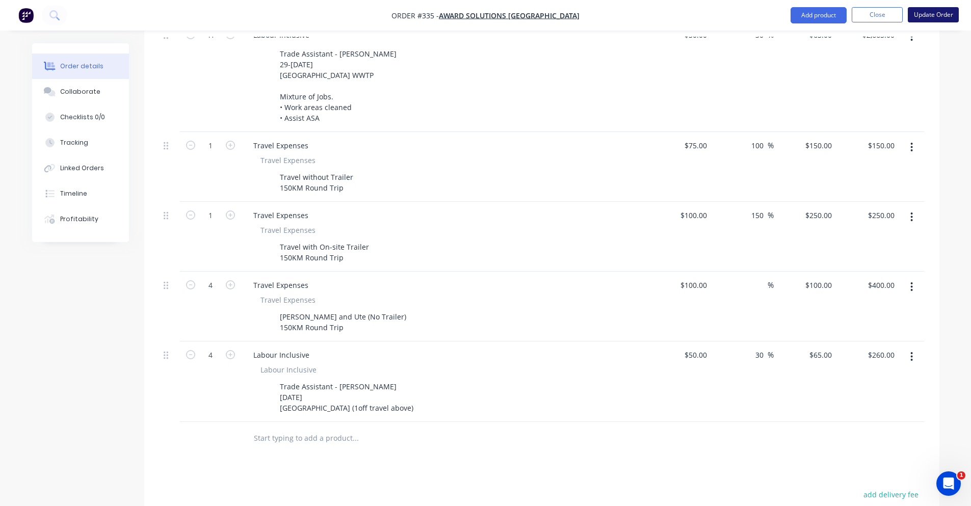
click at [926, 17] on button "Update Order" at bounding box center [932, 14] width 51 height 15
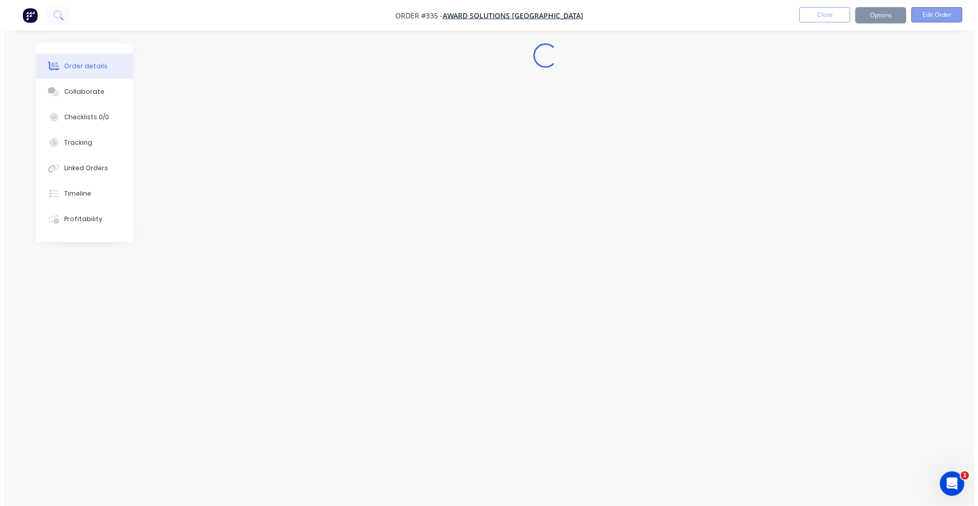
scroll to position [0, 0]
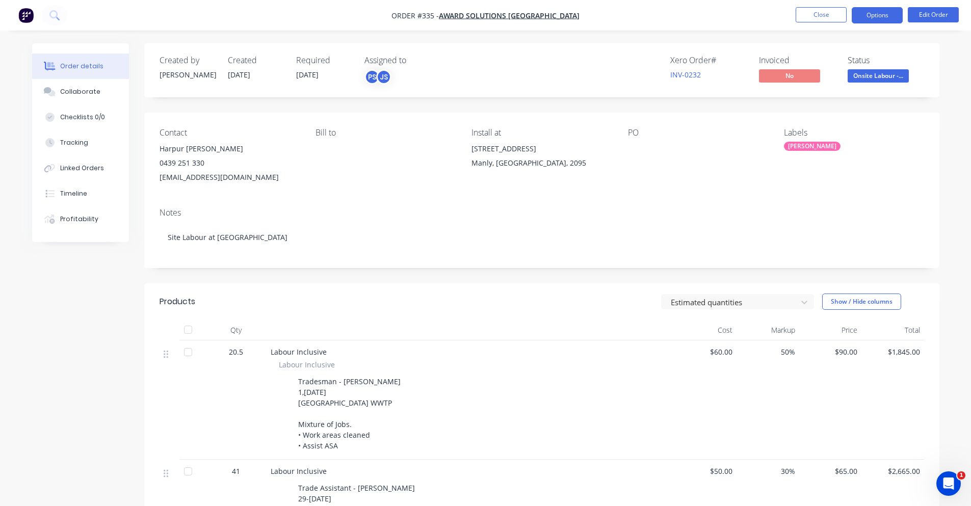
click at [884, 11] on button "Options" at bounding box center [876, 15] width 51 height 16
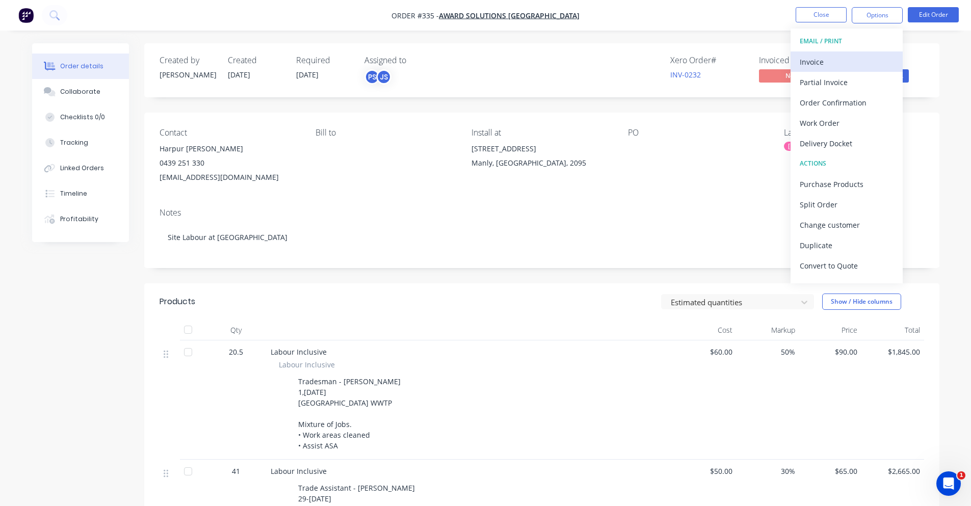
click at [861, 59] on div "Invoice" at bounding box center [846, 62] width 94 height 15
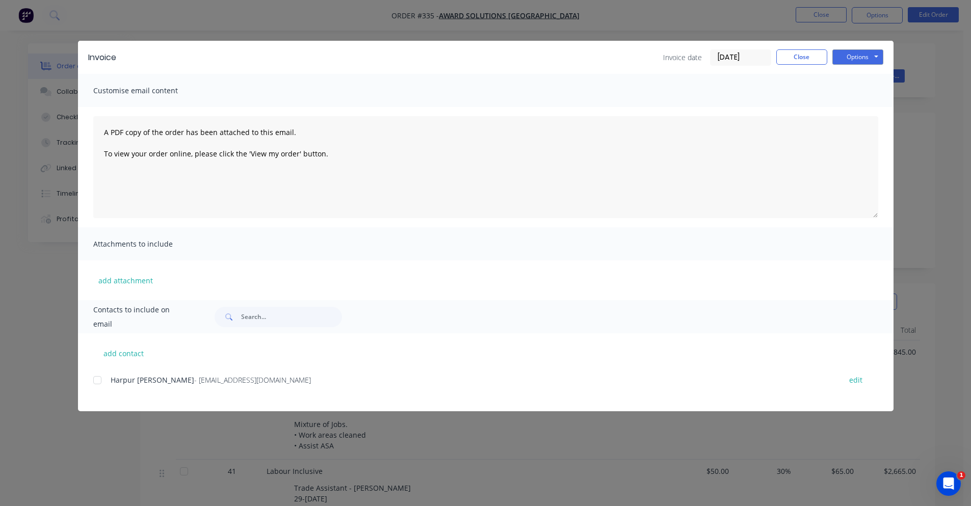
click at [99, 377] on div at bounding box center [97, 380] width 20 height 20
click at [863, 52] on button "Options" at bounding box center [857, 56] width 51 height 15
click at [872, 109] on button "Email" at bounding box center [864, 108] width 65 height 17
click at [805, 53] on button "Close" at bounding box center [801, 56] width 51 height 15
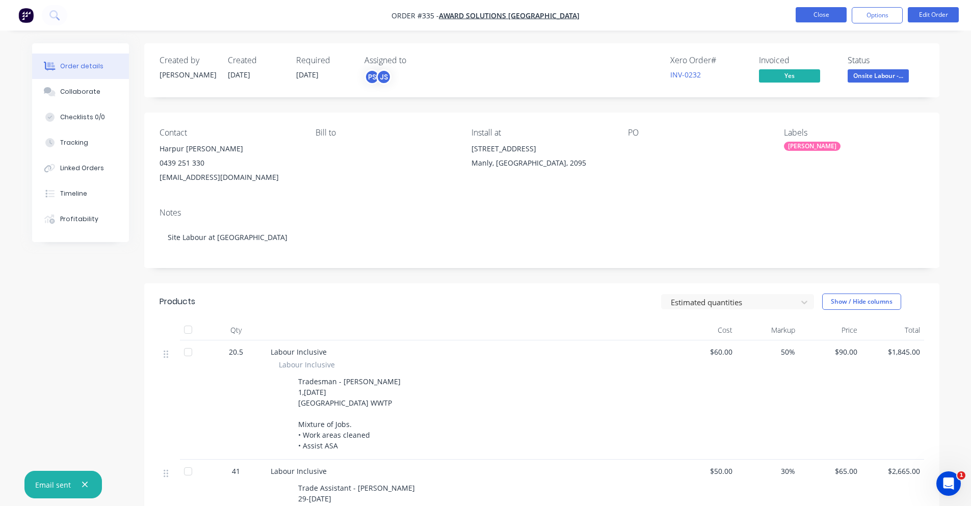
click at [833, 13] on button "Close" at bounding box center [820, 14] width 51 height 15
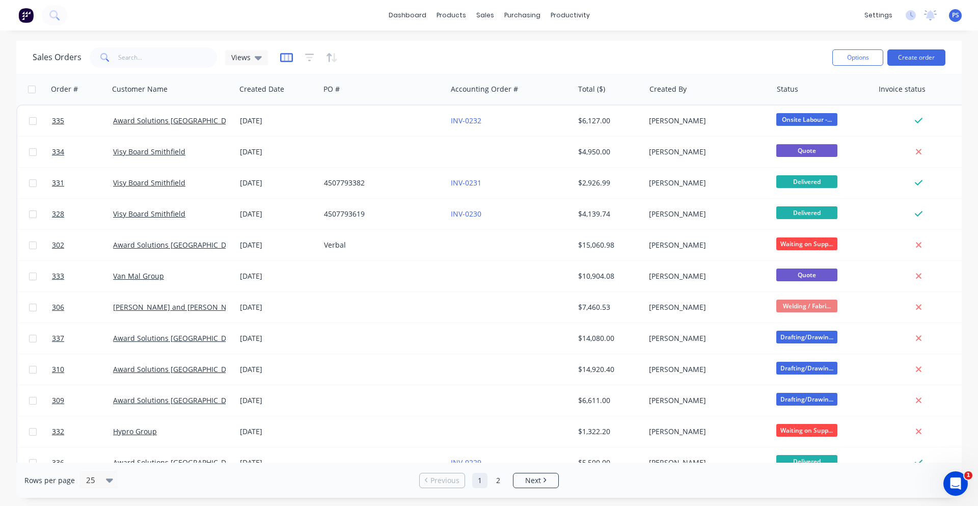
click at [280, 58] on icon "button" at bounding box center [286, 57] width 13 height 10
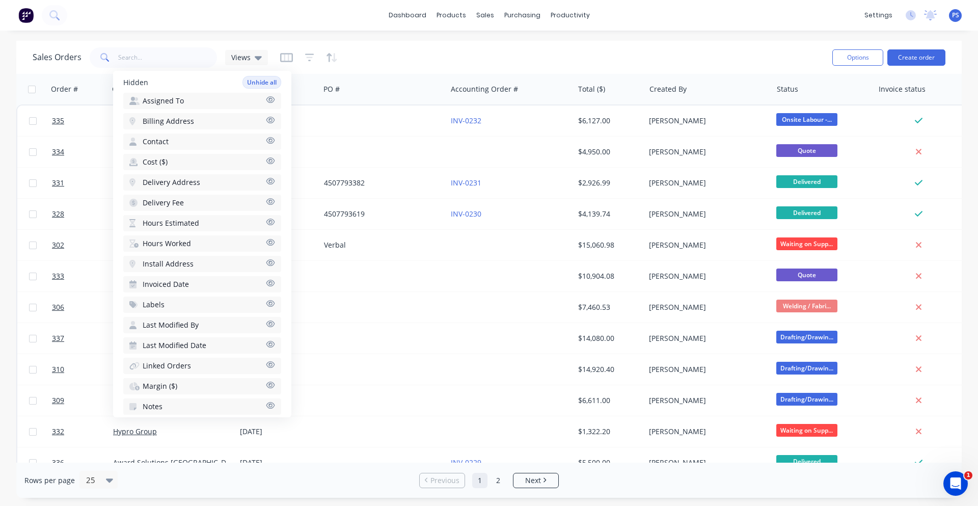
scroll to position [306, 0]
click at [196, 364] on button "Notes" at bounding box center [202, 367] width 158 height 16
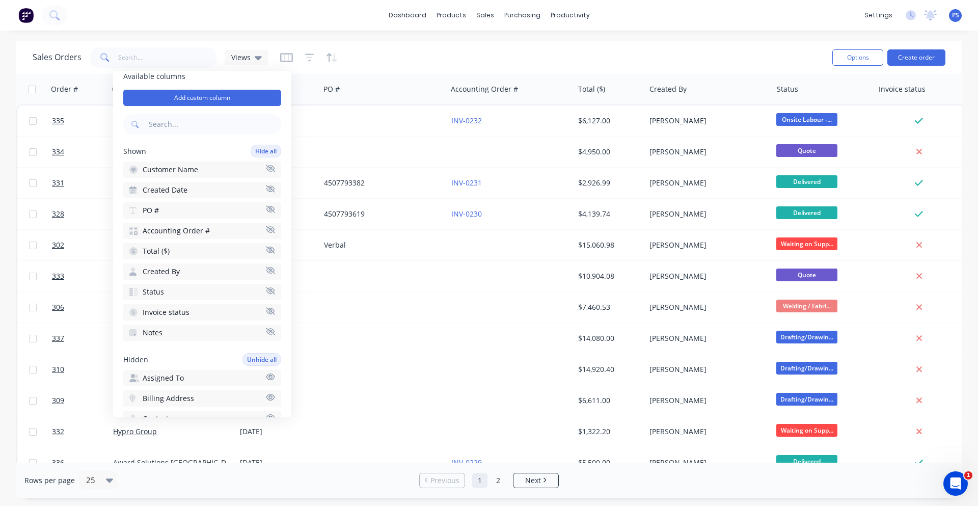
scroll to position [0, 0]
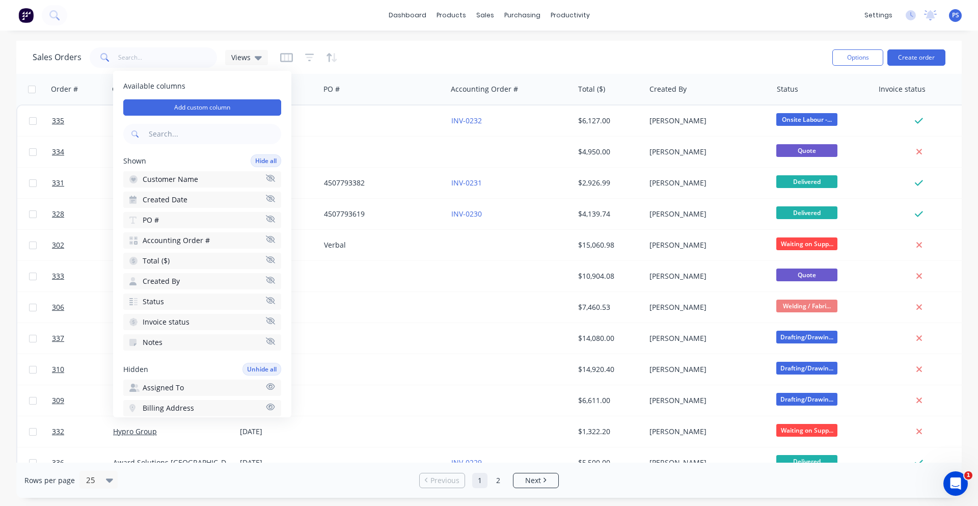
click at [209, 254] on button "Total ($)" at bounding box center [202, 261] width 158 height 16
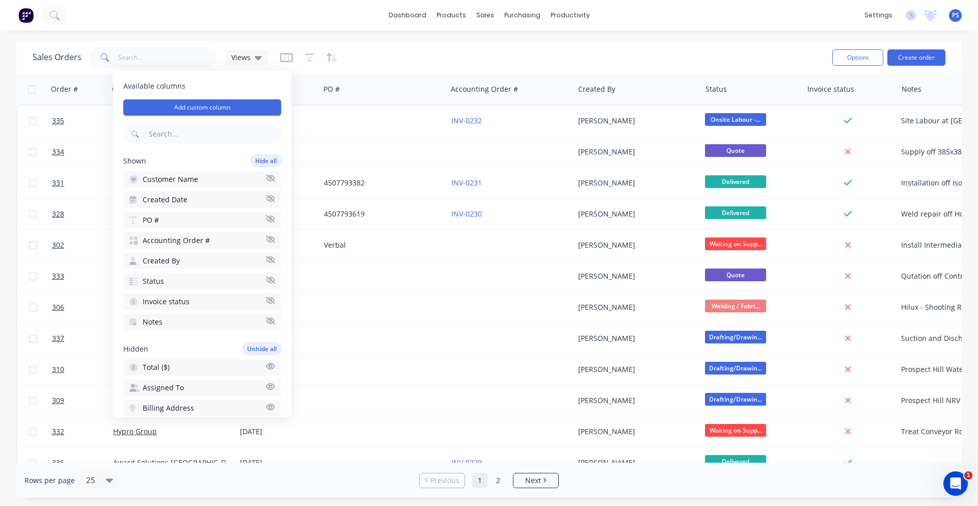
click at [197, 261] on button "Created By" at bounding box center [202, 261] width 158 height 16
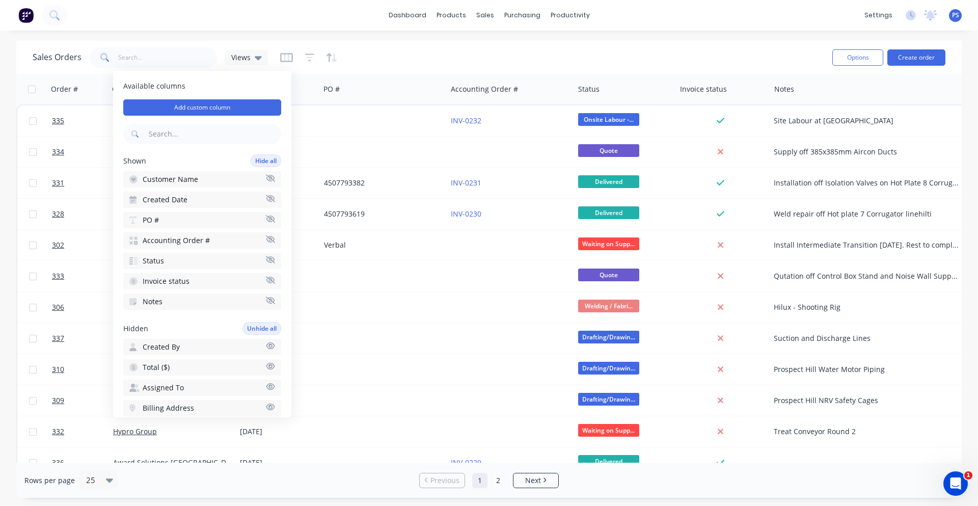
click at [200, 244] on span "Accounting Order #" at bounding box center [176, 240] width 67 height 10
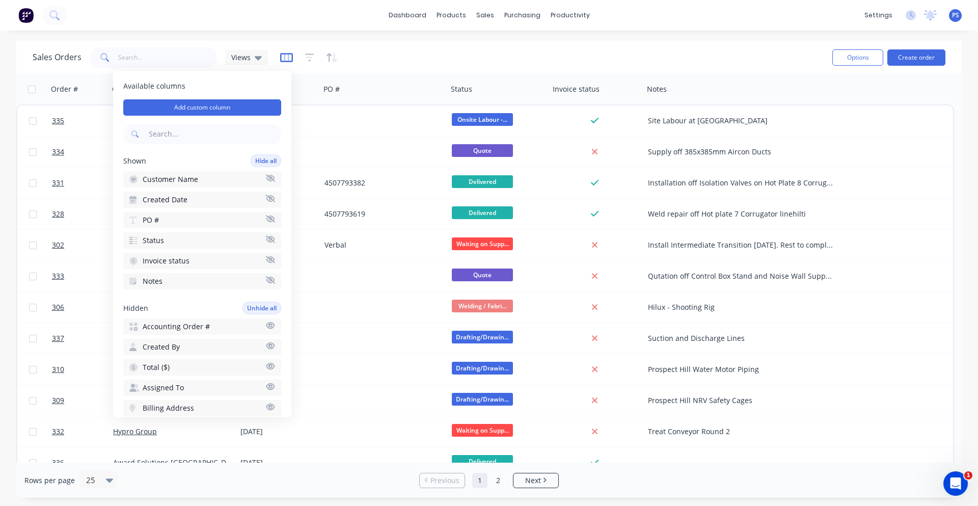
click at [281, 56] on icon "button" at bounding box center [286, 57] width 13 height 10
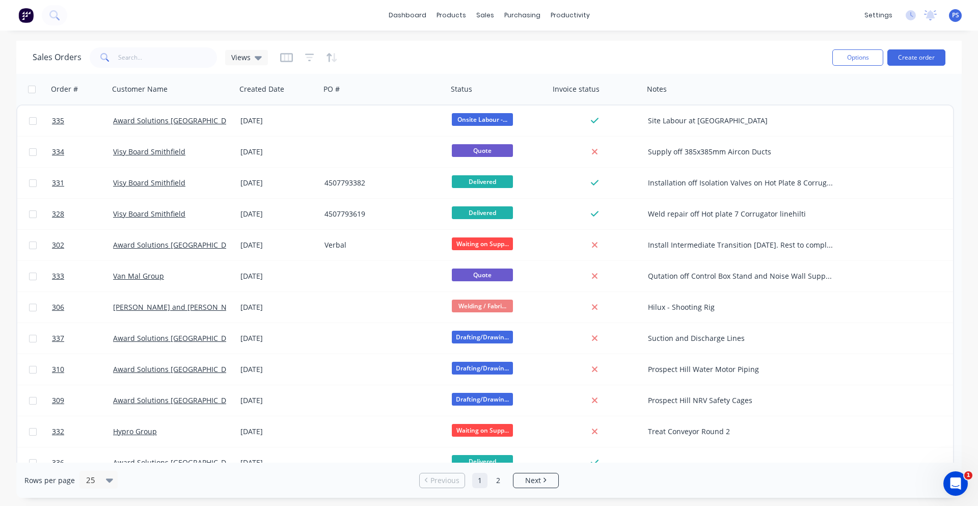
click at [31, 14] on img at bounding box center [25, 15] width 15 height 15
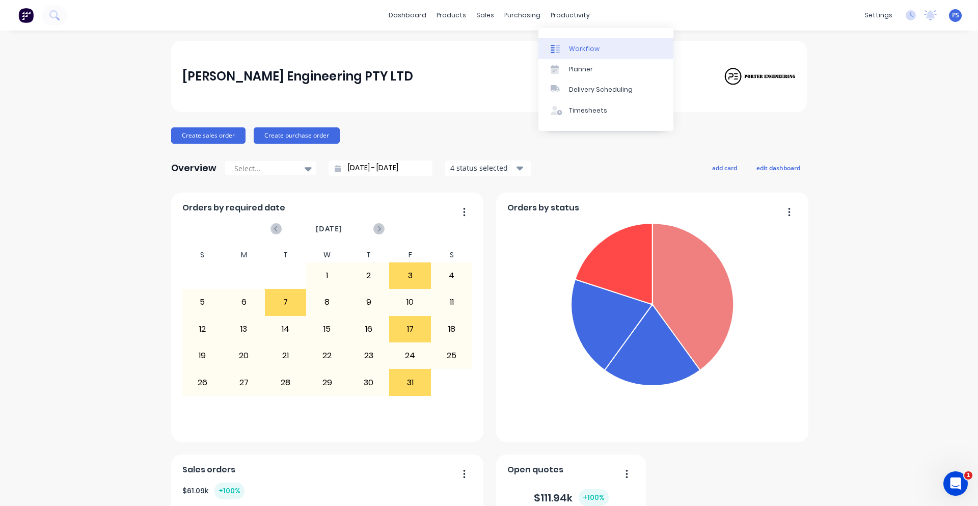
click at [555, 39] on link "Workflow" at bounding box center [605, 48] width 135 height 20
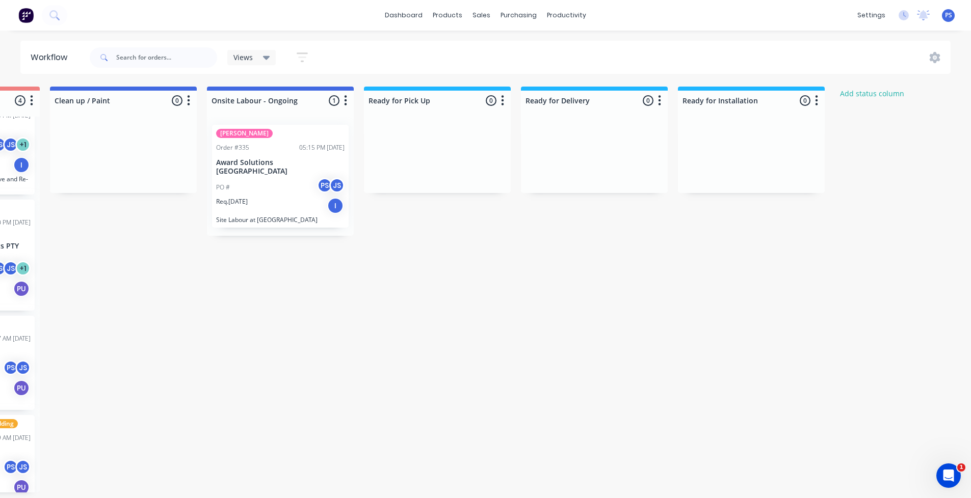
scroll to position [0, 760]
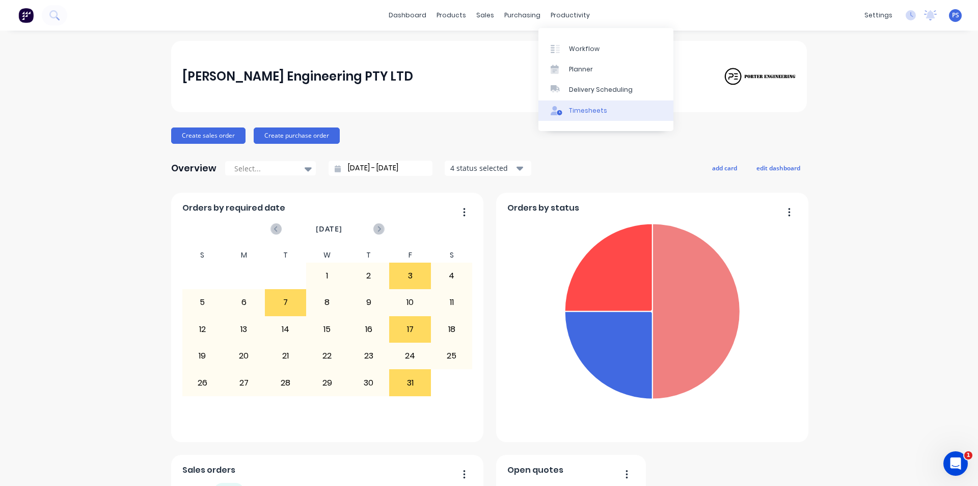
click at [563, 104] on link "Timesheets" at bounding box center [605, 110] width 135 height 20
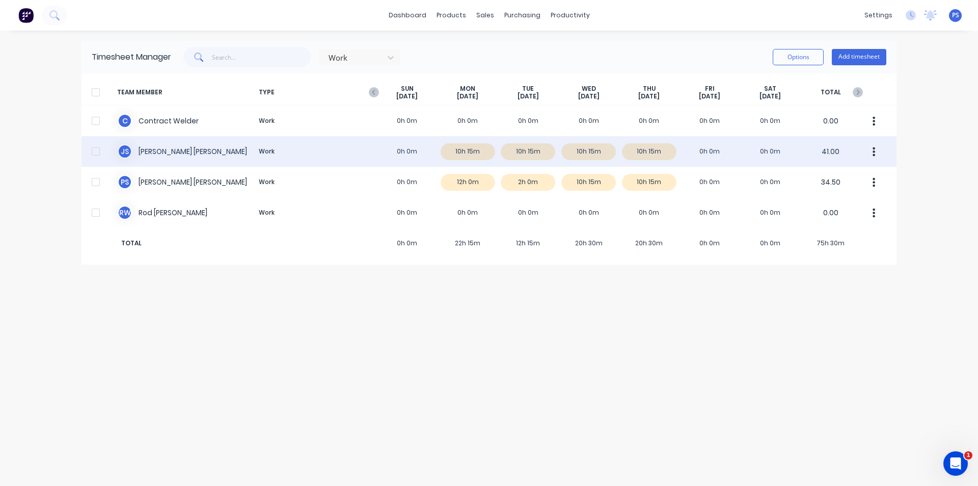
drag, startPoint x: 444, startPoint y: 154, endPoint x: 666, endPoint y: 152, distance: 222.6
click at [666, 152] on div "J S [PERSON_NAME] Work 0h 0m 10h 15m 10h 15m 10h 15m 10h 15m 0h 0m 0h 0m 41.00" at bounding box center [489, 151] width 815 height 31
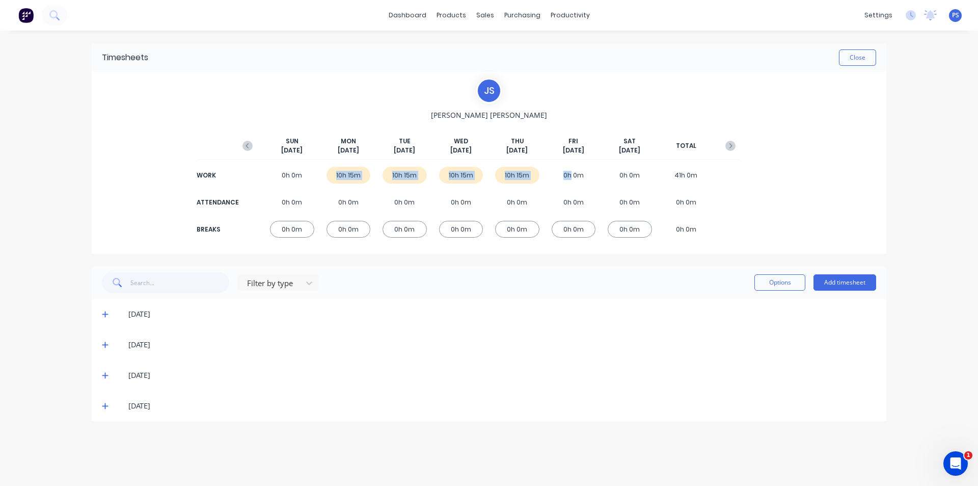
drag, startPoint x: 333, startPoint y: 175, endPoint x: 572, endPoint y: 163, distance: 239.2
click at [572, 163] on div "SUN Sep 28th MON Sep 29th TUE Sep 30th WED Oct 1st THU Oct 2nd FRI Oct 3rd SAT …" at bounding box center [488, 183] width 503 height 127
click at [657, 73] on div "J S Jamie Smith SUN Sep 28th MON Sep 29th TUE Sep 30th WED Oct 1st THU Oct 2nd …" at bounding box center [489, 163] width 795 height 182
drag, startPoint x: 338, startPoint y: 177, endPoint x: 590, endPoint y: 177, distance: 252.2
click at [590, 177] on div "WORK 0h 0m 10h 15m 10h 15m 10h 15m 10h 15m 0h 0m 0h 0m 41h 0m" at bounding box center [488, 175] width 503 height 23
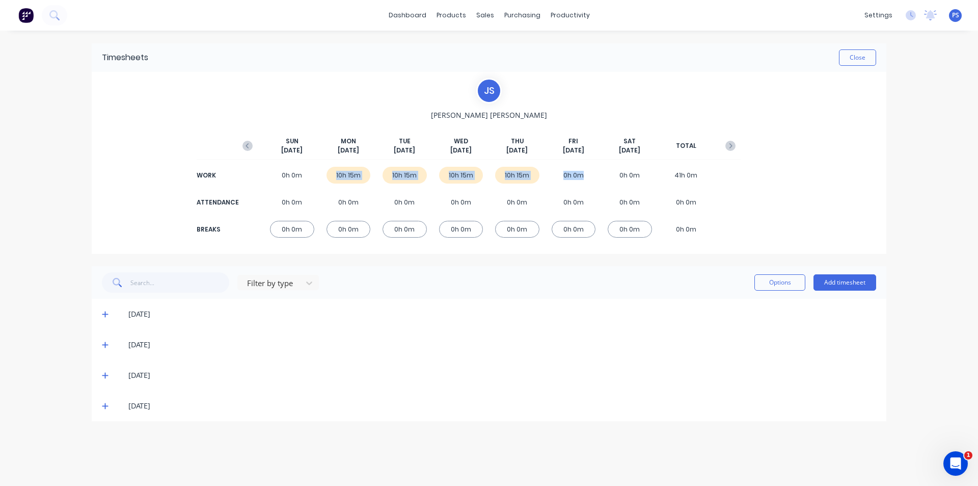
click at [590, 177] on div "0h 0m" at bounding box center [574, 175] width 44 height 17
drag, startPoint x: 584, startPoint y: 175, endPoint x: 562, endPoint y: 178, distance: 22.1
click at [562, 178] on div "0h 0m" at bounding box center [574, 175] width 44 height 17
click at [860, 285] on button "Add timesheet" at bounding box center [845, 282] width 63 height 16
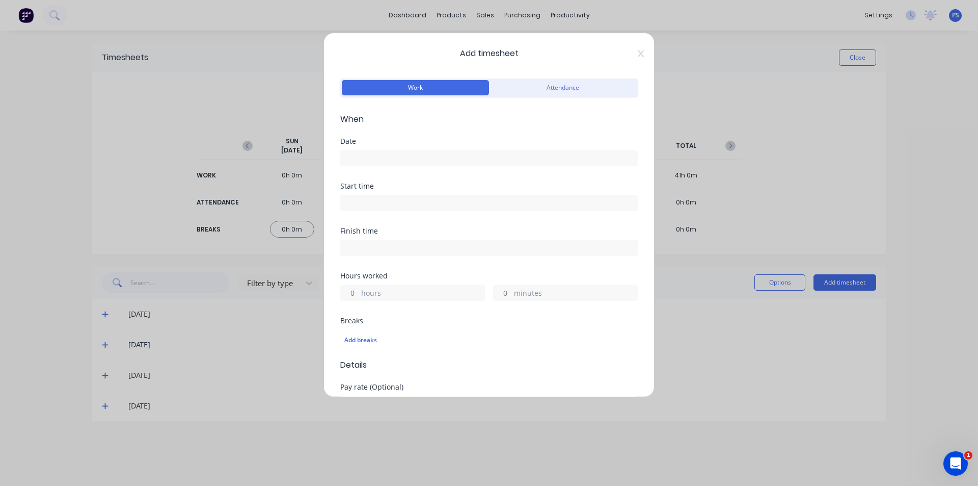
click at [37, 424] on div "Add timesheet Work Attendance When Date Start time Finish time Hours worked hou…" at bounding box center [489, 243] width 978 height 486
click at [99, 384] on div "Add timesheet Work Attendance When Date Start time Finish time Hours worked hou…" at bounding box center [489, 243] width 978 height 486
click at [102, 379] on div "Add timesheet Work Attendance When Date Start time Finish time Hours worked hou…" at bounding box center [489, 243] width 978 height 486
click at [104, 375] on div "Add timesheet Work Attendance When Date Start time Finish time Hours worked hou…" at bounding box center [489, 243] width 978 height 486
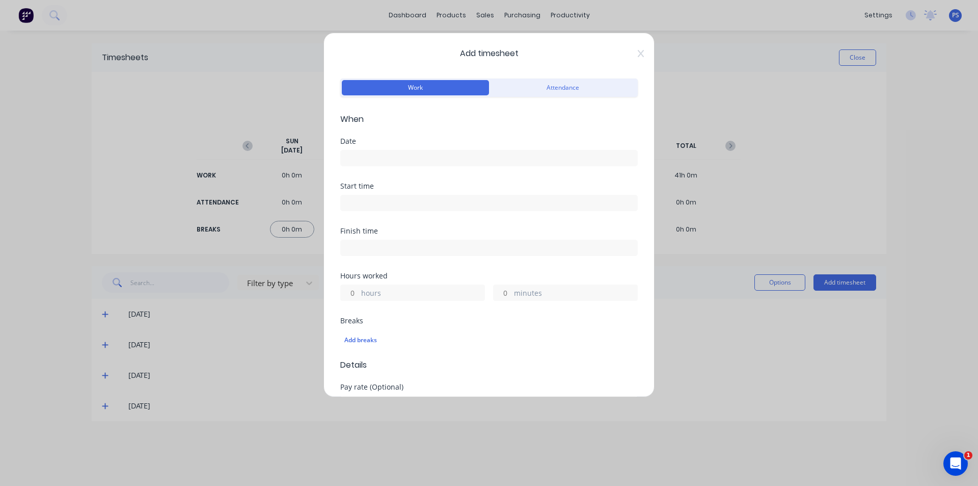
click at [635, 47] on div "Add timesheet Work Attendance When Date Start time Finish time Hours worked hou…" at bounding box center [489, 215] width 331 height 364
click at [638, 51] on icon at bounding box center [641, 53] width 6 height 7
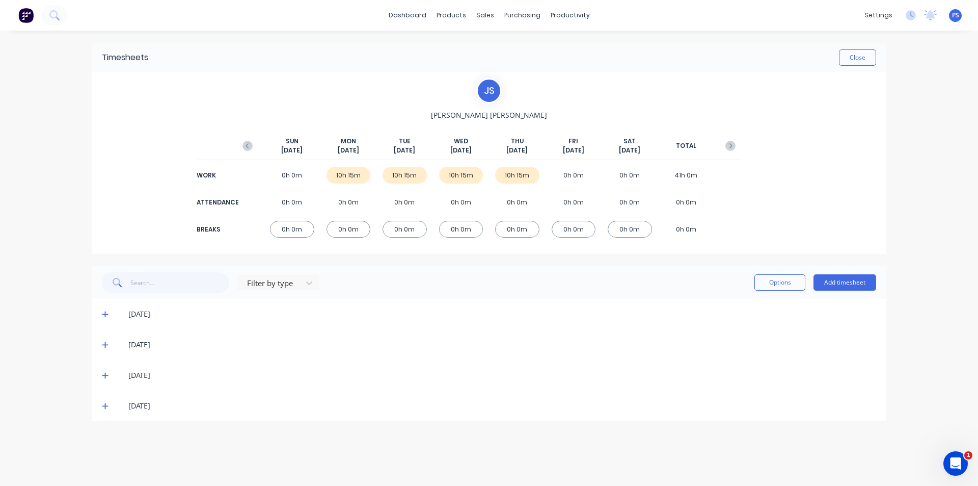
drag, startPoint x: 109, startPoint y: 312, endPoint x: 104, endPoint y: 312, distance: 5.1
click at [109, 312] on span at bounding box center [107, 314] width 10 height 10
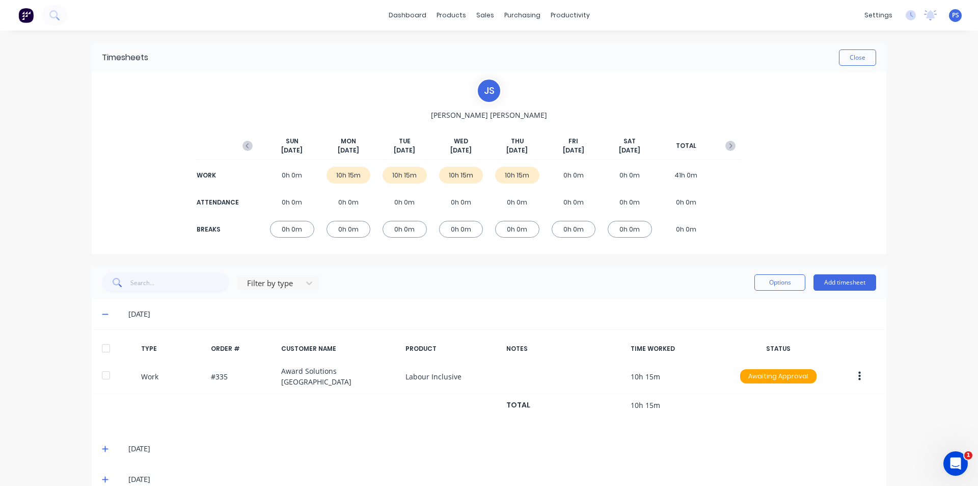
click at [103, 313] on icon at bounding box center [105, 313] width 7 height 7
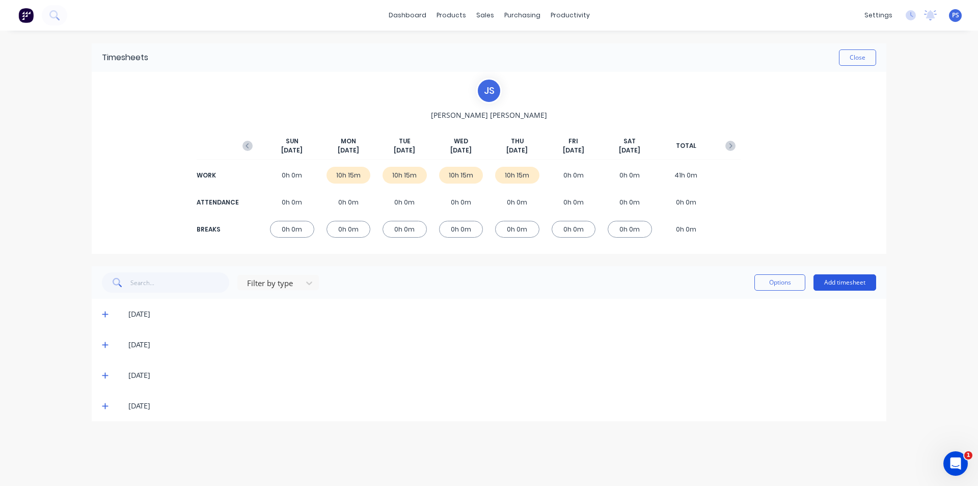
click at [868, 283] on button "Add timesheet" at bounding box center [845, 282] width 63 height 16
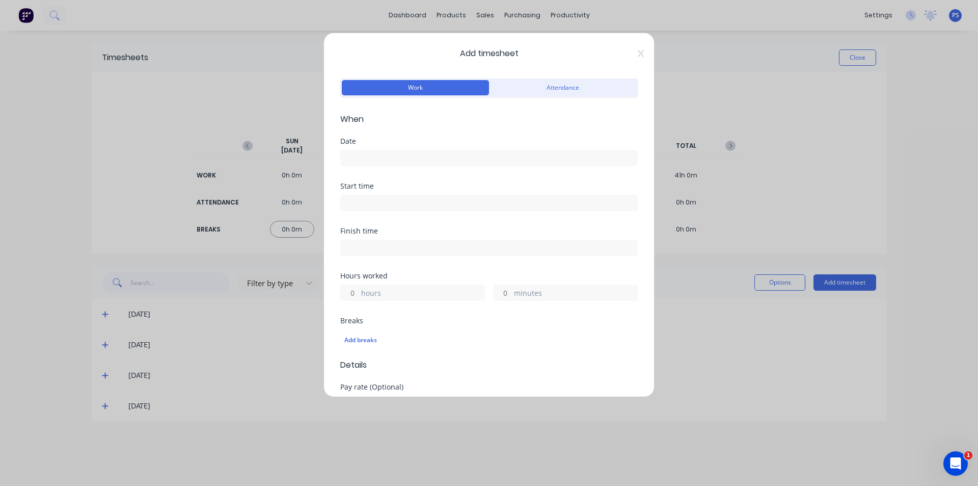
click at [467, 153] on input at bounding box center [489, 157] width 297 height 15
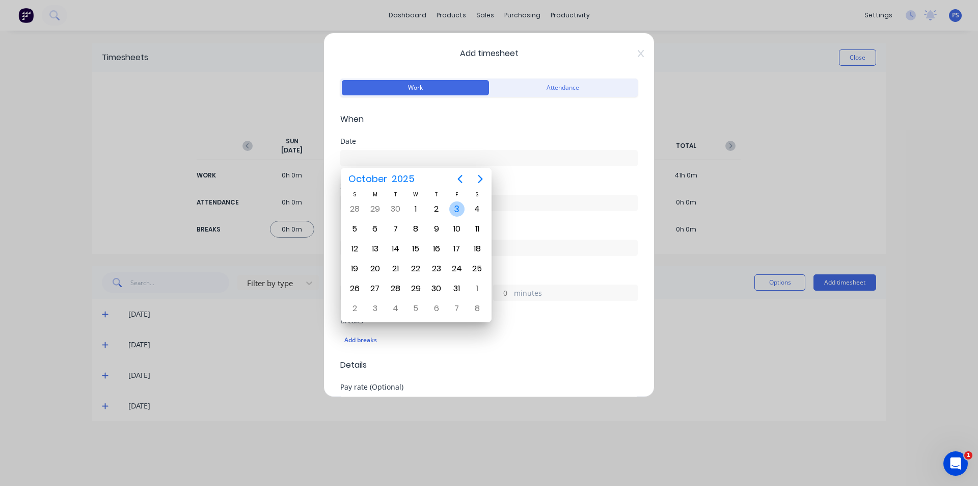
click at [451, 203] on div "3" at bounding box center [456, 208] width 15 height 15
type input "03/10/2025"
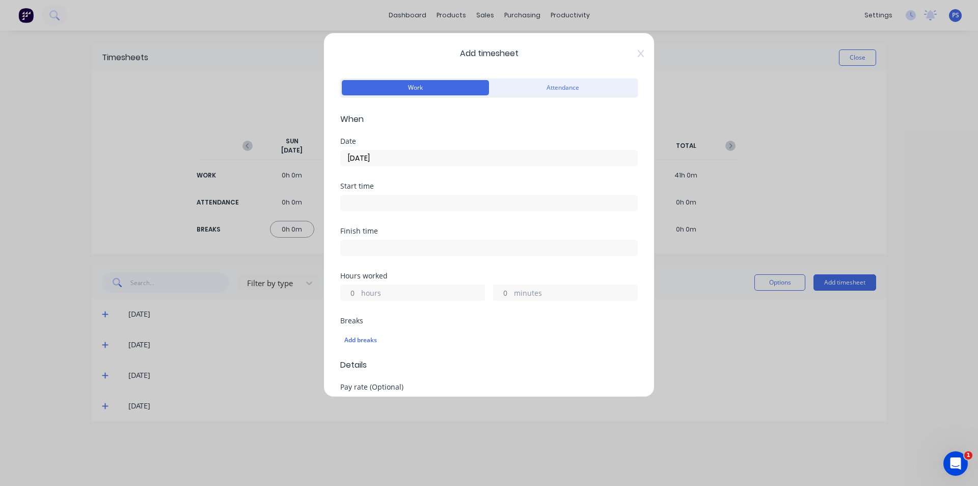
click at [445, 195] on label at bounding box center [489, 203] width 298 height 16
click at [445, 195] on input at bounding box center [489, 202] width 297 height 15
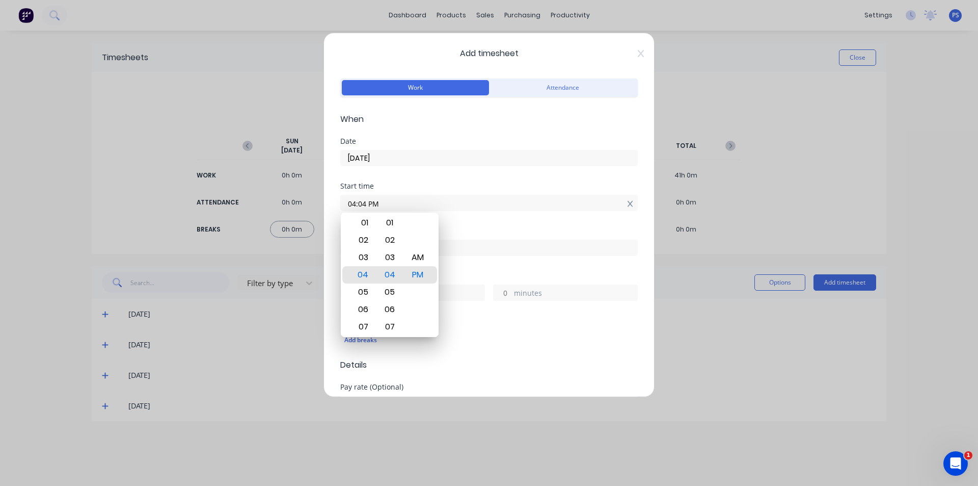
click at [628, 203] on icon at bounding box center [631, 203] width 6 height 7
type input "04:04 PM"
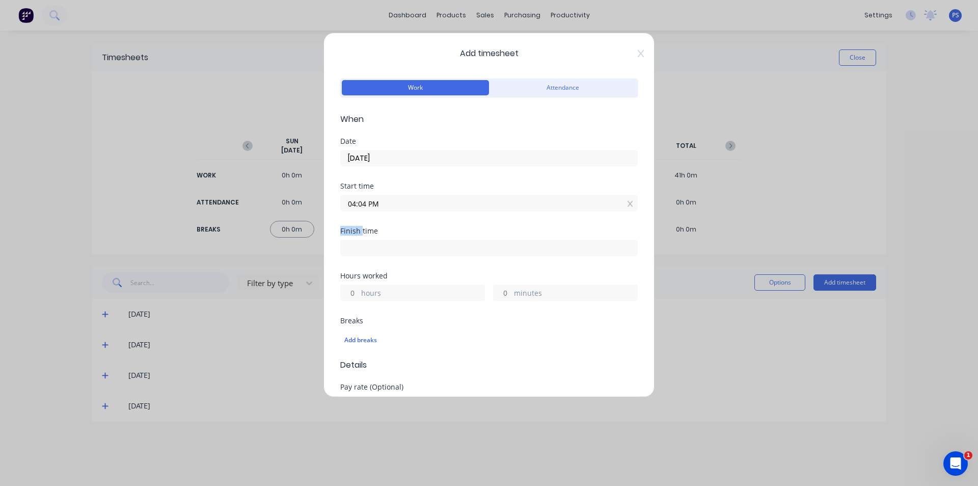
click at [628, 203] on icon at bounding box center [631, 203] width 6 height 7
click at [364, 300] on label "hours" at bounding box center [422, 301] width 123 height 13
click at [359, 300] on input "hours" at bounding box center [350, 299] width 18 height 15
click at [358, 301] on input "hours" at bounding box center [350, 299] width 18 height 15
type input "4"
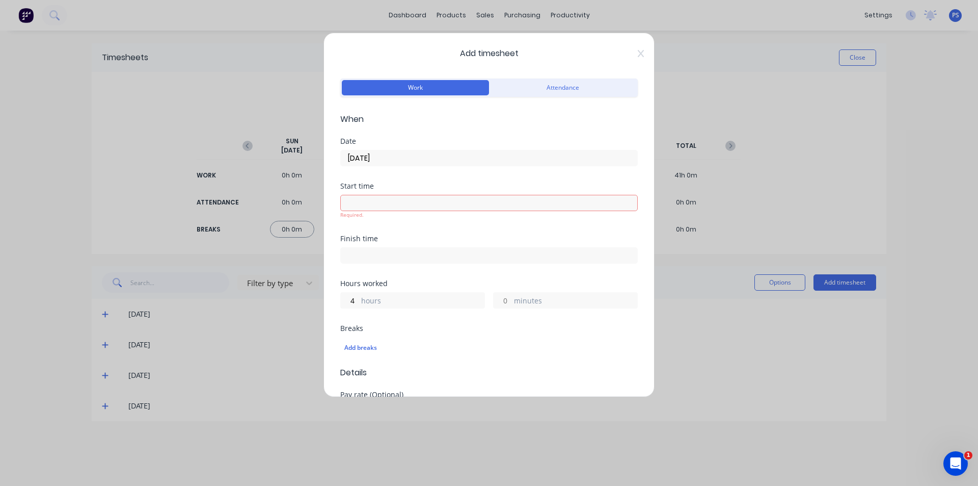
click at [419, 229] on form "Work Attendance When Date 03/10/2025 Start time Required. Finish time Hours wor…" at bounding box center [489, 370] width 298 height 589
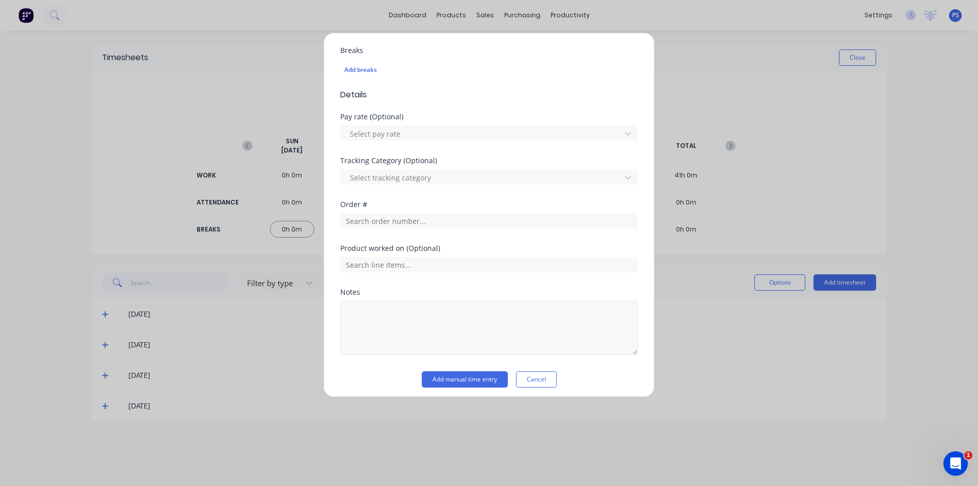
scroll to position [275, 0]
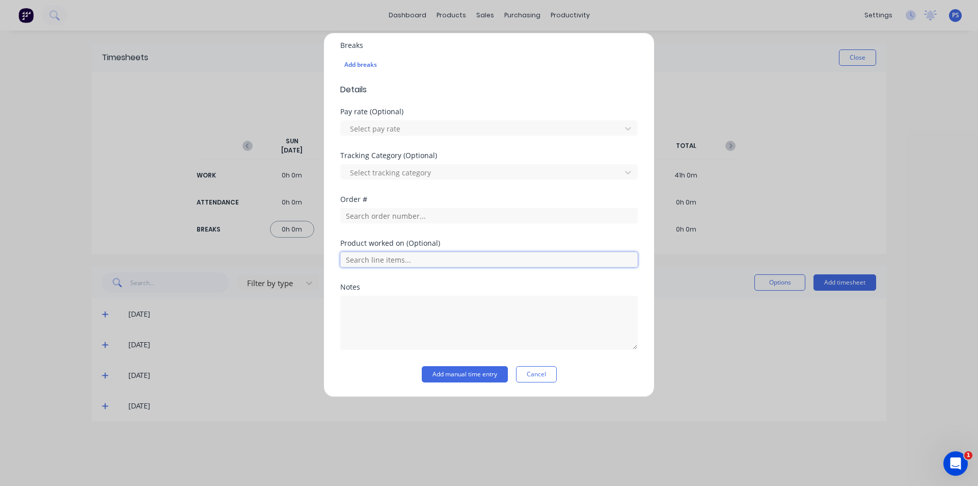
click at [422, 257] on input "text" at bounding box center [489, 259] width 298 height 15
type input "35"
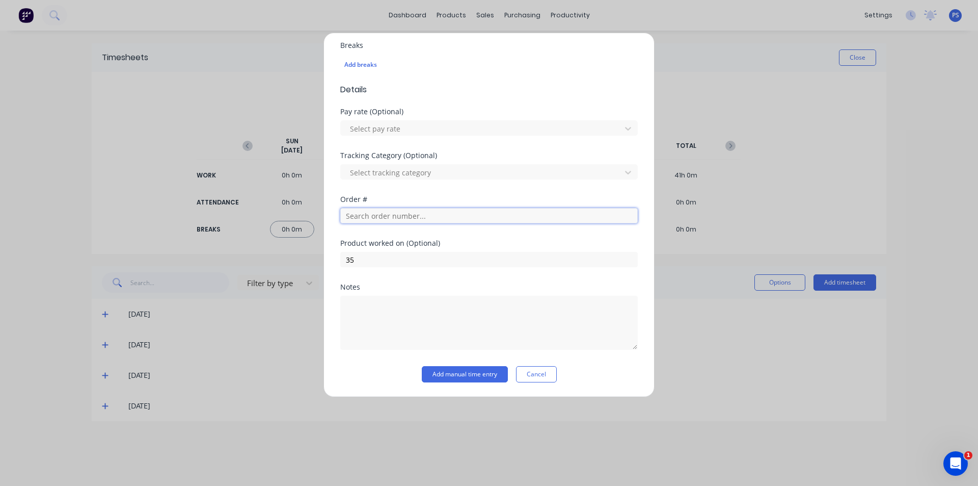
click at [429, 216] on input "text" at bounding box center [489, 215] width 298 height 15
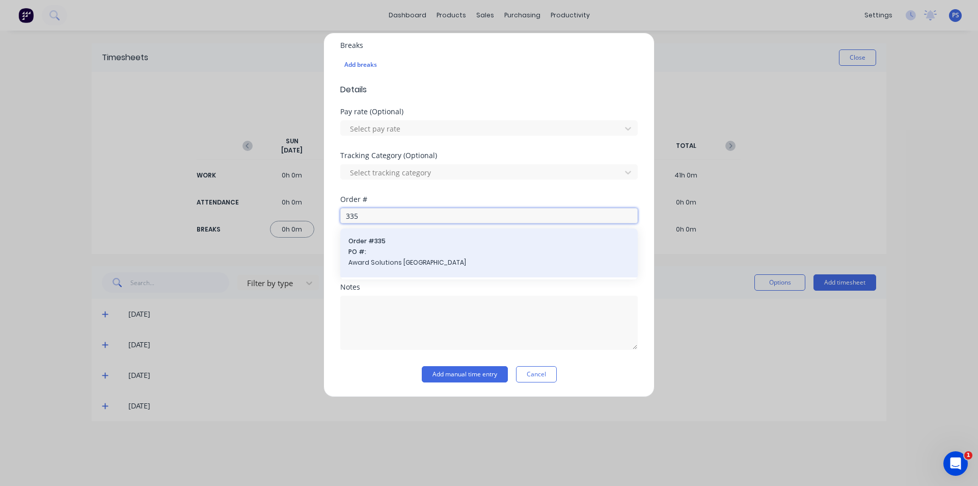
type input "335"
click at [493, 234] on div "Order # 335 PO #: Award Solutions Australia" at bounding box center [489, 252] width 298 height 49
click at [429, 264] on span "Award Solutions [GEOGRAPHIC_DATA]" at bounding box center [488, 262] width 281 height 9
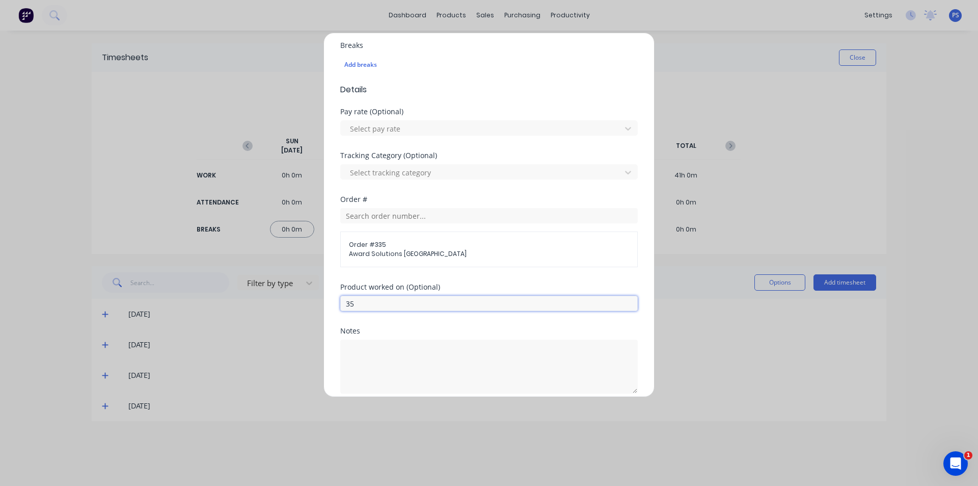
drag, startPoint x: 323, startPoint y: 294, endPoint x: 258, endPoint y: 289, distance: 64.9
click at [262, 290] on div "Add timesheet Work Attendance When Date 03/10/2025 Start time Finish time Hours…" at bounding box center [489, 243] width 978 height 486
click at [364, 361] on textarea at bounding box center [489, 366] width 298 height 54
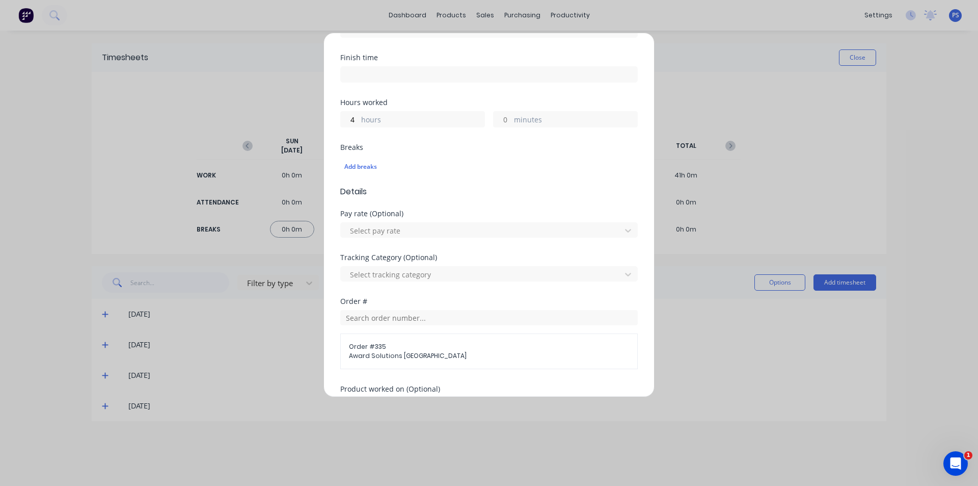
scroll to position [319, 0]
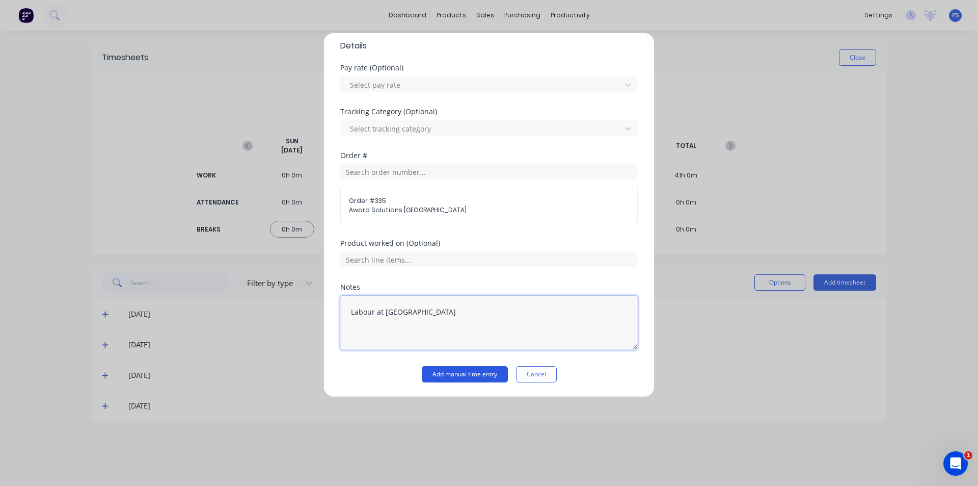
type textarea "Labour at paramatta bridge"
click at [494, 374] on button "Add manual time entry" at bounding box center [465, 374] width 86 height 16
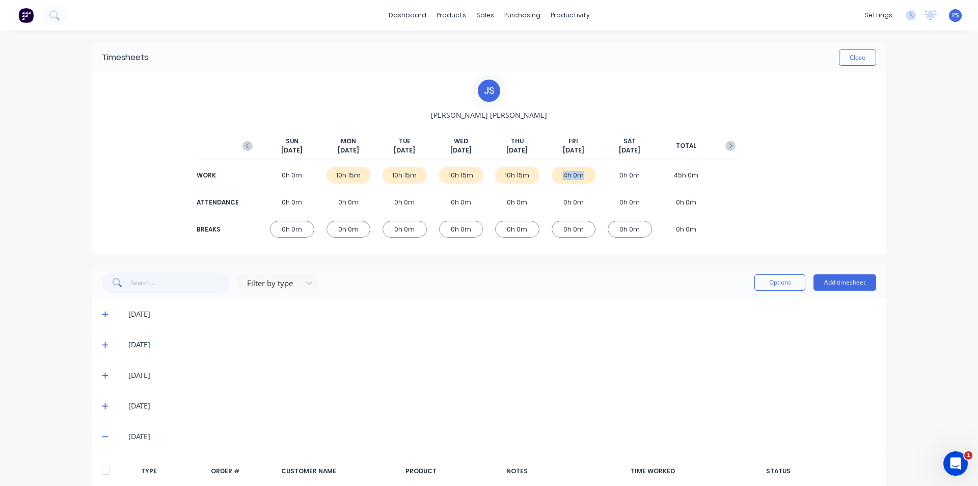
drag, startPoint x: 556, startPoint y: 173, endPoint x: 577, endPoint y: 173, distance: 20.9
click at [577, 173] on div "4h 0m" at bounding box center [574, 175] width 44 height 17
click at [595, 100] on div "J S Jamie Smith SUN Sep 28th MON Sep 29th TUE Sep 30th WED Oct 1st THU Oct 2nd …" at bounding box center [488, 163] width 503 height 170
click at [867, 61] on button "Close" at bounding box center [857, 57] width 37 height 16
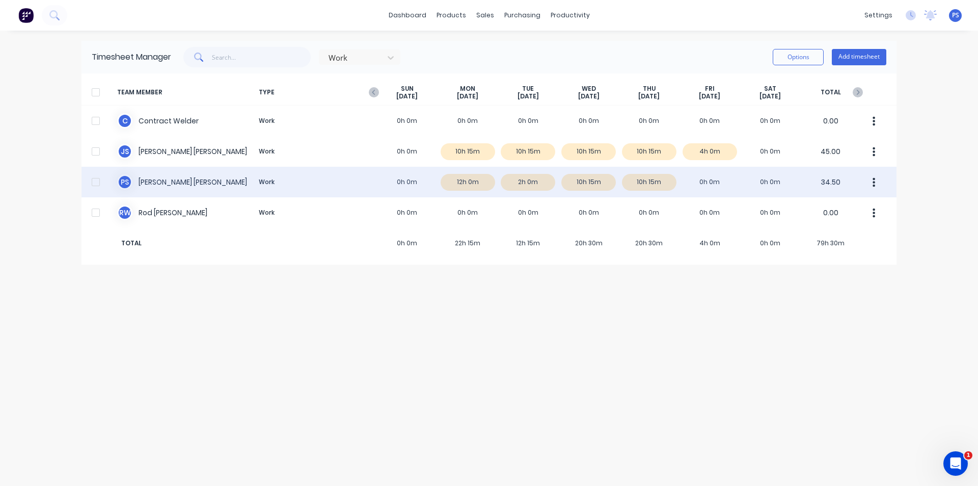
click at [676, 180] on div "P S Peter Smith Work 0h 0m 12h 0m 2h 0m 10h 15m 10h 15m 0h 0m 0h 0m 34.50" at bounding box center [489, 182] width 815 height 31
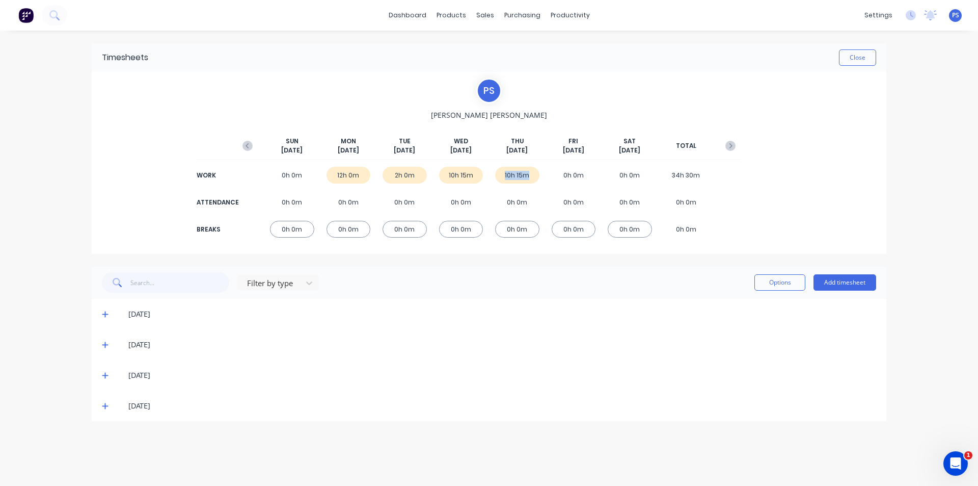
drag, startPoint x: 503, startPoint y: 176, endPoint x: 538, endPoint y: 176, distance: 35.7
click at [538, 176] on div "10h 15m" at bounding box center [517, 175] width 44 height 17
drag, startPoint x: 573, startPoint y: 180, endPoint x: 586, endPoint y: 177, distance: 14.1
click at [586, 177] on div "0h 0m" at bounding box center [574, 175] width 44 height 17
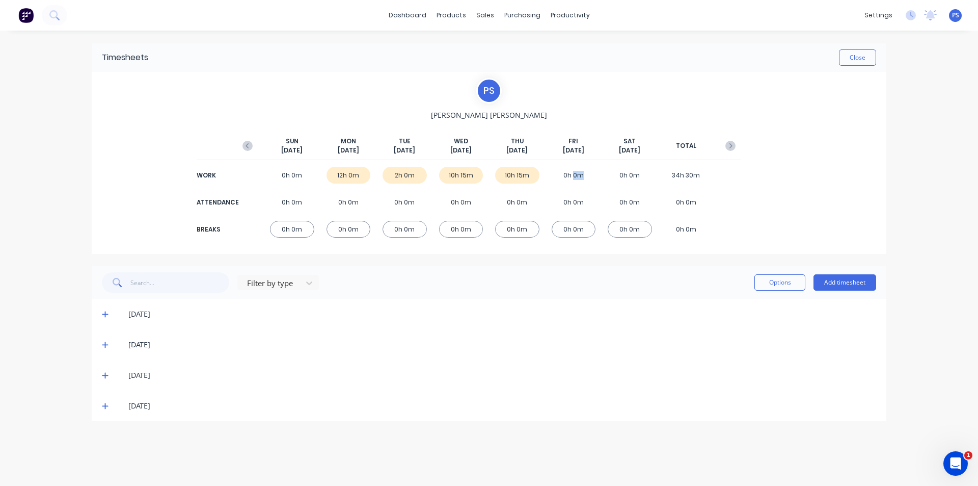
click at [586, 177] on div "0h 0m" at bounding box center [574, 175] width 44 height 17
drag, startPoint x: 585, startPoint y: 139, endPoint x: 571, endPoint y: 140, distance: 14.3
click at [571, 140] on div "FRI Oct 3rd" at bounding box center [574, 146] width 44 height 18
click at [841, 275] on button "Add timesheet" at bounding box center [845, 282] width 63 height 16
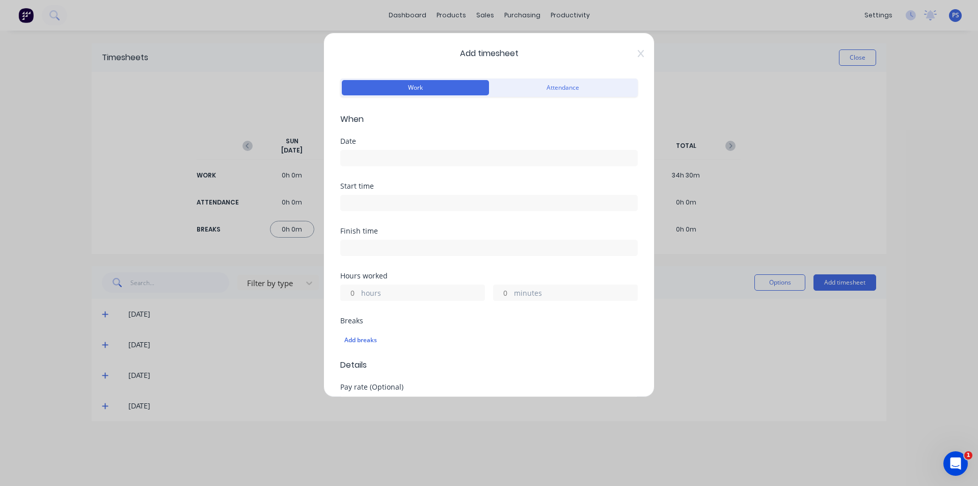
click at [543, 163] on input at bounding box center [489, 157] width 297 height 15
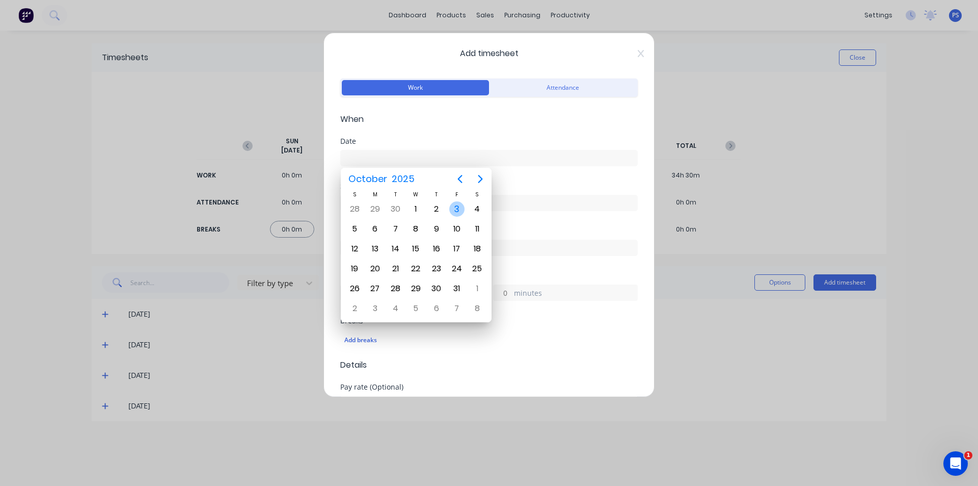
click at [452, 212] on div "3" at bounding box center [456, 208] width 15 height 15
type input "03/10/2025"
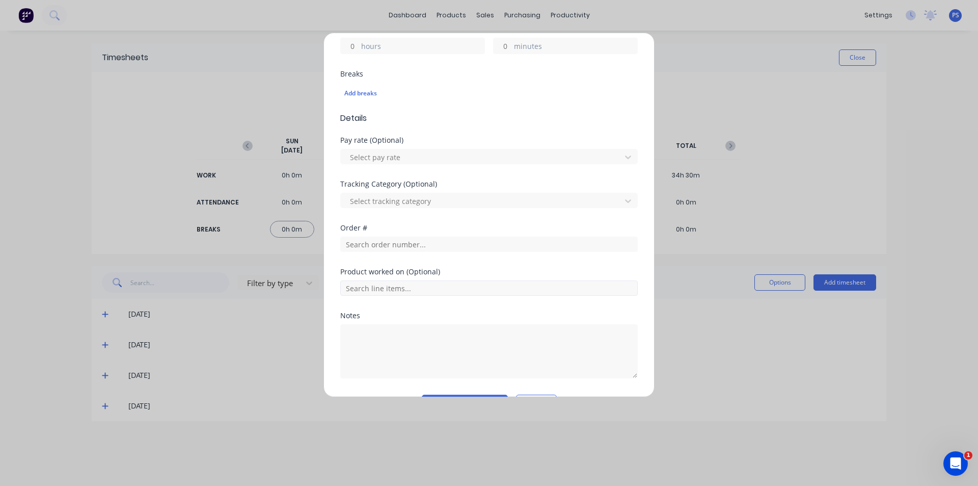
scroll to position [255, 0]
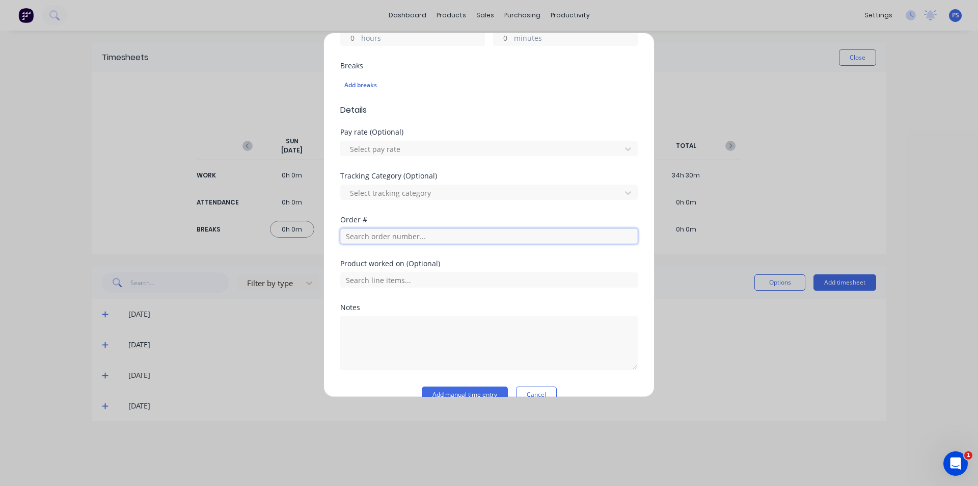
click at [422, 242] on input "text" at bounding box center [489, 235] width 298 height 15
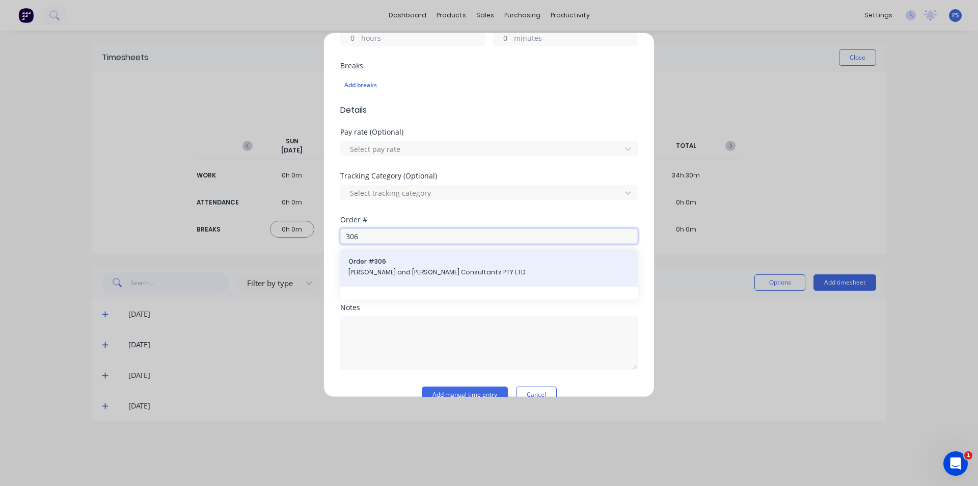
type input "306"
click at [429, 264] on span "Order # 306" at bounding box center [488, 261] width 281 height 9
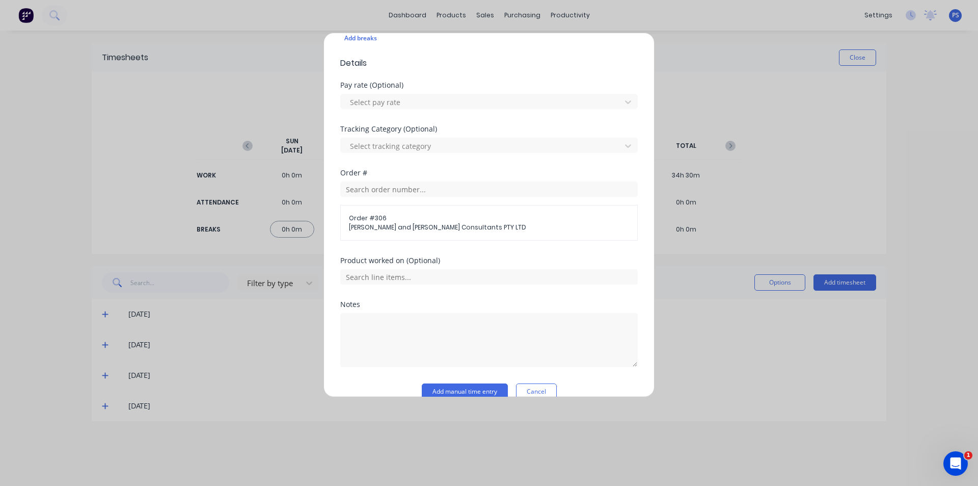
scroll to position [306, 0]
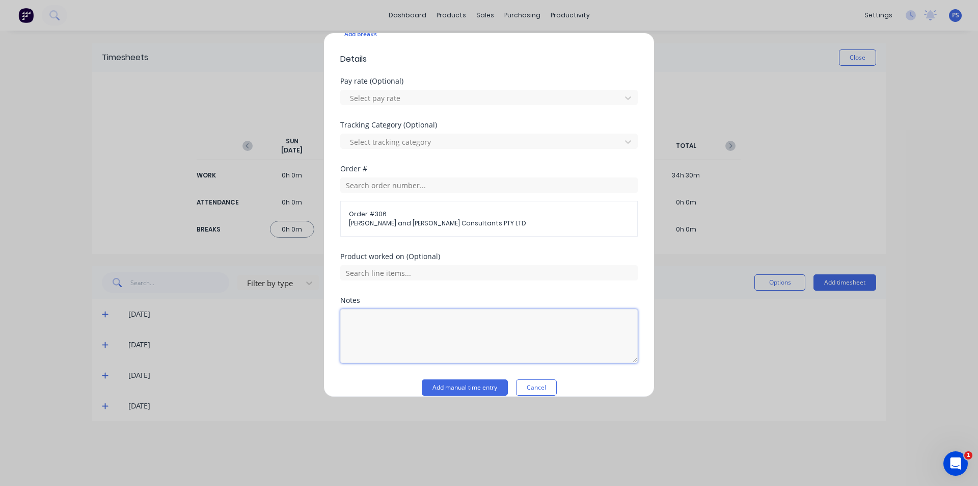
click at [417, 319] on textarea at bounding box center [489, 336] width 298 height 54
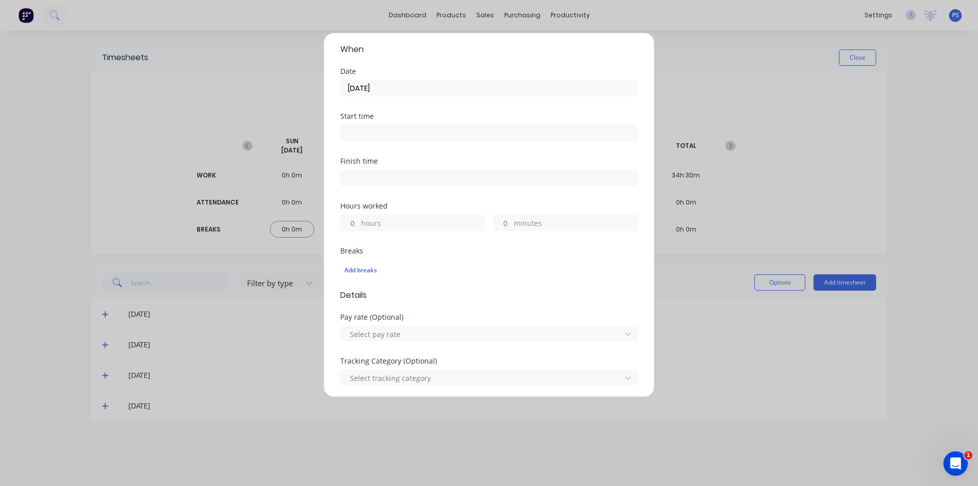
scroll to position [102, 0]
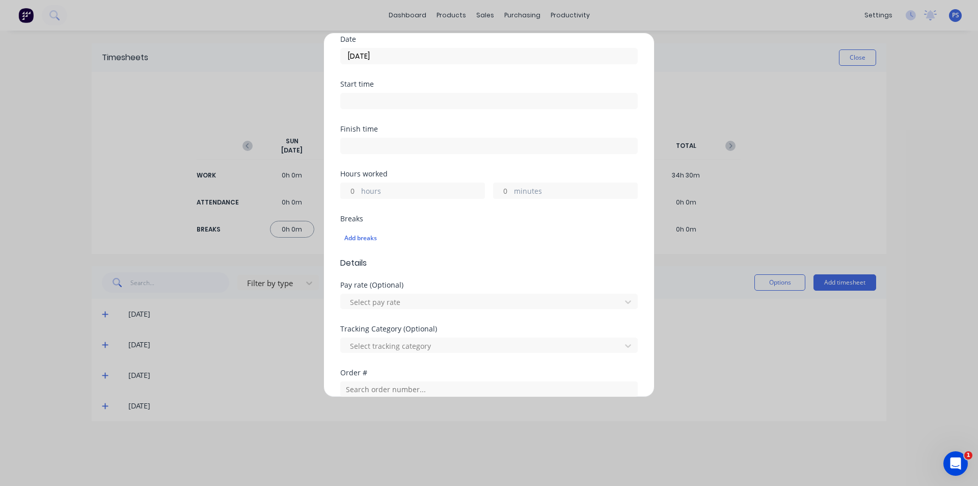
click at [360, 188] on div "hours" at bounding box center [412, 190] width 145 height 16
click at [357, 190] on input "hours" at bounding box center [350, 190] width 18 height 15
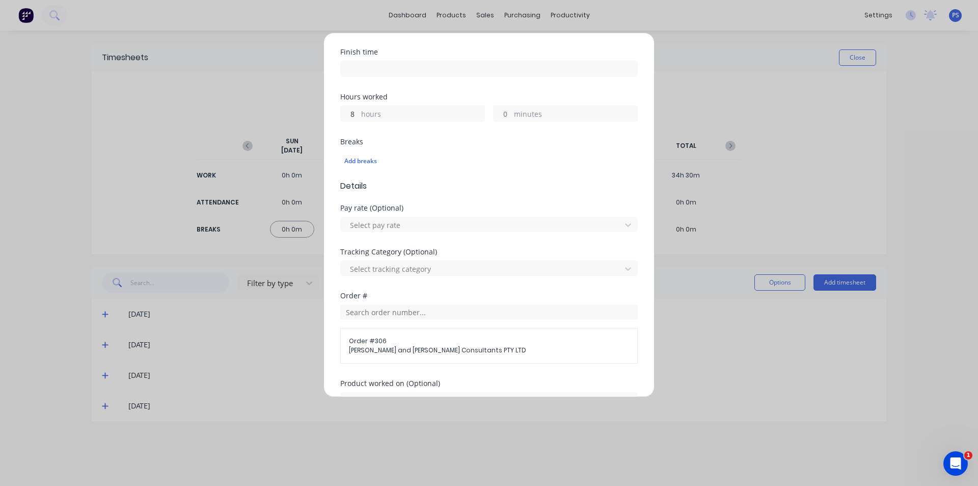
scroll to position [204, 0]
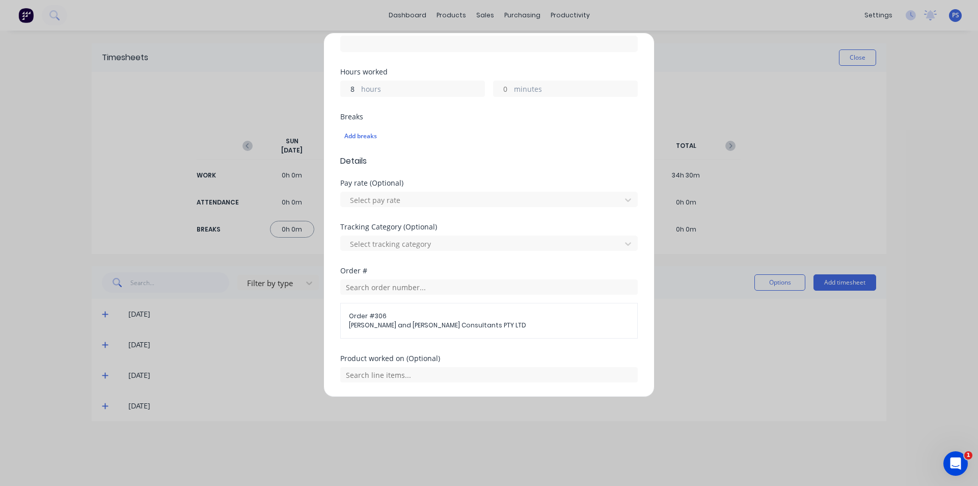
type input "8"
click at [443, 150] on div "Breaks Add breaks" at bounding box center [489, 134] width 298 height 42
click at [368, 85] on label "hours" at bounding box center [422, 90] width 123 height 13
click at [359, 85] on input "8" at bounding box center [350, 88] width 18 height 15
type input "9"
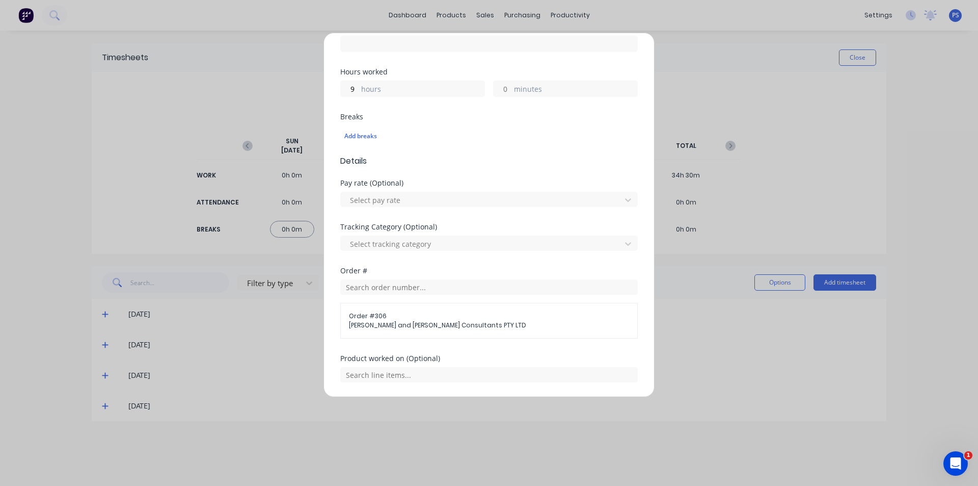
click at [409, 118] on div "Breaks" at bounding box center [489, 116] width 298 height 7
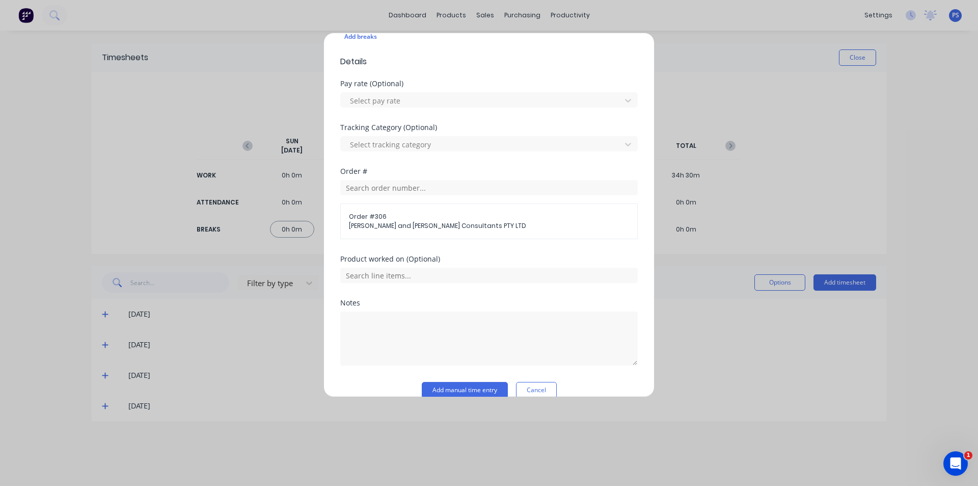
scroll to position [319, 0]
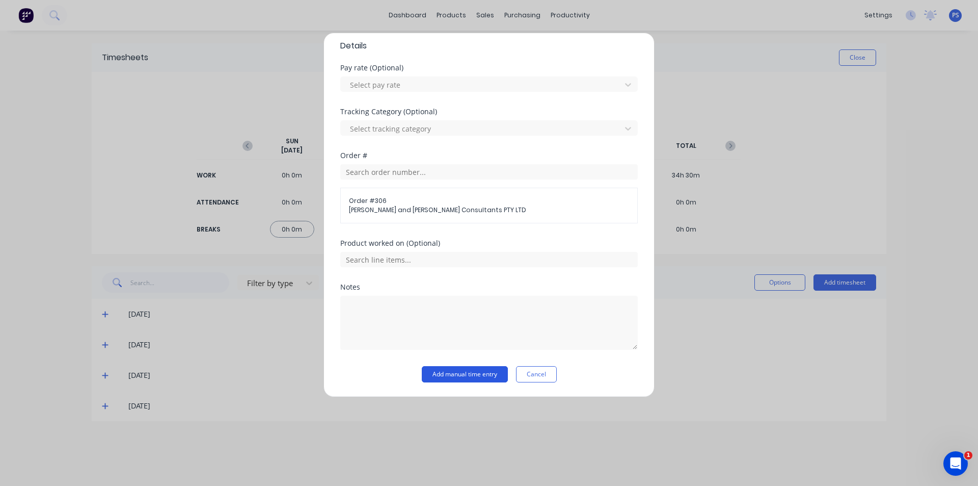
click at [449, 368] on button "Add manual time entry" at bounding box center [465, 374] width 86 height 16
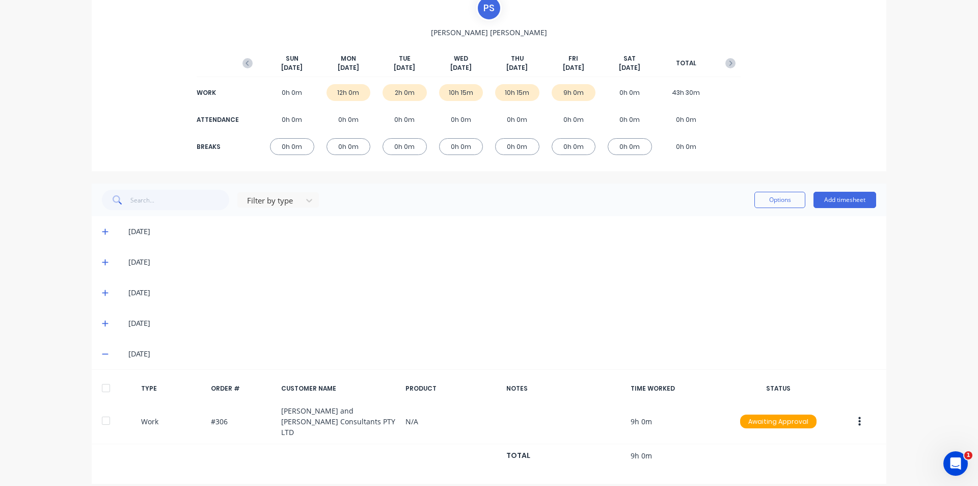
scroll to position [32, 0]
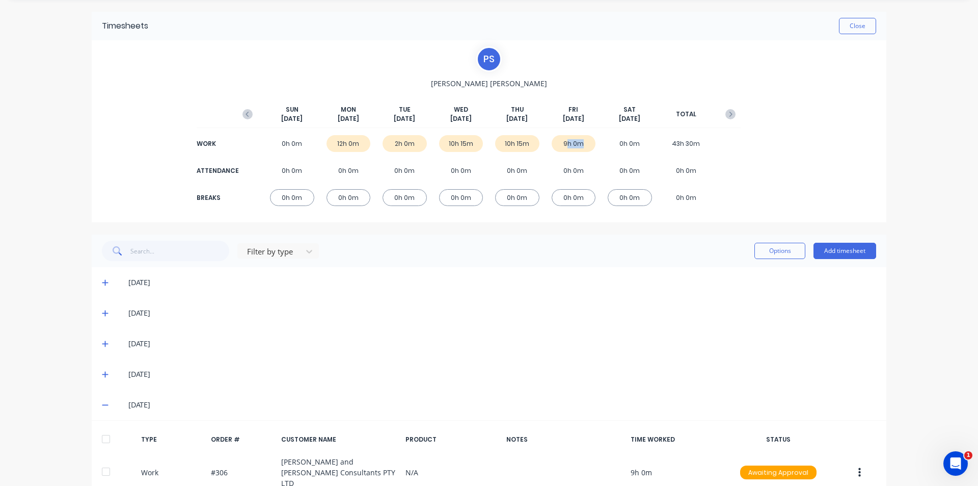
drag, startPoint x: 563, startPoint y: 143, endPoint x: 576, endPoint y: 142, distance: 13.3
click at [576, 142] on div "9h 0m" at bounding box center [574, 143] width 44 height 17
drag, startPoint x: 582, startPoint y: 142, endPoint x: 560, endPoint y: 146, distance: 21.7
click at [560, 146] on div "9h 0m" at bounding box center [574, 143] width 44 height 17
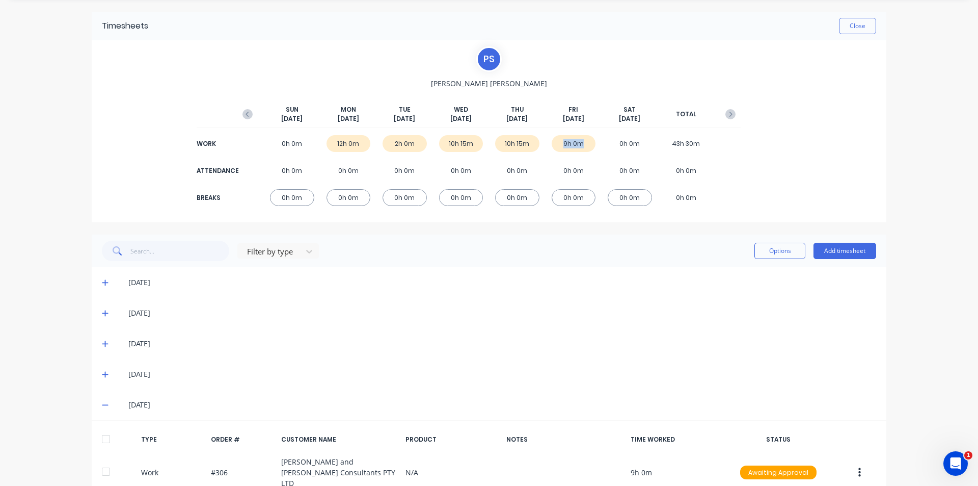
click at [560, 146] on div "9h 0m" at bounding box center [574, 143] width 44 height 17
drag, startPoint x: 528, startPoint y: 145, endPoint x: 494, endPoint y: 146, distance: 34.7
click at [495, 146] on div "10h 15m" at bounding box center [517, 143] width 44 height 17
drag, startPoint x: 475, startPoint y: 146, endPoint x: 442, endPoint y: 146, distance: 33.6
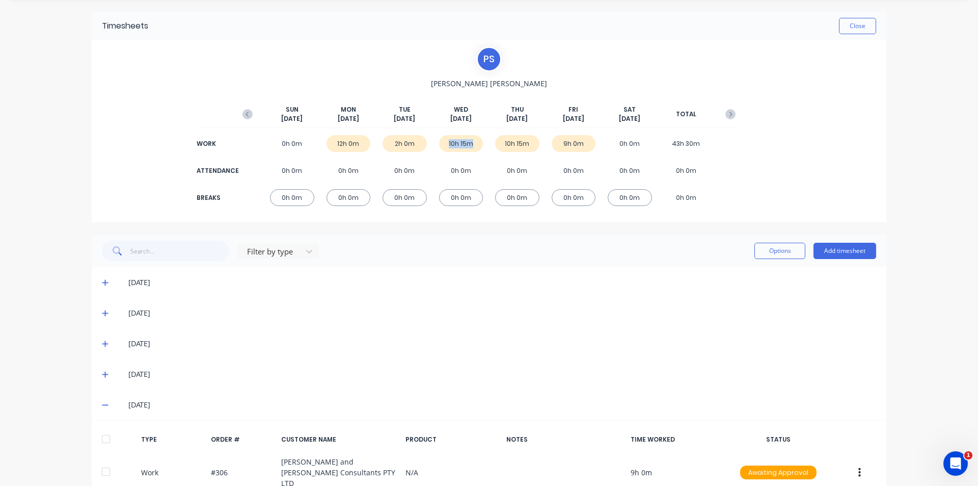
click at [442, 146] on div "10h 15m" at bounding box center [461, 143] width 44 height 17
click at [442, 147] on div "10h 15m" at bounding box center [461, 143] width 44 height 17
drag, startPoint x: 405, startPoint y: 146, endPoint x: 386, endPoint y: 146, distance: 18.8
click at [386, 146] on div "2h 0m" at bounding box center [405, 143] width 44 height 17
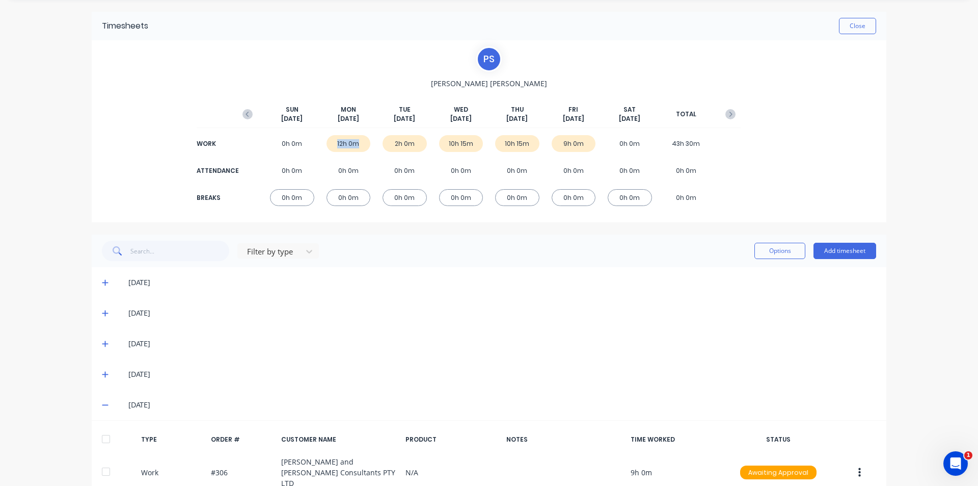
drag, startPoint x: 355, startPoint y: 144, endPoint x: 326, endPoint y: 144, distance: 28.5
click at [327, 144] on div "12h 0m" at bounding box center [349, 143] width 44 height 17
drag, startPoint x: 334, startPoint y: 144, endPoint x: 579, endPoint y: 142, distance: 244.5
click at [581, 141] on div "WORK 0h 0m 12h 0m 2h 0m 10h 15m 10h 15m 9h 0m 0h 0m 43h 30m" at bounding box center [488, 143] width 503 height 23
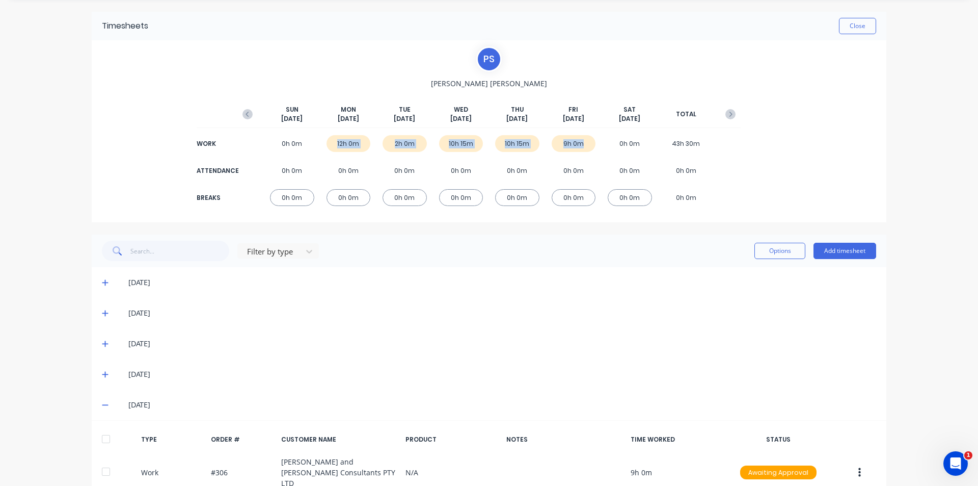
click at [579, 142] on div "9h 0m" at bounding box center [574, 143] width 44 height 17
click at [106, 412] on div "[DATE]" at bounding box center [489, 404] width 795 height 31
click at [105, 408] on span at bounding box center [107, 404] width 10 height 10
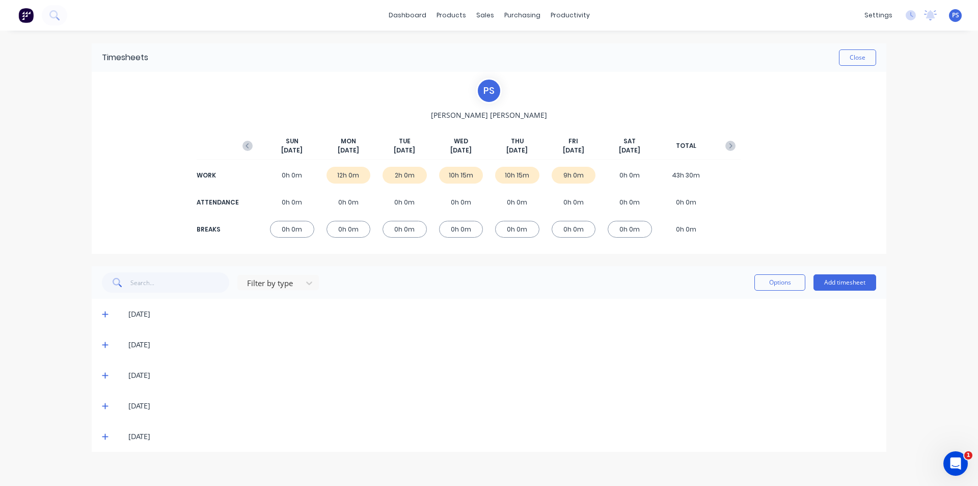
scroll to position [0, 0]
click at [99, 327] on div "[DATE]" at bounding box center [489, 314] width 795 height 31
click at [101, 337] on div "[DATE]" at bounding box center [489, 344] width 795 height 31
click at [105, 343] on icon at bounding box center [105, 345] width 6 height 6
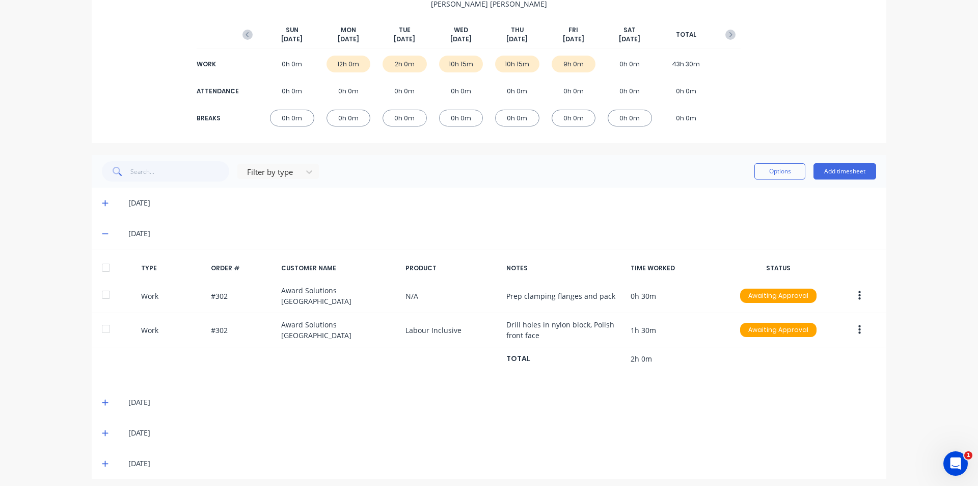
scroll to position [114, 0]
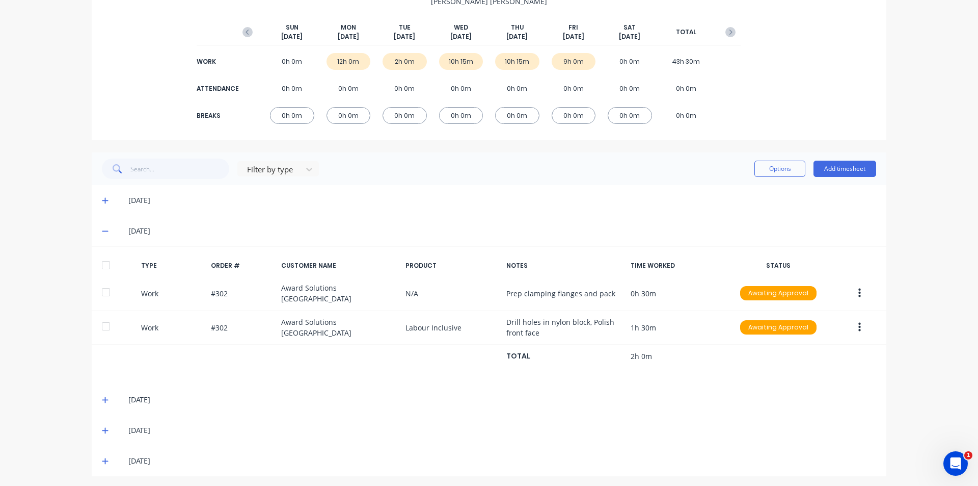
click at [506, 220] on div "[DATE]" at bounding box center [489, 230] width 795 height 31
drag, startPoint x: 331, startPoint y: 61, endPoint x: 581, endPoint y: 57, distance: 249.7
click at [581, 57] on div "WORK 0h 0m 12h 0m 2h 0m 10h 15m 10h 15m 9h 0m 0h 0m 43h 30m" at bounding box center [488, 61] width 503 height 23
click at [582, 61] on div "9h 0m" at bounding box center [574, 61] width 44 height 17
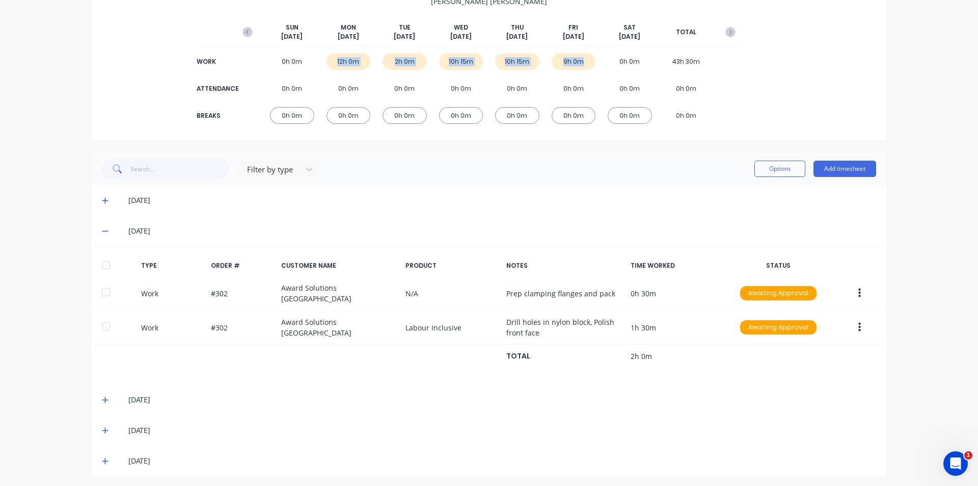
drag, startPoint x: 582, startPoint y: 61, endPoint x: 313, endPoint y: 64, distance: 268.5
click at [313, 64] on div "WORK 0h 0m 12h 0m 2h 0m 10h 15m 10h 15m 9h 0m 0h 0m 43h 30m" at bounding box center [488, 61] width 503 height 23
click at [331, 57] on div "12h 0m" at bounding box center [349, 61] width 44 height 17
drag, startPoint x: 331, startPoint y: 57, endPoint x: 586, endPoint y: 64, distance: 255.3
click at [586, 64] on div "WORK 0h 0m 12h 0m 2h 0m 10h 15m 10h 15m 9h 0m 0h 0m 43h 30m" at bounding box center [488, 61] width 503 height 23
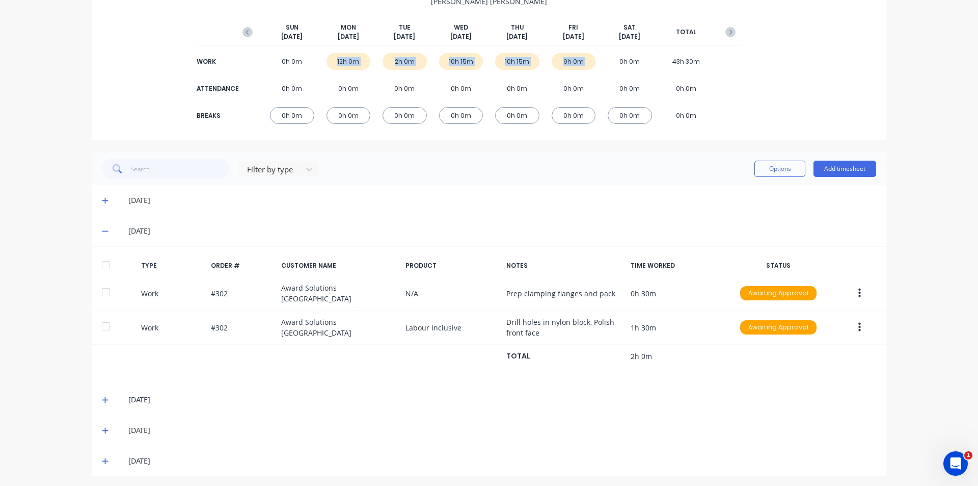
click at [586, 64] on div "9h 0m" at bounding box center [574, 61] width 44 height 17
drag, startPoint x: 586, startPoint y: 64, endPoint x: 331, endPoint y: 62, distance: 255.2
click at [331, 62] on div "WORK 0h 0m 12h 0m 2h 0m 10h 15m 10h 15m 9h 0m 0h 0m 43h 30m" at bounding box center [488, 61] width 503 height 23
click at [331, 62] on div "12h 0m" at bounding box center [349, 61] width 44 height 17
drag, startPoint x: 331, startPoint y: 62, endPoint x: 581, endPoint y: 68, distance: 250.7
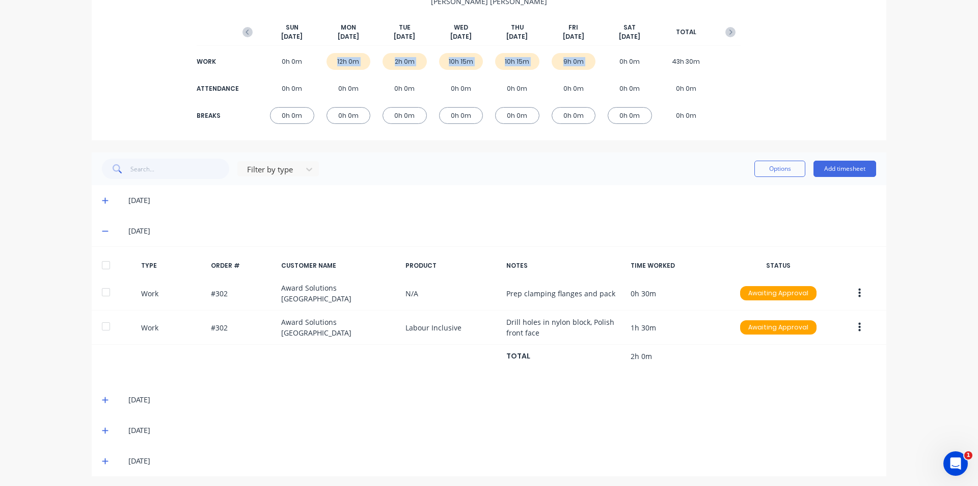
click at [581, 68] on div "WORK 0h 0m 12h 0m 2h 0m 10h 15m 10h 15m 9h 0m 0h 0m 43h 30m" at bounding box center [488, 61] width 503 height 23
click at [581, 68] on div "9h 0m" at bounding box center [574, 61] width 44 height 17
drag, startPoint x: 581, startPoint y: 68, endPoint x: 328, endPoint y: 64, distance: 253.2
click at [328, 64] on div "WORK 0h 0m 12h 0m 2h 0m 10h 15m 10h 15m 9h 0m 0h 0m 43h 30m" at bounding box center [488, 61] width 503 height 23
click at [328, 64] on div "12h 0m" at bounding box center [349, 61] width 44 height 17
